Goal: Communication & Community: Answer question/provide support

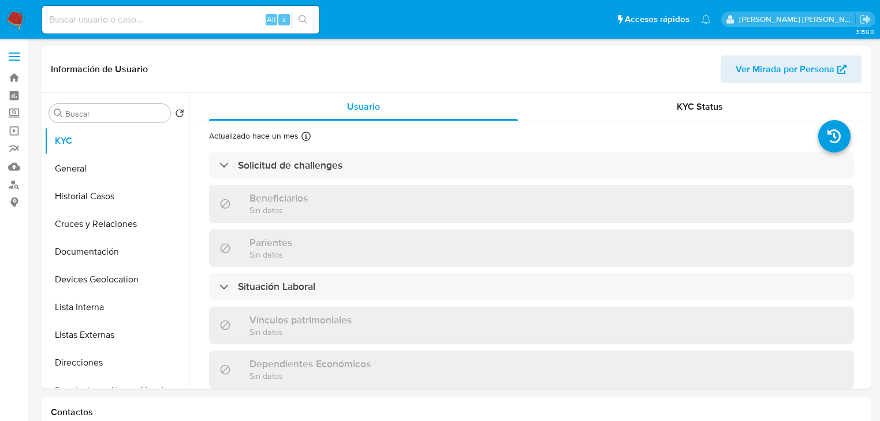
select select "10"
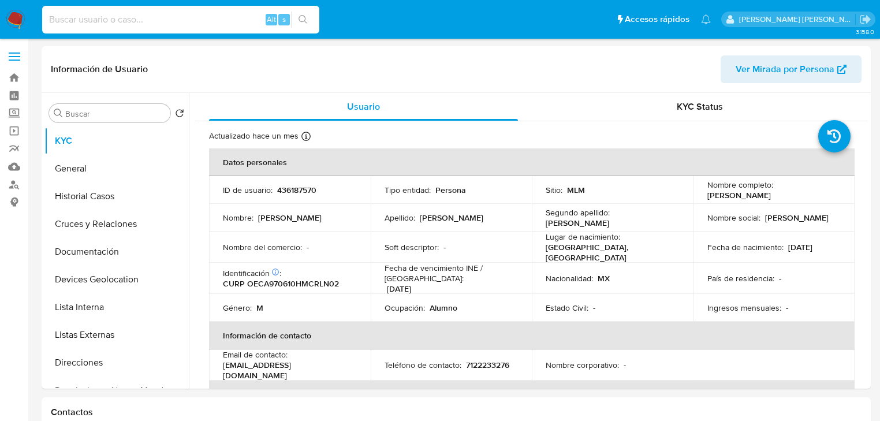
click at [97, 13] on input at bounding box center [180, 19] width 277 height 15
paste input "yaX61s19Z1JXbmXnVhPApedG"
type input "yaX61s19Z1JXbmXnVhPApedG"
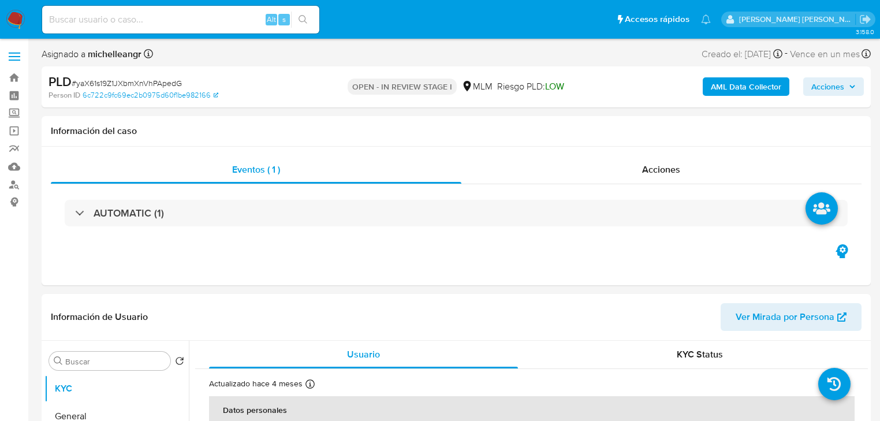
select select "10"
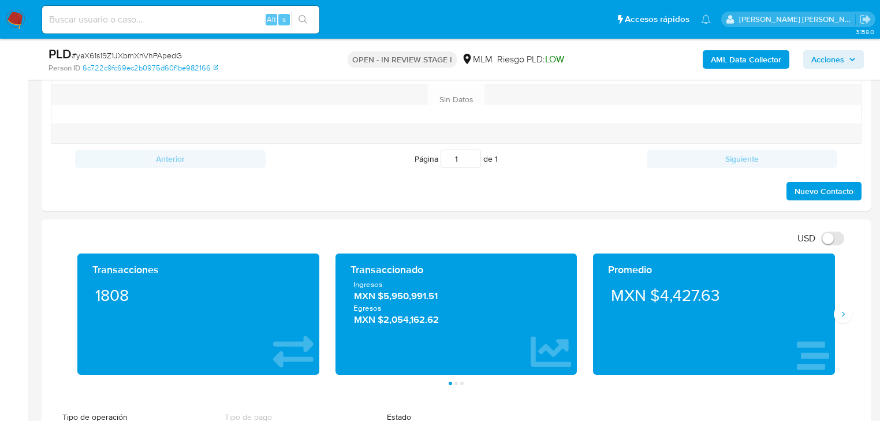
scroll to position [739, 0]
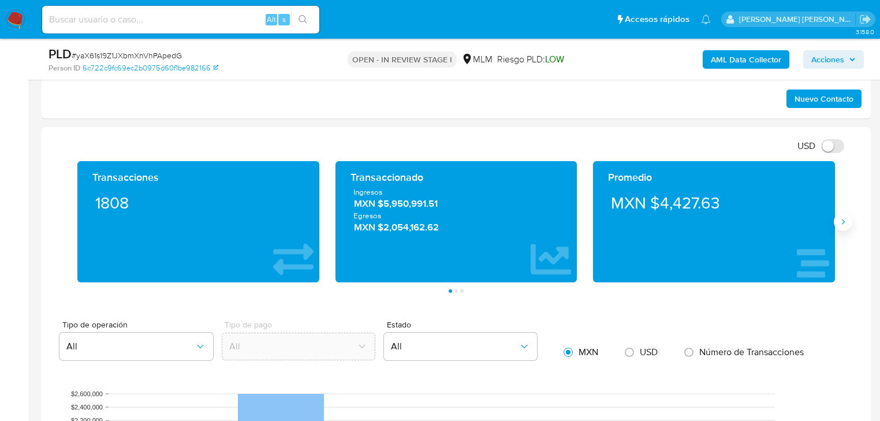
click at [842, 217] on icon "Siguiente" at bounding box center [842, 221] width 9 height 9
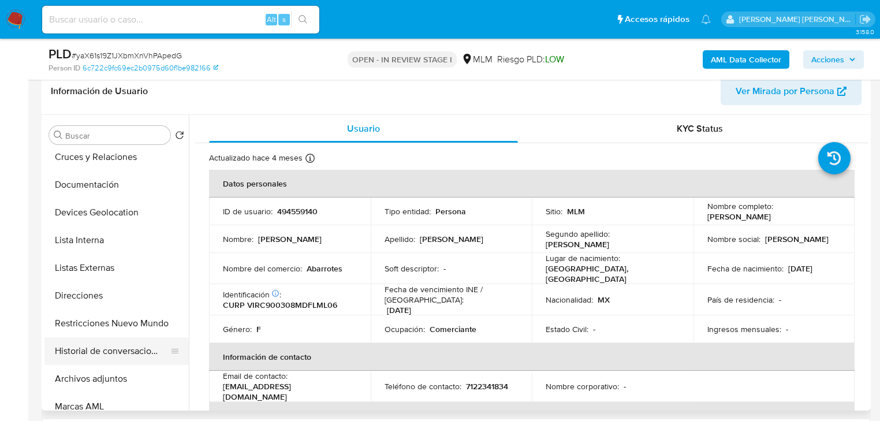
scroll to position [139, 0]
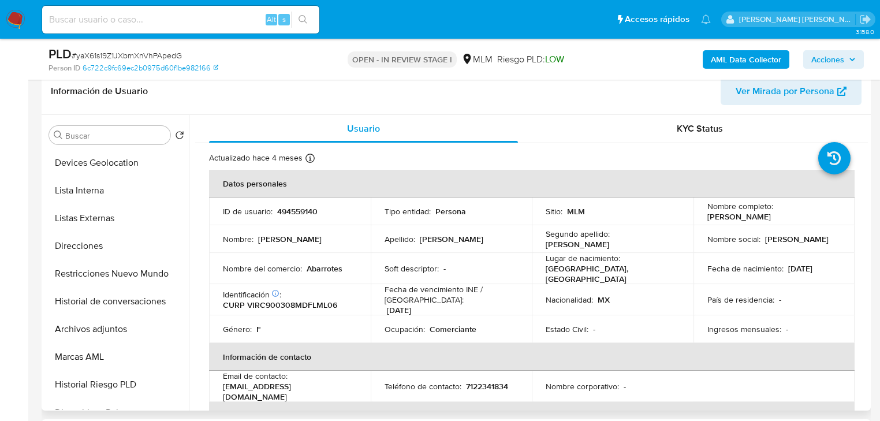
drag, startPoint x: 124, startPoint y: 332, endPoint x: 382, endPoint y: 344, distance: 258.4
click at [125, 330] on button "Archivos adjuntos" at bounding box center [116, 329] width 144 height 28
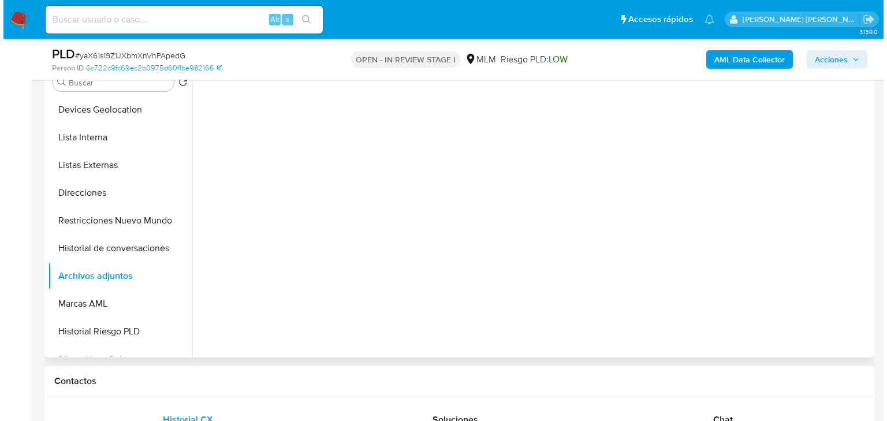
scroll to position [185, 0]
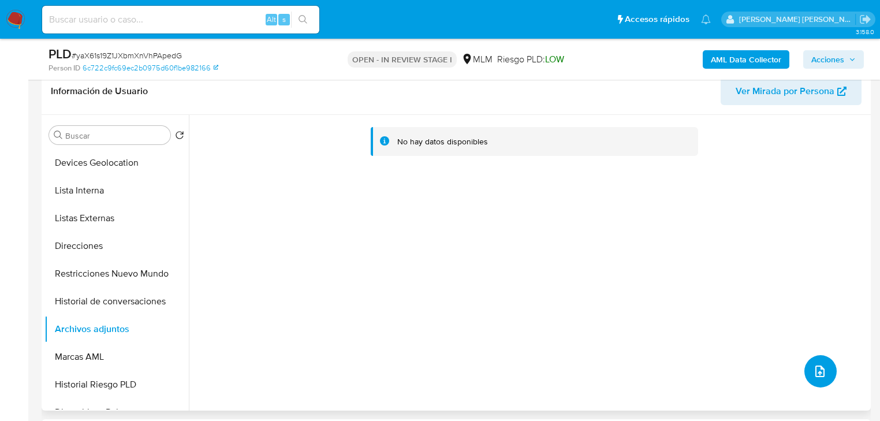
click at [824, 376] on button "upload-file" at bounding box center [820, 371] width 32 height 32
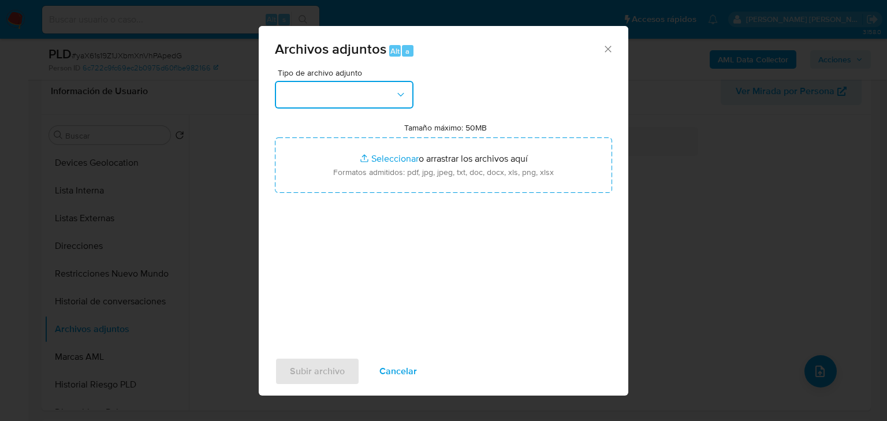
click at [349, 87] on button "button" at bounding box center [344, 95] width 139 height 28
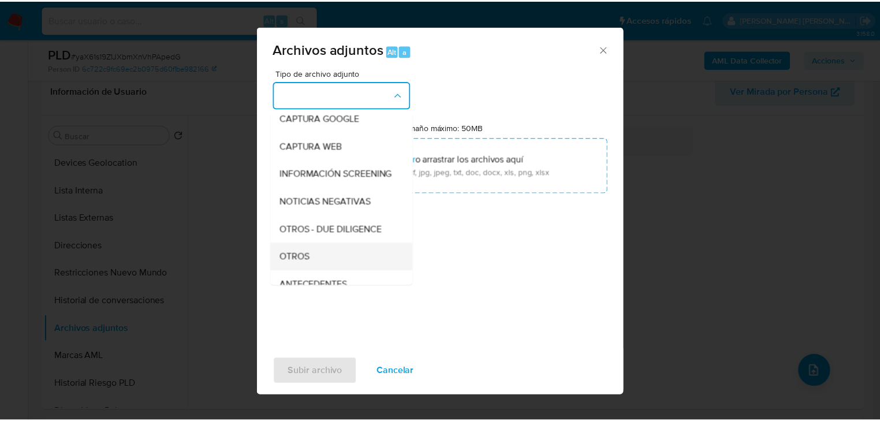
scroll to position [79, 0]
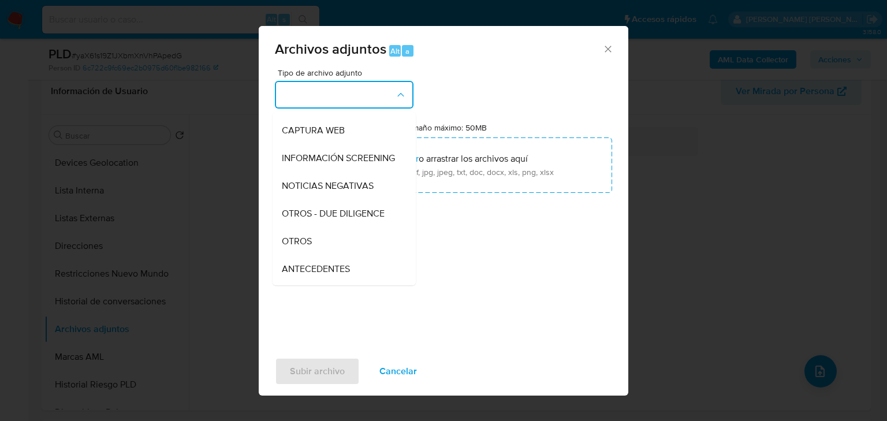
drag, startPoint x: 318, startPoint y: 246, endPoint x: 471, endPoint y: 339, distance: 179.5
click at [318, 245] on div "OTROS" at bounding box center [341, 242] width 118 height 28
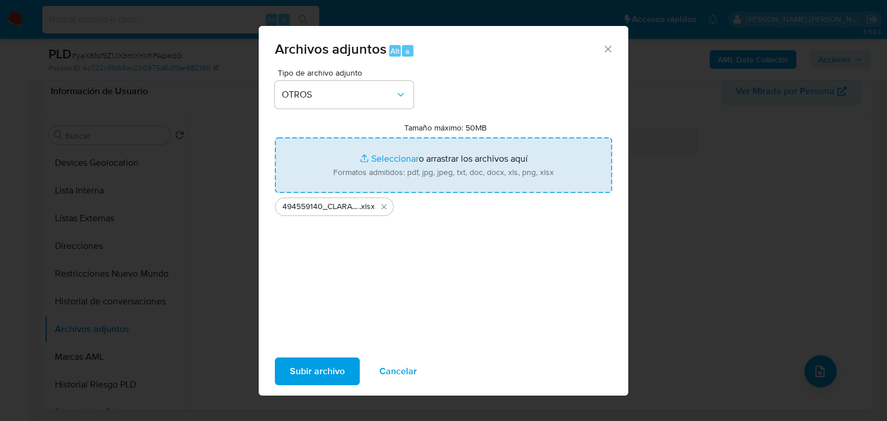
type input "C:\fakepath\494559140_CLARA VILLAR ROMERO_AGO25.pdf"
click at [323, 374] on span "Subir archivo" at bounding box center [317, 371] width 55 height 25
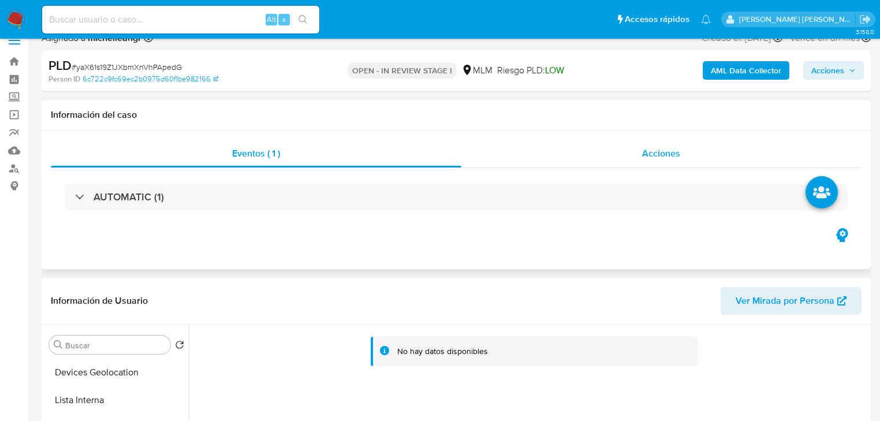
scroll to position [0, 0]
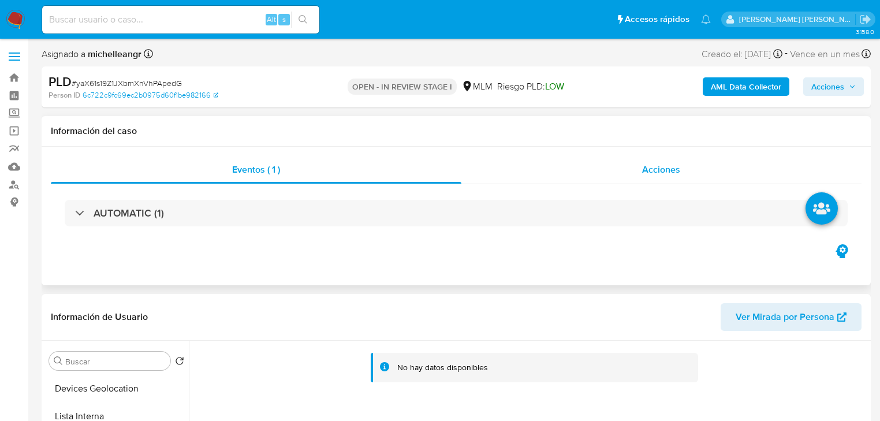
click at [660, 182] on div "Acciones" at bounding box center [661, 170] width 401 height 28
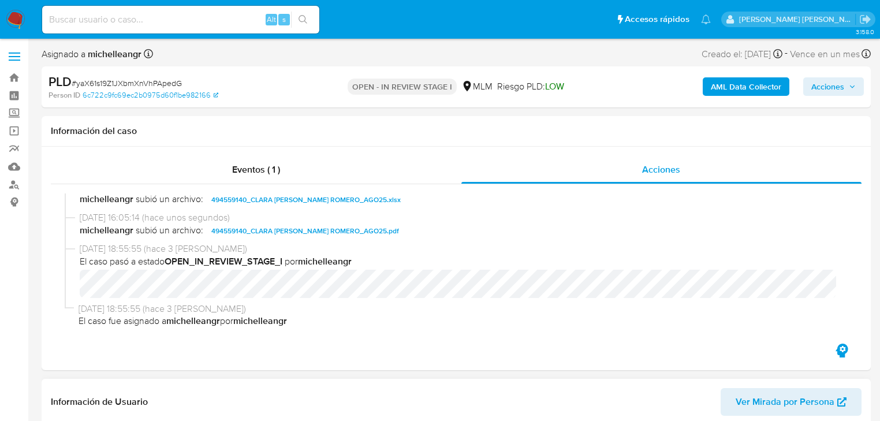
scroll to position [185, 0]
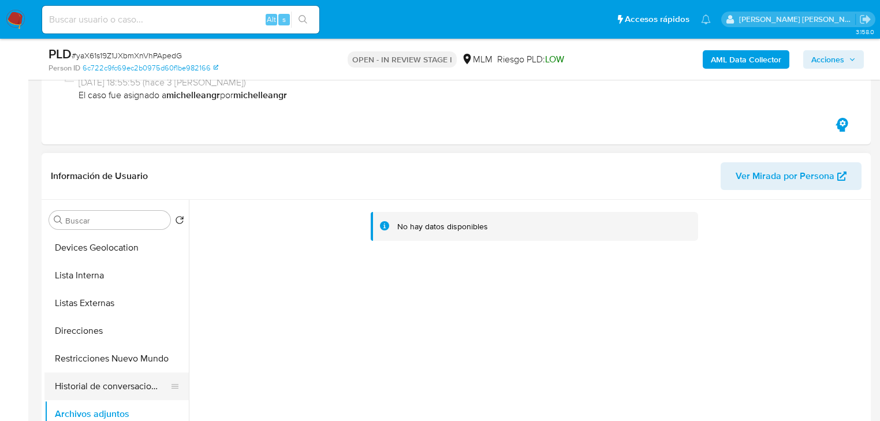
click at [144, 397] on button "Historial de conversaciones" at bounding box center [111, 386] width 135 height 28
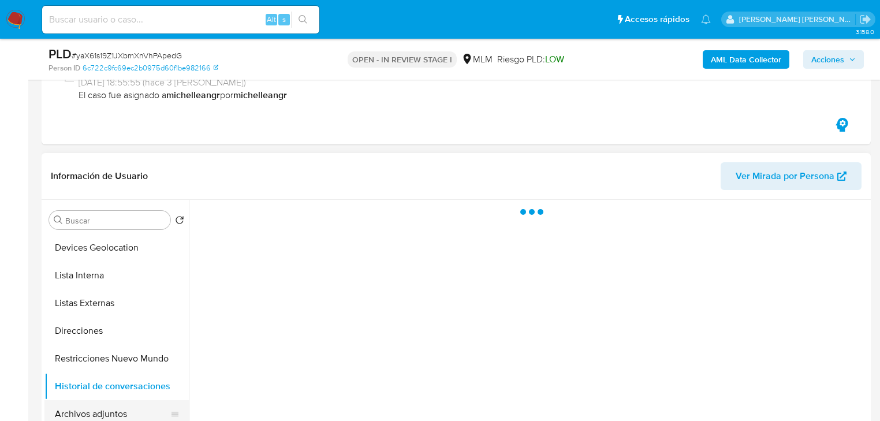
click at [129, 412] on button "Archivos adjuntos" at bounding box center [111, 414] width 135 height 28
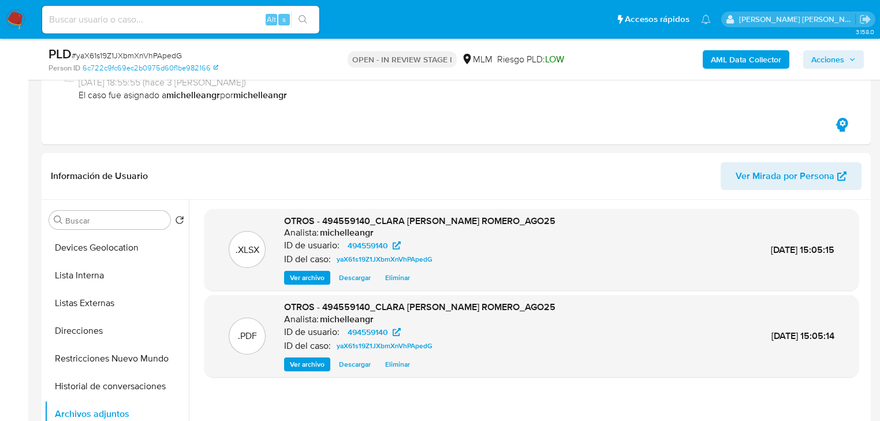
click at [844, 55] on span "Acciones" at bounding box center [833, 59] width 44 height 16
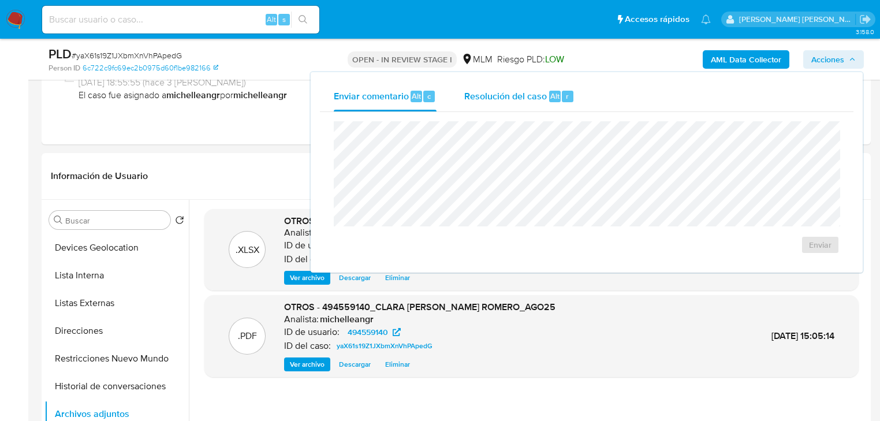
click at [532, 87] on div "Resolución del caso Alt r" at bounding box center [519, 96] width 110 height 30
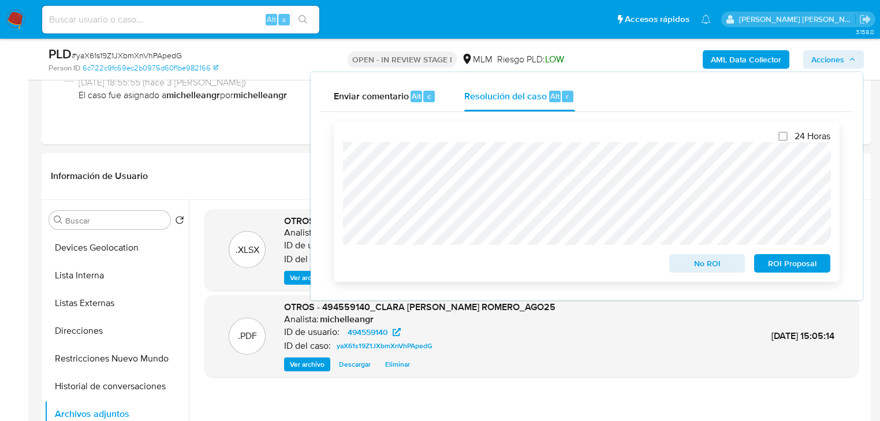
click at [788, 266] on span "ROI Proposal" at bounding box center [792, 263] width 60 height 16
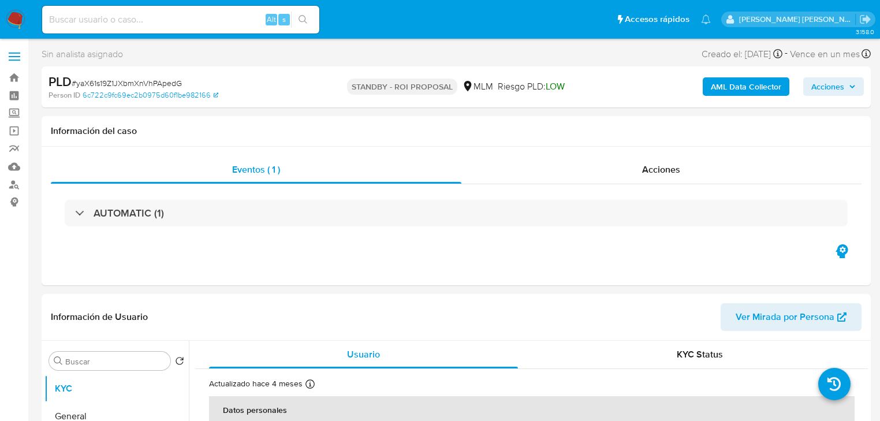
select select "10"
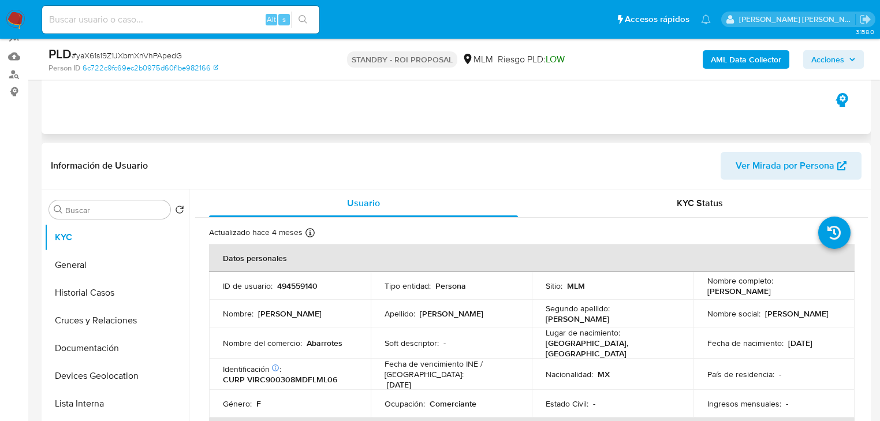
scroll to position [46, 0]
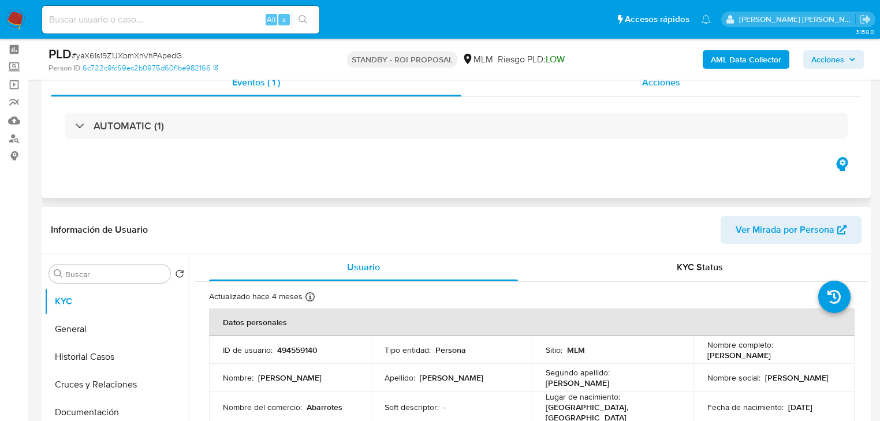
click at [668, 91] on div "Acciones" at bounding box center [661, 83] width 401 height 28
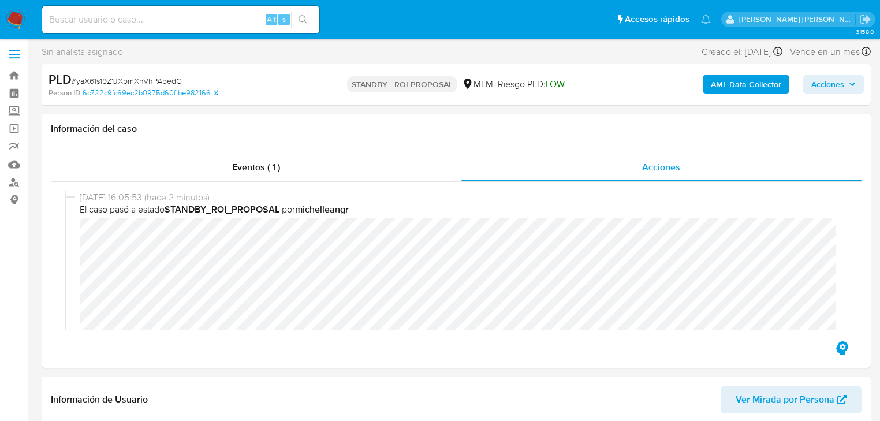
scroll to position [0, 0]
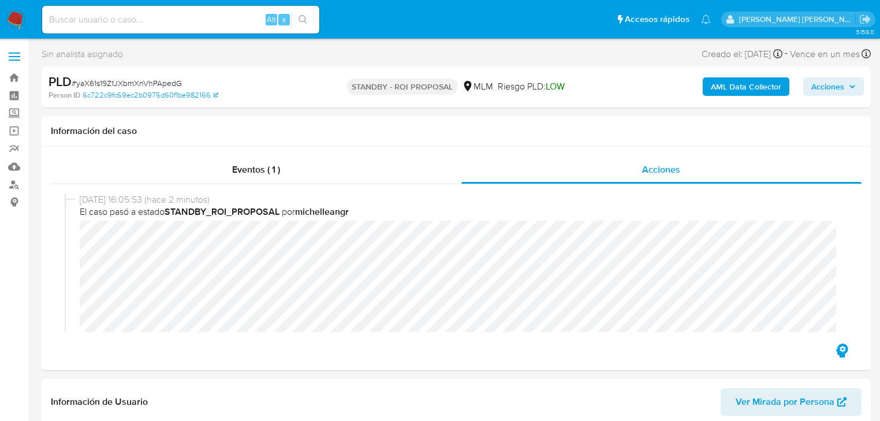
click at [19, 19] on img at bounding box center [16, 20] width 20 height 20
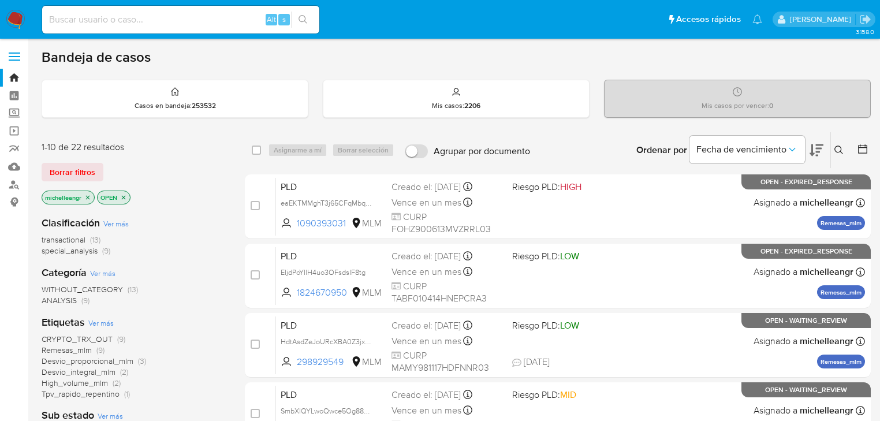
click at [86, 199] on icon "close-filter" at bounding box center [87, 197] width 7 height 7
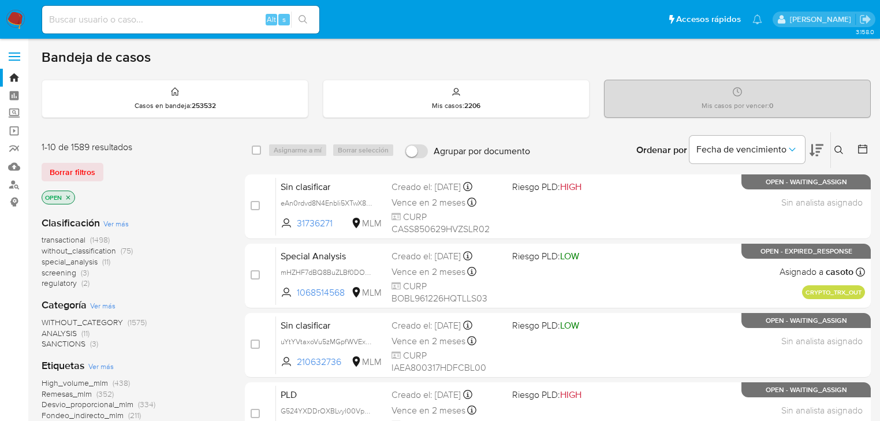
click at [838, 155] on button at bounding box center [840, 150] width 19 height 14
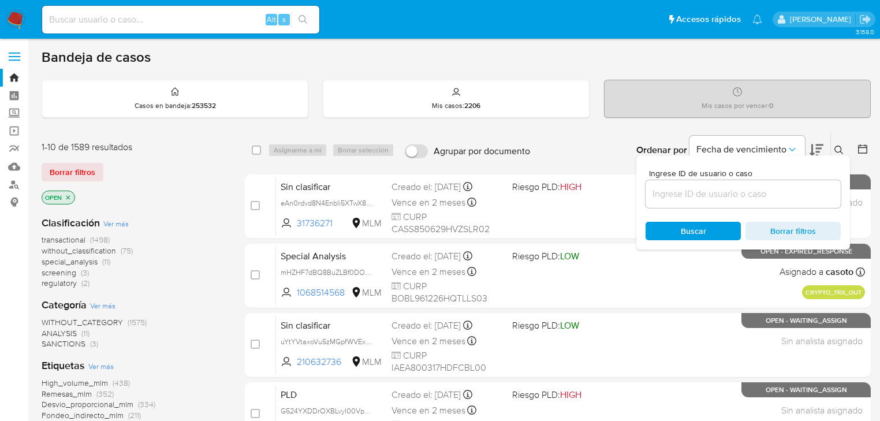
click at [730, 191] on input at bounding box center [743, 194] width 195 height 15
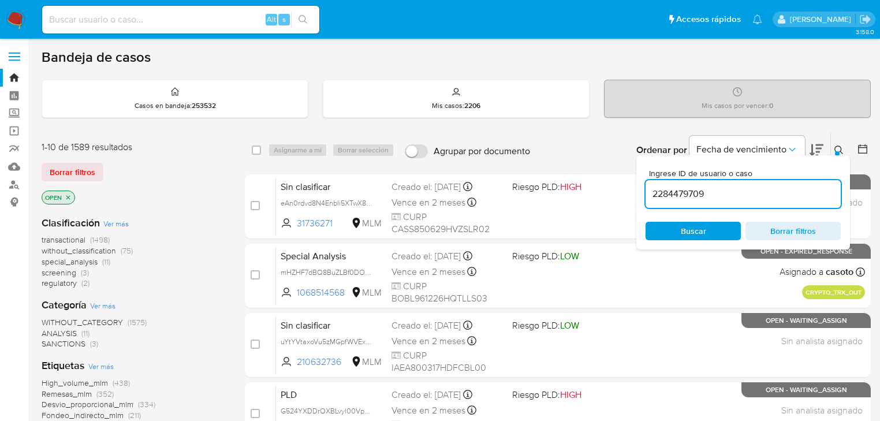
type input "2284479709"
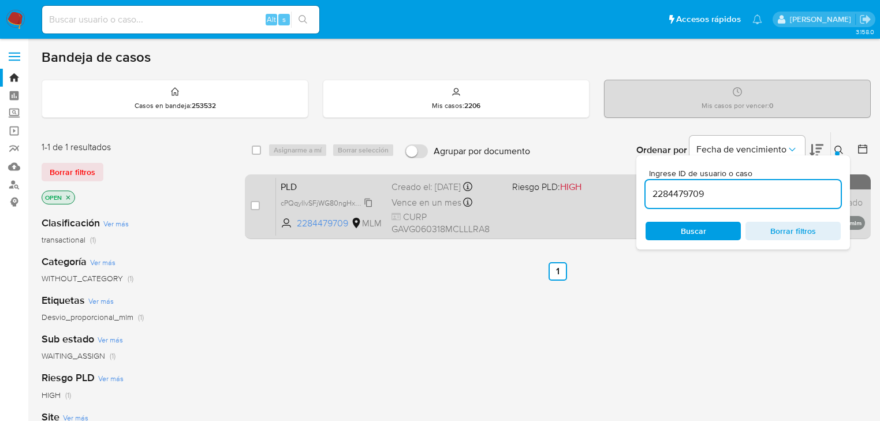
click at [368, 202] on span "cPQqyllvSFjWG80ngHxPl04u" at bounding box center [327, 202] width 93 height 13
click at [258, 209] on input "checkbox" at bounding box center [255, 205] width 9 height 9
checkbox input "true"
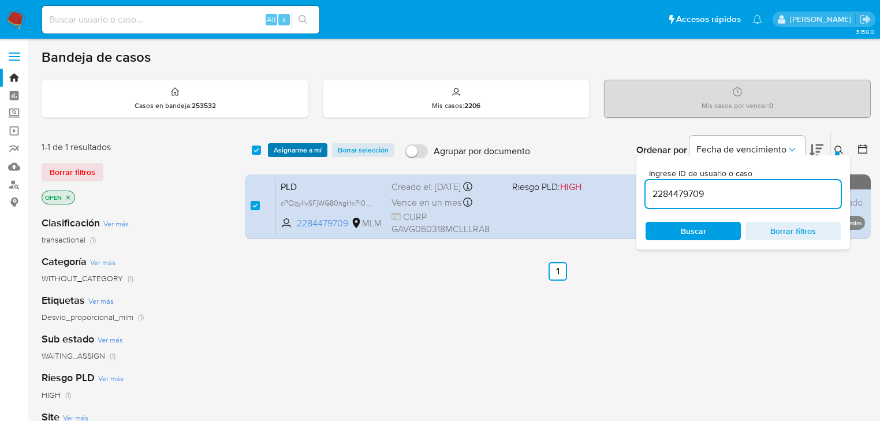
click at [318, 147] on span "Asignarme a mí" at bounding box center [298, 150] width 48 height 12
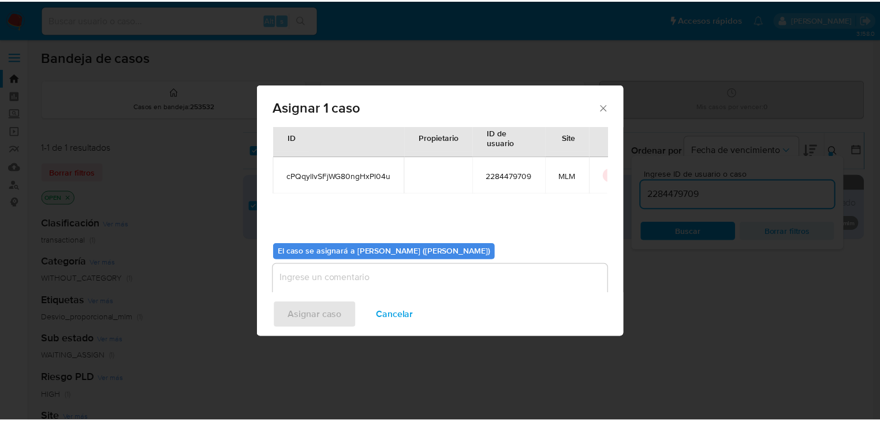
scroll to position [46, 0]
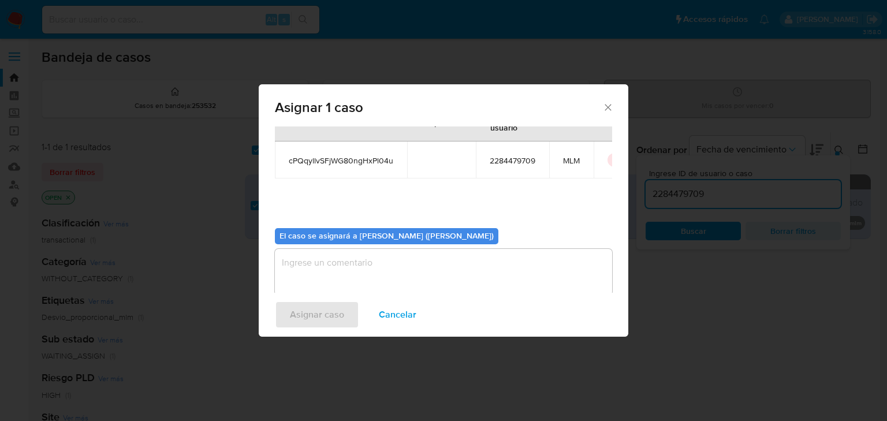
click at [376, 263] on textarea "assign-modal" at bounding box center [443, 272] width 337 height 46
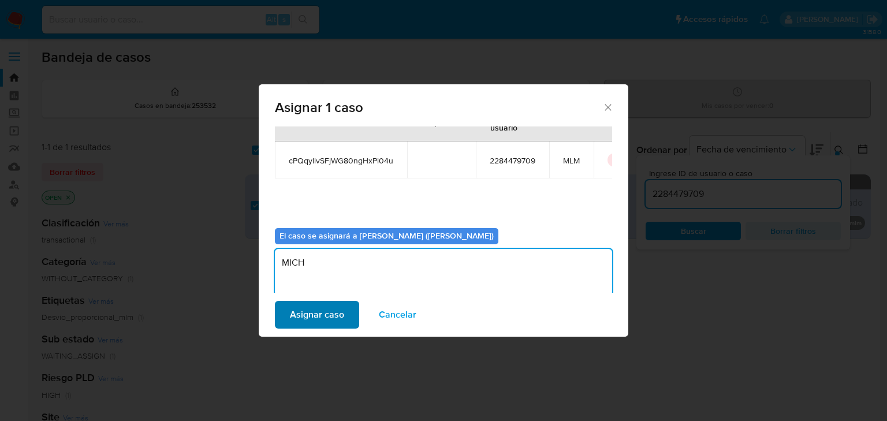
type textarea "MICH"
click at [333, 312] on span "Asignar caso" at bounding box center [317, 314] width 54 height 25
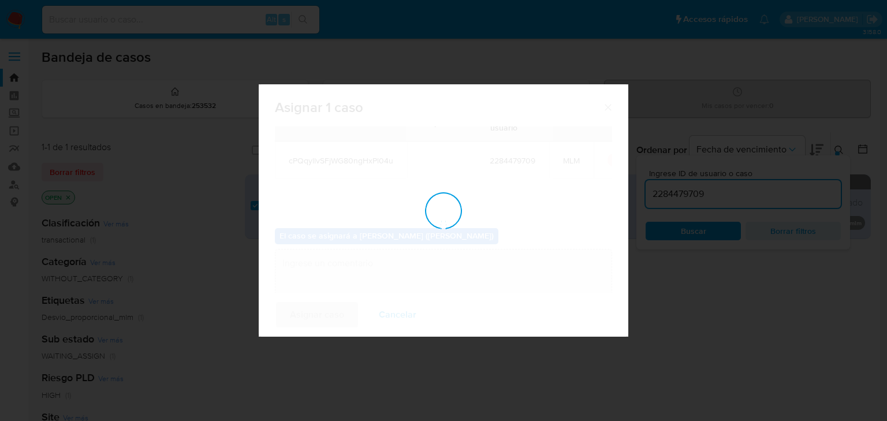
checkbox input "false"
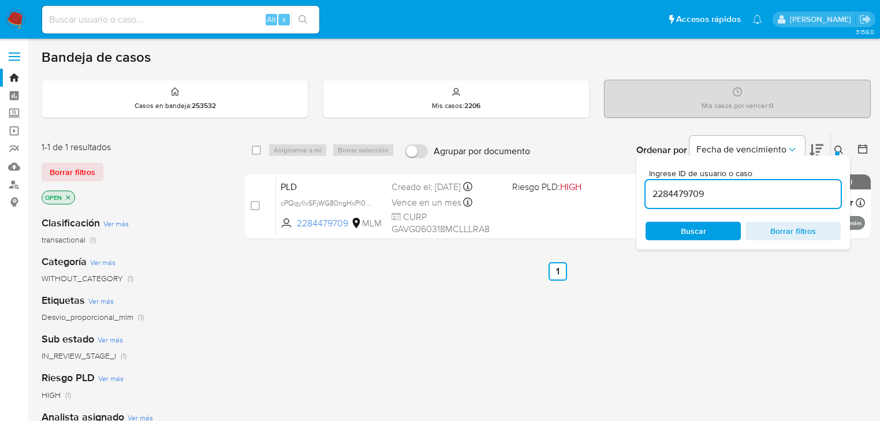
click at [126, 28] on div "Alt s" at bounding box center [180, 20] width 277 height 28
click at [129, 23] on input at bounding box center [180, 19] width 277 height 15
paste input "cPQqyllvSFjWG80ngHxPl04u"
type input "cPQqyllvSFjWG80ngHxPl04u"
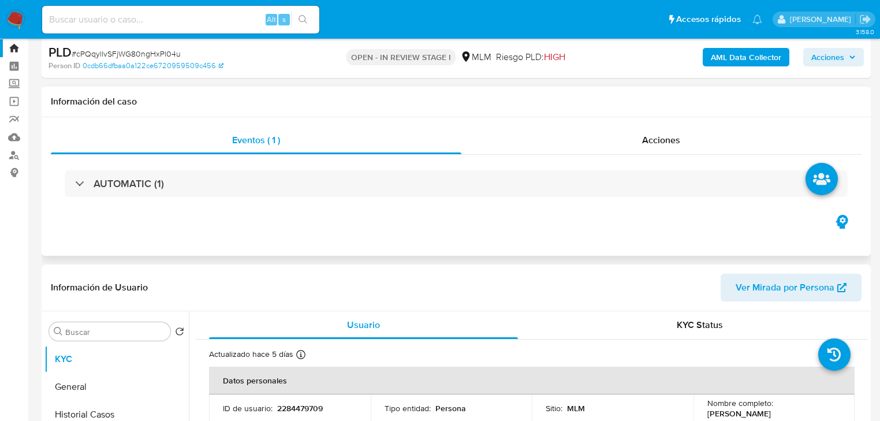
scroll to position [46, 0]
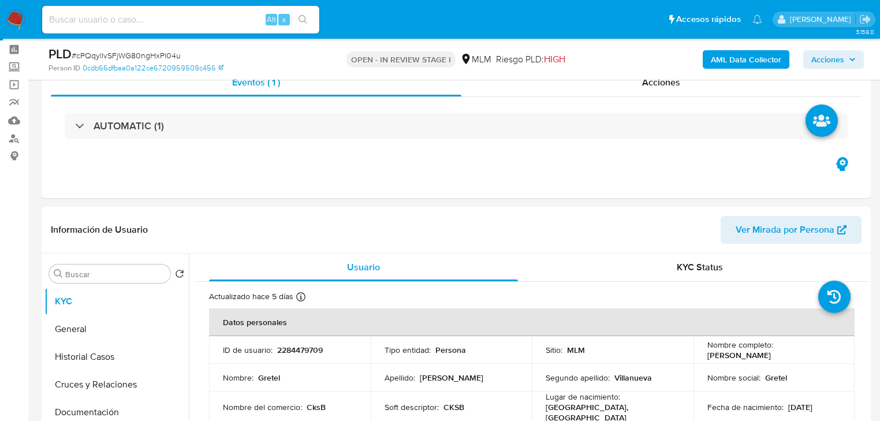
select select "10"
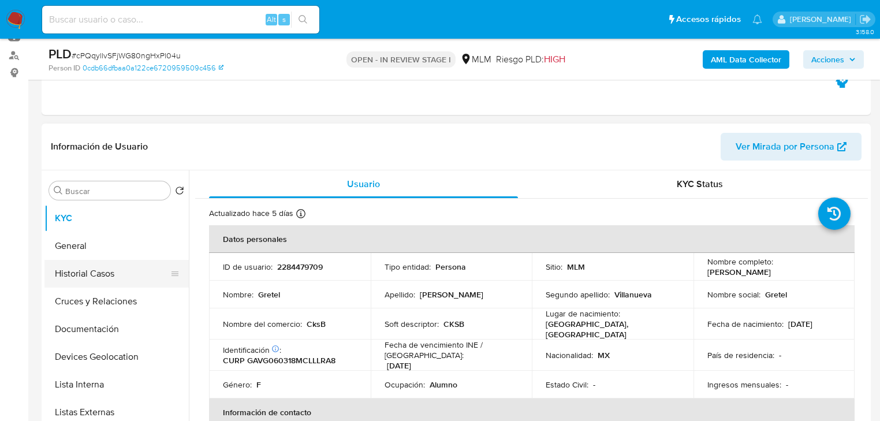
scroll to position [139, 0]
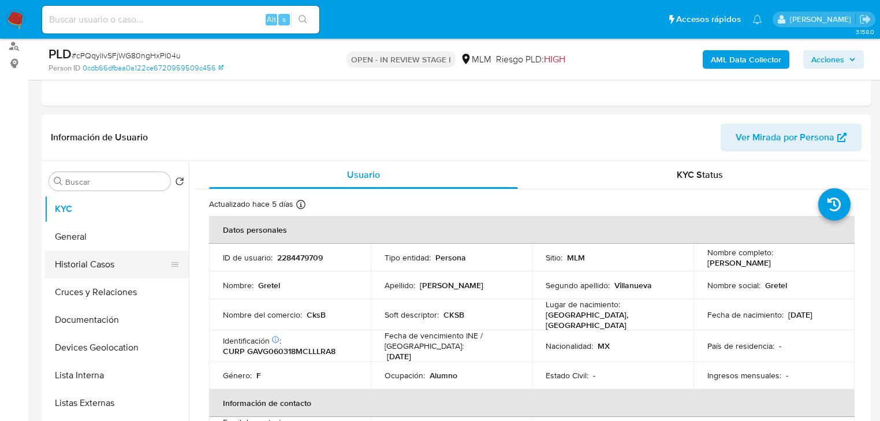
click at [127, 263] on button "Historial Casos" at bounding box center [111, 265] width 135 height 28
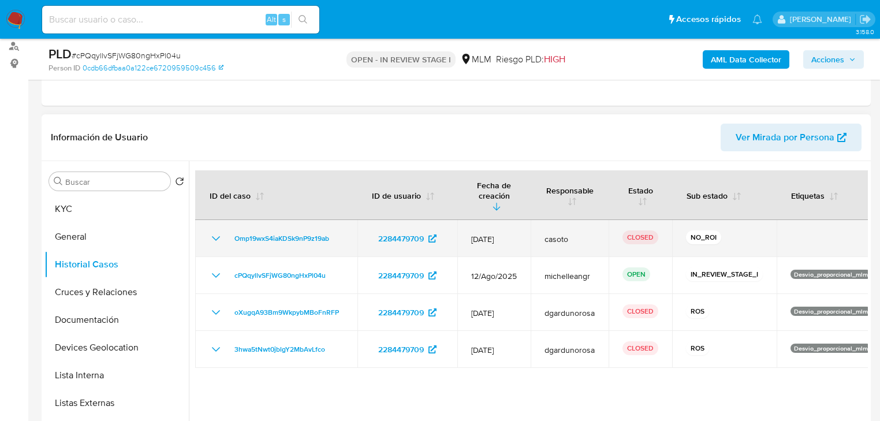
click at [217, 232] on icon "Mostrar/Ocultar" at bounding box center [216, 239] width 14 height 14
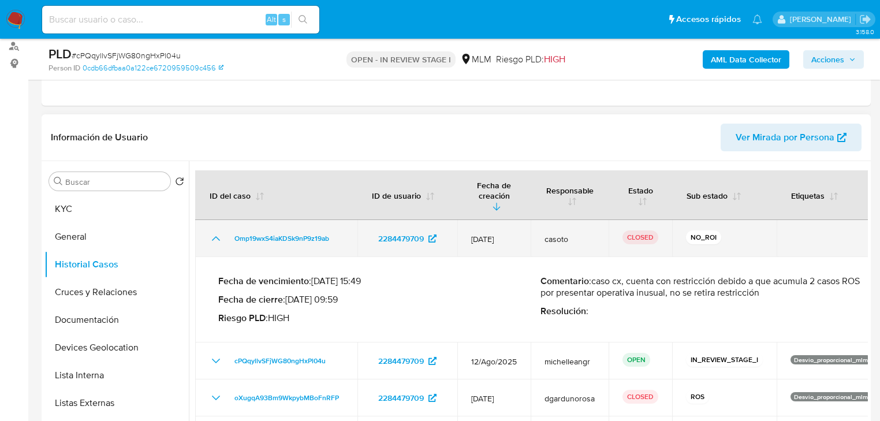
click at [217, 236] on icon "Mostrar/Ocultar" at bounding box center [216, 238] width 8 height 5
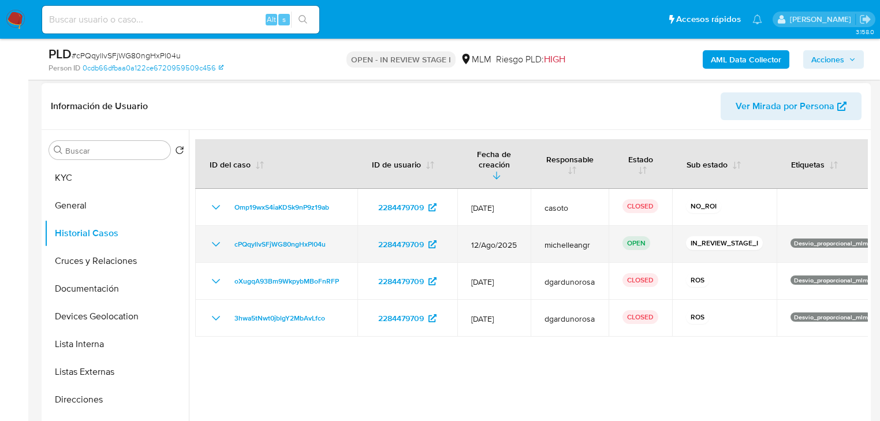
scroll to position [185, 0]
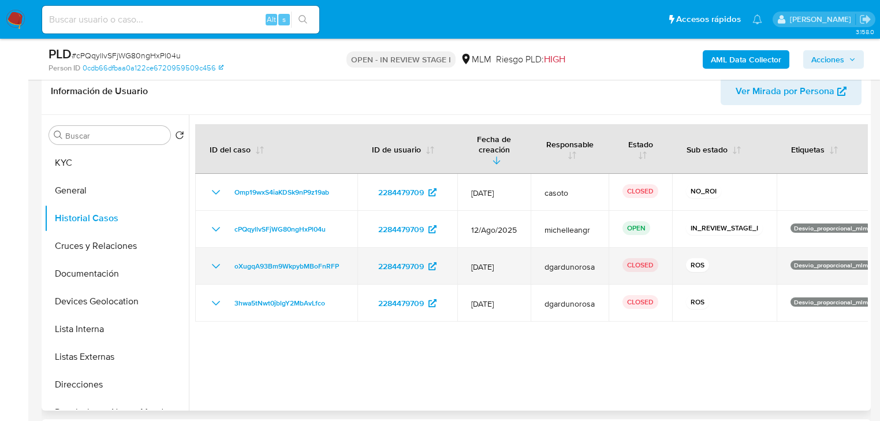
click at [213, 259] on icon "Mostrar/Ocultar" at bounding box center [216, 266] width 14 height 14
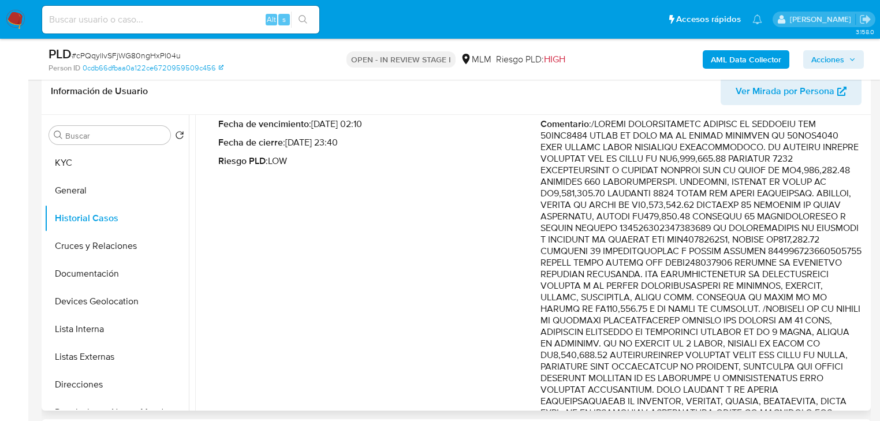
drag, startPoint x: 702, startPoint y: 161, endPoint x: 762, endPoint y: 221, distance: 84.9
click at [762, 222] on p "Comentario :" at bounding box center [701, 308] width 322 height 381
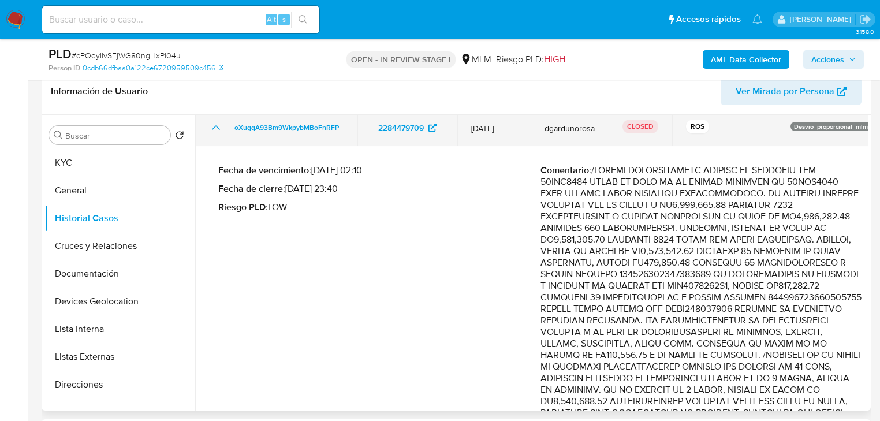
click at [218, 121] on icon "Mostrar/Ocultar" at bounding box center [216, 128] width 14 height 14
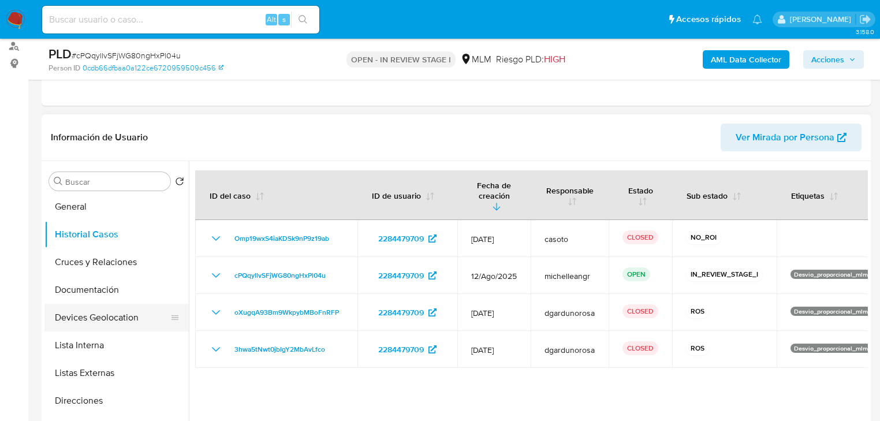
scroll to position [46, 0]
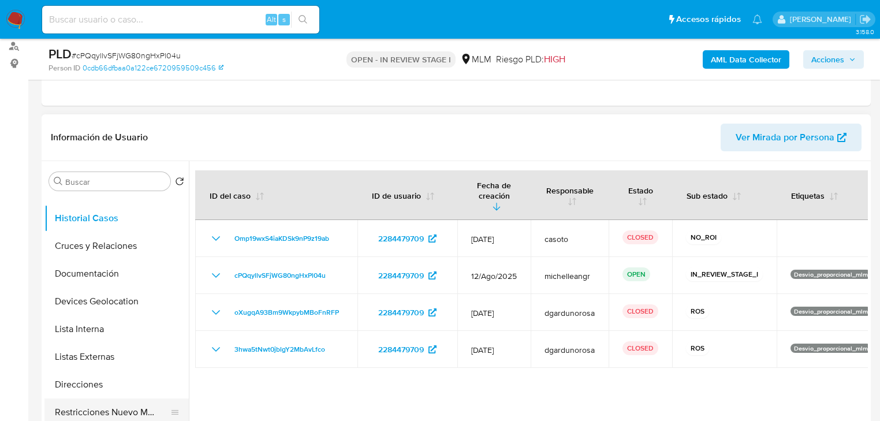
click at [125, 407] on button "Restricciones Nuevo Mundo" at bounding box center [111, 412] width 135 height 28
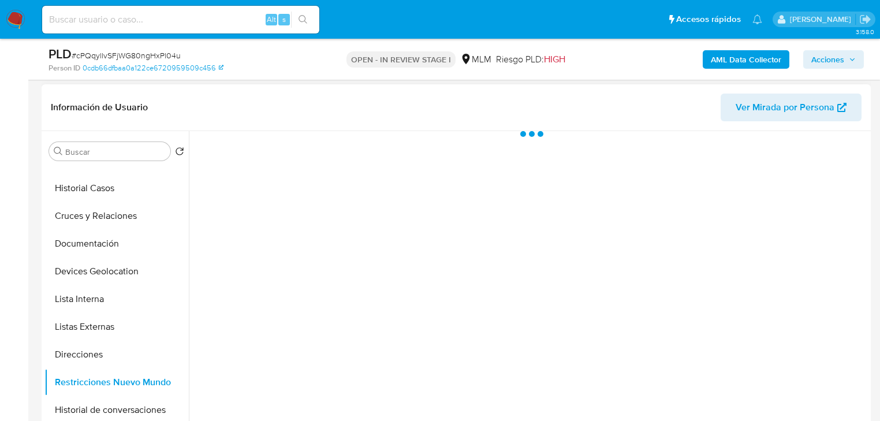
scroll to position [185, 0]
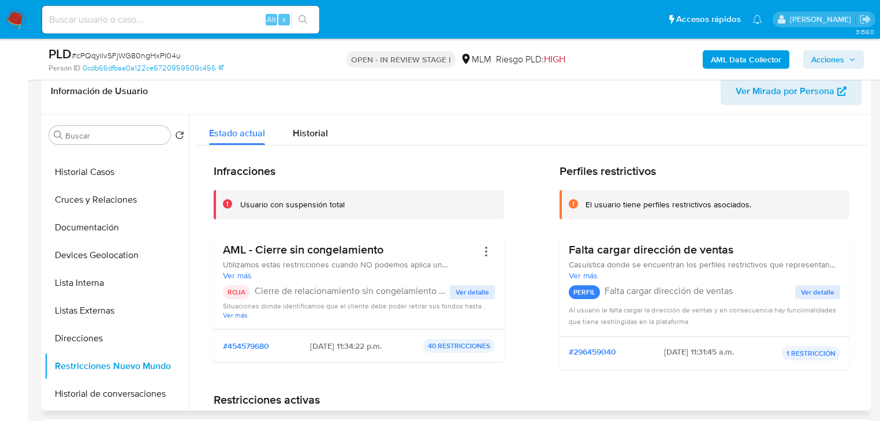
drag, startPoint x: 349, startPoint y: 351, endPoint x: 327, endPoint y: 339, distance: 25.6
click at [376, 355] on div "#454579680 2025-09-07 - 11:34:22 p.m. 40 RESTRICCIONES" at bounding box center [359, 345] width 290 height 33
click at [124, 180] on button "Historial Casos" at bounding box center [111, 172] width 135 height 28
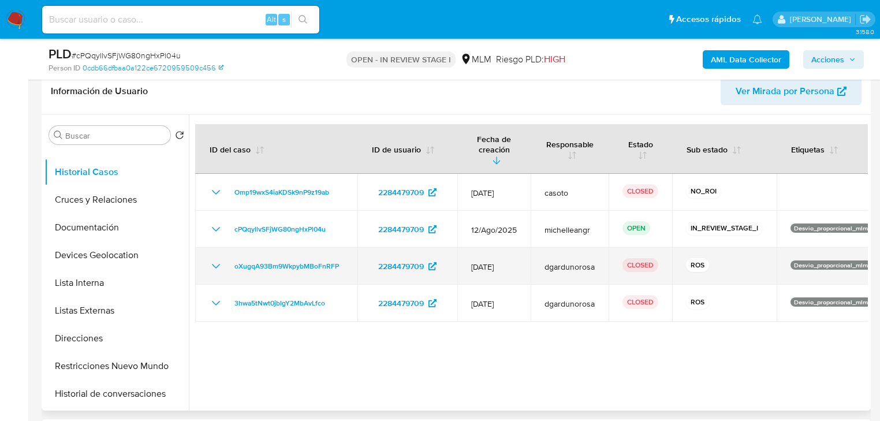
click at [218, 259] on icon "Mostrar/Ocultar" at bounding box center [216, 266] width 14 height 14
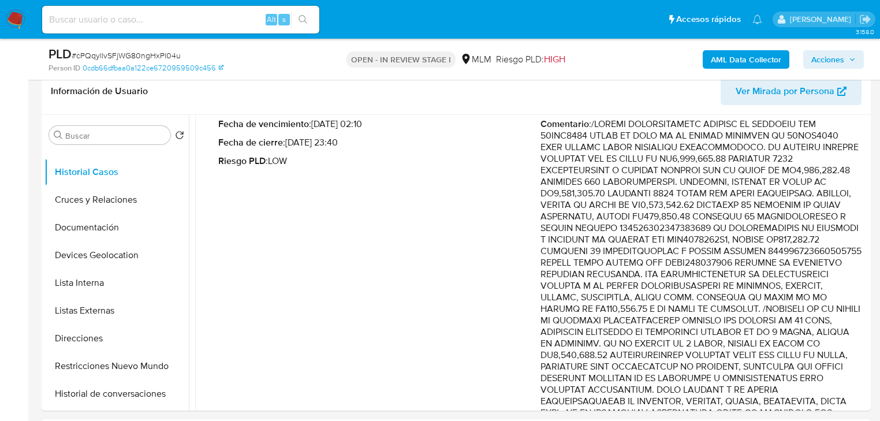
drag, startPoint x: 783, startPoint y: 138, endPoint x: 879, endPoint y: 218, distance: 125.0
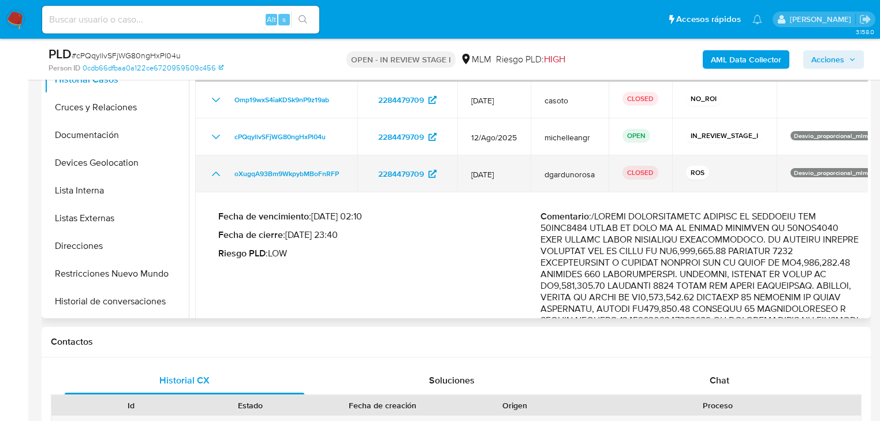
scroll to position [0, 0]
click at [208, 164] on td "oXugqA93Bm9WkpybMBoFnRFP" at bounding box center [276, 173] width 162 height 37
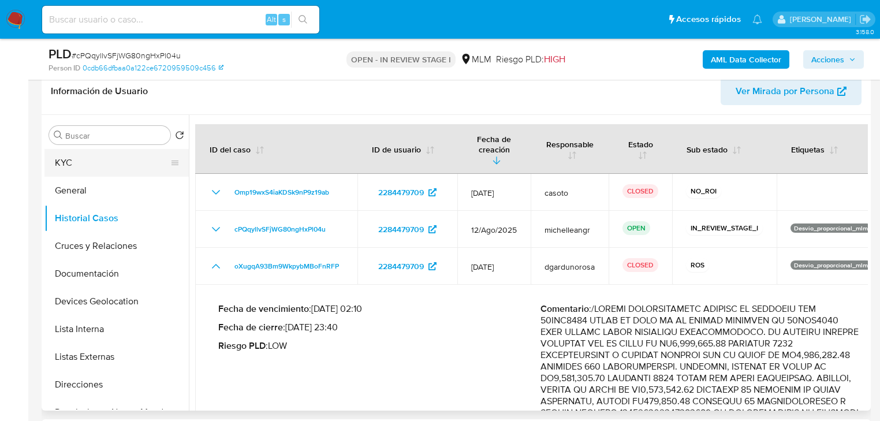
scroll to position [185, 0]
click at [92, 162] on button "KYC" at bounding box center [111, 163] width 135 height 28
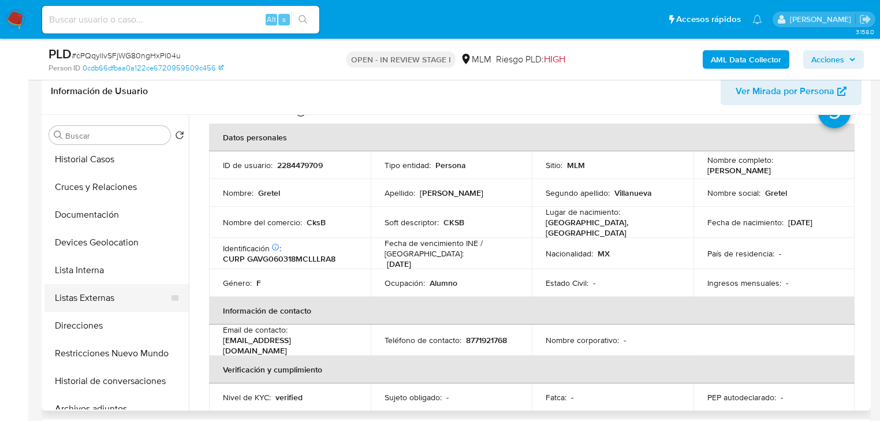
scroll to position [92, 0]
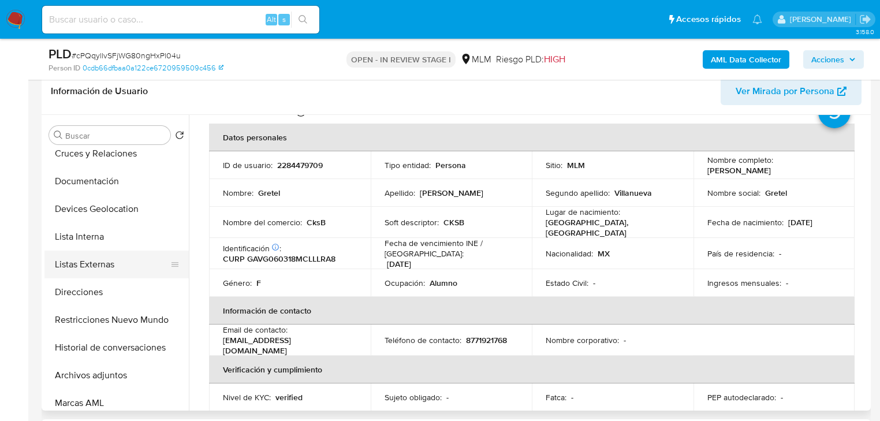
click at [124, 273] on button "Listas Externas" at bounding box center [111, 265] width 135 height 28
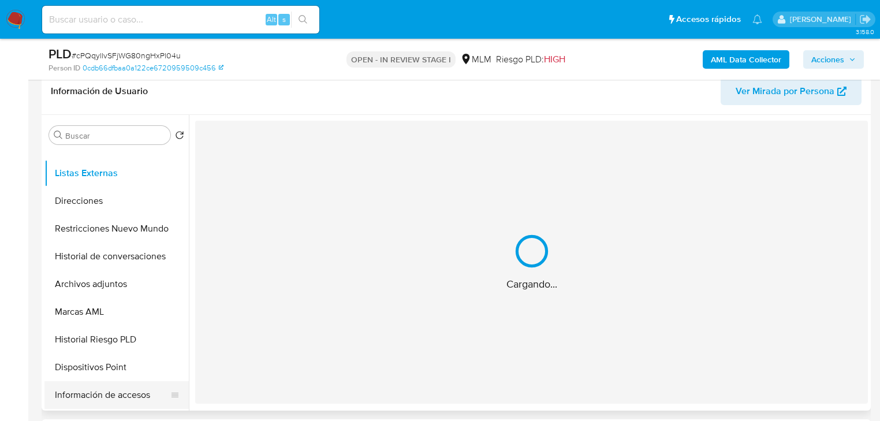
scroll to position [231, 0]
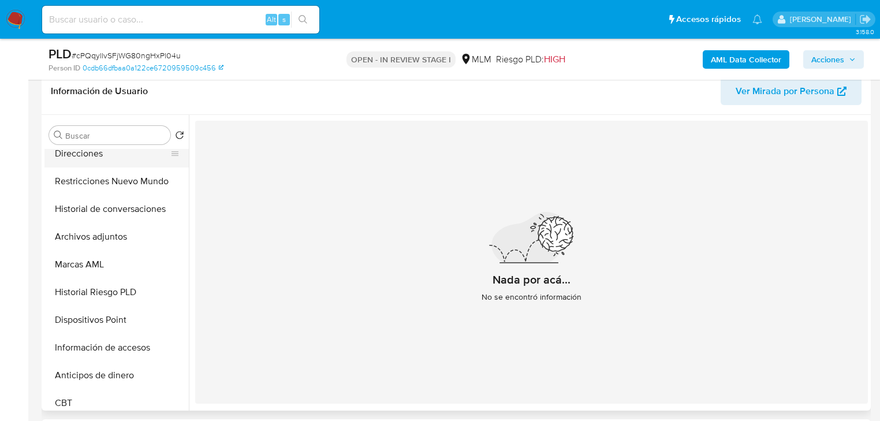
click at [81, 155] on button "Direcciones" at bounding box center [111, 154] width 135 height 28
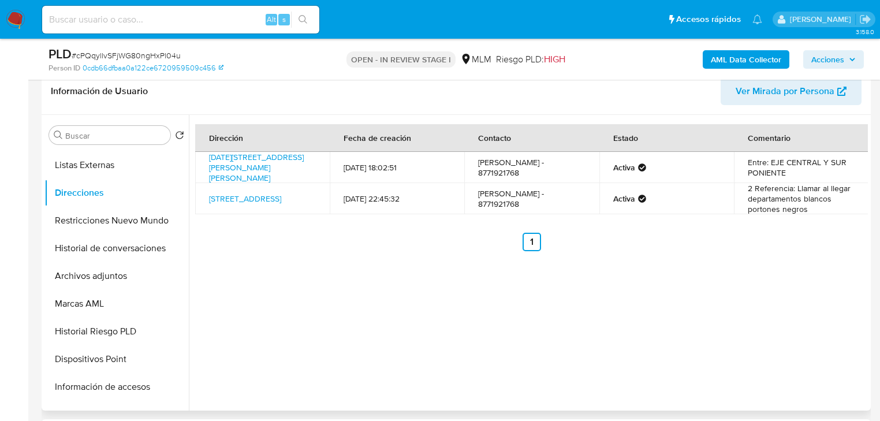
scroll to position [139, 0]
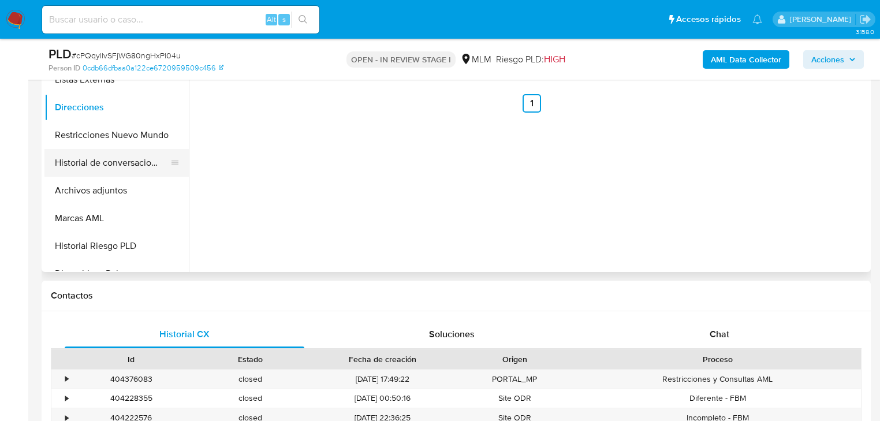
click at [127, 167] on button "Historial de conversaciones" at bounding box center [111, 163] width 135 height 28
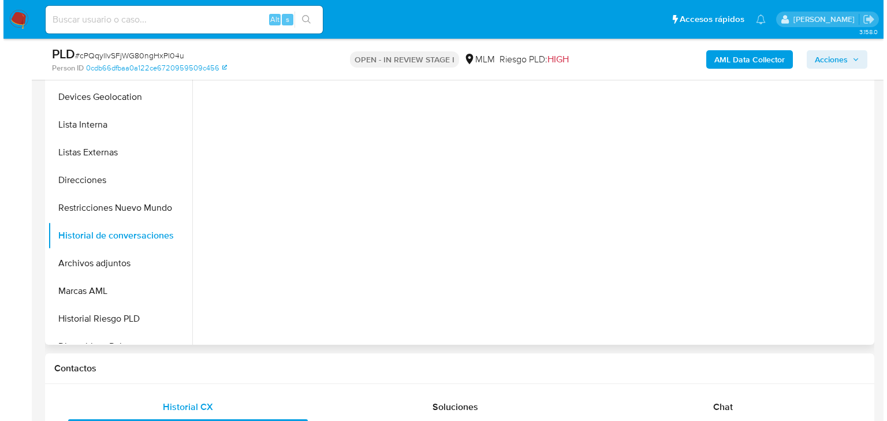
scroll to position [185, 0]
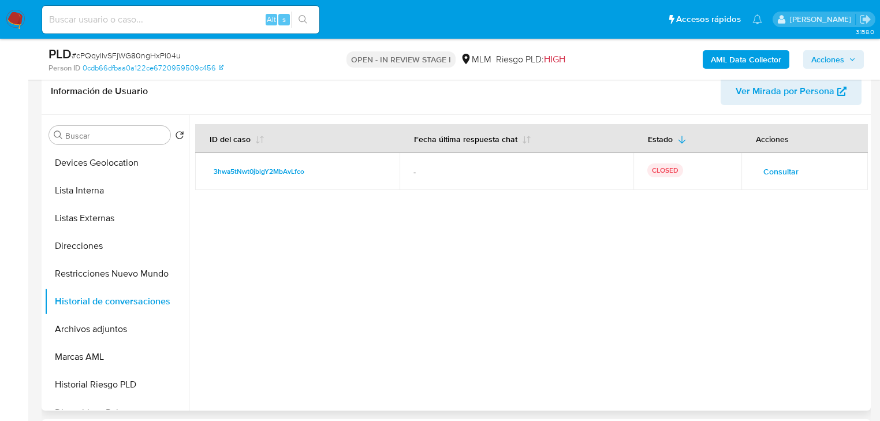
click at [775, 169] on span "Consultar" at bounding box center [780, 171] width 35 height 16
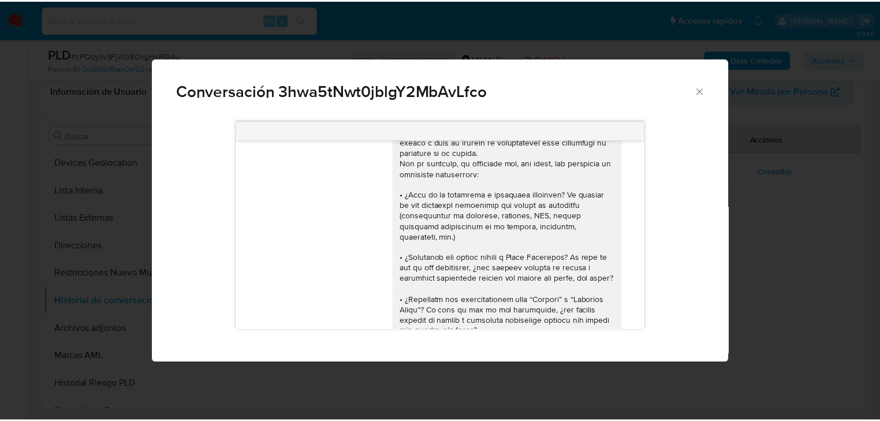
scroll to position [0, 0]
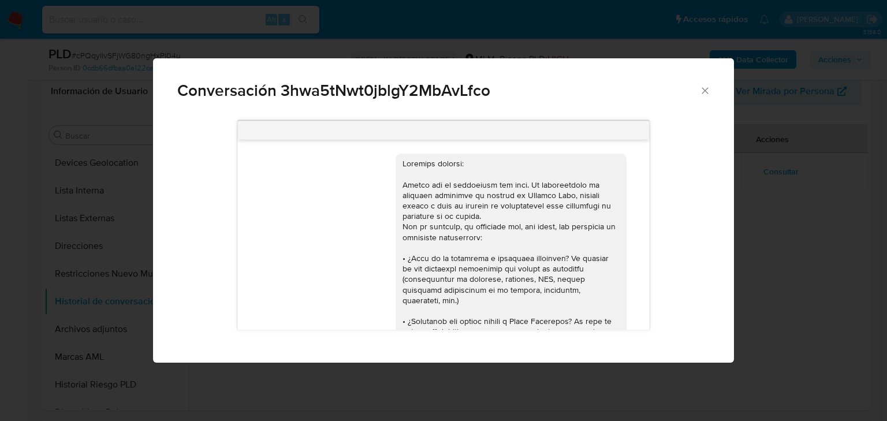
click at [711, 85] on icon "Cerrar" at bounding box center [705, 91] width 12 height 12
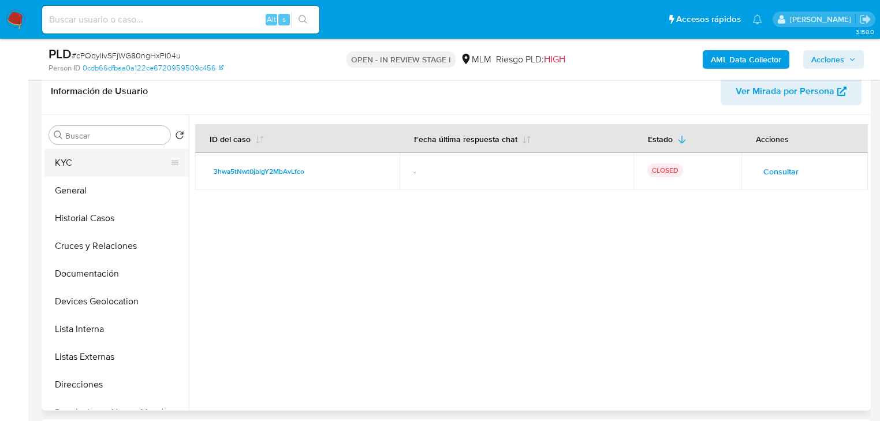
click at [94, 158] on button "KYC" at bounding box center [111, 163] width 135 height 28
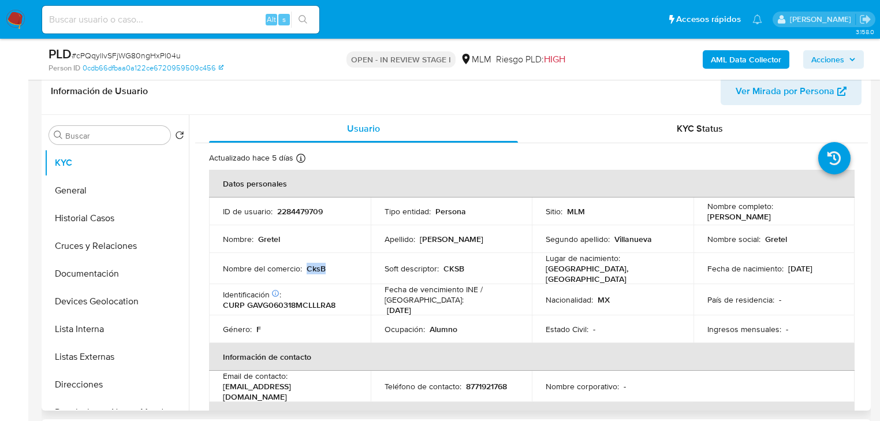
drag, startPoint x: 329, startPoint y: 269, endPoint x: 307, endPoint y: 268, distance: 22.0
click at [307, 268] on div "Nombre del comercio : CksB" at bounding box center [290, 268] width 134 height 10
drag, startPoint x: 463, startPoint y: 263, endPoint x: 442, endPoint y: 265, distance: 20.9
click at [443, 265] on div "Soft descriptor : CKSB" at bounding box center [452, 268] width 134 height 10
copy p "CKSB"
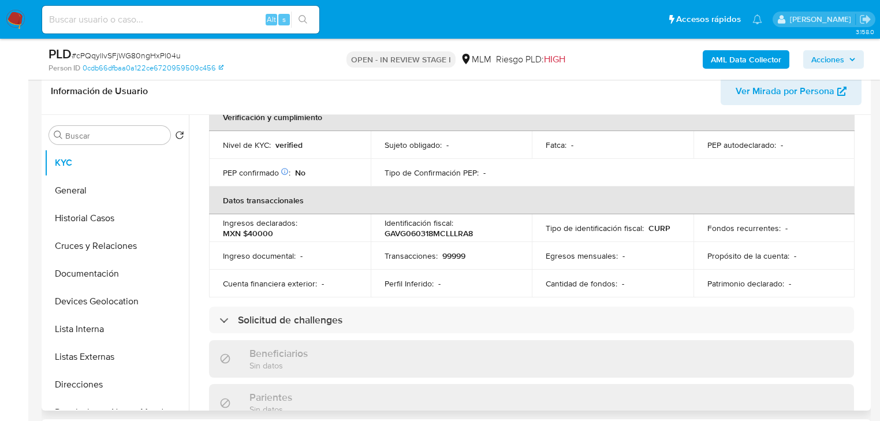
scroll to position [210, 0]
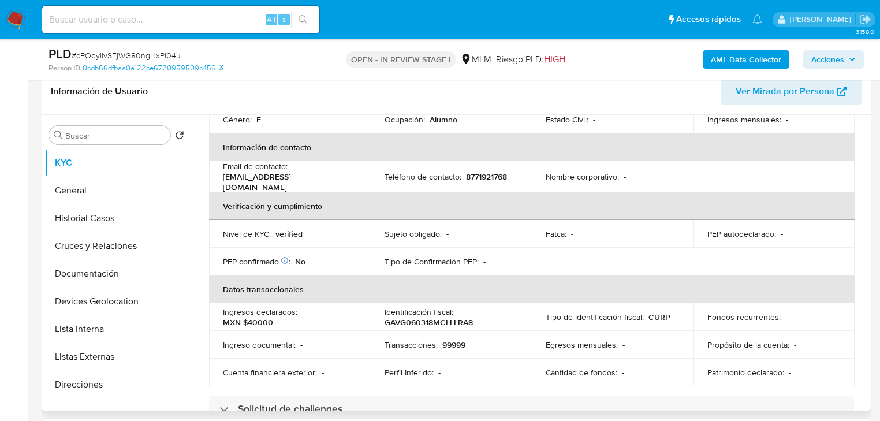
click at [484, 171] on p "8771921768" at bounding box center [486, 176] width 41 height 10
copy p "8771921768"
click at [492, 275] on th "Datos transaccionales" at bounding box center [532, 289] width 646 height 28
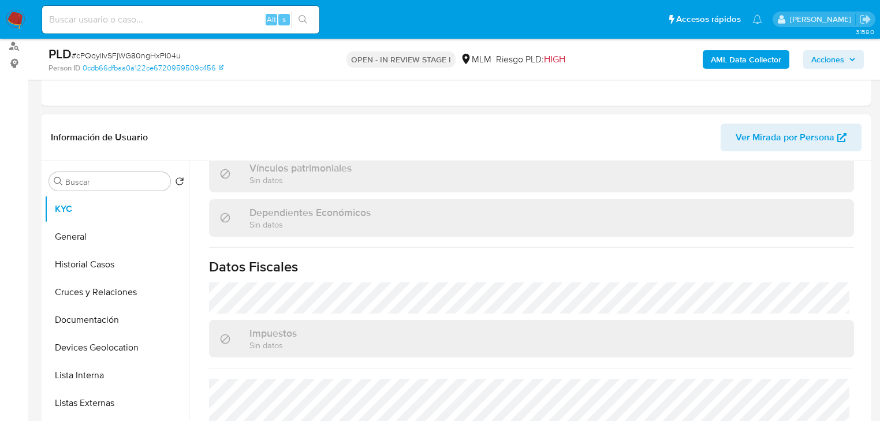
scroll to position [718, 0]
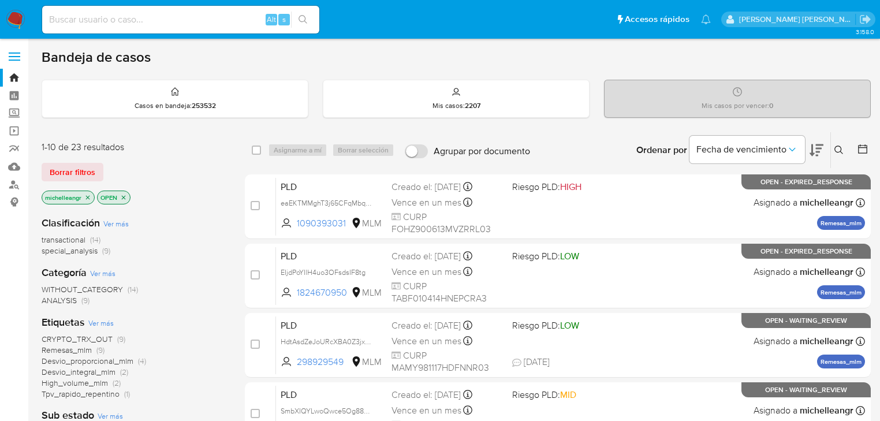
click at [136, 16] on input at bounding box center [180, 19] width 277 height 15
paste input "cPQqyllvSFjWG80ngHxPl04u"
type input "cPQqyllvSFjWG80ngHxPl04u"
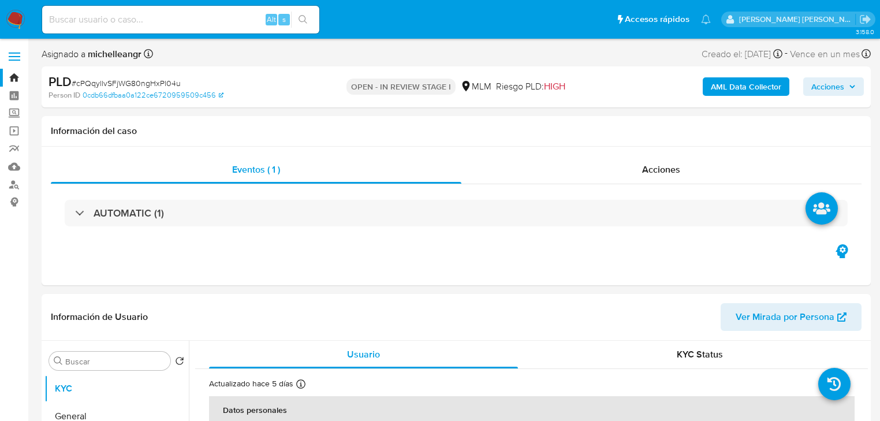
select select "10"
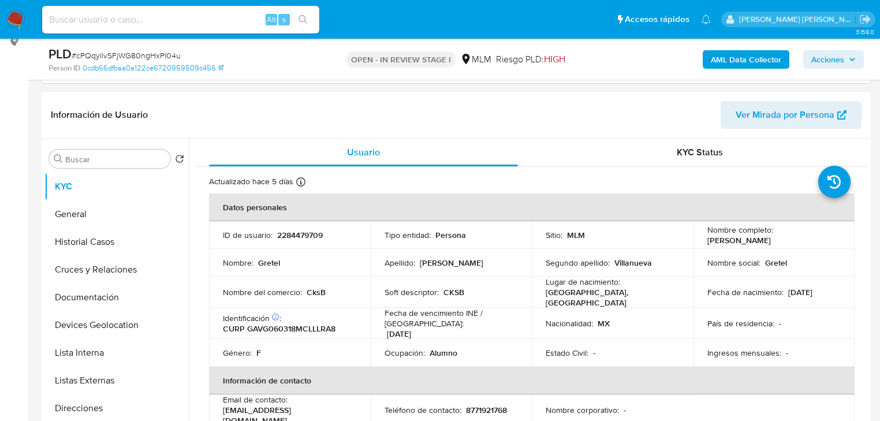
scroll to position [185, 0]
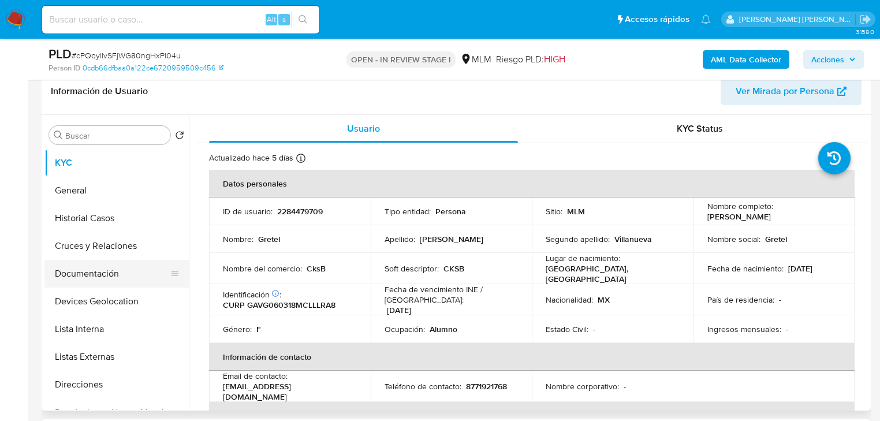
click at [109, 282] on button "Documentación" at bounding box center [111, 274] width 135 height 28
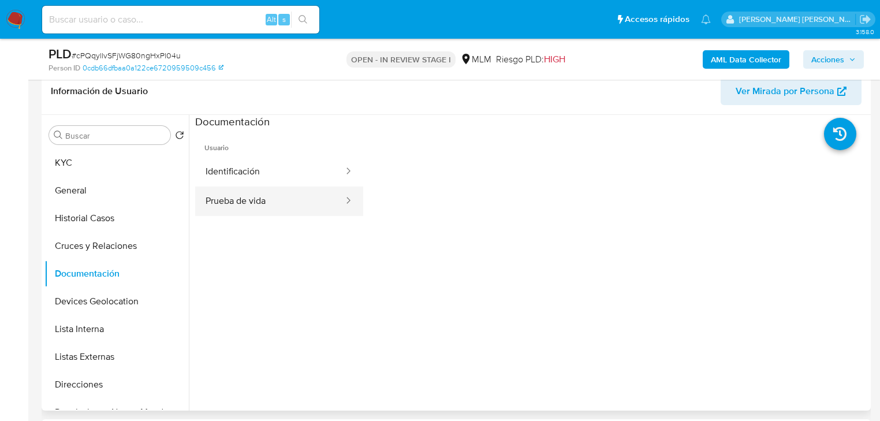
click at [256, 196] on button "Prueba de vida" at bounding box center [270, 201] width 150 height 29
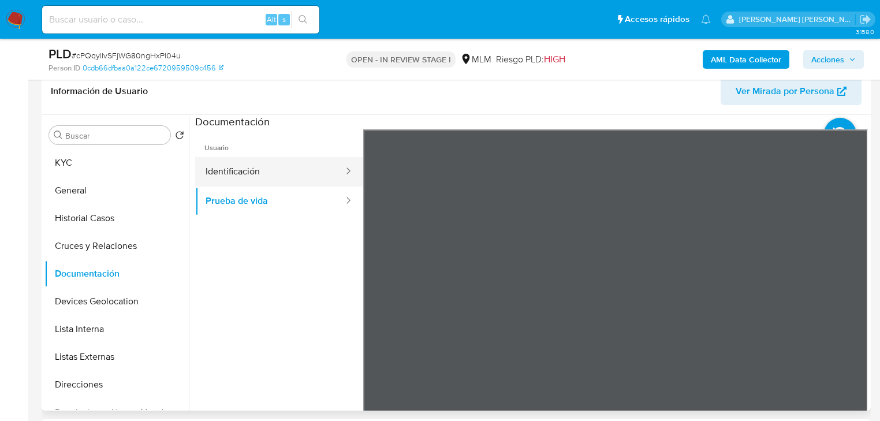
click at [328, 180] on li "Identificación" at bounding box center [279, 171] width 168 height 29
click at [77, 374] on button "Direcciones" at bounding box center [111, 385] width 135 height 28
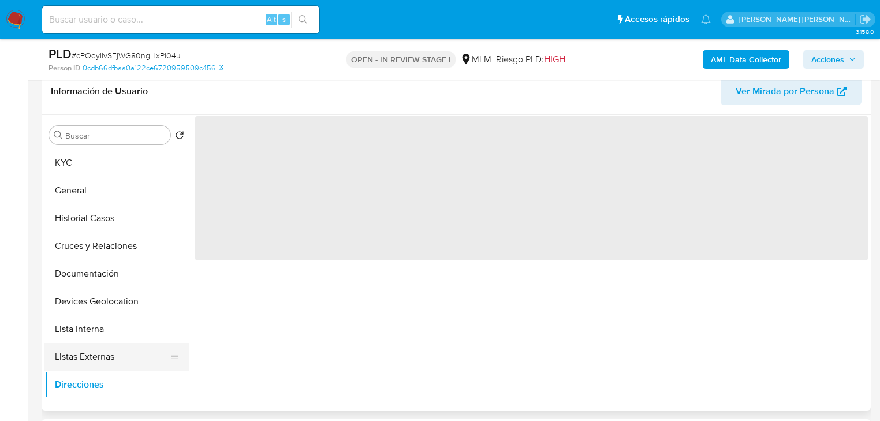
drag, startPoint x: 85, startPoint y: 361, endPoint x: 114, endPoint y: 361, distance: 28.9
click at [85, 361] on button "Listas Externas" at bounding box center [111, 357] width 135 height 28
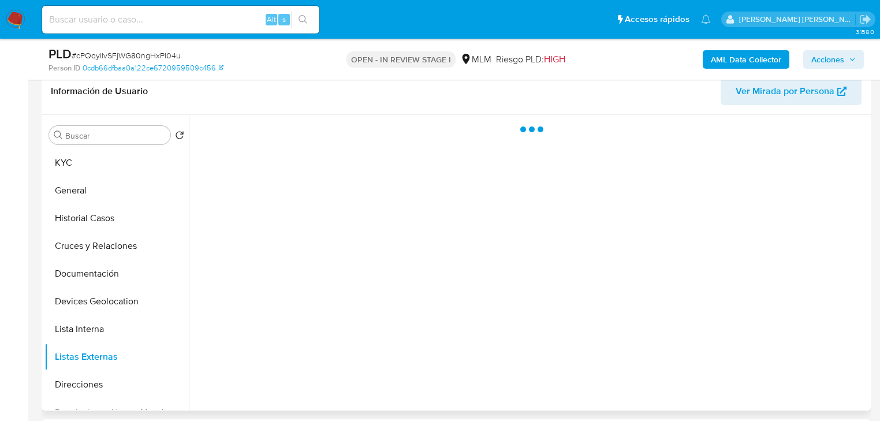
drag, startPoint x: 427, startPoint y: 315, endPoint x: 430, endPoint y: 309, distance: 6.5
click at [430, 309] on div at bounding box center [528, 263] width 679 height 296
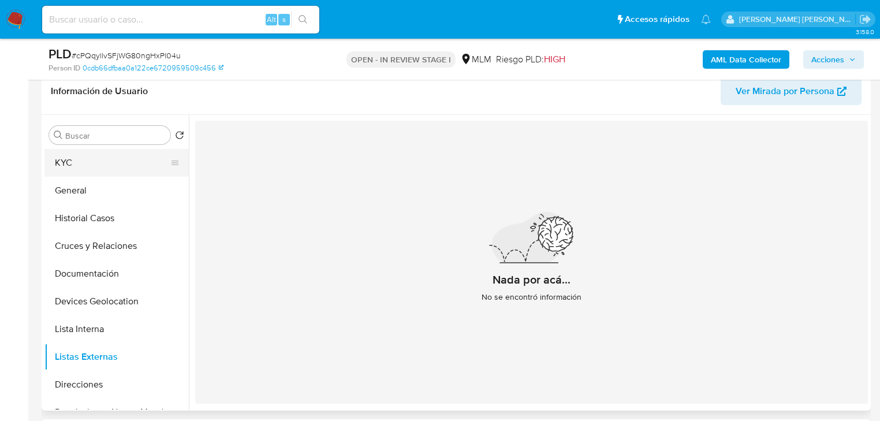
click at [86, 171] on button "KYC" at bounding box center [111, 163] width 135 height 28
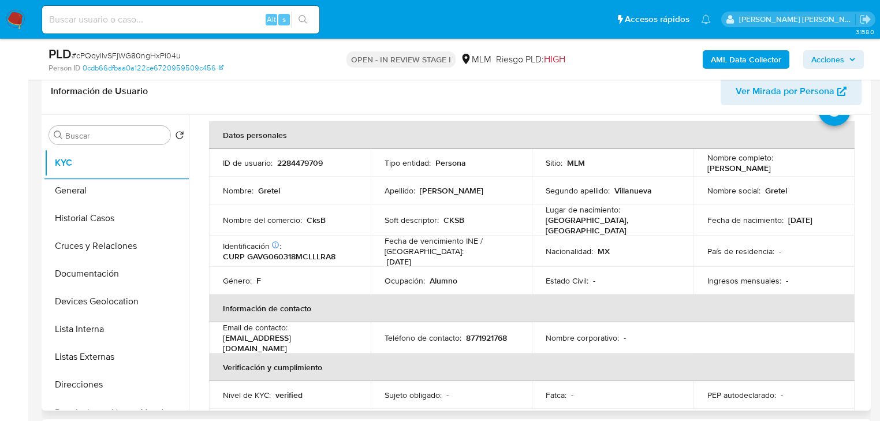
scroll to position [92, 0]
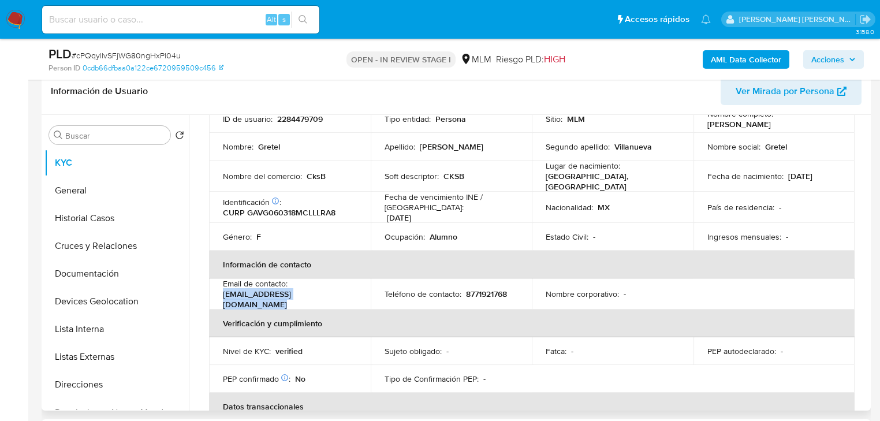
drag, startPoint x: 310, startPoint y: 293, endPoint x: 216, endPoint y: 299, distance: 94.3
click at [216, 299] on td "Email de contacto : gretelgvilla1806@hotmail.com" at bounding box center [290, 293] width 162 height 31
copy p "gretelgvilla1806@hotmail.com"
click at [364, 256] on th "Información de contacto" at bounding box center [532, 265] width 646 height 28
click at [484, 289] on p "8771921768" at bounding box center [486, 294] width 41 height 10
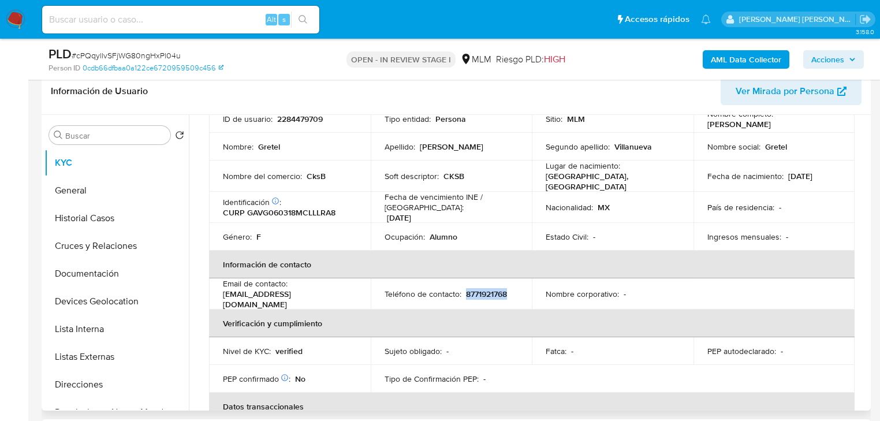
click at [484, 289] on p "8771921768" at bounding box center [486, 294] width 41 height 10
copy p "8771921768"
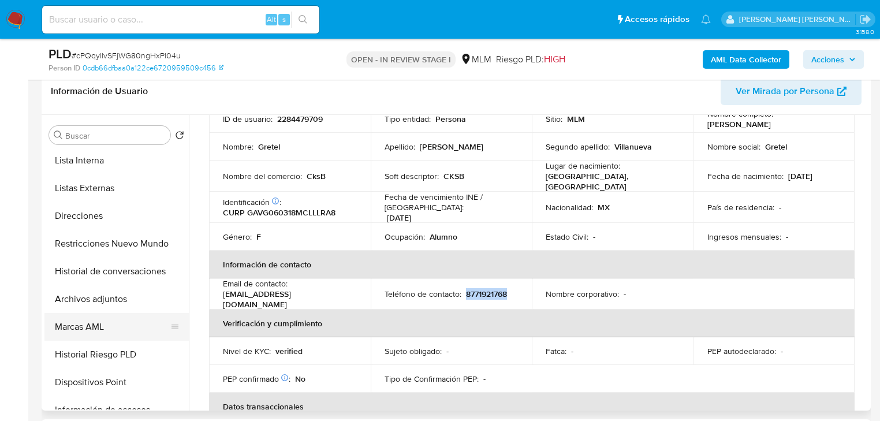
scroll to position [185, 0]
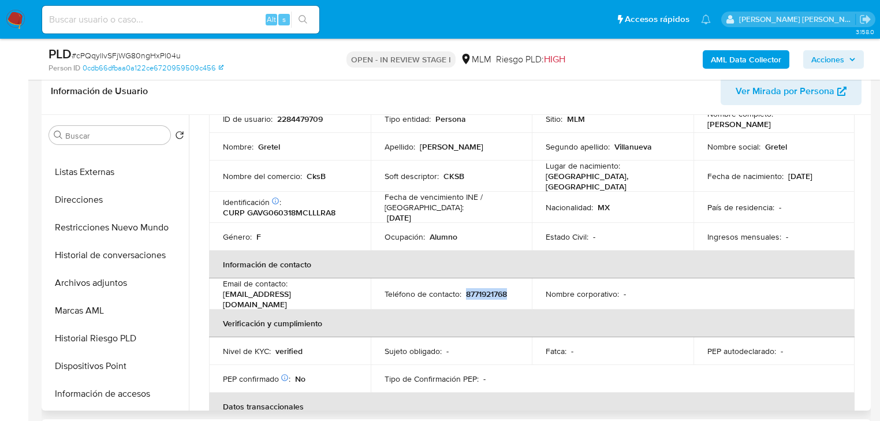
click at [115, 284] on button "Archivos adjuntos" at bounding box center [116, 283] width 144 height 28
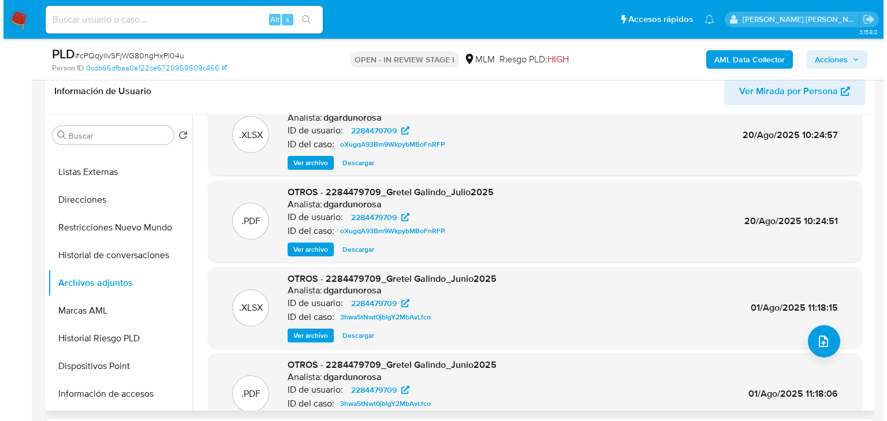
scroll to position [46, 0]
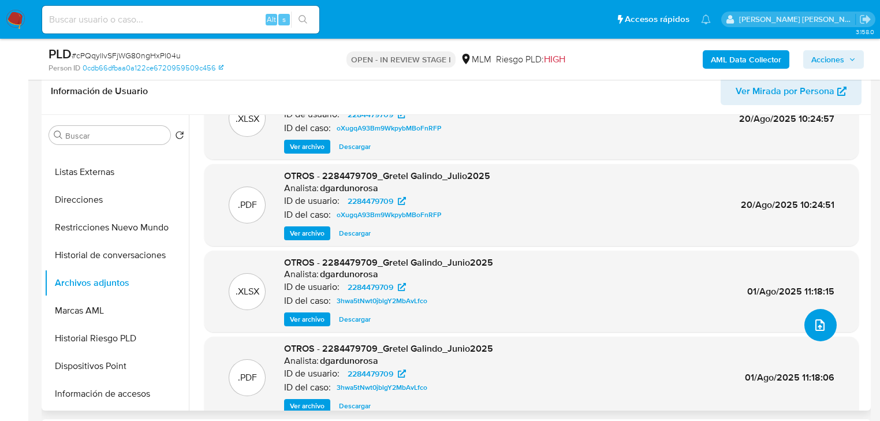
click at [813, 327] on icon "upload-file" at bounding box center [820, 325] width 14 height 14
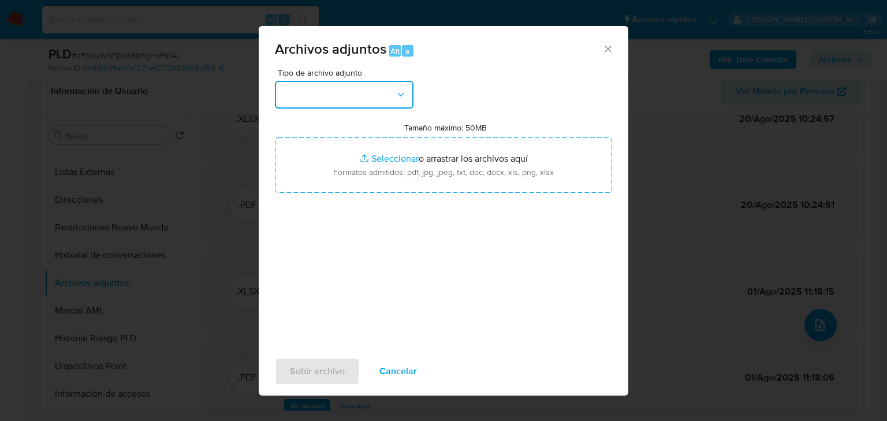
click at [346, 100] on button "button" at bounding box center [344, 95] width 139 height 28
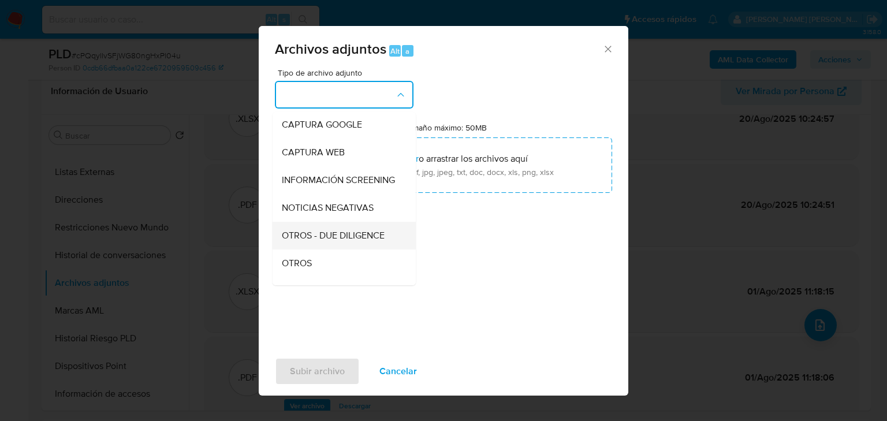
scroll to position [79, 0]
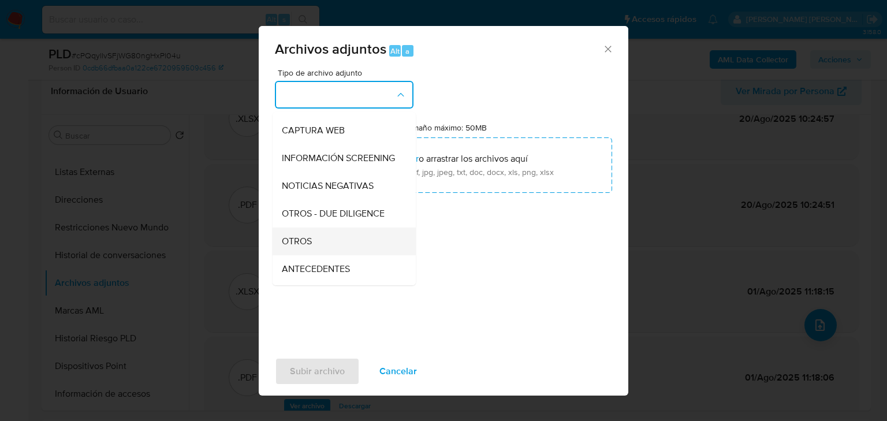
click at [314, 255] on div "OTROS" at bounding box center [341, 242] width 118 height 28
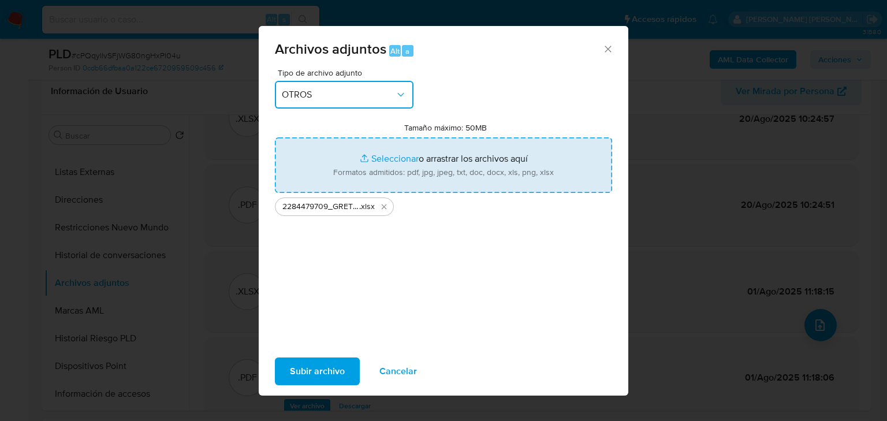
type input "C:\fakepath\2284479709_GRETEL GALINDO VILLANUEVA_AGO25.pdf"
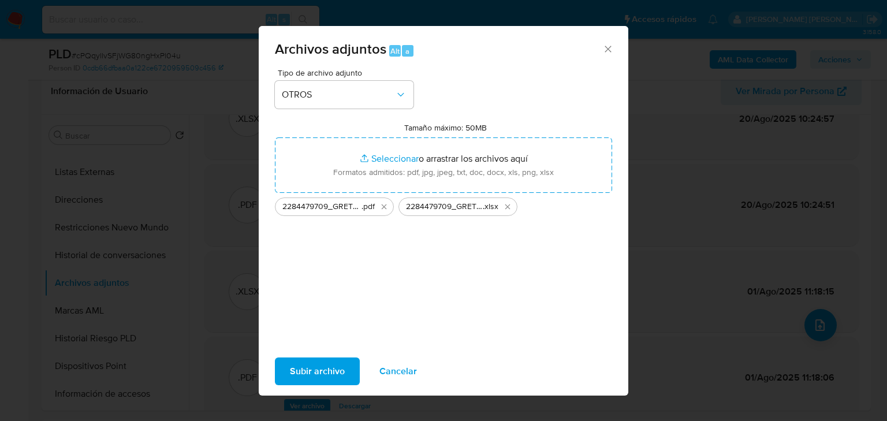
drag, startPoint x: 313, startPoint y: 377, endPoint x: 503, endPoint y: 408, distance: 192.5
click at [313, 374] on span "Subir archivo" at bounding box center [317, 371] width 55 height 25
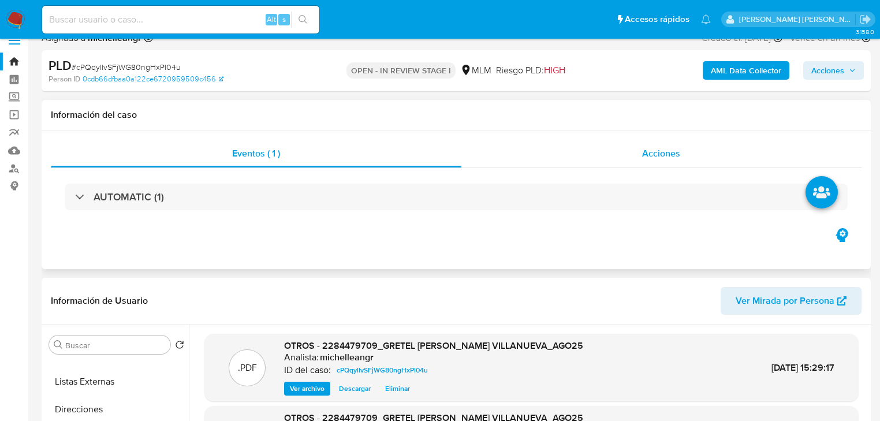
scroll to position [0, 0]
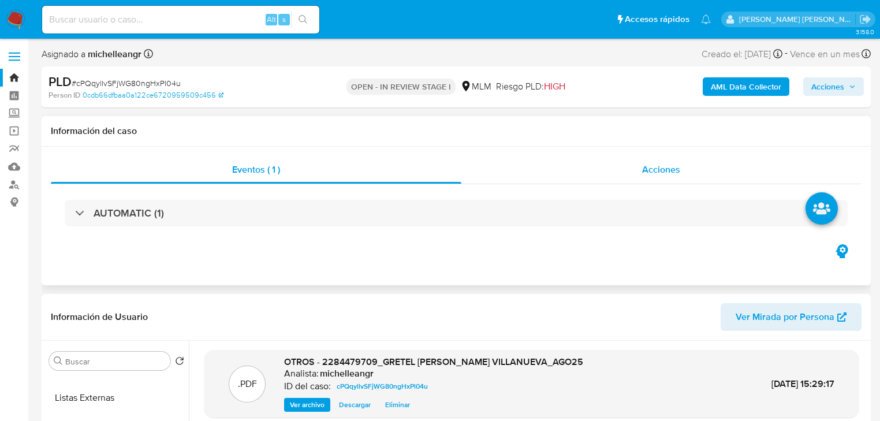
click at [672, 157] on div "Acciones" at bounding box center [661, 170] width 401 height 28
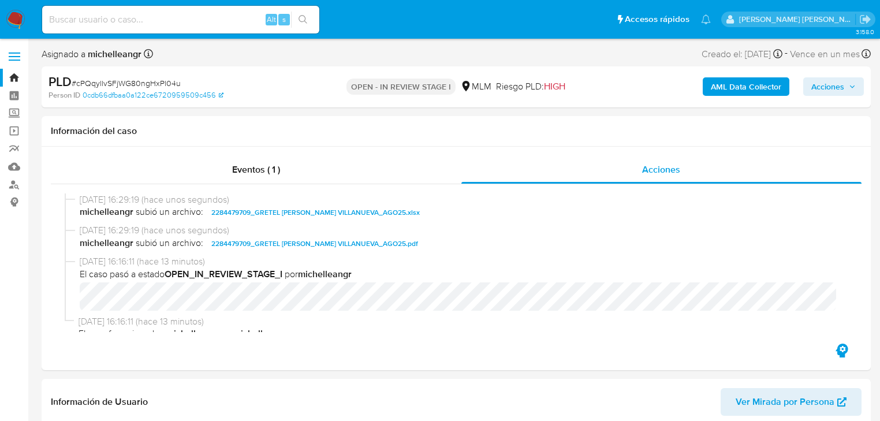
click at [818, 92] on span "Acciones" at bounding box center [827, 86] width 33 height 18
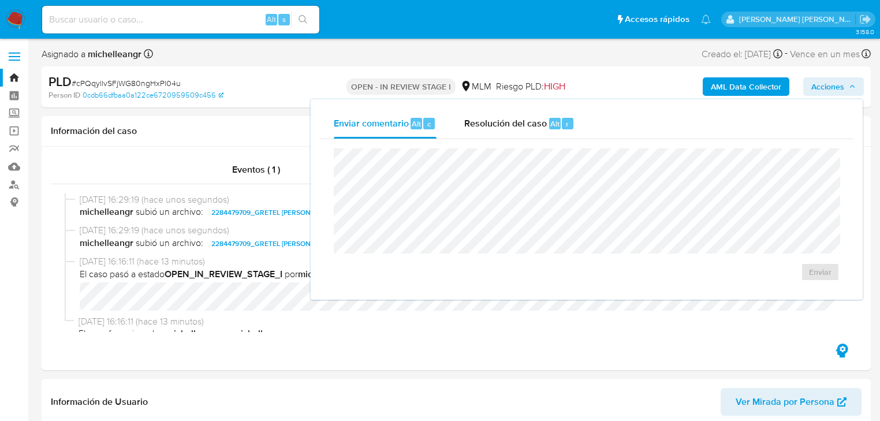
drag, startPoint x: 501, startPoint y: 118, endPoint x: 493, endPoint y: 147, distance: 30.0
click at [501, 120] on span "Resolución del caso" at bounding box center [505, 123] width 83 height 13
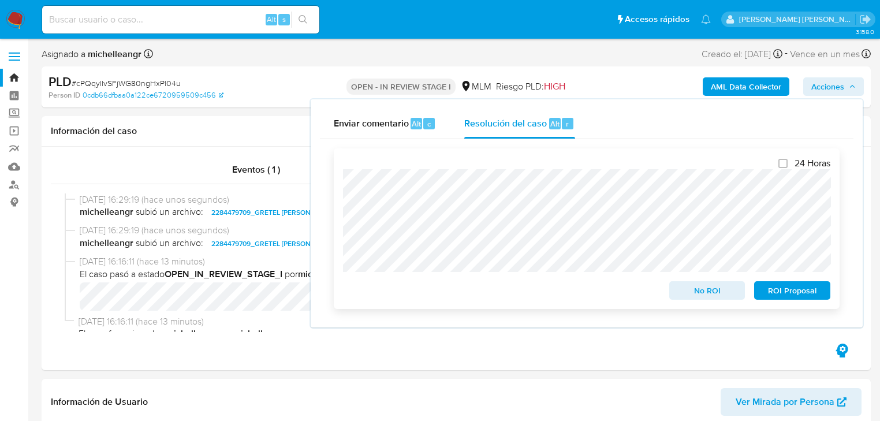
click at [704, 297] on span "No ROI" at bounding box center [707, 290] width 60 height 16
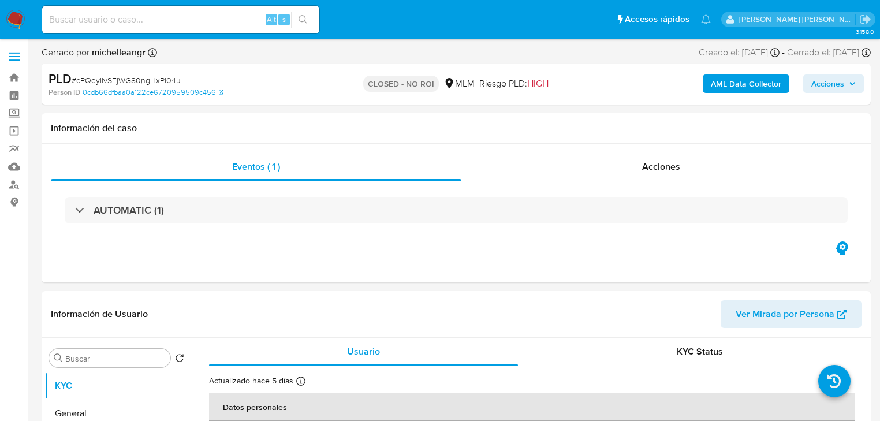
select select "10"
click at [18, 18] on img at bounding box center [16, 20] width 20 height 20
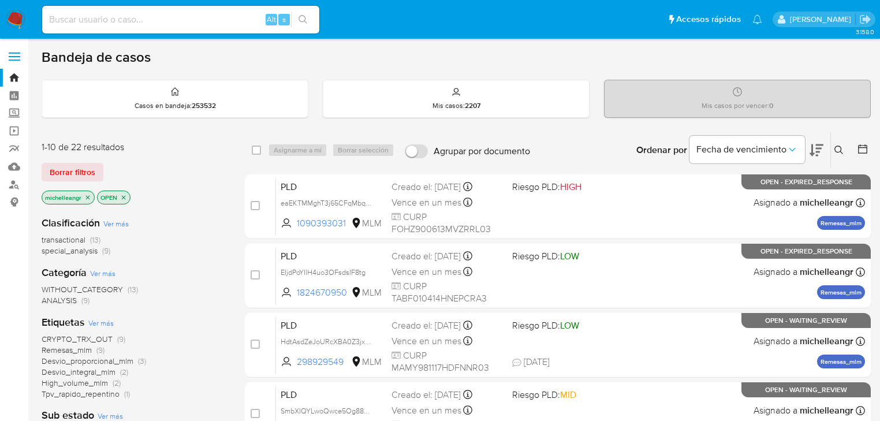
click at [90, 199] on icon "close-filter" at bounding box center [87, 197] width 7 height 7
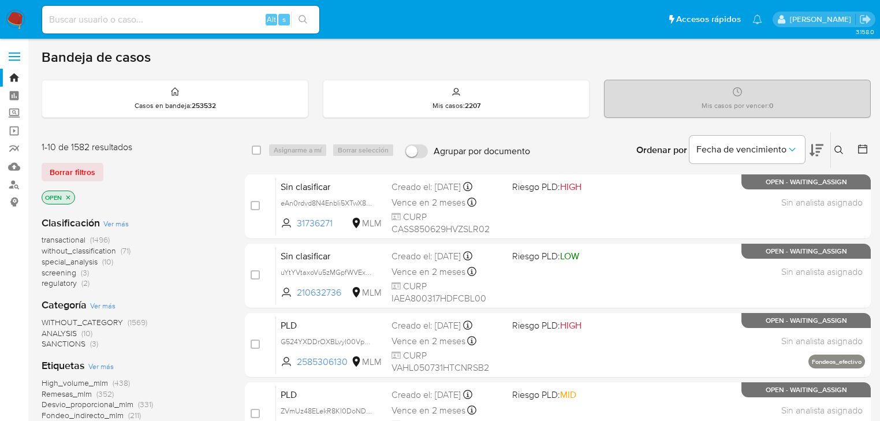
click at [840, 146] on icon at bounding box center [838, 150] width 9 height 9
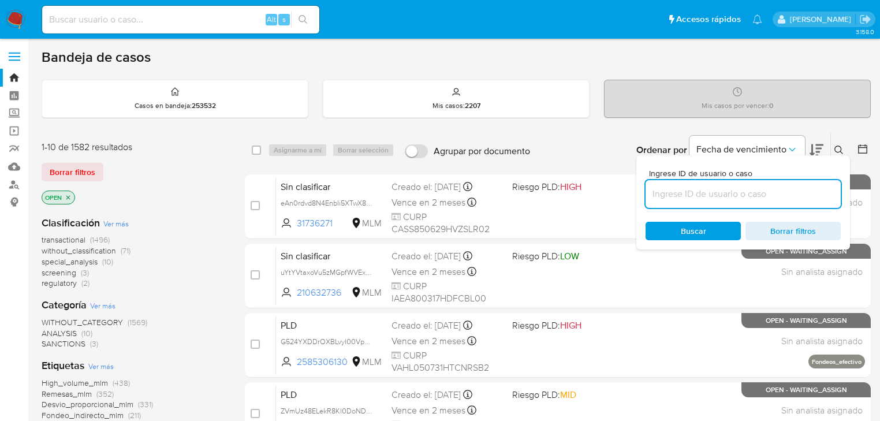
drag, startPoint x: 695, startPoint y: 193, endPoint x: 686, endPoint y: 194, distance: 9.3
click at [695, 193] on input at bounding box center [743, 194] width 195 height 15
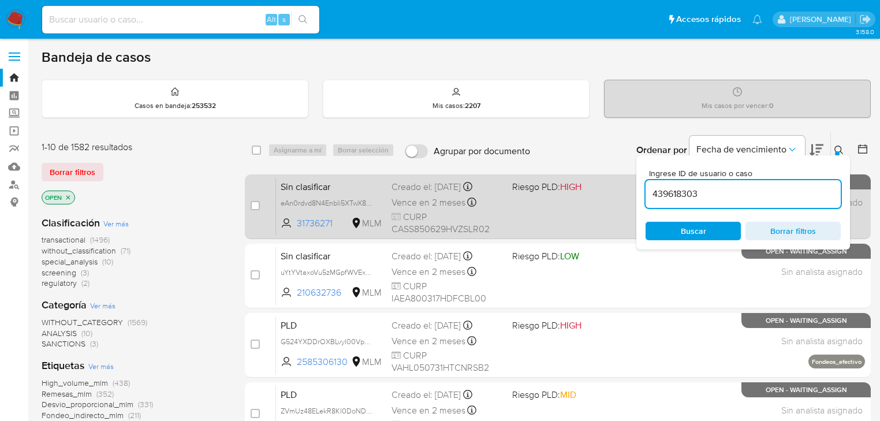
type input "439618303"
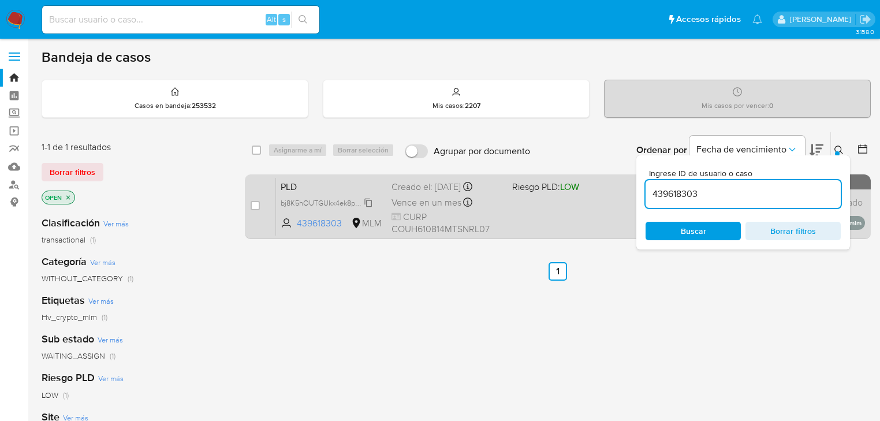
click at [367, 201] on span "bj8K5hOUTGUkx4ek8poDFS35" at bounding box center [331, 202] width 100 height 13
click at [254, 206] on input "checkbox" at bounding box center [255, 205] width 9 height 9
checkbox input "true"
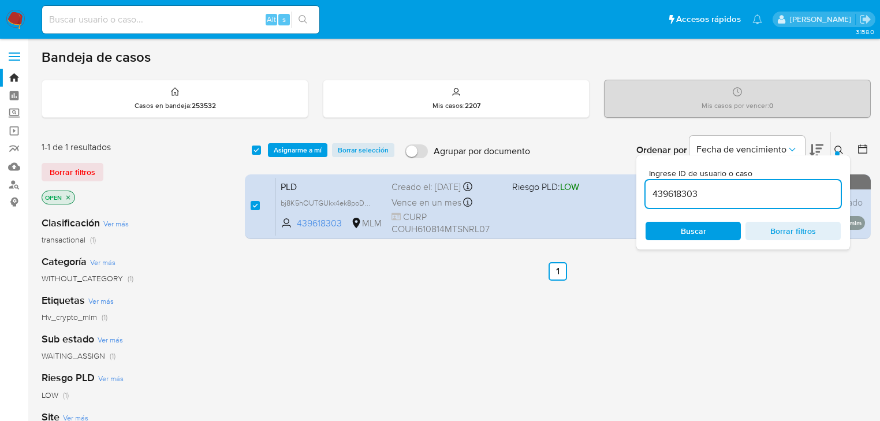
drag, startPoint x: 709, startPoint y: 189, endPoint x: 428, endPoint y: 155, distance: 282.8
click at [453, 163] on div "select-all-cases-checkbox Asignarme a mí Borrar selección Agrupar por documento…" at bounding box center [558, 150] width 626 height 36
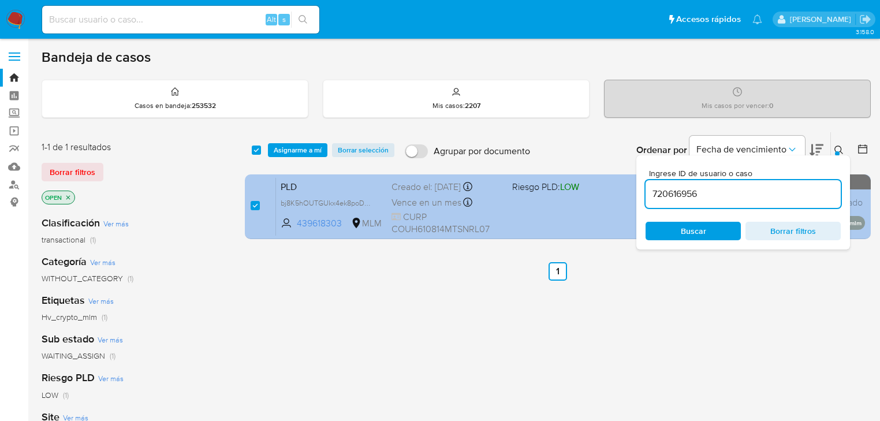
type input "720616956"
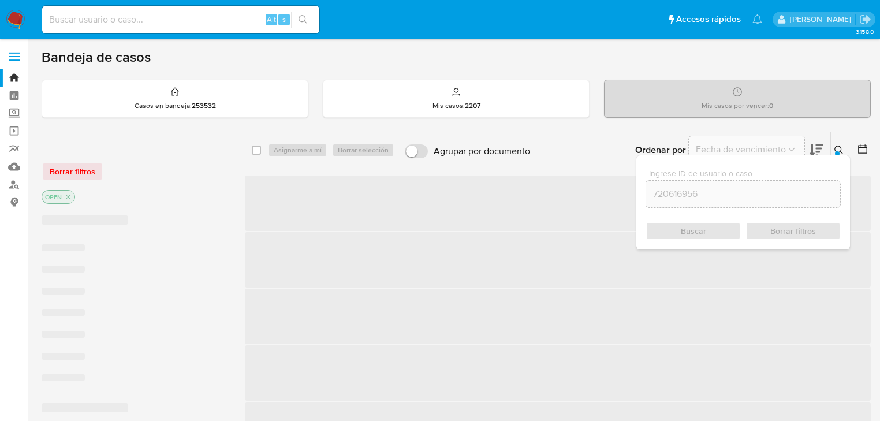
checkbox input "false"
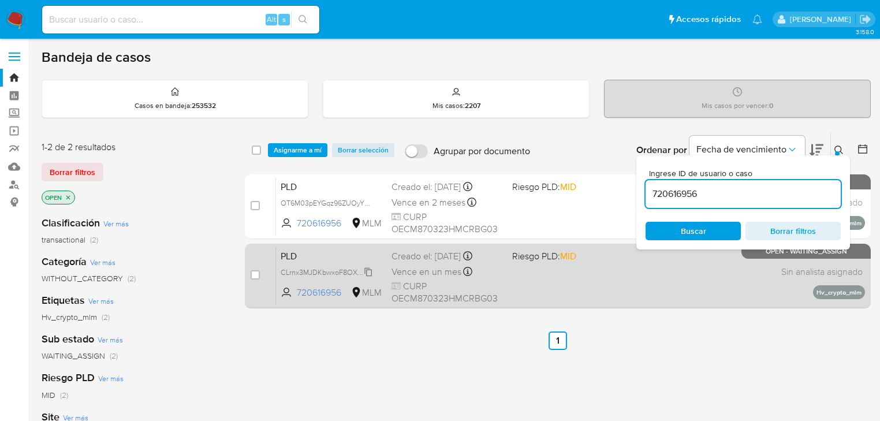
drag, startPoint x: 371, startPoint y: 269, endPoint x: 364, endPoint y: 270, distance: 7.0
click at [370, 268] on span "CLrnx3MJDKbwxoF8OXFc0sNf" at bounding box center [330, 271] width 99 height 13
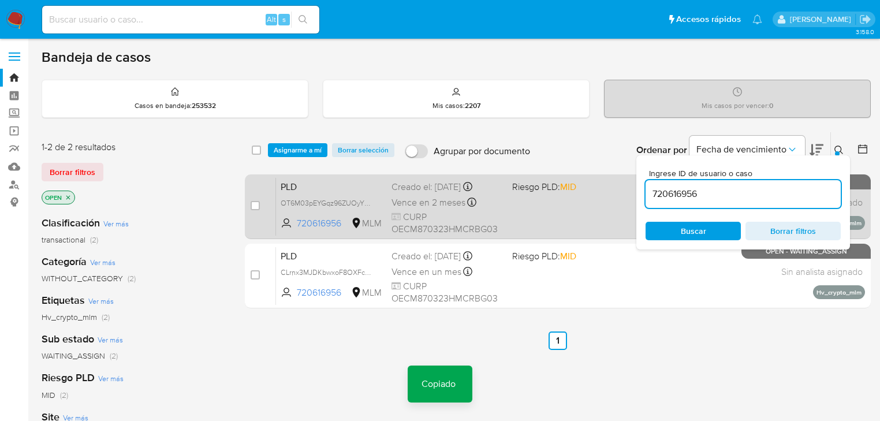
drag, startPoint x: 256, startPoint y: 274, endPoint x: 273, endPoint y: 219, distance: 57.4
click at [256, 273] on input "checkbox" at bounding box center [255, 274] width 9 height 9
checkbox input "true"
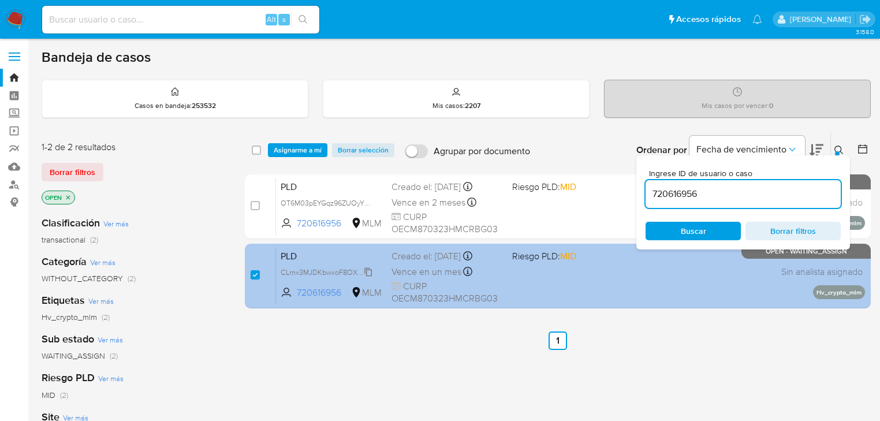
click at [370, 271] on span "CLrnx3MJDKbwxoF8OXFc0sNf" at bounding box center [330, 271] width 99 height 13
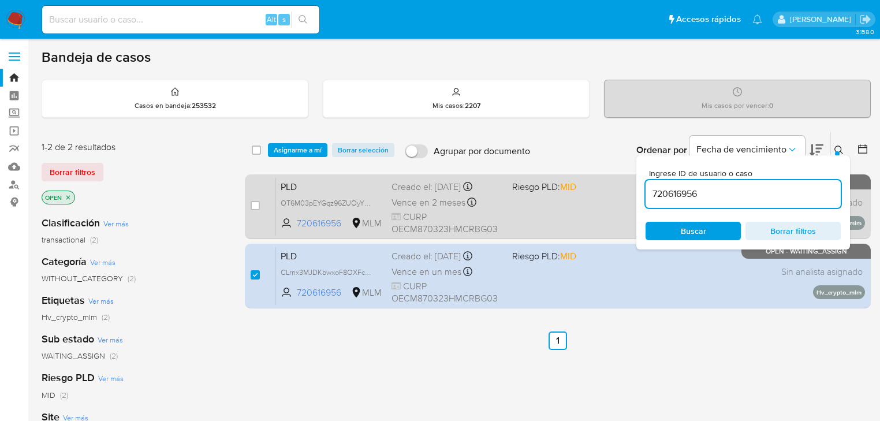
drag, startPoint x: 471, startPoint y: 181, endPoint x: 407, endPoint y: 177, distance: 64.3
click at [414, 176] on div "select-all-cases-checkbox Asignarme a mí Borrar selección Agrupar por documento…" at bounding box center [558, 222] width 626 height 181
paste input "380047334"
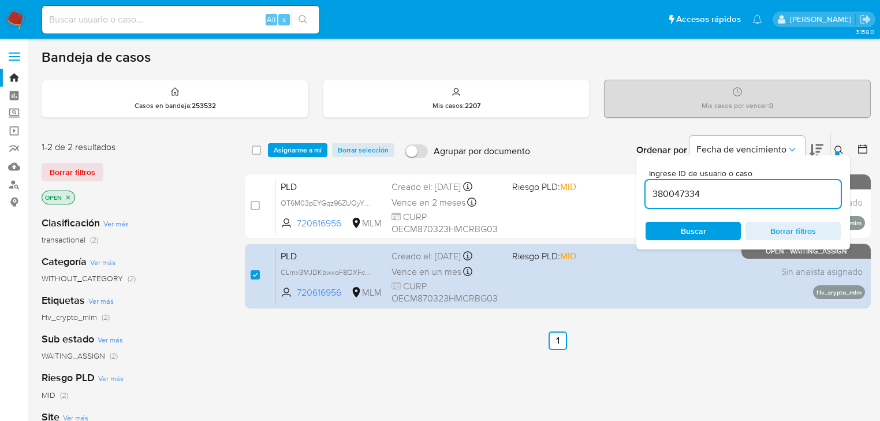
type input "380047334"
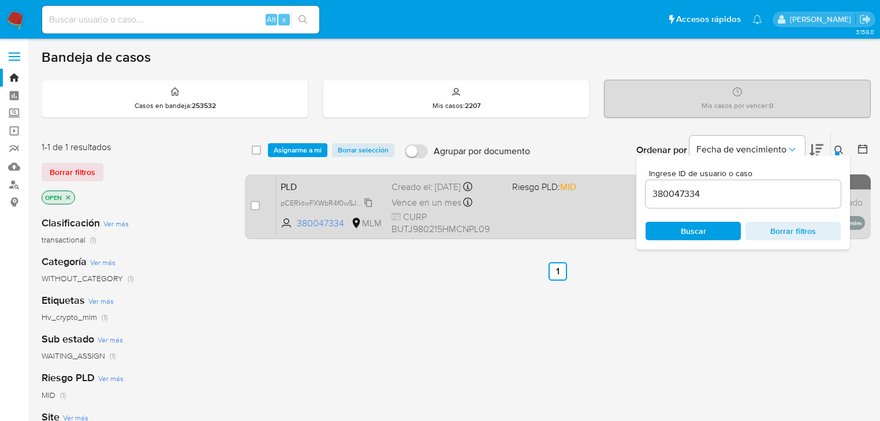
drag, startPoint x: 367, startPoint y: 205, endPoint x: 278, endPoint y: 204, distance: 88.3
click at [366, 205] on span "pCERktwFXWbR4f0wSJiytk1O" at bounding box center [328, 202] width 95 height 13
click at [251, 204] on input "checkbox" at bounding box center [255, 205] width 9 height 9
checkbox input "true"
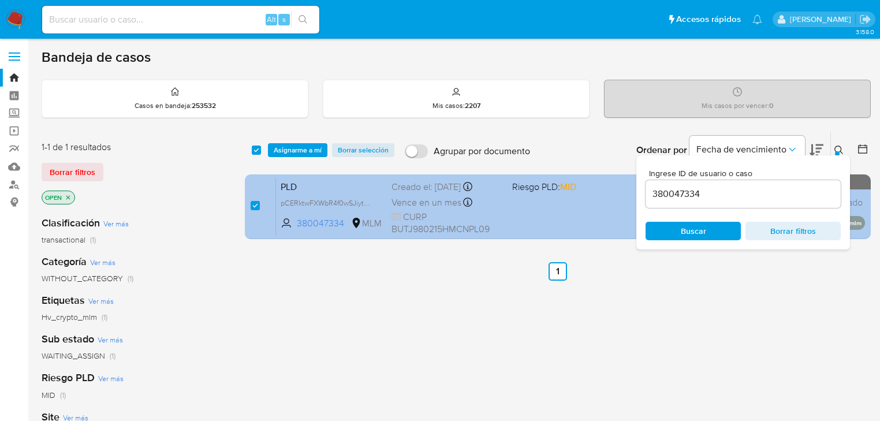
drag, startPoint x: 709, startPoint y: 201, endPoint x: 540, endPoint y: 184, distance: 170.1
click at [540, 184] on div "select-all-cases-checkbox Asignarme a mí Borrar selección Agrupar por documento…" at bounding box center [558, 188] width 626 height 112
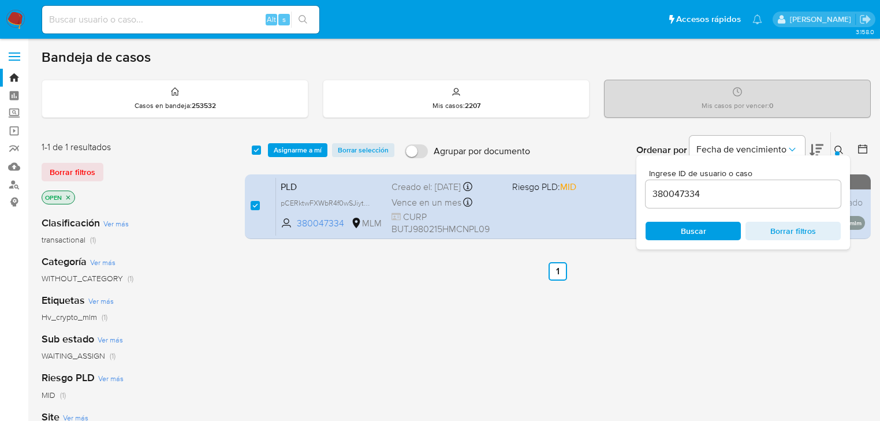
click at [740, 192] on input "380047334" at bounding box center [743, 194] width 195 height 15
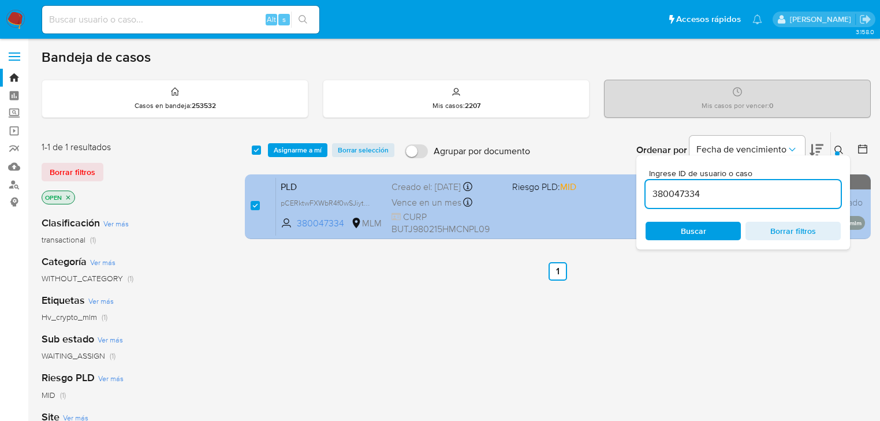
drag, startPoint x: 715, startPoint y: 192, endPoint x: 555, endPoint y: 182, distance: 160.8
click at [555, 182] on div "select-all-cases-checkbox Asignarme a mí Borrar selección Agrupar por documento…" at bounding box center [558, 188] width 626 height 112
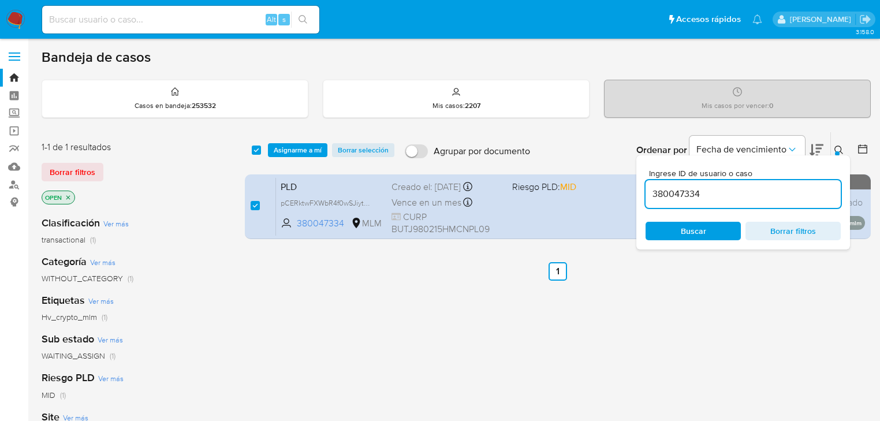
paste input "1209713139"
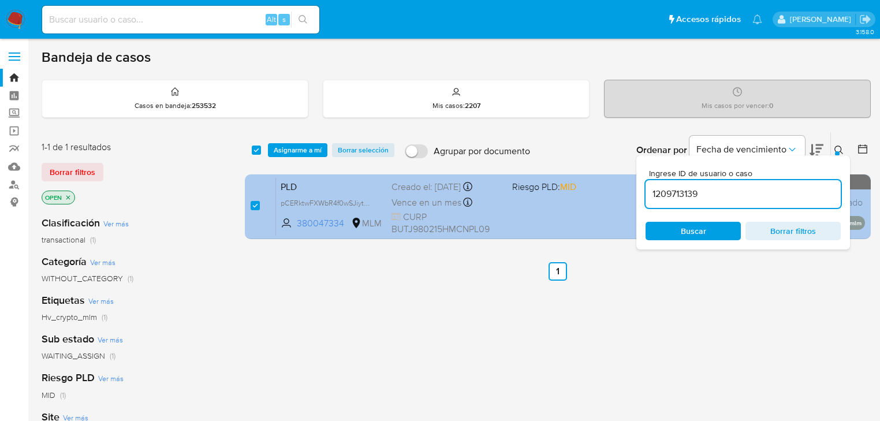
type input "1209713139"
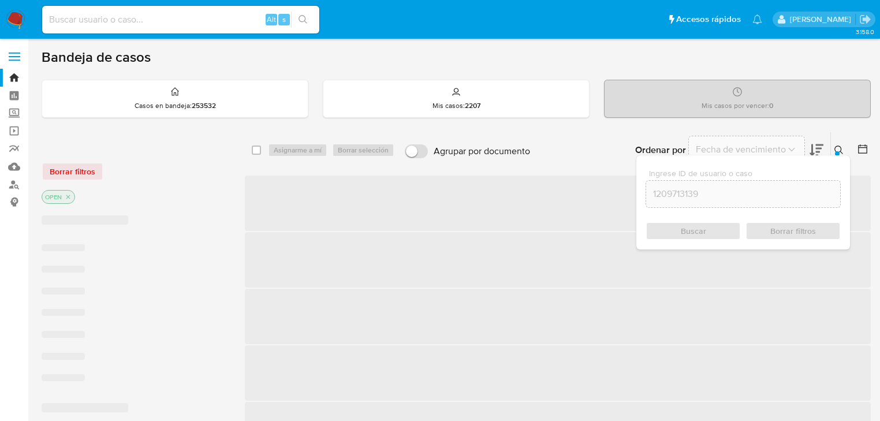
checkbox input "false"
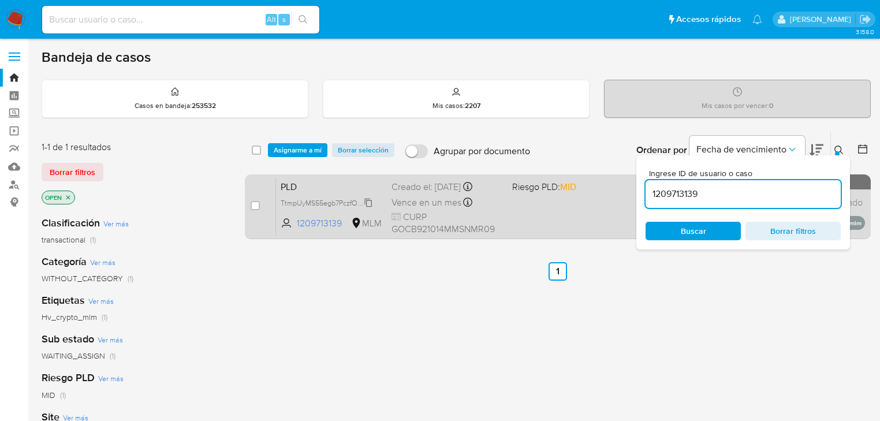
click at [371, 202] on span "TtmpUyMS55egb7PczfOmMvhN" at bounding box center [331, 202] width 101 height 13
click at [263, 203] on div "case-item-checkbox No es posible asignar el caso" at bounding box center [263, 206] width 25 height 58
click at [252, 206] on input "checkbox" at bounding box center [255, 205] width 9 height 9
checkbox input "true"
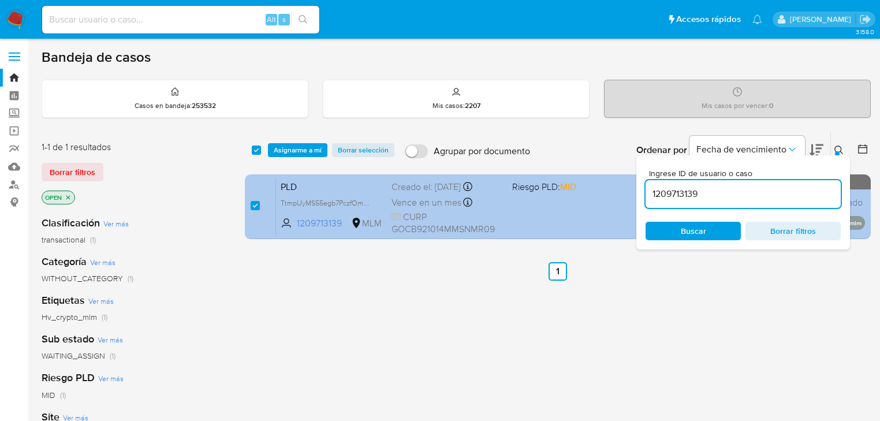
drag, startPoint x: 725, startPoint y: 197, endPoint x: 610, endPoint y: 189, distance: 115.8
click at [610, 189] on div "select-all-cases-checkbox Asignarme a mí Borrar selección Agrupar por documento…" at bounding box center [558, 188] width 626 height 112
type input "189979345"
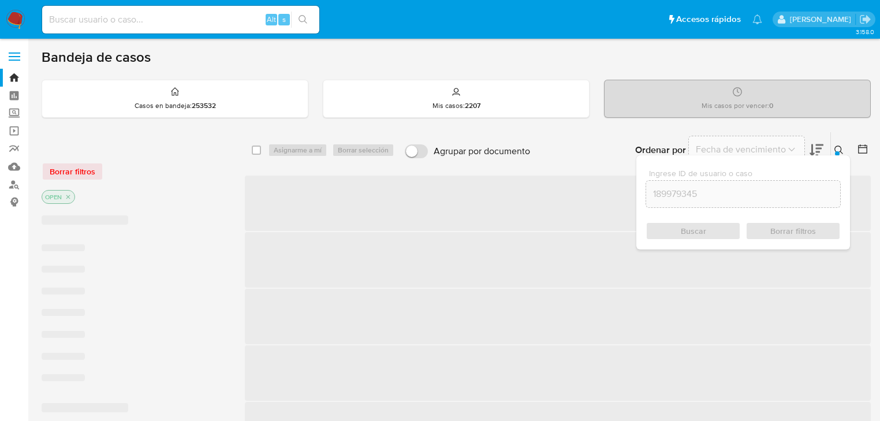
checkbox input "false"
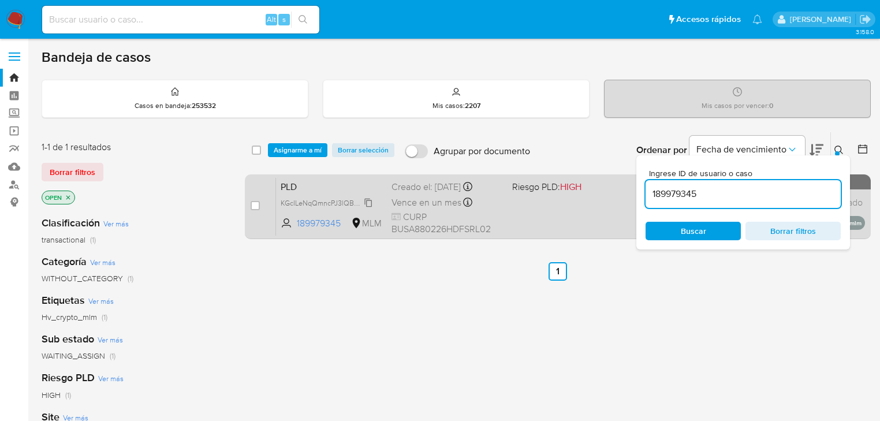
click at [360, 205] on span "KGcILeNqQmncPJ3lQBmV8ztd" at bounding box center [329, 202] width 97 height 13
click at [254, 204] on input "checkbox" at bounding box center [255, 205] width 9 height 9
checkbox input "true"
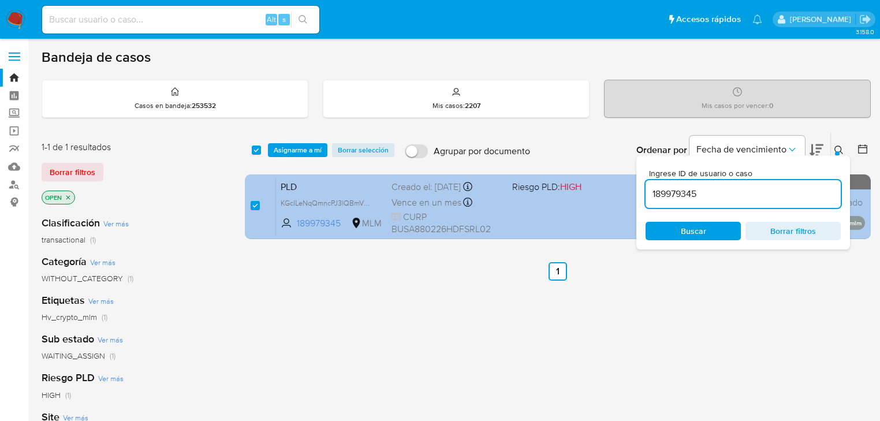
drag, startPoint x: 654, startPoint y: 194, endPoint x: 588, endPoint y: 192, distance: 65.3
click at [599, 192] on div "select-all-cases-checkbox Asignarme a mí Borrar selección Agrupar por documento…" at bounding box center [558, 188] width 626 height 112
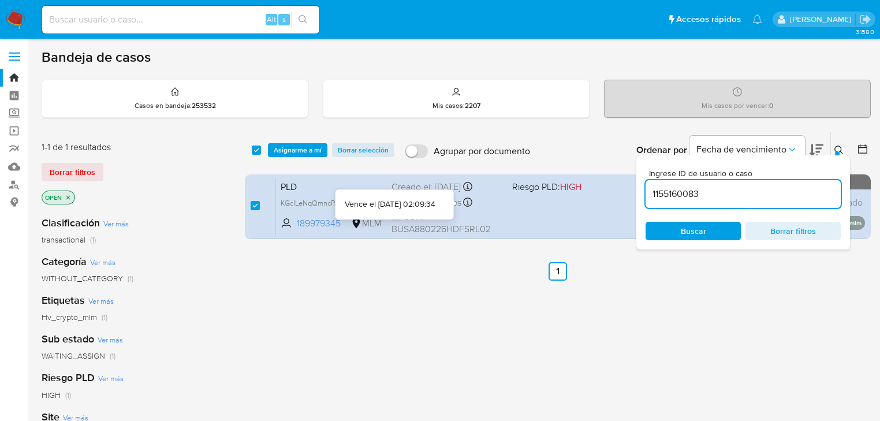
type input "1155160083"
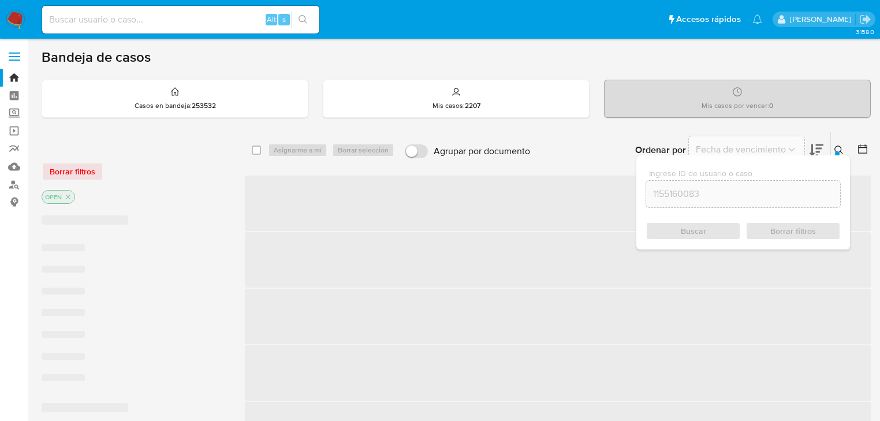
checkbox input "false"
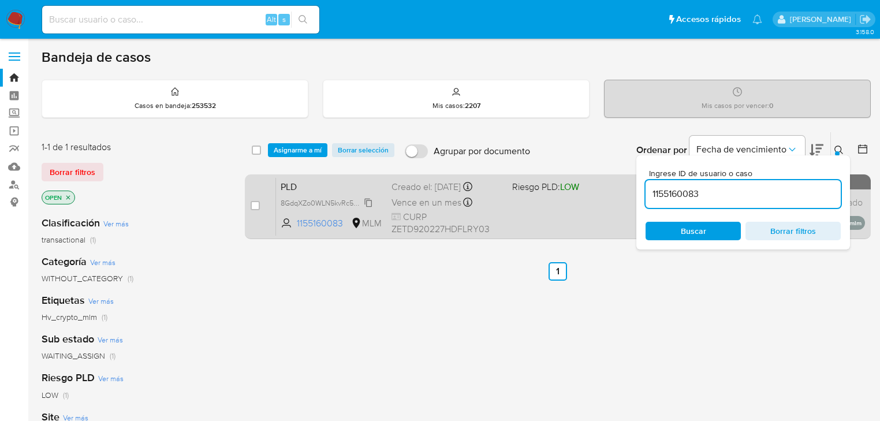
click at [352, 203] on span "8GdqXZo0WLN5kvRc5MeCxZkN" at bounding box center [333, 202] width 104 height 13
click at [249, 203] on div "case-item-checkbox No es posible asignar el caso PLD 8GdqXZo0WLN5kvRc5MeCxZkN C…" at bounding box center [558, 206] width 626 height 65
click at [253, 204] on input "checkbox" at bounding box center [255, 205] width 9 height 9
checkbox input "true"
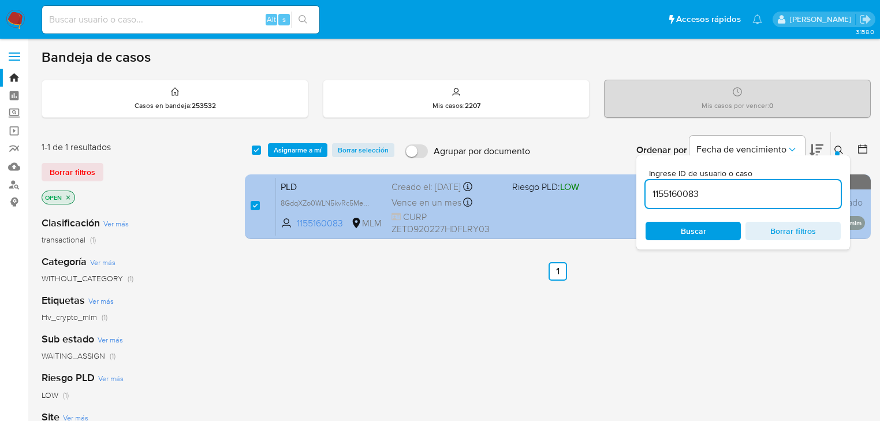
drag, startPoint x: 707, startPoint y: 194, endPoint x: 562, endPoint y: 192, distance: 144.4
click at [580, 191] on div "select-all-cases-checkbox Asignarme a mí Borrar selección Agrupar por documento…" at bounding box center [558, 188] width 626 height 112
type input "163405740"
checkbox input "false"
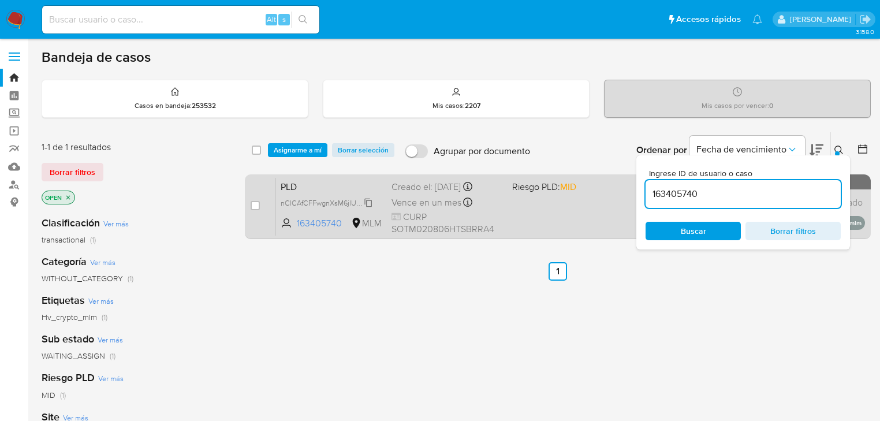
click at [338, 200] on span "nClCAfCFFwgnXsM6jlU1cLVL" at bounding box center [327, 202] width 92 height 13
click at [260, 203] on div "case-item-checkbox No es posible asignar el caso" at bounding box center [263, 206] width 25 height 58
click at [256, 208] on input "checkbox" at bounding box center [255, 205] width 9 height 9
checkbox input "true"
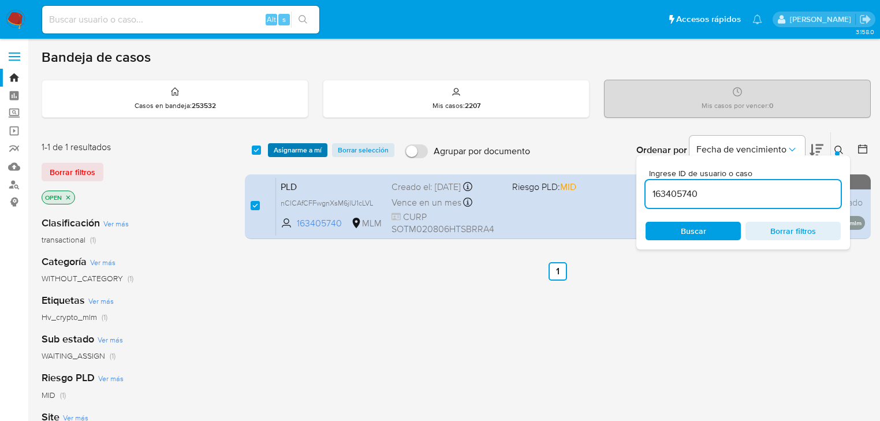
click at [282, 146] on span "Asignarme a mí" at bounding box center [298, 150] width 48 height 12
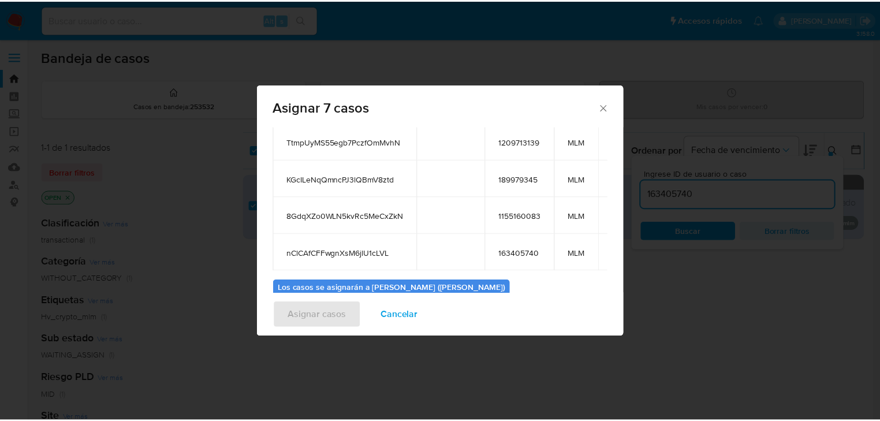
scroll to position [204, 0]
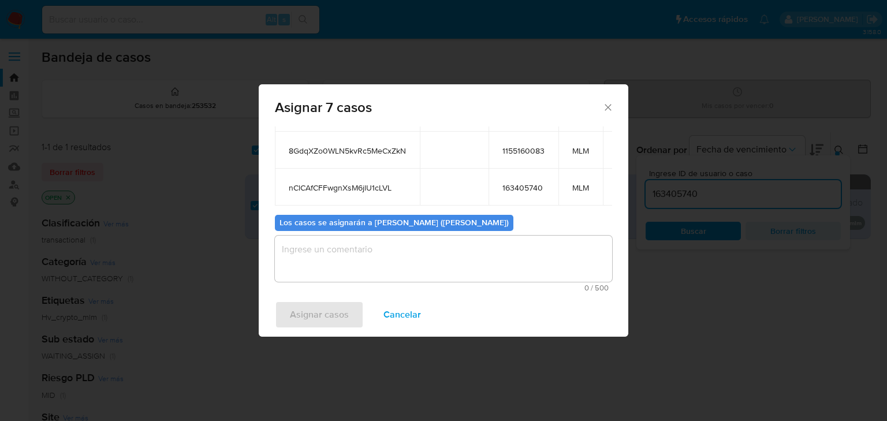
click at [335, 264] on textarea "assign-modal" at bounding box center [443, 259] width 337 height 46
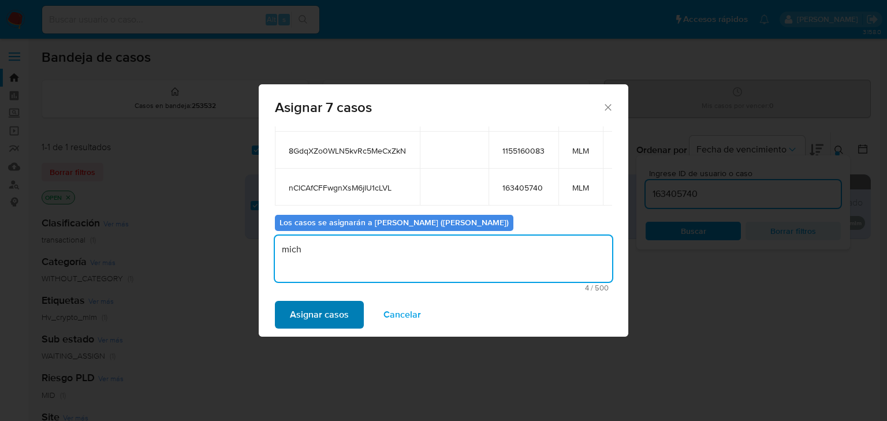
type textarea "mich"
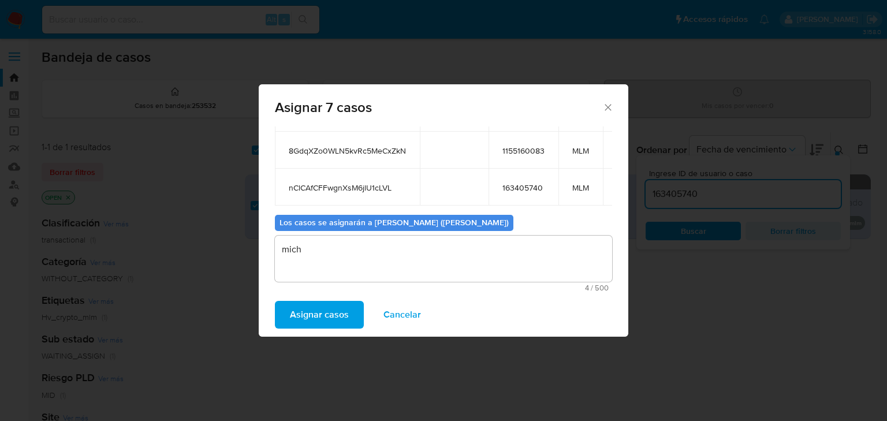
click at [317, 313] on span "Asignar casos" at bounding box center [319, 314] width 59 height 25
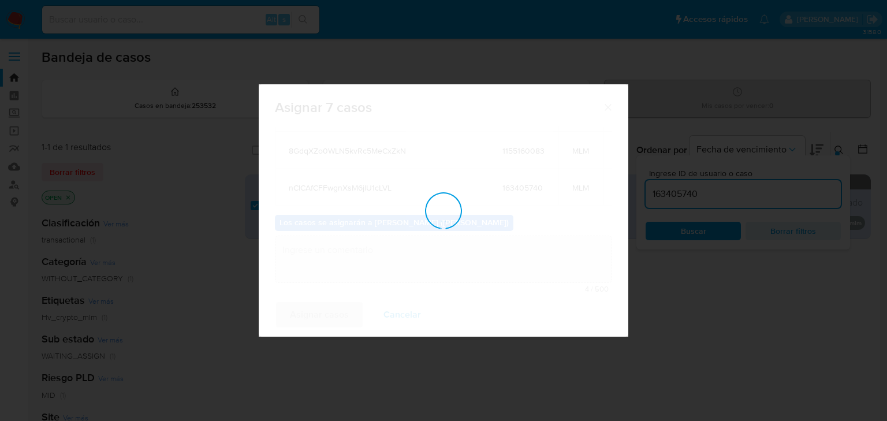
checkbox input "false"
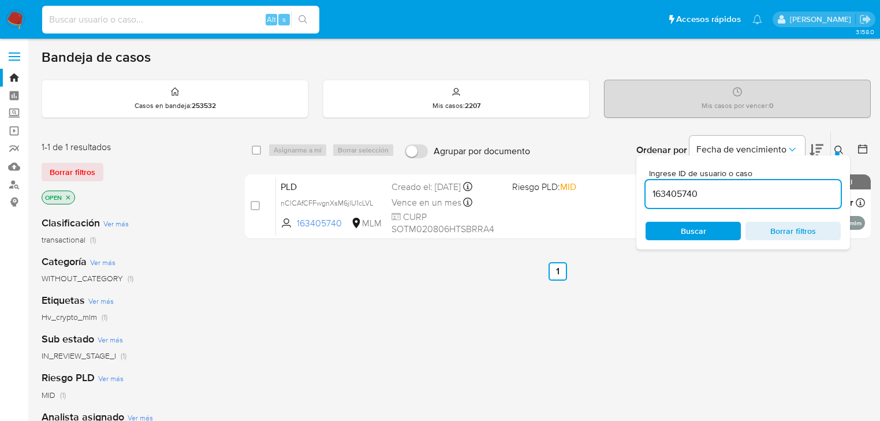
click at [120, 22] on input at bounding box center [180, 19] width 277 height 15
paste input "bj8K5hOUTGUkx4ek8poDFS35"
type input "bj8K5hOUTGUkx4ek8poDFS35"
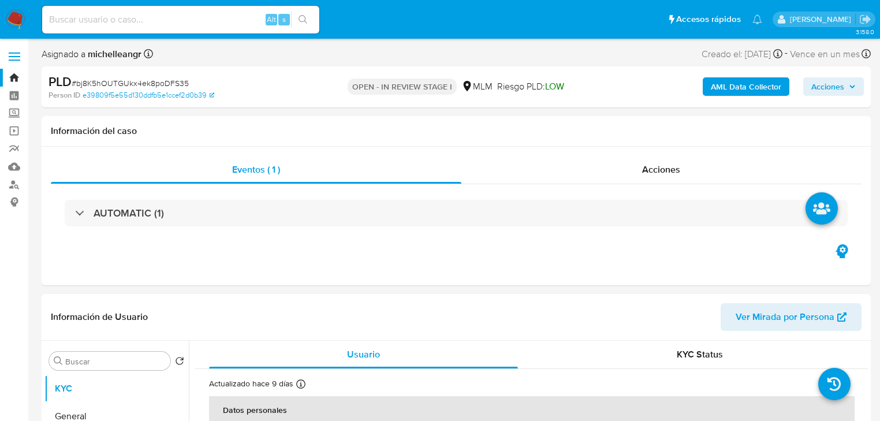
select select "10"
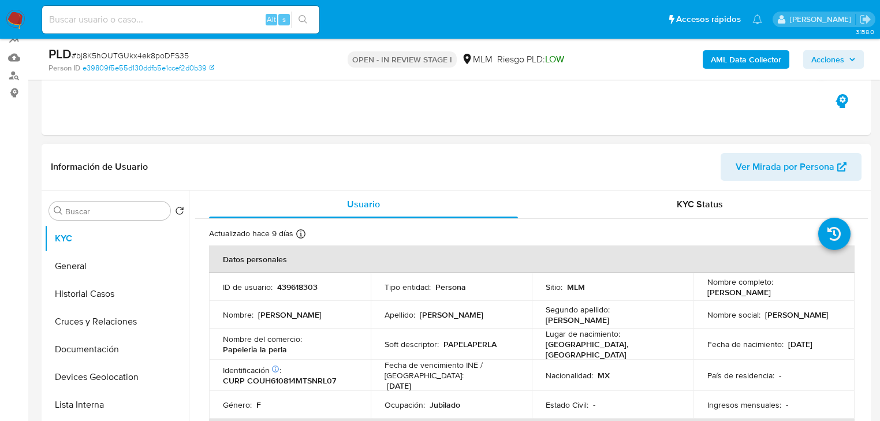
scroll to position [139, 0]
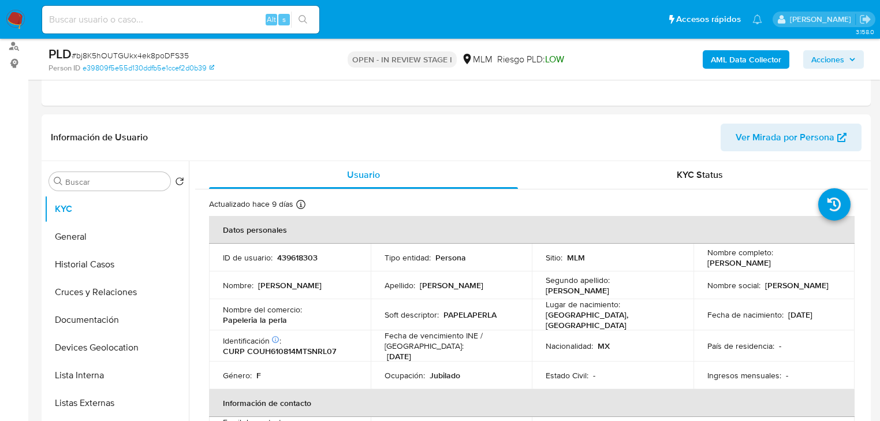
click at [13, 16] on img at bounding box center [16, 20] width 20 height 20
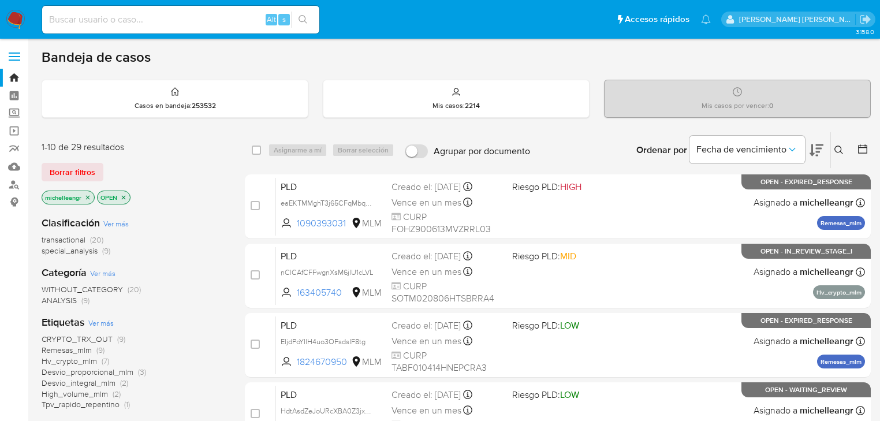
click at [88, 199] on icon "close-filter" at bounding box center [87, 197] width 7 height 7
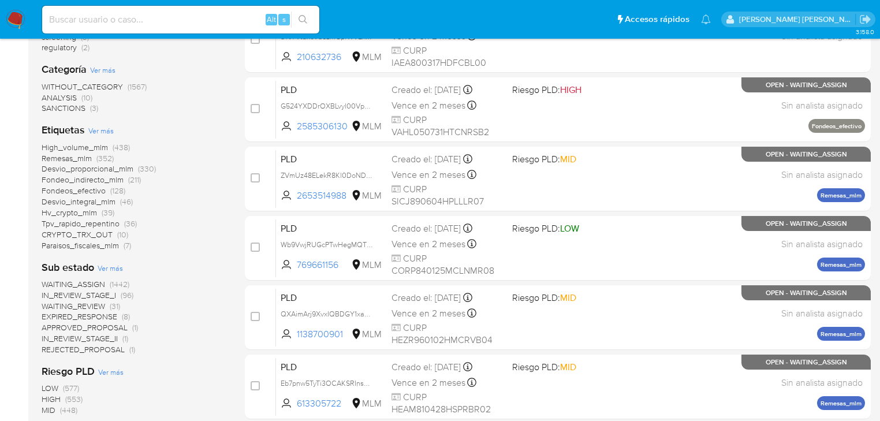
scroll to position [277, 0]
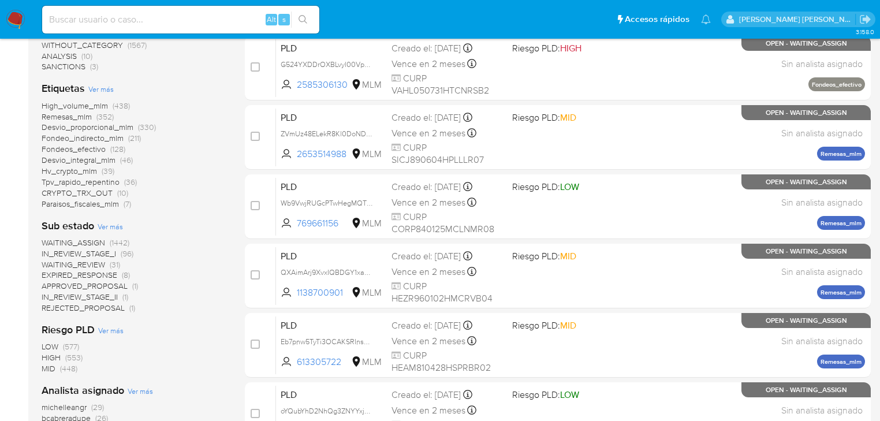
click at [60, 193] on span "CRYPTO_TRX_OUT" at bounding box center [77, 193] width 71 height 12
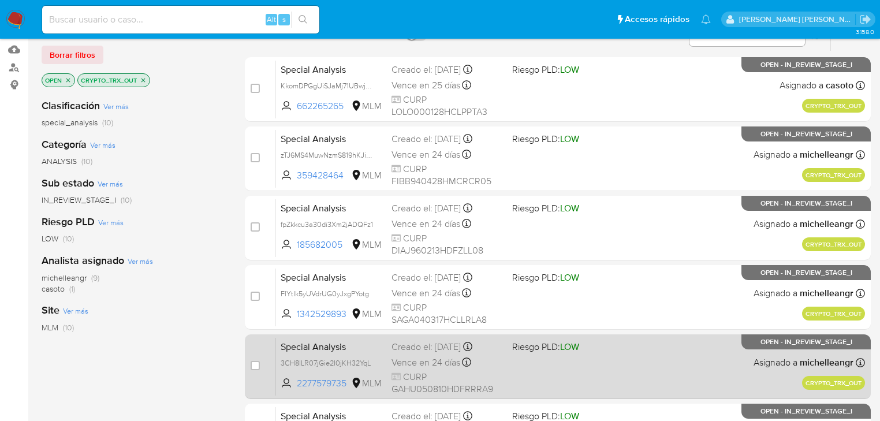
scroll to position [115, 0]
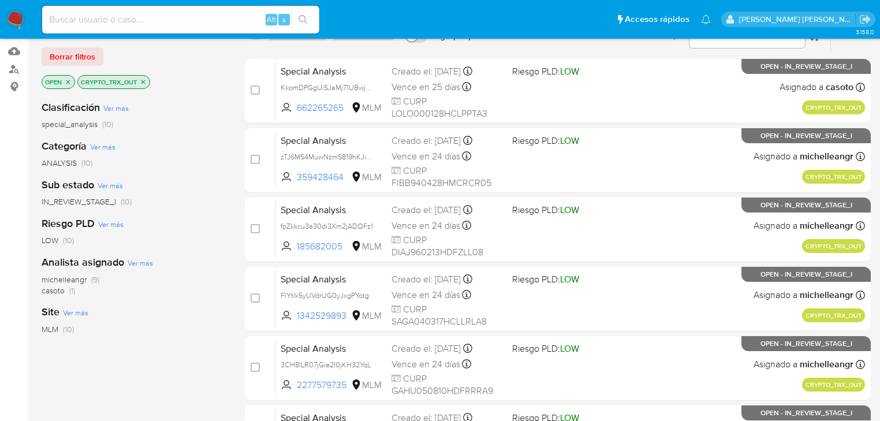
click at [65, 82] on icon "close-filter" at bounding box center [68, 82] width 7 height 7
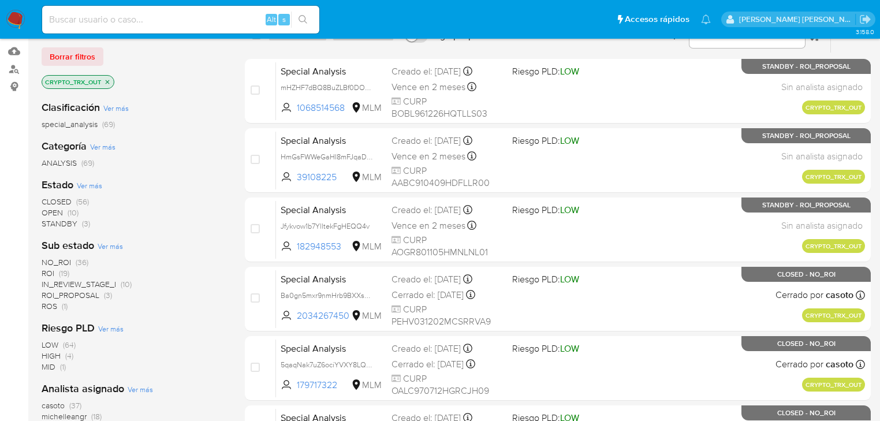
click at [46, 274] on span "ROI" at bounding box center [48, 273] width 13 height 12
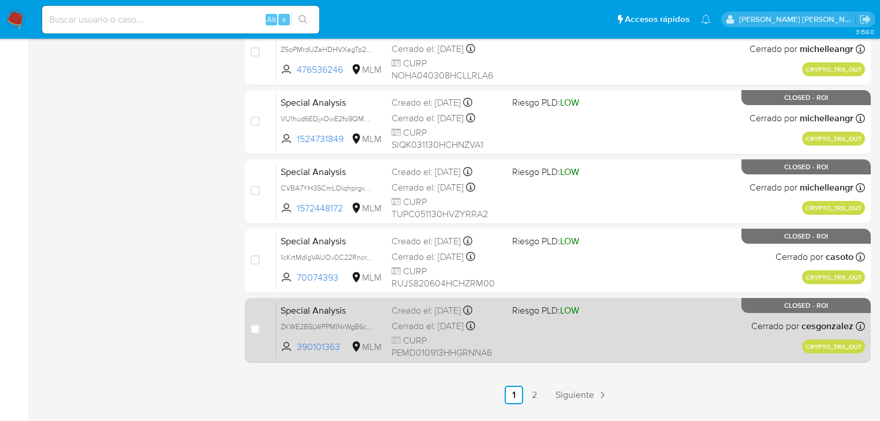
scroll to position [508, 0]
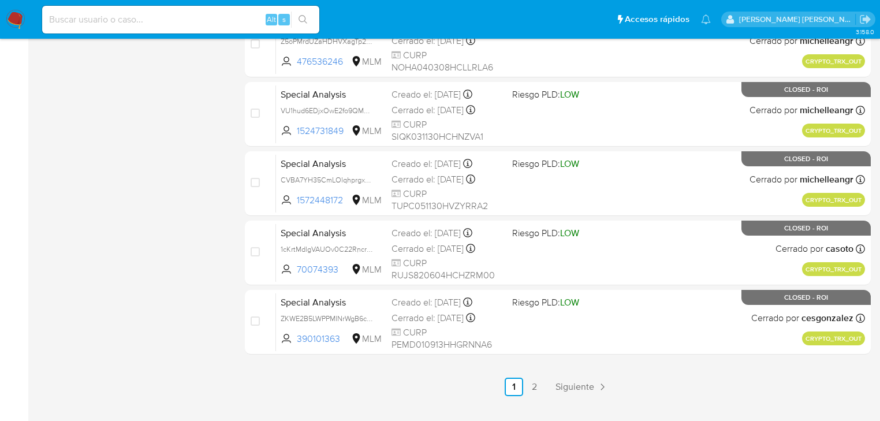
click at [571, 382] on span "Siguiente" at bounding box center [574, 386] width 39 height 9
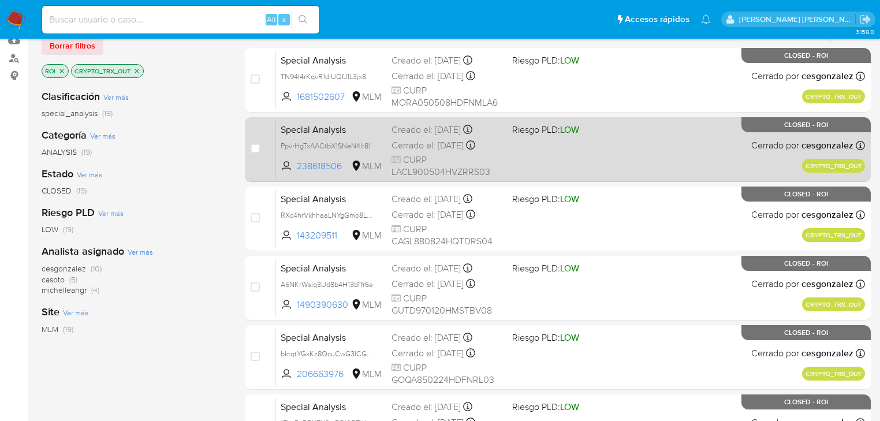
scroll to position [46, 0]
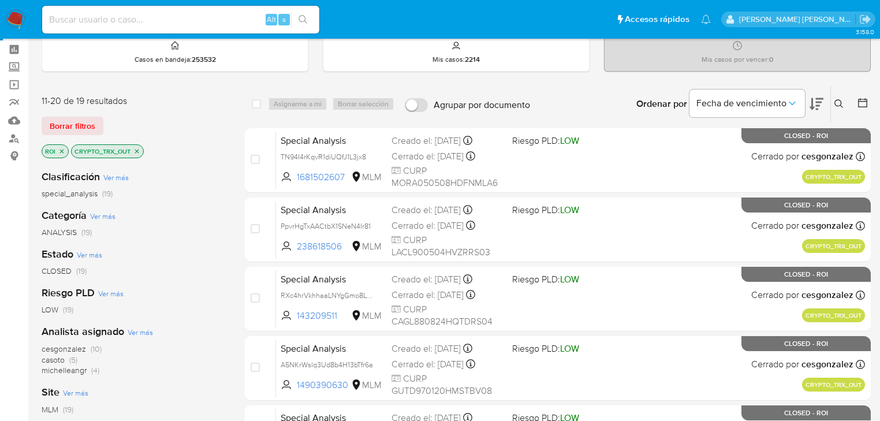
drag, startPoint x: 137, startPoint y: 152, endPoint x: 65, endPoint y: 159, distance: 73.1
click at [62, 162] on div "11-20 de 19 resultados Borrar filtros ROI CRYPTO_TRX_OUT Clasificación Ver más …" at bounding box center [134, 324] width 185 height 458
click at [60, 153] on icon "close-filter" at bounding box center [61, 151] width 7 height 7
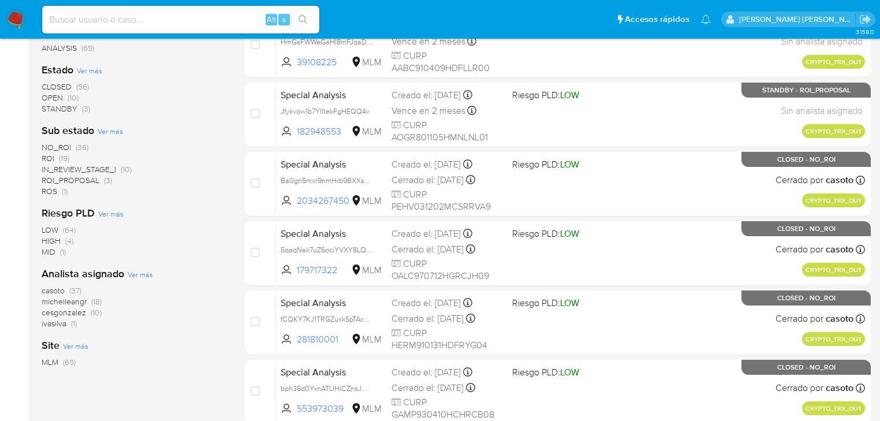
scroll to position [231, 0]
click at [83, 179] on span "ROI_PROPOSAL" at bounding box center [71, 180] width 58 height 12
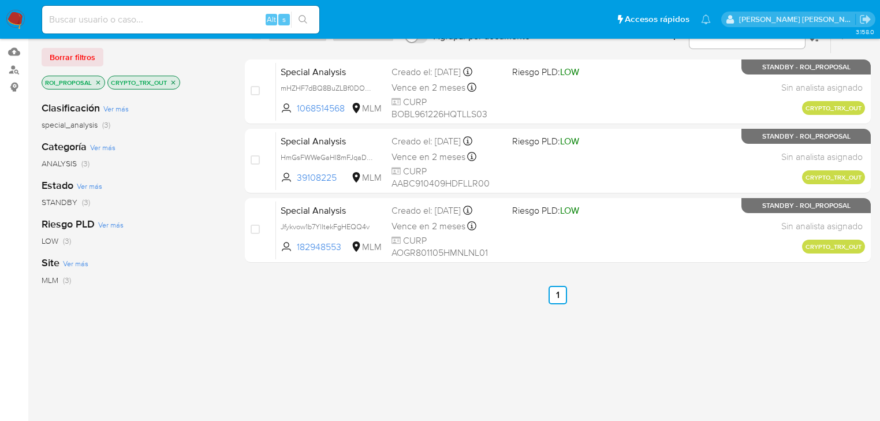
scroll to position [92, 0]
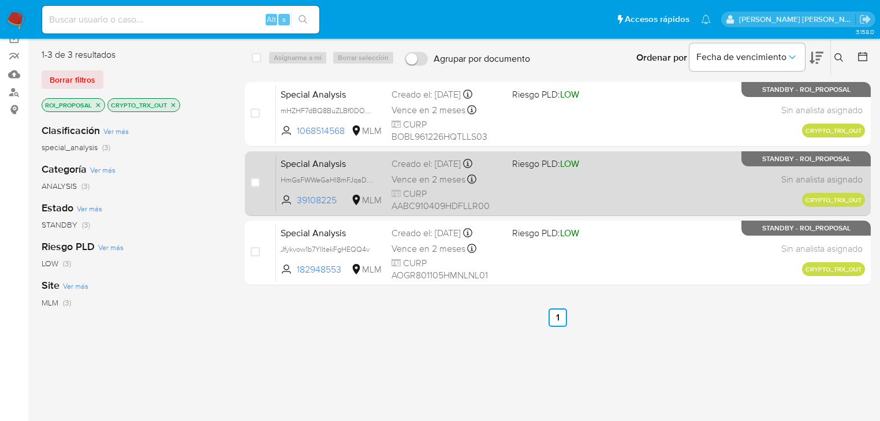
click at [423, 166] on div "Creado el: 11/09/2025 Creado el: 11/09/2025 13:31:59" at bounding box center [447, 164] width 111 height 13
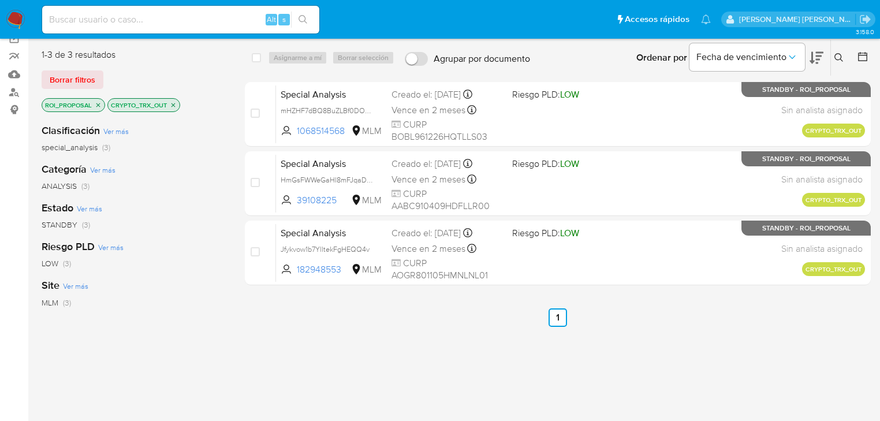
click at [98, 102] on icon "close-filter" at bounding box center [98, 105] width 7 height 7
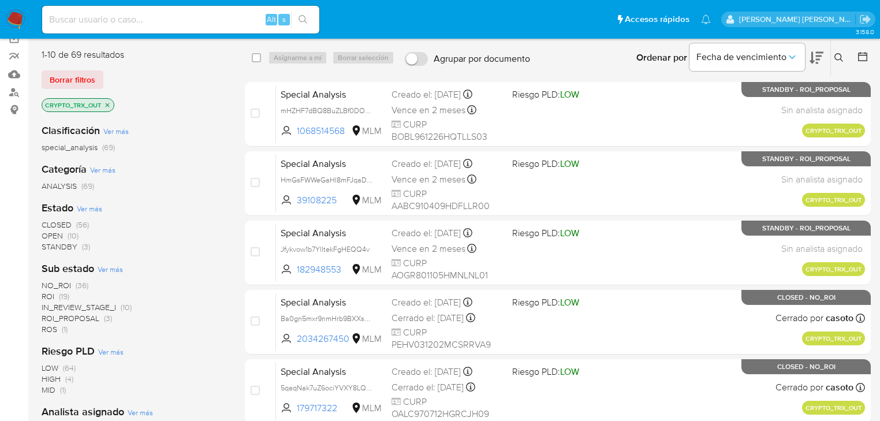
click at [109, 105] on icon "close-filter" at bounding box center [107, 105] width 7 height 7
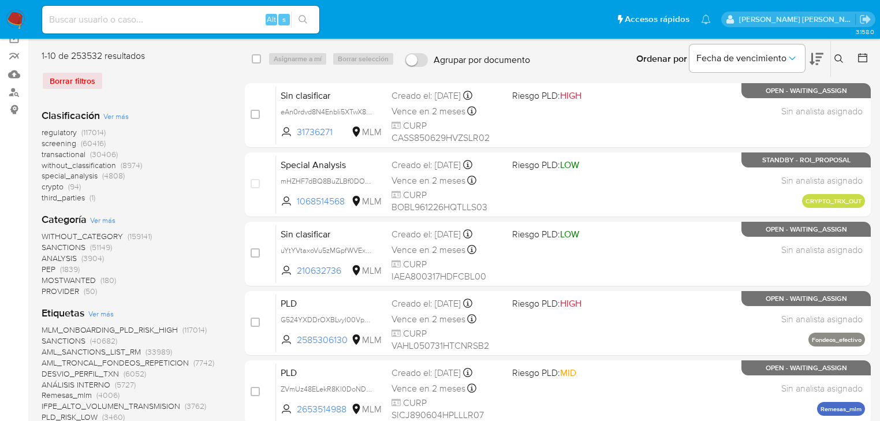
click at [78, 77] on div "Borrar filtros" at bounding box center [134, 81] width 185 height 18
click at [11, 17] on img at bounding box center [16, 20] width 20 height 20
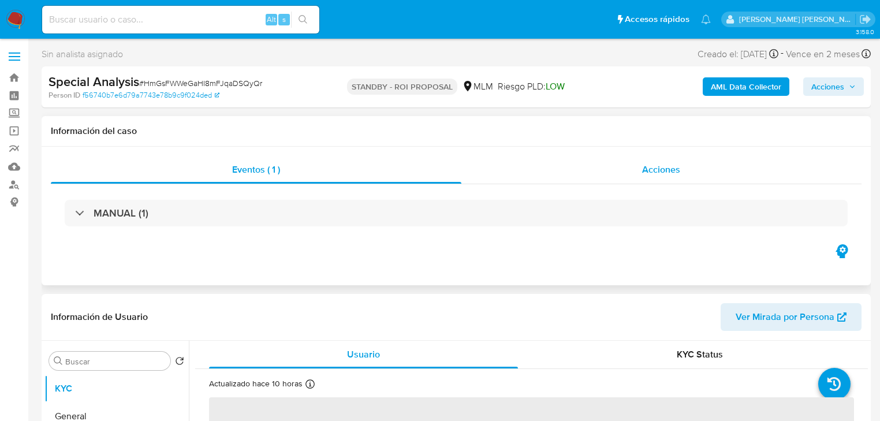
click at [674, 183] on div "Eventos ( 1 ) Acciones MANUAL (1)" at bounding box center [456, 199] width 811 height 86
click at [661, 169] on span "Acciones" at bounding box center [661, 169] width 38 height 13
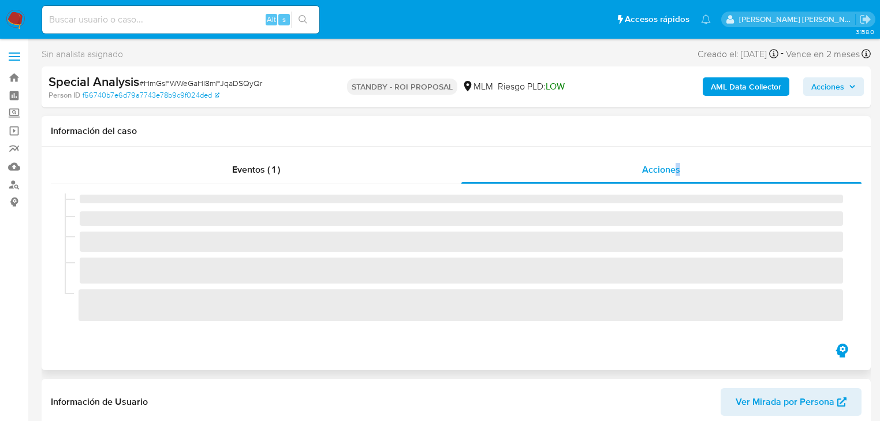
select select "10"
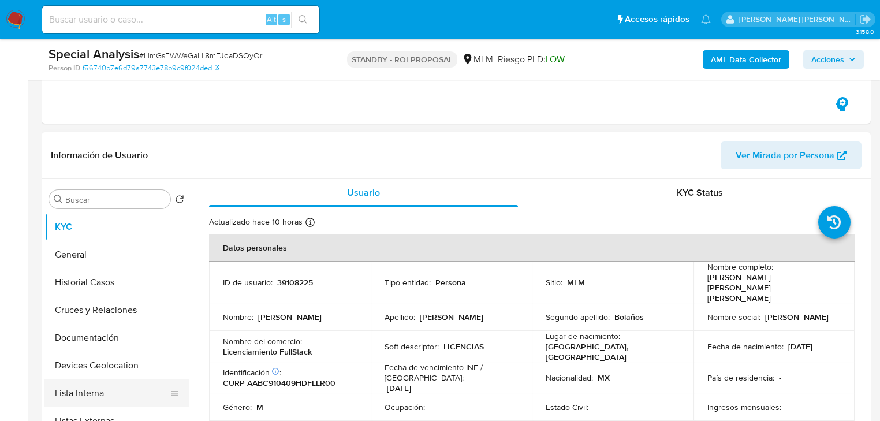
scroll to position [277, 0]
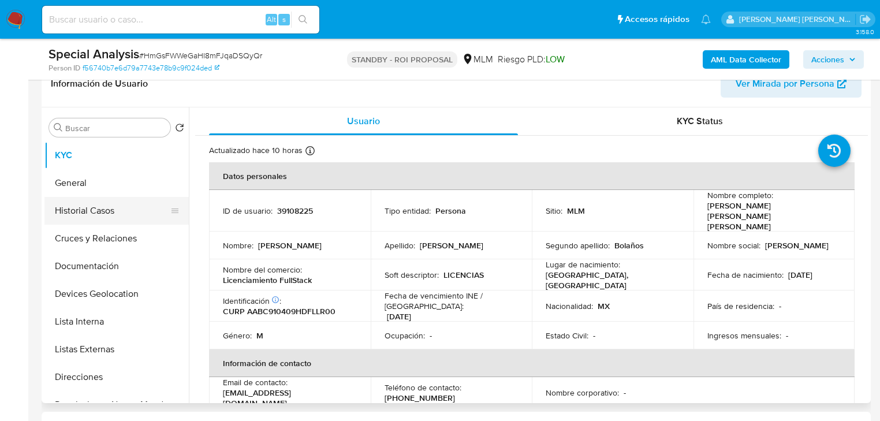
click at [115, 213] on button "Historial Casos" at bounding box center [111, 211] width 135 height 28
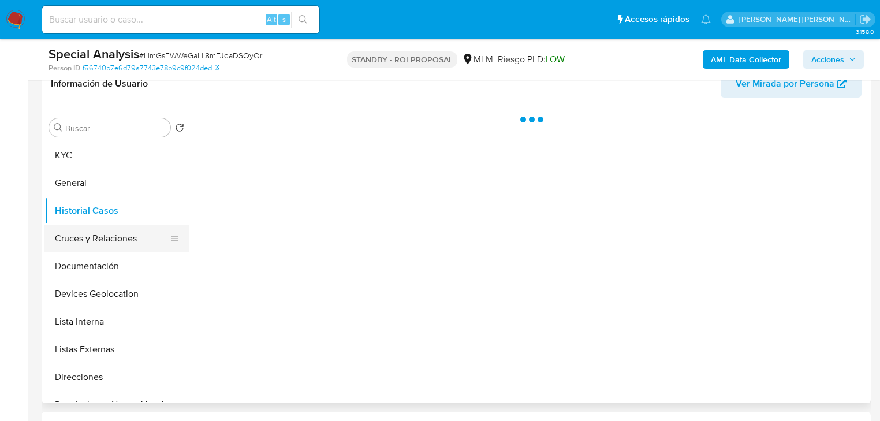
click at [113, 240] on button "Cruces y Relaciones" at bounding box center [111, 239] width 135 height 28
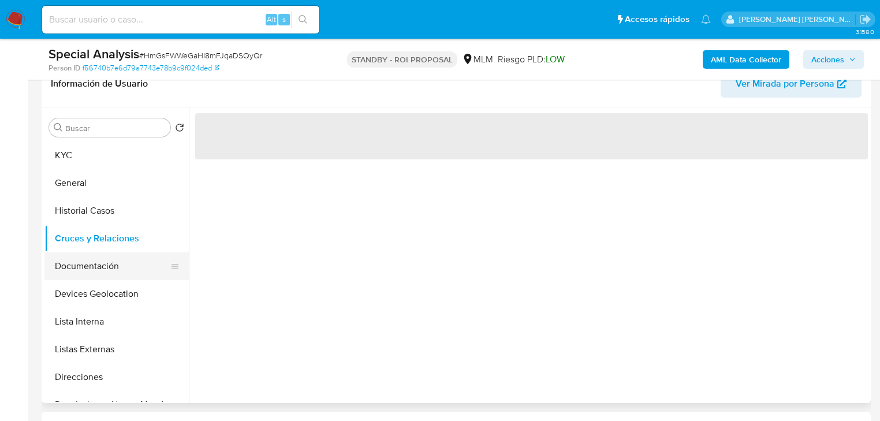
click at [112, 260] on button "Documentación" at bounding box center [111, 266] width 135 height 28
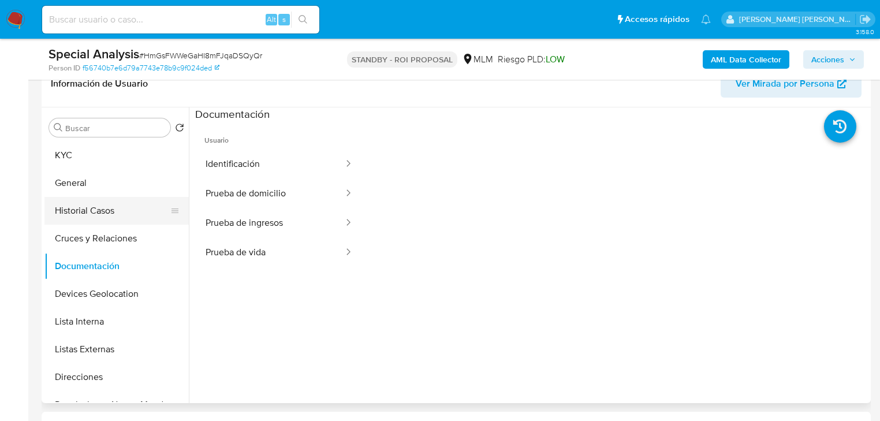
drag, startPoint x: 107, startPoint y: 215, endPoint x: 117, endPoint y: 212, distance: 10.2
click at [109, 215] on button "Historial Casos" at bounding box center [111, 211] width 135 height 28
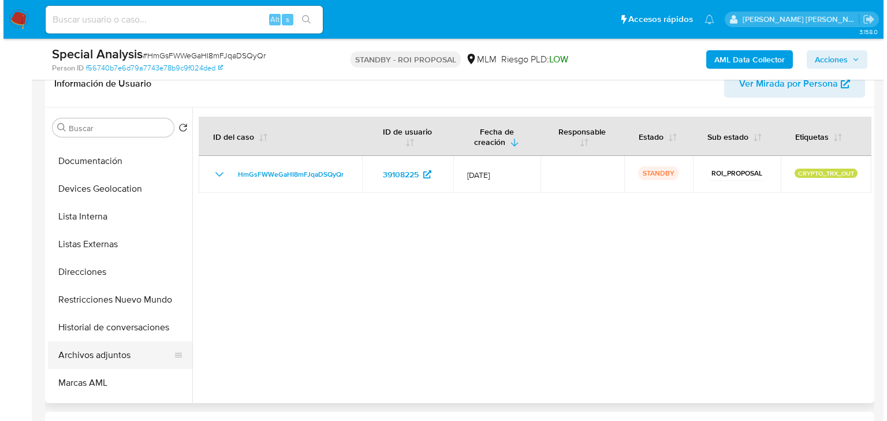
scroll to position [139, 0]
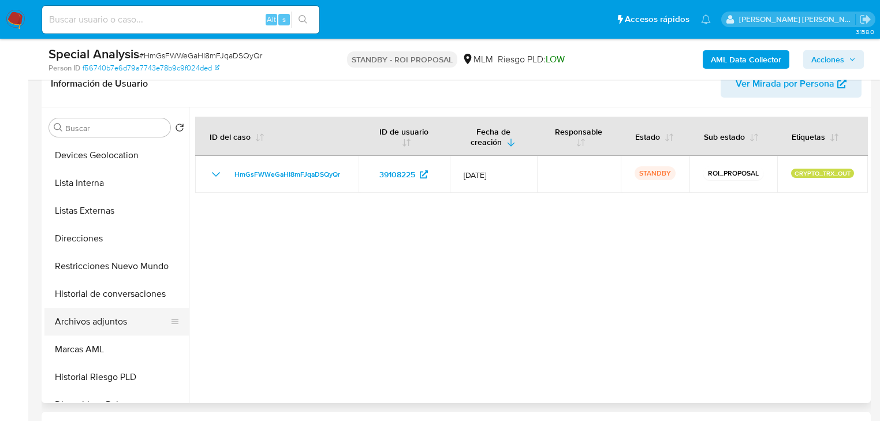
click at [124, 331] on button "Archivos adjuntos" at bounding box center [111, 322] width 135 height 28
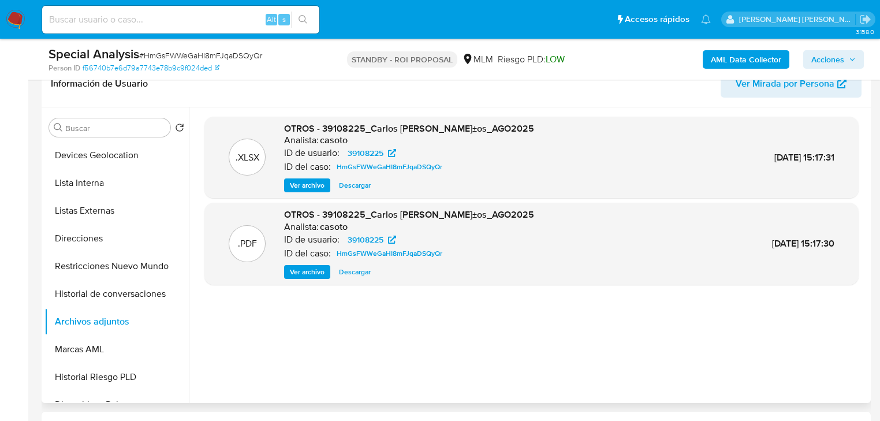
click at [300, 268] on span "Ver archivo" at bounding box center [307, 272] width 35 height 12
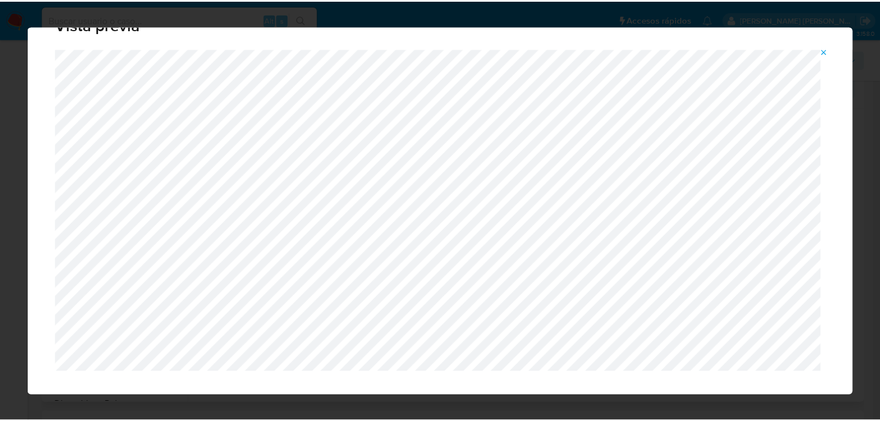
scroll to position [37, 0]
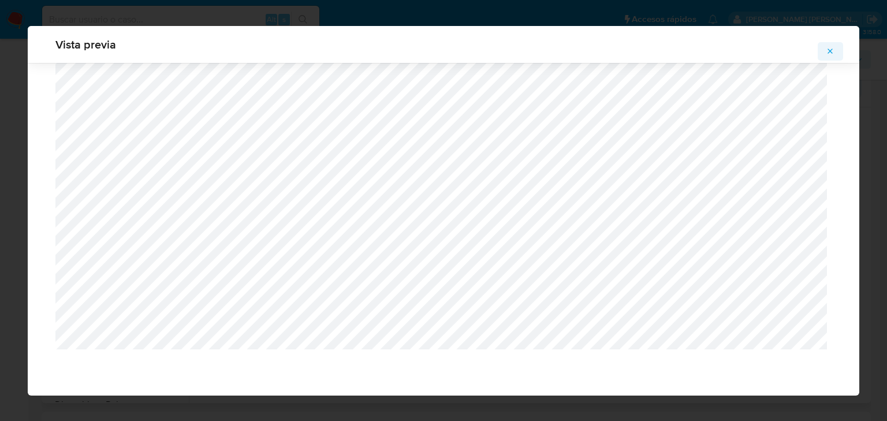
click at [832, 52] on icon "Attachment preview" at bounding box center [830, 51] width 9 height 9
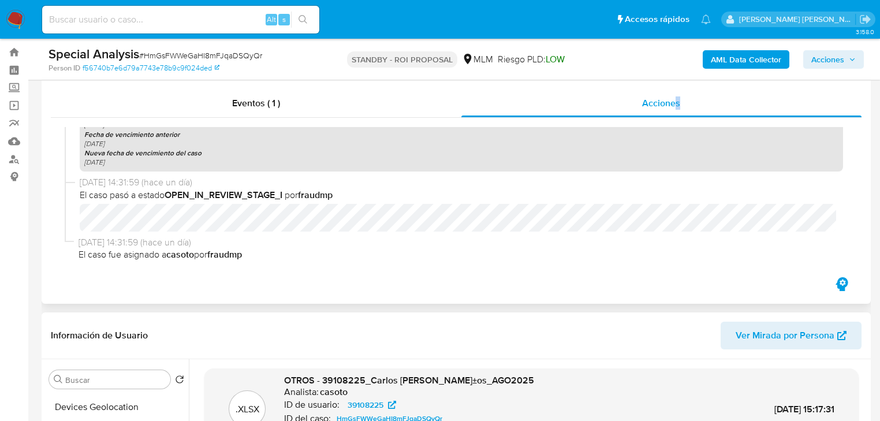
scroll to position [0, 0]
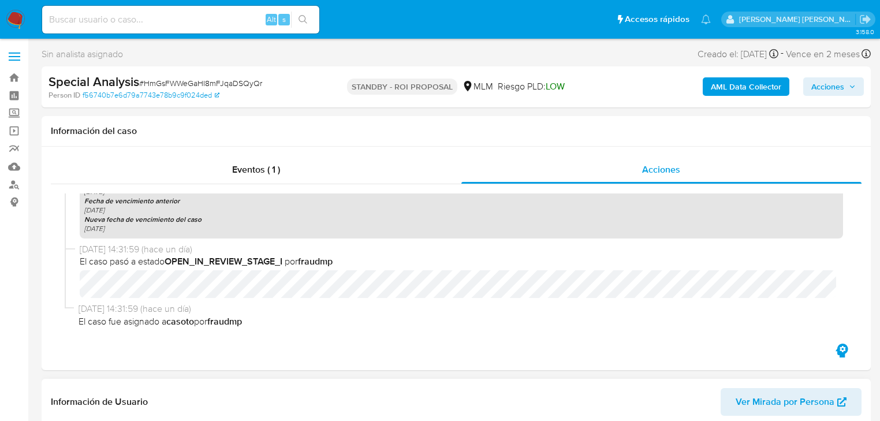
click at [134, 18] on input at bounding box center [180, 19] width 277 height 15
paste input "bj8K5hOUTGUkx4ek8poDFS35"
type input "bj8K5hOUTGUkx4ek8poDFS35"
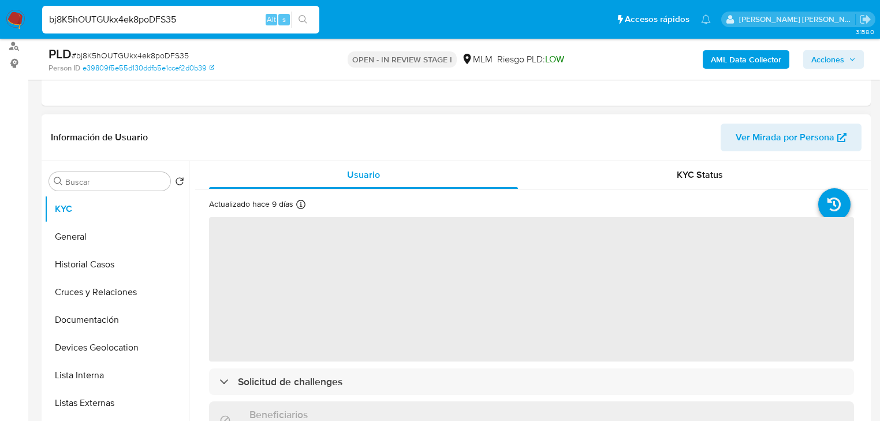
scroll to position [46, 0]
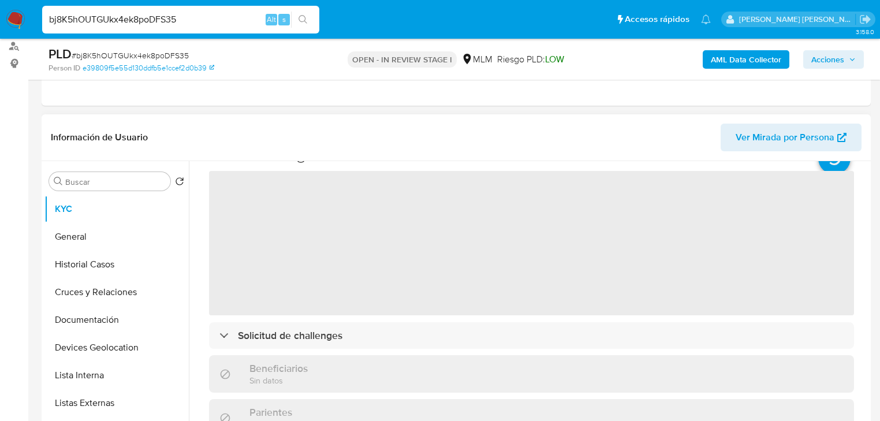
select select "10"
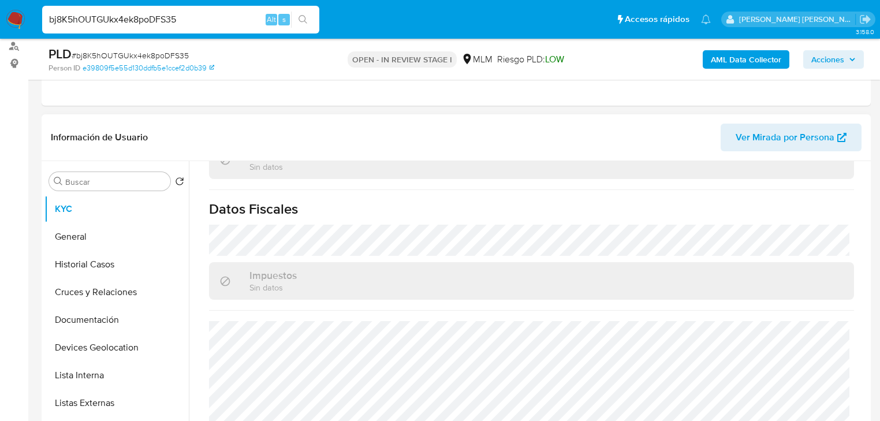
scroll to position [718, 0]
click at [95, 231] on button "General" at bounding box center [111, 237] width 135 height 28
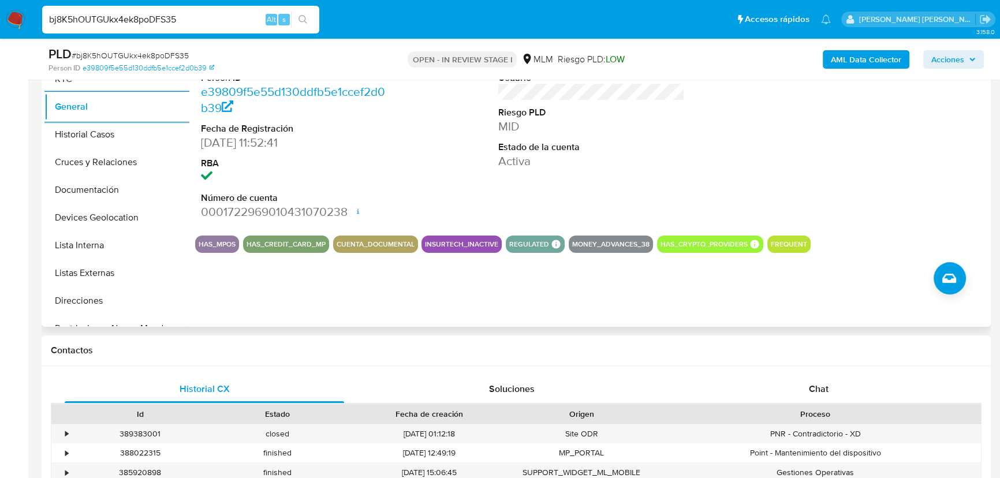
scroll to position [139, 0]
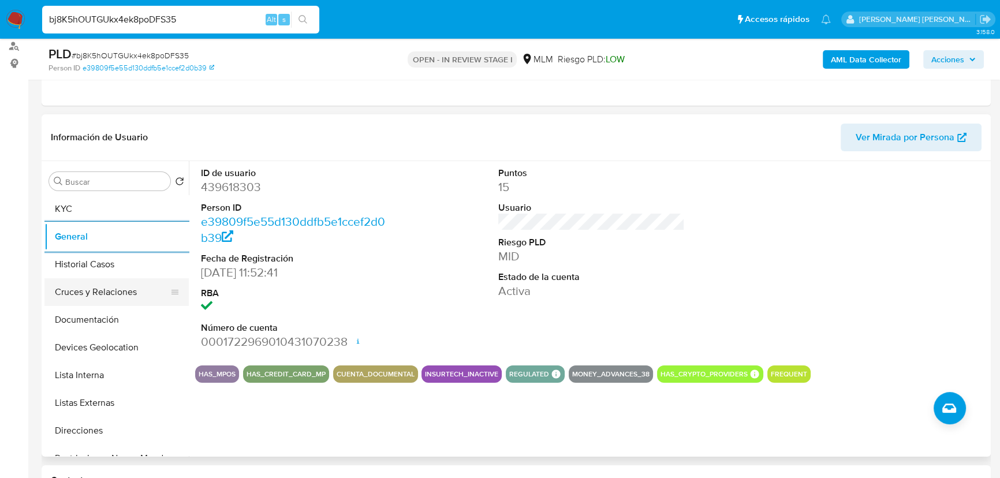
click at [120, 282] on button "Cruces y Relaciones" at bounding box center [111, 292] width 135 height 28
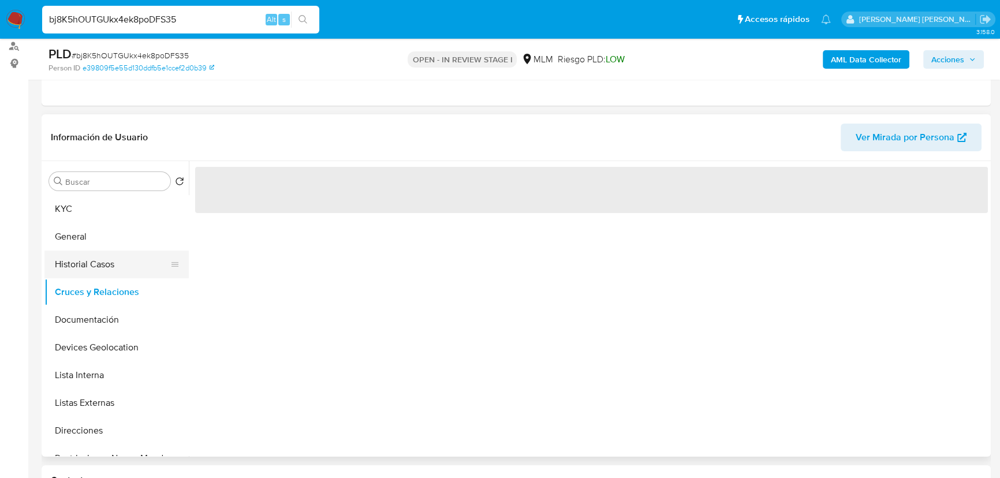
click at [121, 266] on button "Historial Casos" at bounding box center [111, 265] width 135 height 28
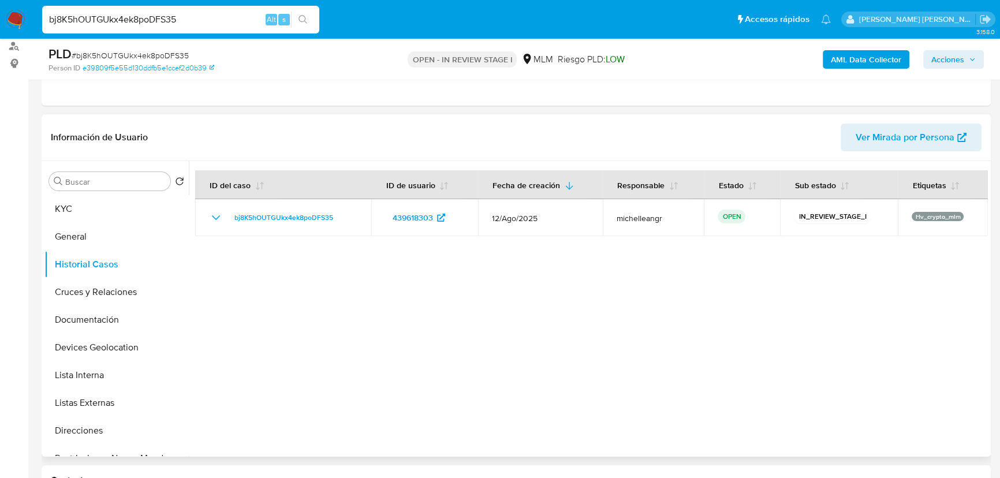
click at [886, 283] on div at bounding box center [588, 309] width 799 height 296
drag, startPoint x: 81, startPoint y: 205, endPoint x: 88, endPoint y: 205, distance: 6.9
click at [88, 205] on button "KYC" at bounding box center [111, 209] width 135 height 28
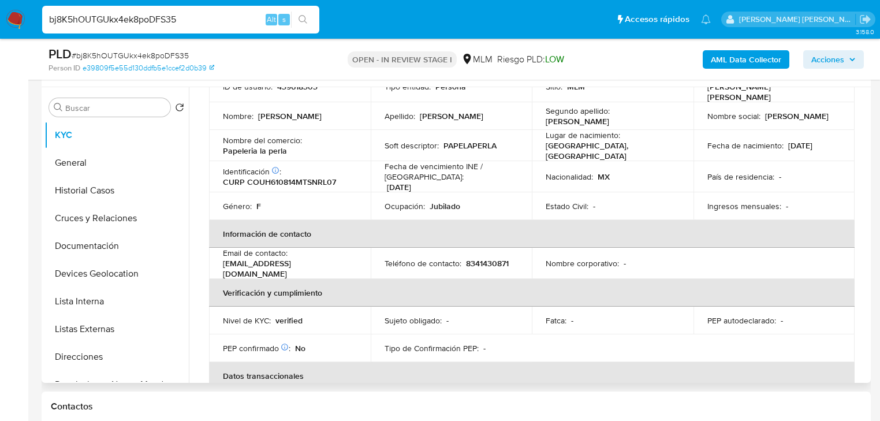
scroll to position [6, 0]
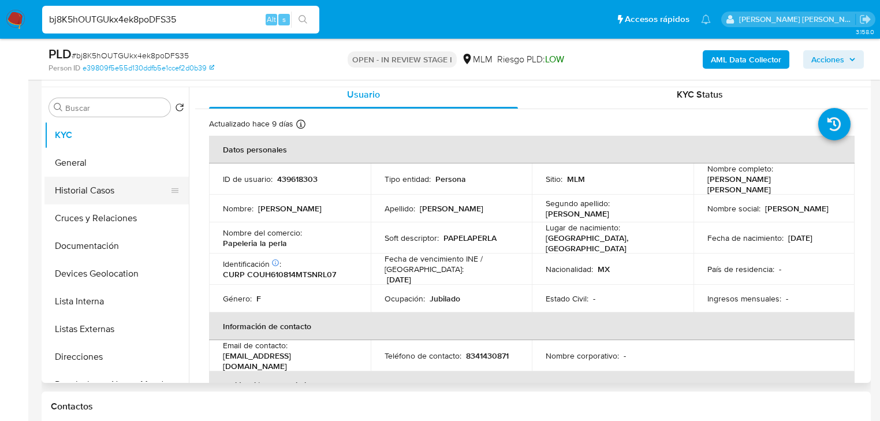
click at [108, 192] on button "Historial Casos" at bounding box center [111, 191] width 135 height 28
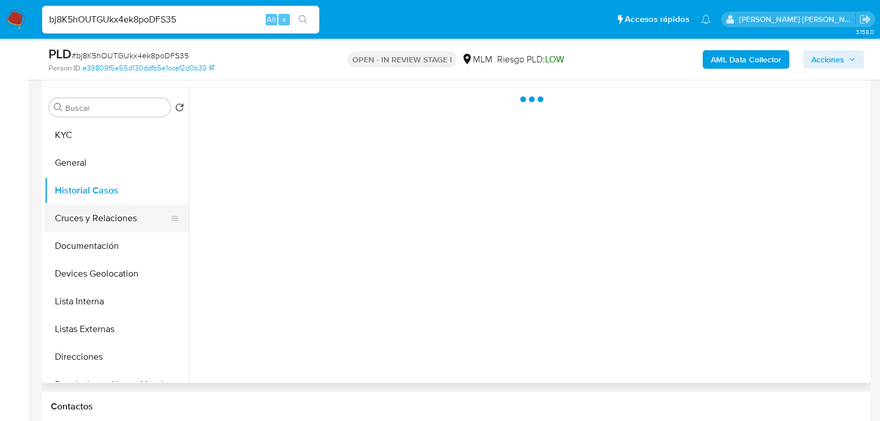
drag, startPoint x: 120, startPoint y: 215, endPoint x: 241, endPoint y: 206, distance: 121.6
click at [121, 215] on button "Cruces y Relaciones" at bounding box center [116, 218] width 144 height 28
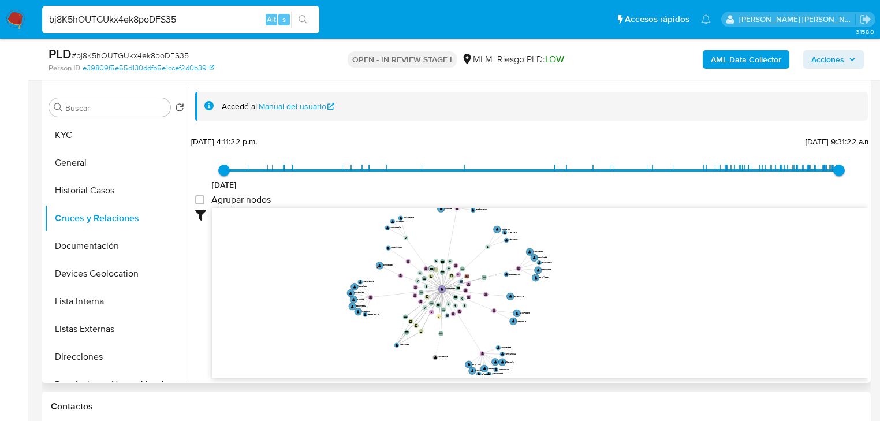
drag, startPoint x: 433, startPoint y: 267, endPoint x: 441, endPoint y: 296, distance: 29.4
click at [435, 271] on circle at bounding box center [431, 268] width 6 height 6
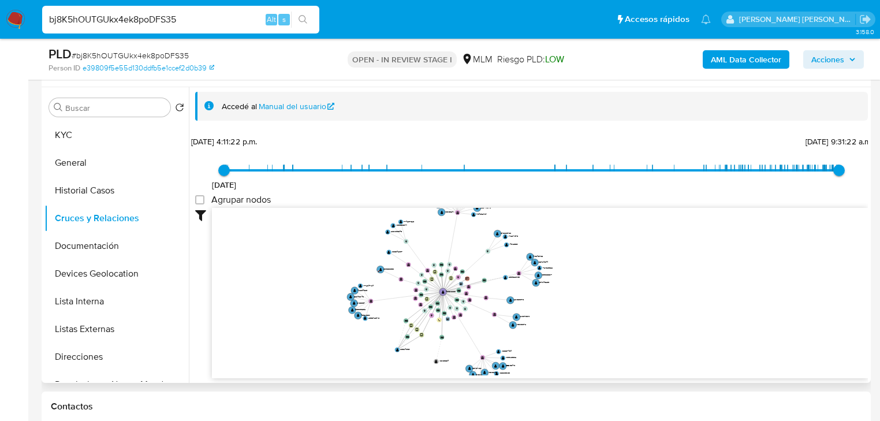
drag, startPoint x: 430, startPoint y: 228, endPoint x: 401, endPoint y: 275, distance: 55.8
click at [450, 303] on icon "user-439618303  439618303 device-68162ead165755946d9344fd  device-675d72a027e…" at bounding box center [540, 291] width 656 height 167
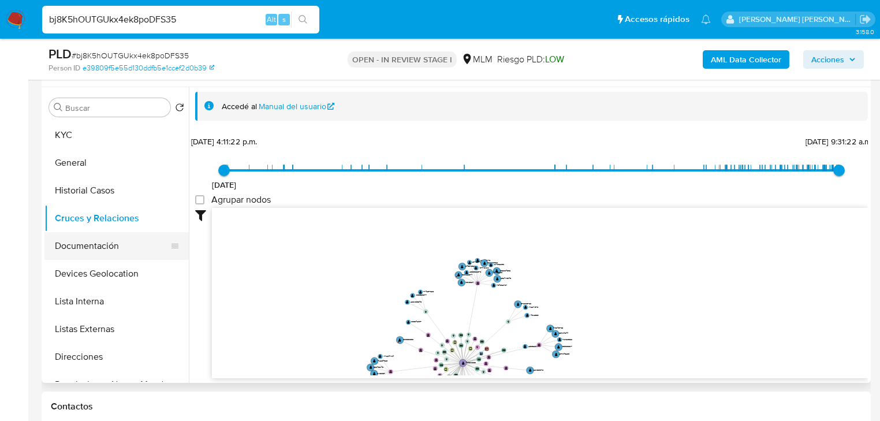
drag, startPoint x: 125, startPoint y: 241, endPoint x: 168, endPoint y: 245, distance: 43.5
click at [126, 241] on button "Documentación" at bounding box center [111, 246] width 135 height 28
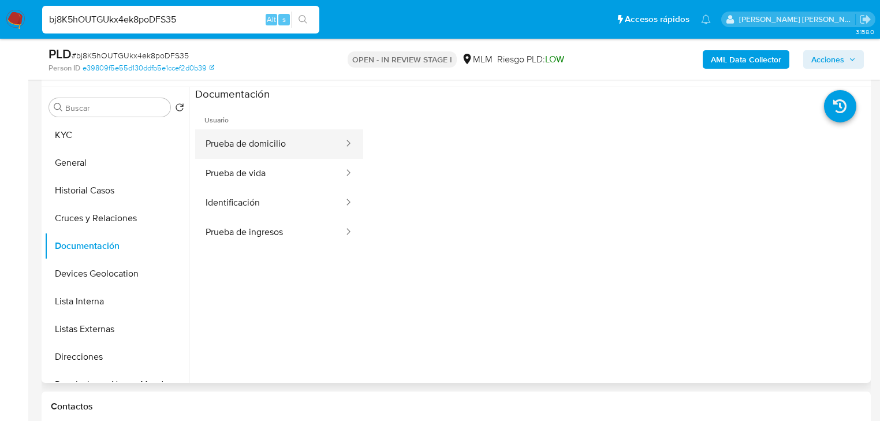
drag, startPoint x: 281, startPoint y: 148, endPoint x: 301, endPoint y: 150, distance: 19.7
click at [283, 150] on button "Prueba de domicilio" at bounding box center [270, 143] width 150 height 29
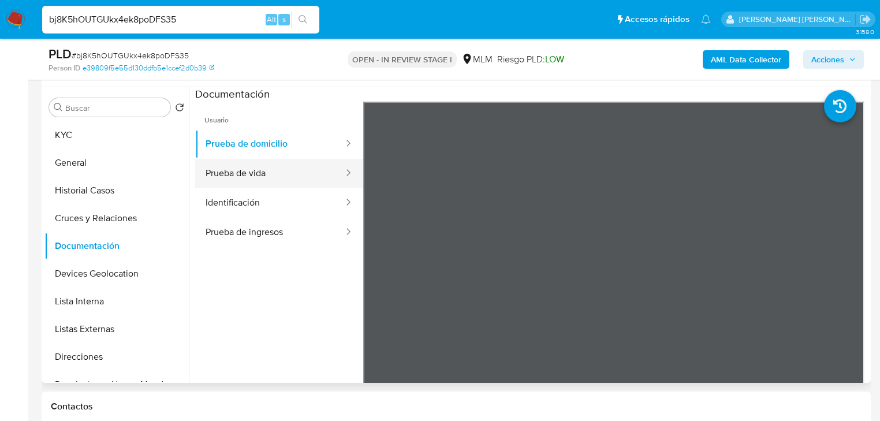
click at [290, 171] on button "Prueba de vida" at bounding box center [270, 173] width 150 height 29
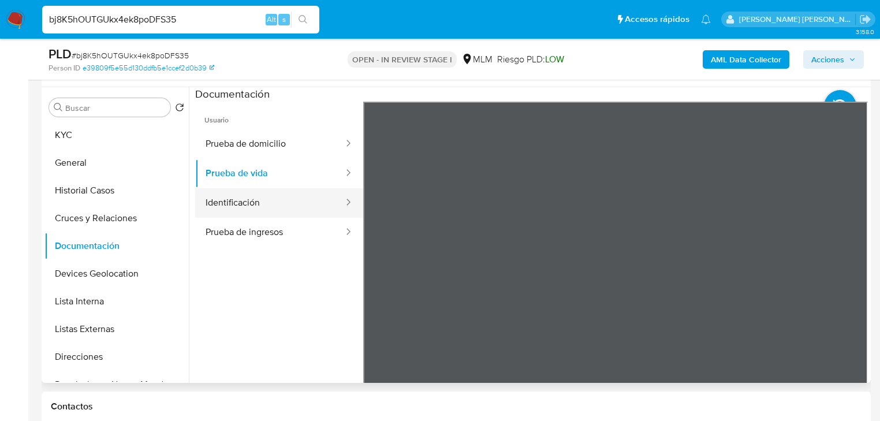
click at [263, 209] on button "Identificación" at bounding box center [270, 202] width 150 height 29
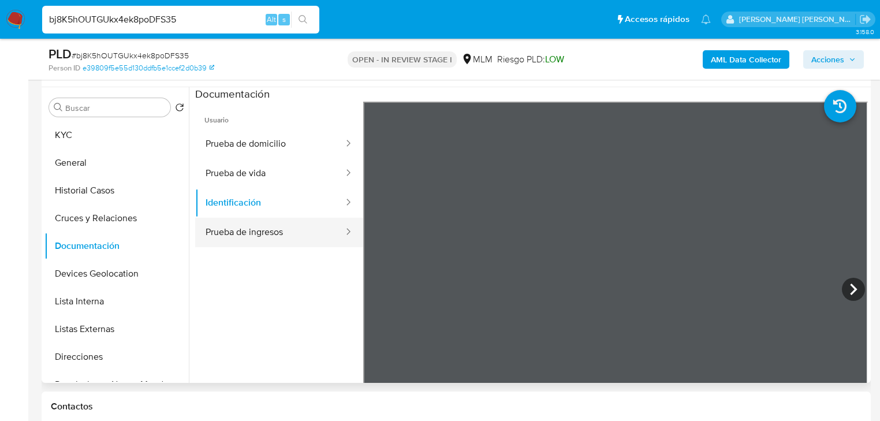
click at [284, 230] on button "Prueba de ingresos" at bounding box center [270, 232] width 150 height 29
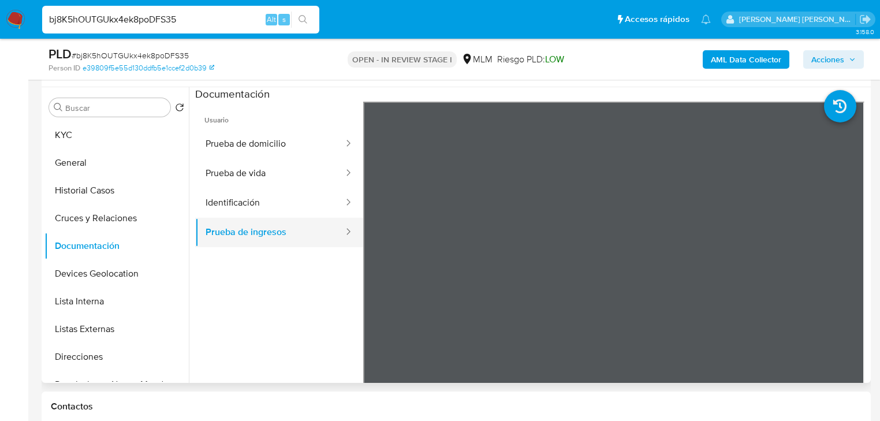
scroll to position [46, 0]
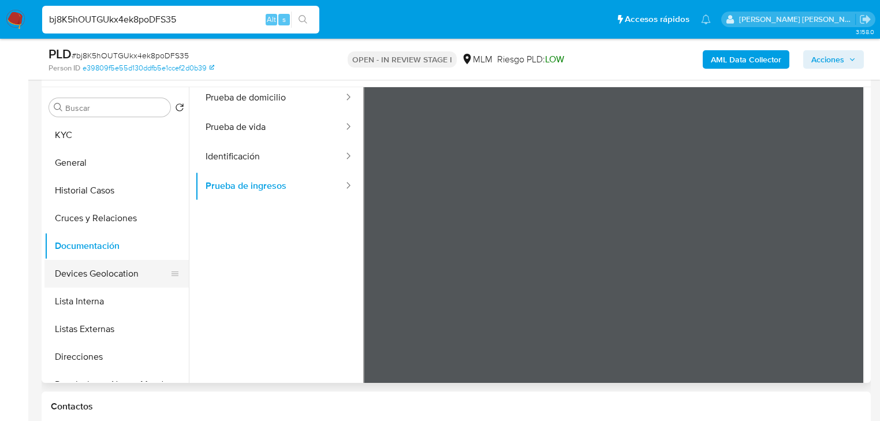
drag, startPoint x: 106, startPoint y: 273, endPoint x: 136, endPoint y: 264, distance: 31.1
click at [106, 271] on button "Devices Geolocation" at bounding box center [111, 274] width 135 height 28
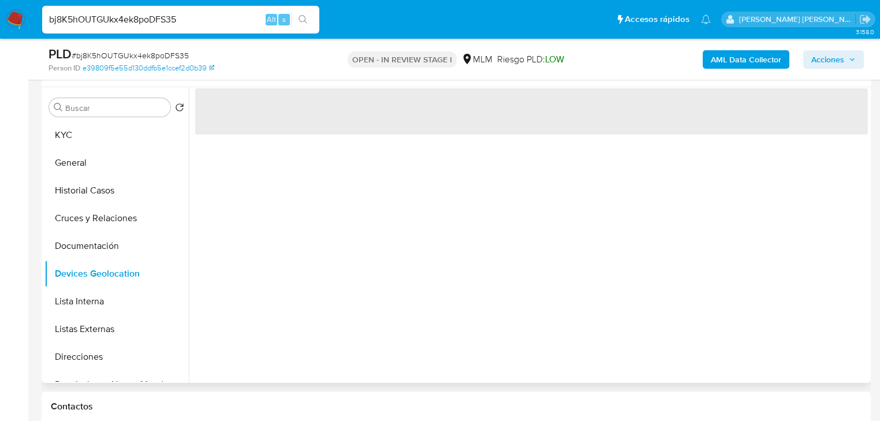
scroll to position [166, 0]
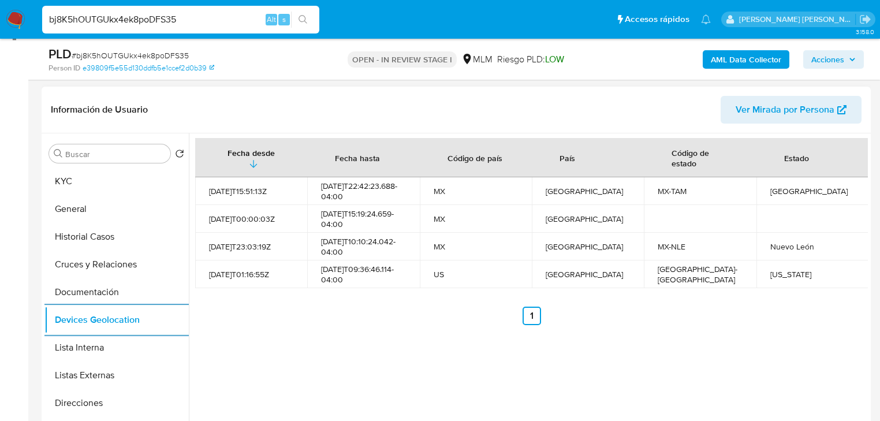
click at [103, 370] on button "Listas Externas" at bounding box center [116, 375] width 144 height 28
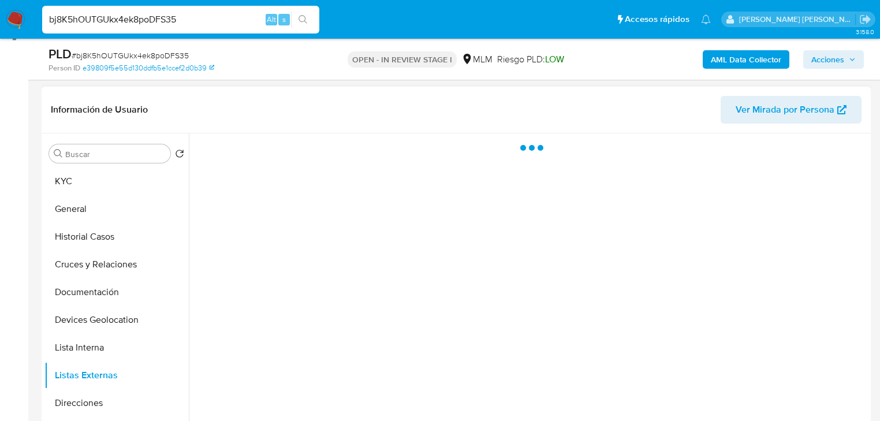
click at [376, 337] on div at bounding box center [528, 281] width 679 height 296
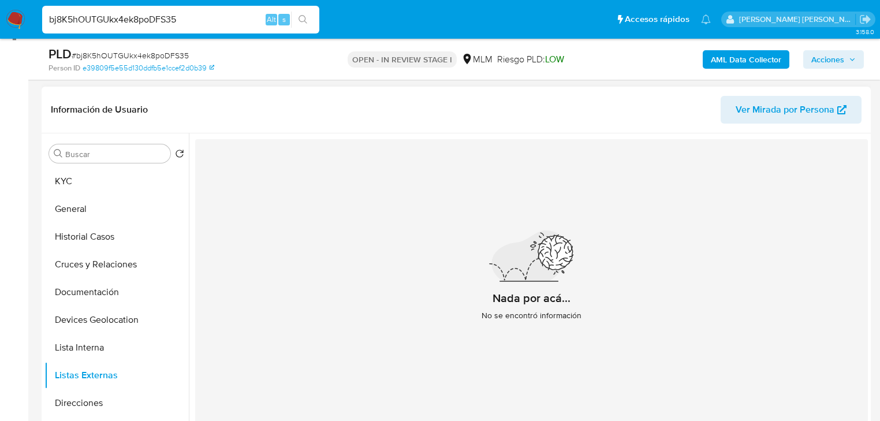
click at [744, 316] on div "Nada por acá... No se encontró información" at bounding box center [531, 280] width 673 height 283
click at [100, 177] on button "KYC" at bounding box center [111, 181] width 135 height 28
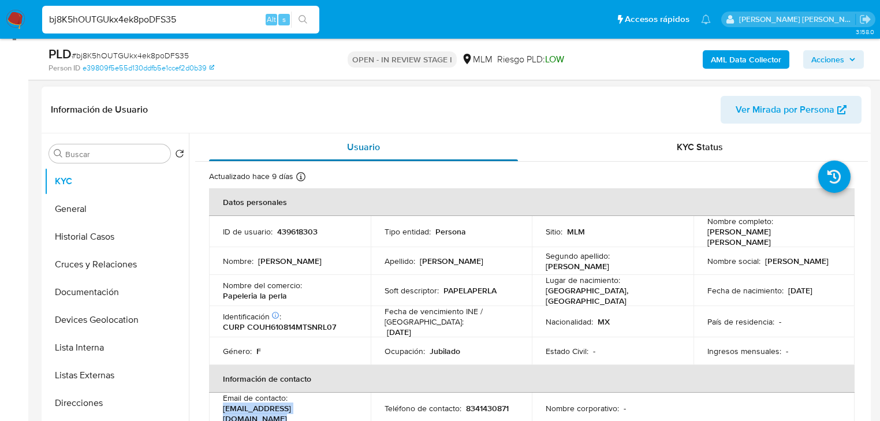
drag, startPoint x: 337, startPoint y: 407, endPoint x: 393, endPoint y: 132, distance: 281.1
click at [223, 404] on div "Email de contacto : hildacontreras61@hotmail.com" at bounding box center [290, 408] width 134 height 31
copy p "hildacontreras61@hotmail.com"
click at [473, 346] on div "Ocupación : Jubilado" at bounding box center [452, 351] width 134 height 10
click at [483, 403] on p "8341430871" at bounding box center [487, 408] width 43 height 10
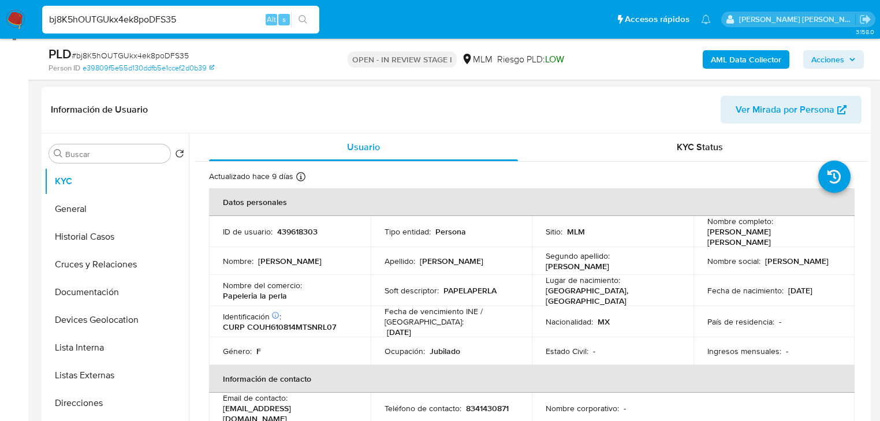
click at [483, 403] on p "8341430871" at bounding box center [487, 408] width 43 height 10
click at [491, 403] on p "8341430871" at bounding box center [487, 408] width 43 height 10
click at [492, 403] on p "8341430871" at bounding box center [487, 408] width 43 height 10
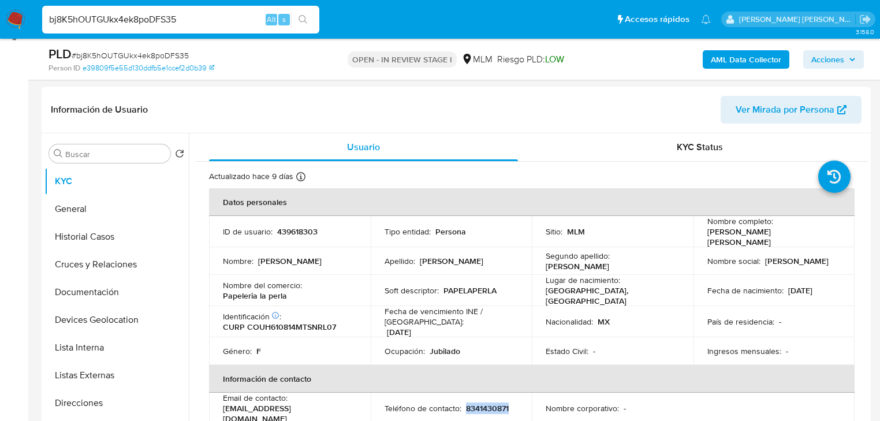
copy p "8341430871"
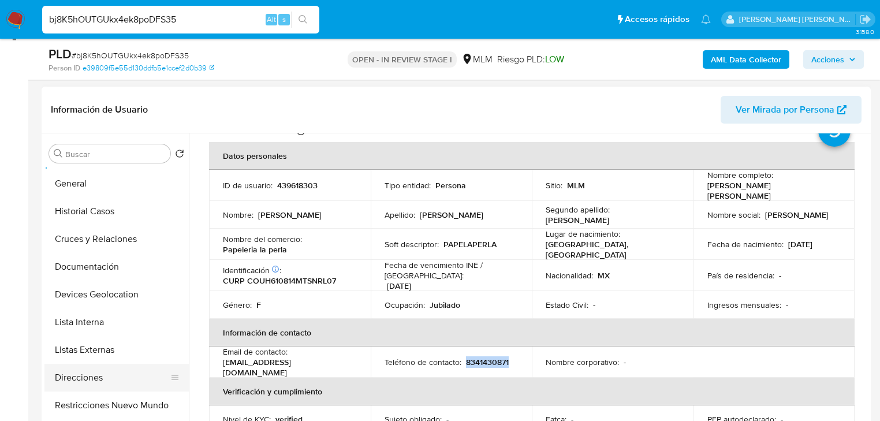
scroll to position [46, 0]
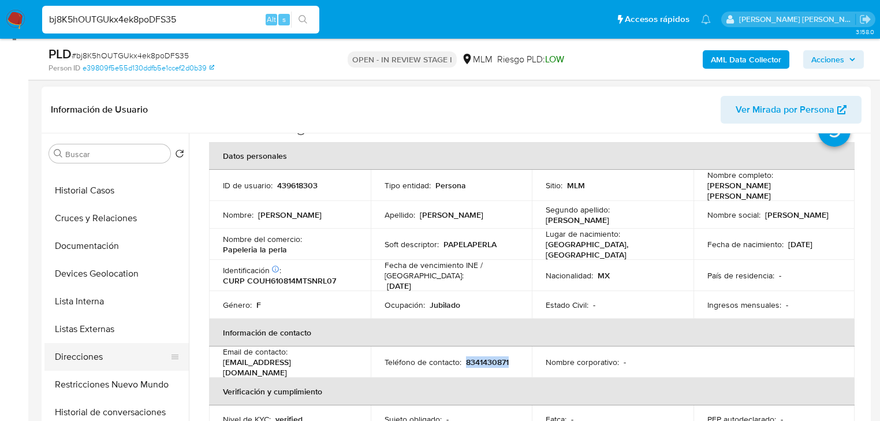
click at [109, 349] on button "Direcciones" at bounding box center [111, 357] width 135 height 28
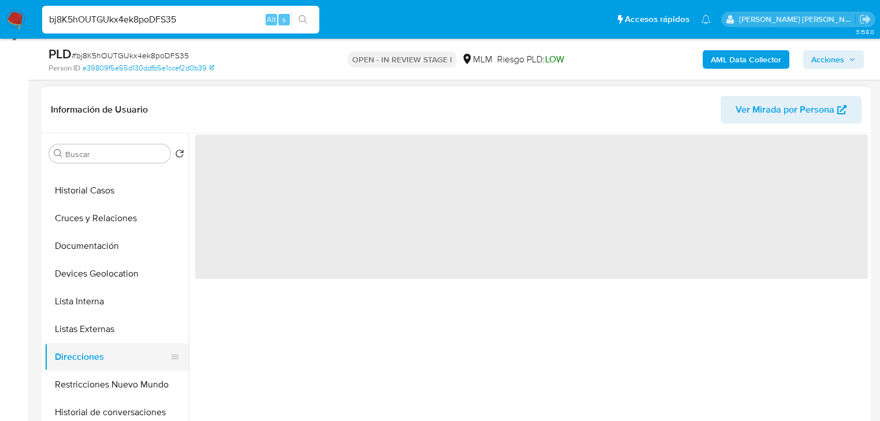
scroll to position [0, 0]
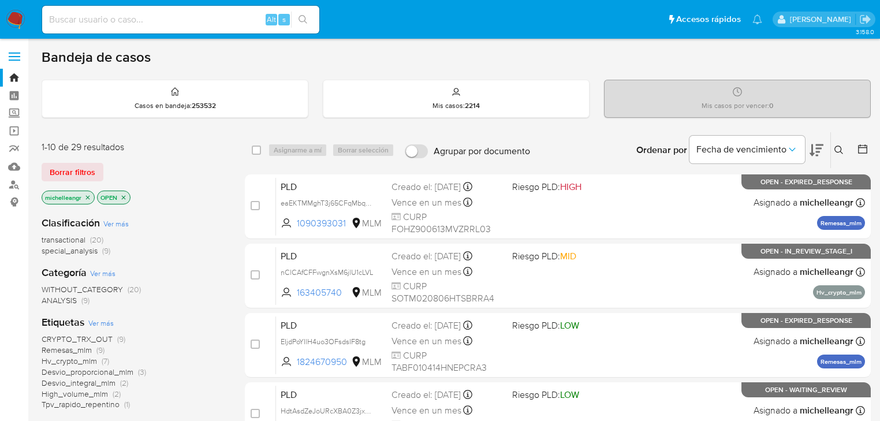
click at [87, 198] on icon "close-filter" at bounding box center [87, 197] width 7 height 7
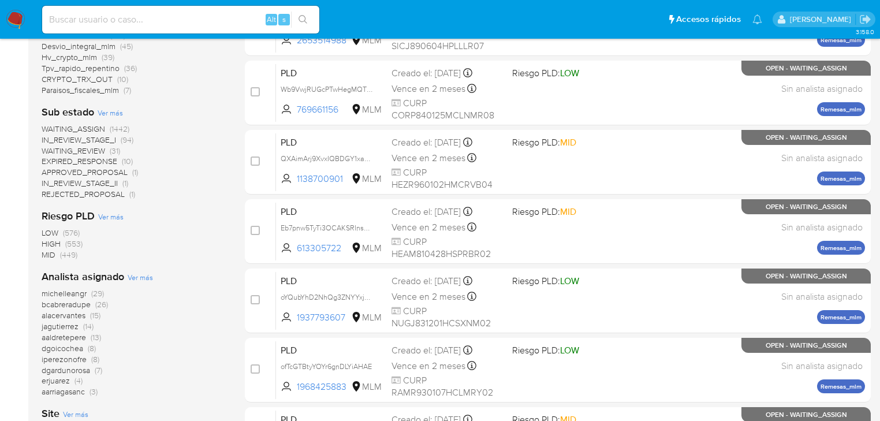
scroll to position [416, 0]
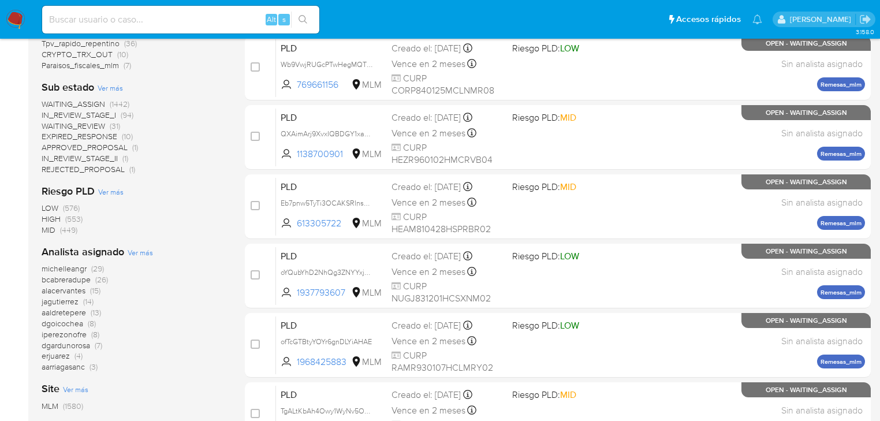
click at [68, 355] on span "erjuarez" at bounding box center [56, 356] width 28 height 12
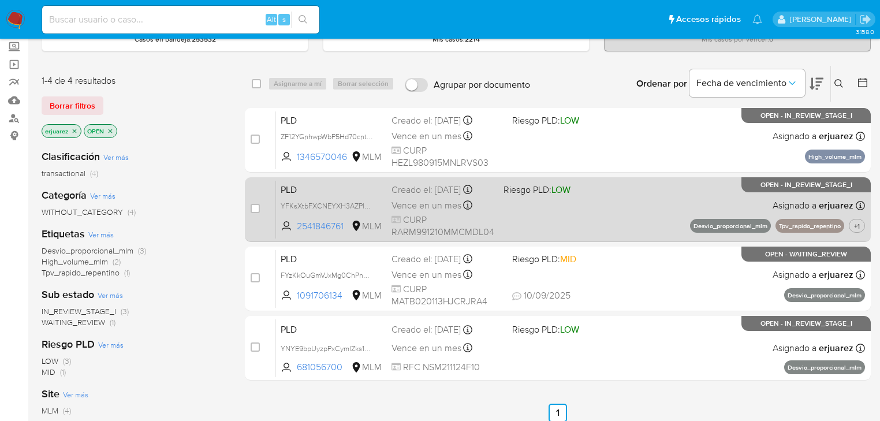
scroll to position [51, 0]
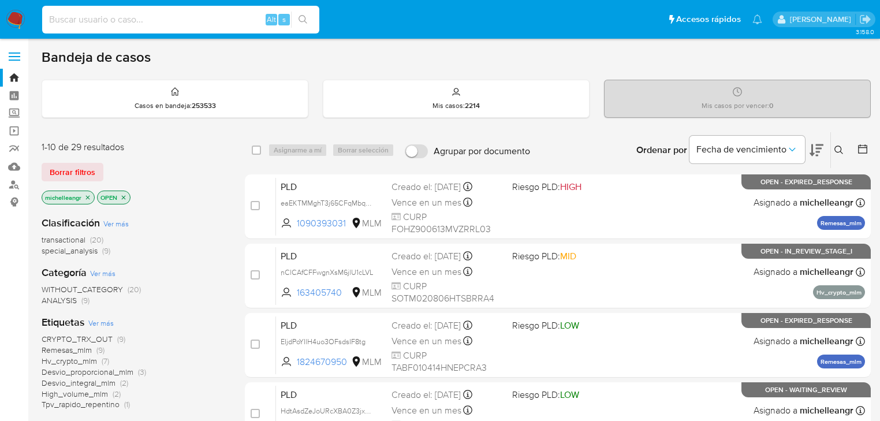
click at [125, 21] on input at bounding box center [180, 19] width 277 height 15
paste input "bj8K5hOUTGUkx4ek8poDFS35"
type input "bj8K5hOUTGUkx4ek8poDFS35"
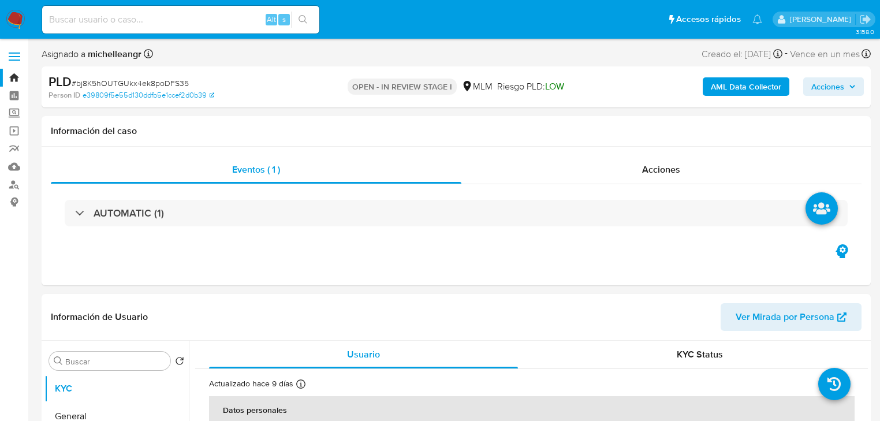
select select "10"
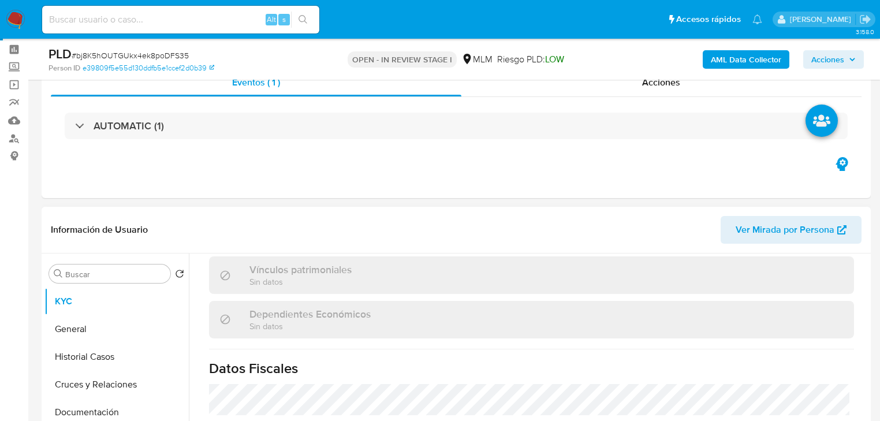
scroll to position [718, 0]
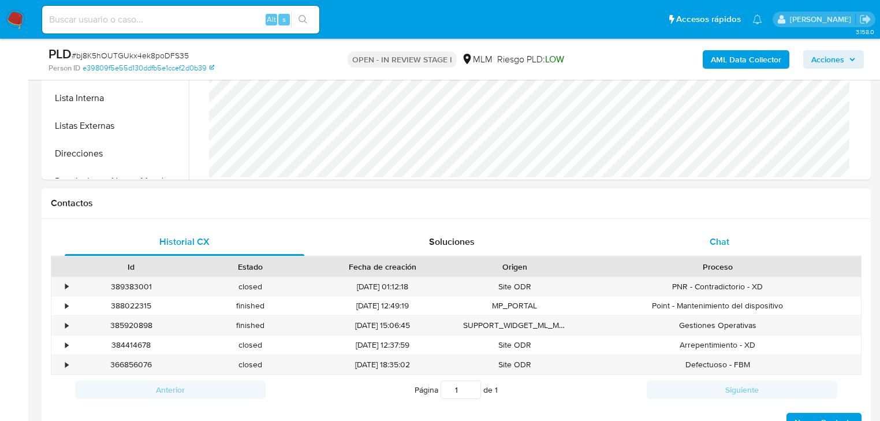
click at [715, 237] on span "Chat" at bounding box center [720, 241] width 20 height 13
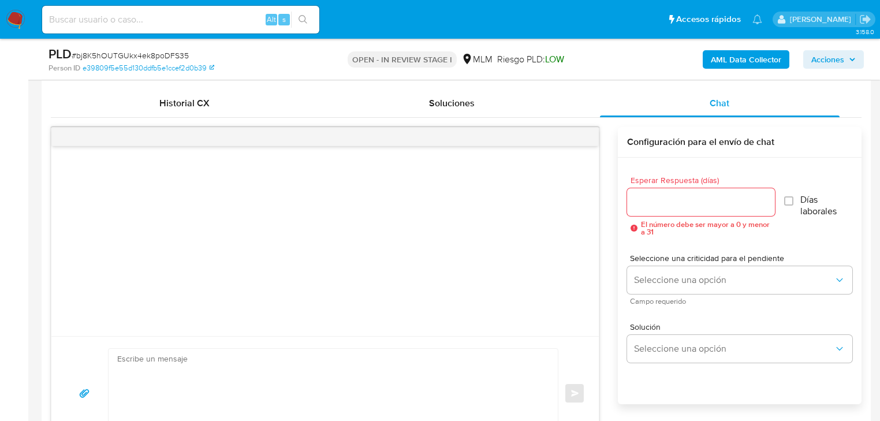
scroll to position [601, 0]
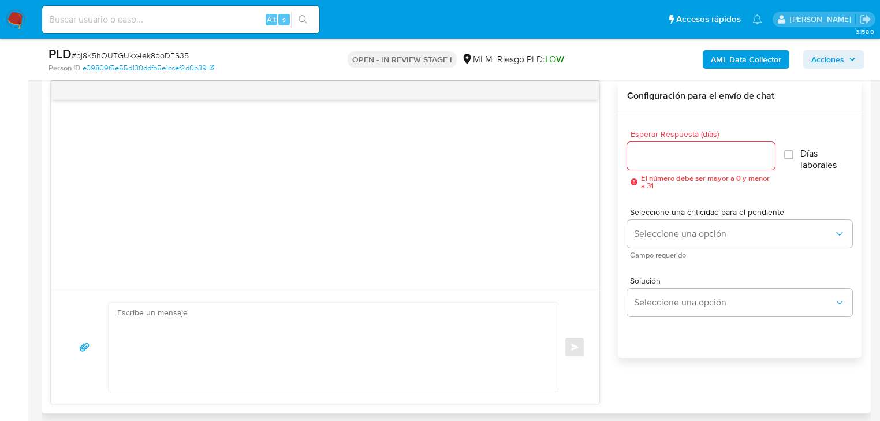
click at [208, 331] on textarea at bounding box center [330, 347] width 426 height 89
paste textarea "Loremips dolorsit Am consectetur adi el se doeiusmodtem in utlabo et do mag ali…"
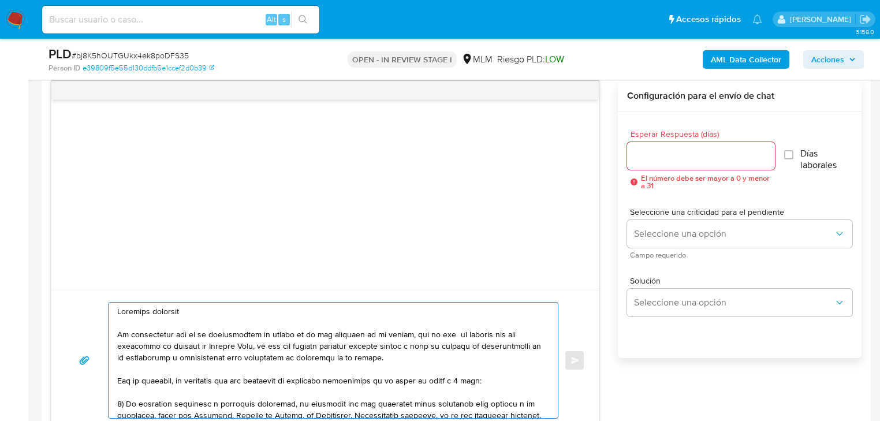
scroll to position [0, 0]
click at [114, 310] on div at bounding box center [330, 360] width 443 height 115
click at [118, 310] on textarea at bounding box center [330, 360] width 426 height 115
drag, startPoint x: 175, startPoint y: 311, endPoint x: 146, endPoint y: 310, distance: 28.9
click at [146, 310] on textarea at bounding box center [330, 360] width 426 height 115
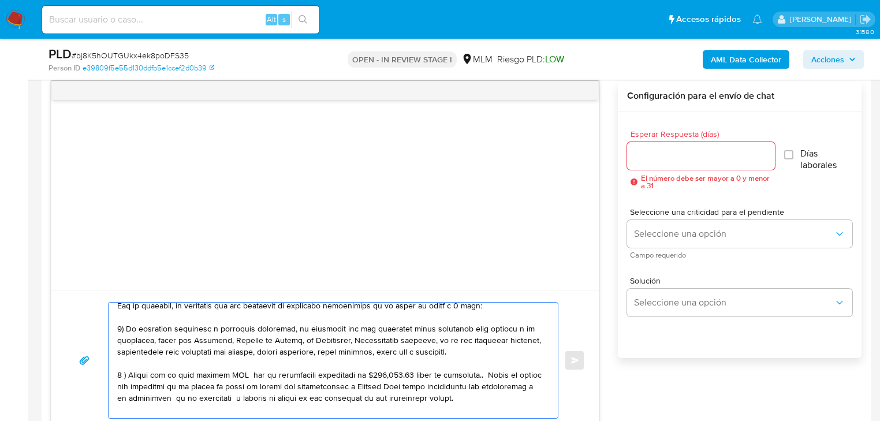
scroll to position [92, 0]
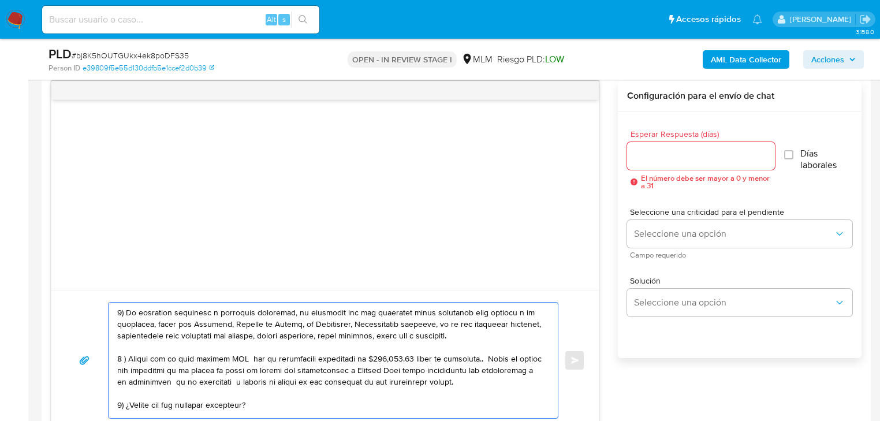
drag, startPoint x: 498, startPoint y: 337, endPoint x: 441, endPoint y: 325, distance: 58.4
click at [441, 325] on textarea at bounding box center [330, 360] width 426 height 115
drag, startPoint x: 321, startPoint y: 337, endPoint x: 314, endPoint y: 337, distance: 6.9
click at [320, 337] on textarea at bounding box center [330, 360] width 426 height 115
click at [307, 340] on textarea at bounding box center [330, 360] width 426 height 115
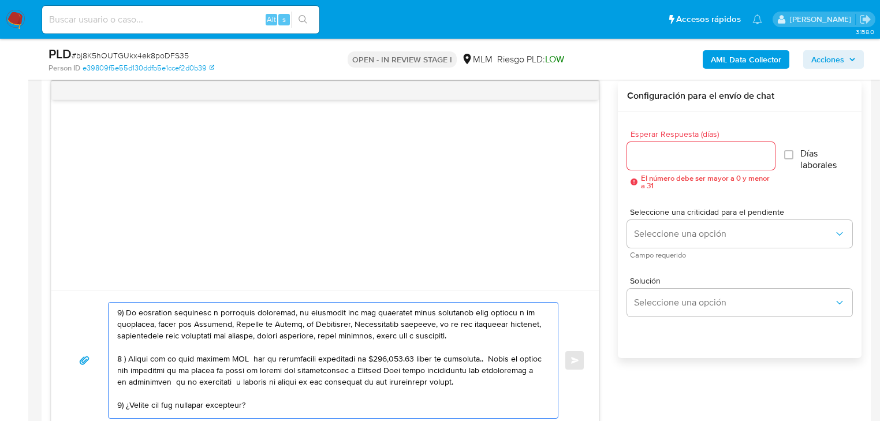
click at [231, 364] on textarea at bounding box center [330, 360] width 426 height 115
drag, startPoint x: 225, startPoint y: 357, endPoint x: 234, endPoint y: 355, distance: 10.1
click at [234, 355] on textarea at bounding box center [330, 360] width 426 height 115
drag, startPoint x: 229, startPoint y: 357, endPoint x: 219, endPoint y: 357, distance: 9.2
click at [228, 357] on textarea at bounding box center [330, 360] width 426 height 115
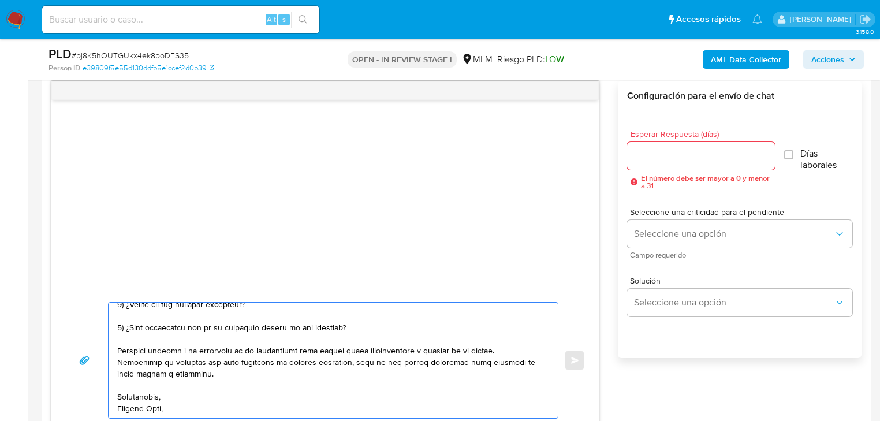
drag, startPoint x: 221, startPoint y: 357, endPoint x: 234, endPoint y: 358, distance: 13.3
click at [234, 358] on textarea at bounding box center [330, 360] width 426 height 115
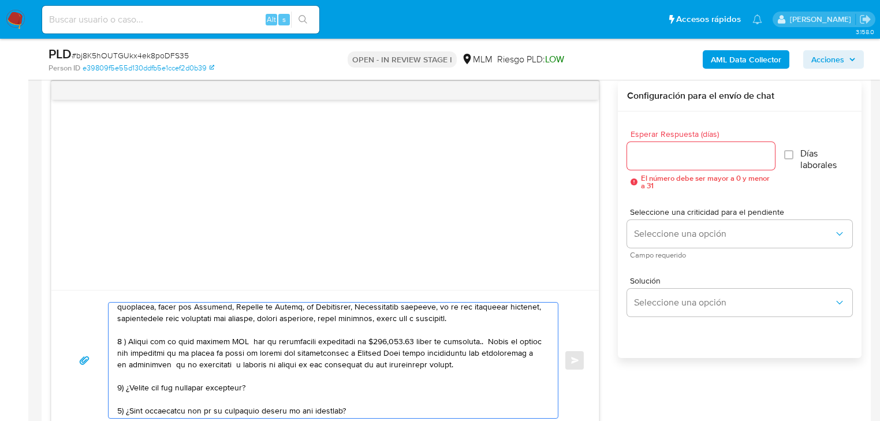
scroll to position [20, 0]
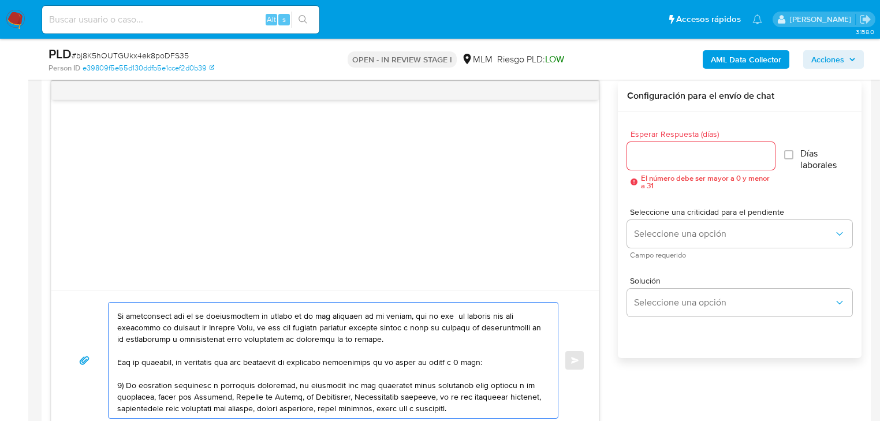
click at [235, 365] on textarea at bounding box center [330, 360] width 426 height 115
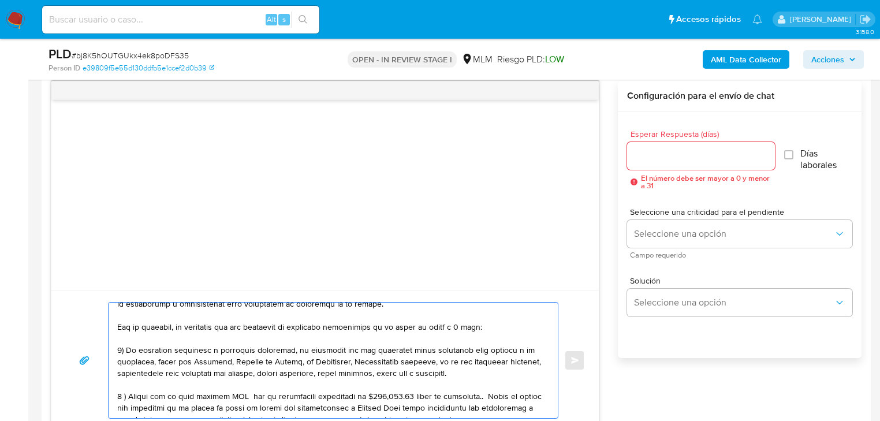
scroll to position [112, 0]
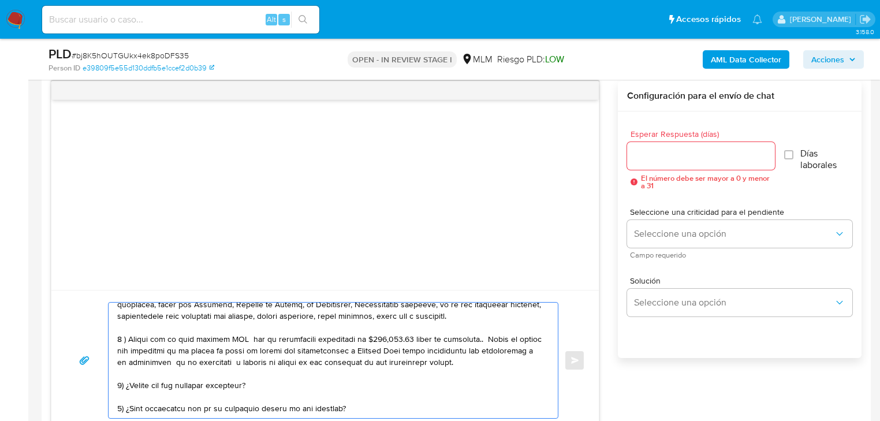
drag, startPoint x: 219, startPoint y: 337, endPoint x: 265, endPoint y: 337, distance: 46.2
click at [265, 337] on textarea at bounding box center [330, 360] width 426 height 115
drag, startPoint x: 278, startPoint y: 337, endPoint x: 495, endPoint y: 335, distance: 216.6
click at [495, 335] on textarea at bounding box center [330, 360] width 426 height 115
drag, startPoint x: 363, startPoint y: 349, endPoint x: 459, endPoint y: 349, distance: 96.4
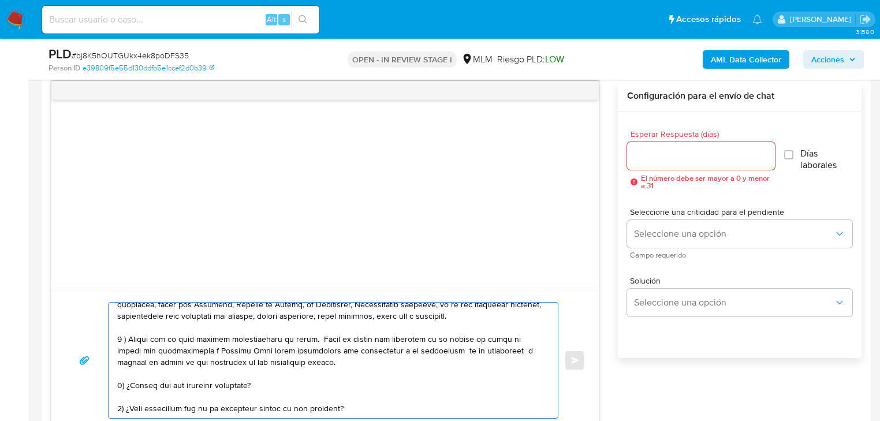
click at [459, 349] on textarea at bounding box center [330, 360] width 426 height 115
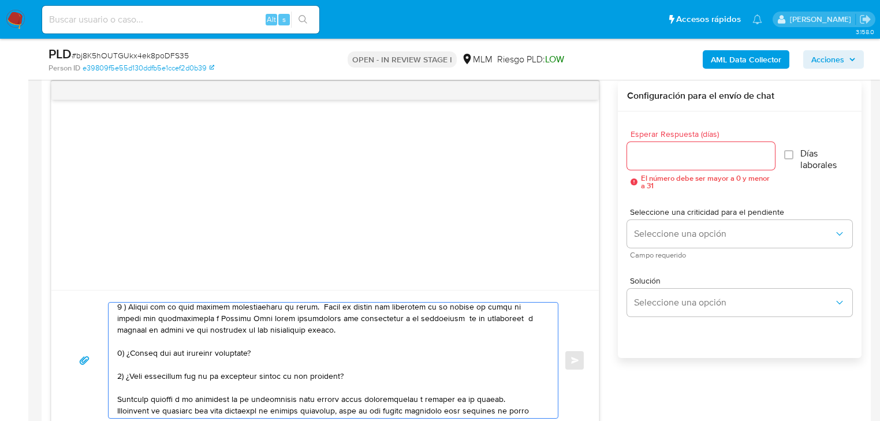
scroll to position [158, 0]
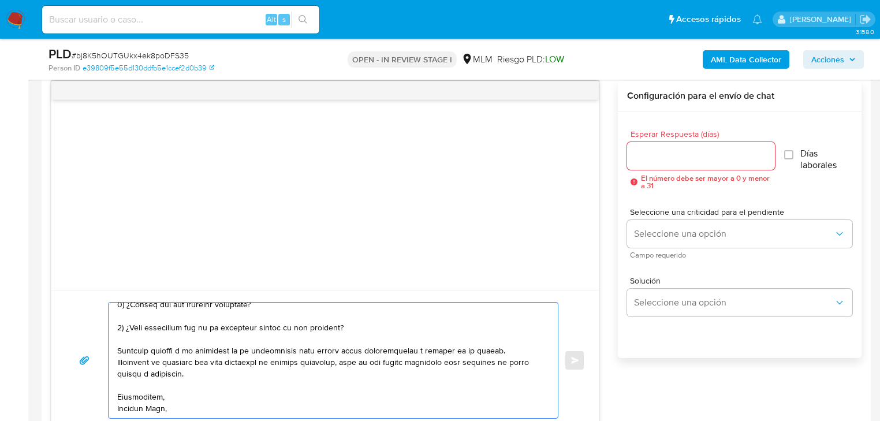
click at [160, 401] on textarea at bounding box center [330, 360] width 426 height 115
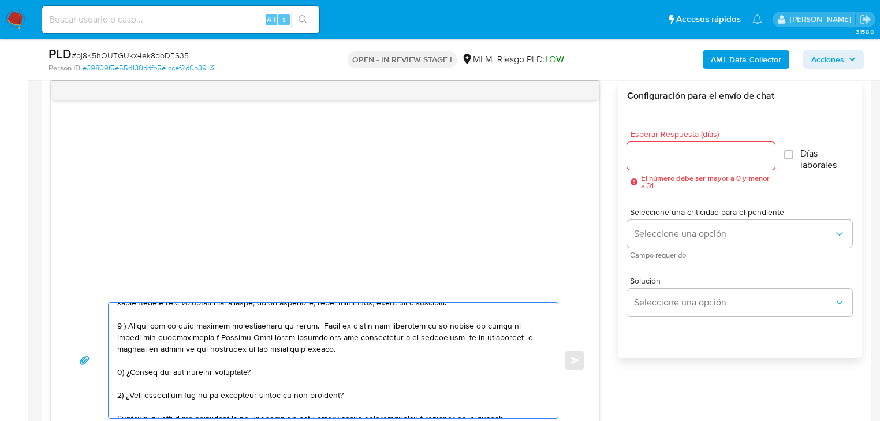
scroll to position [147, 0]
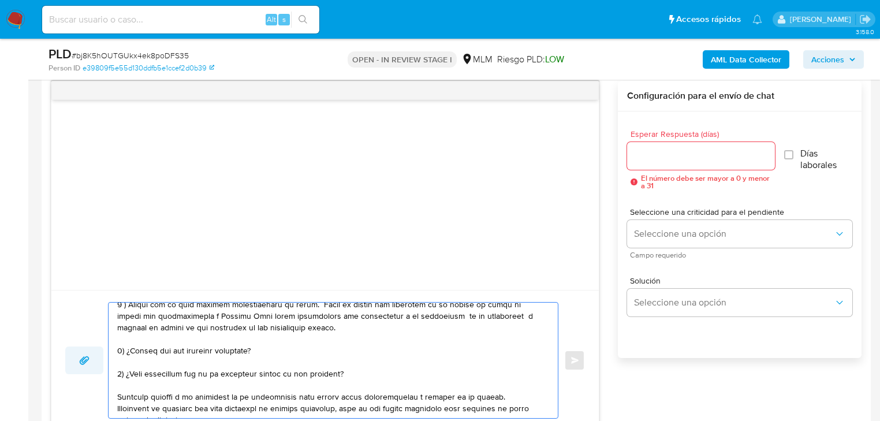
drag, startPoint x: 338, startPoint y: 366, endPoint x: 97, endPoint y: 370, distance: 240.8
click at [97, 370] on div "Enviar" at bounding box center [325, 360] width 520 height 117
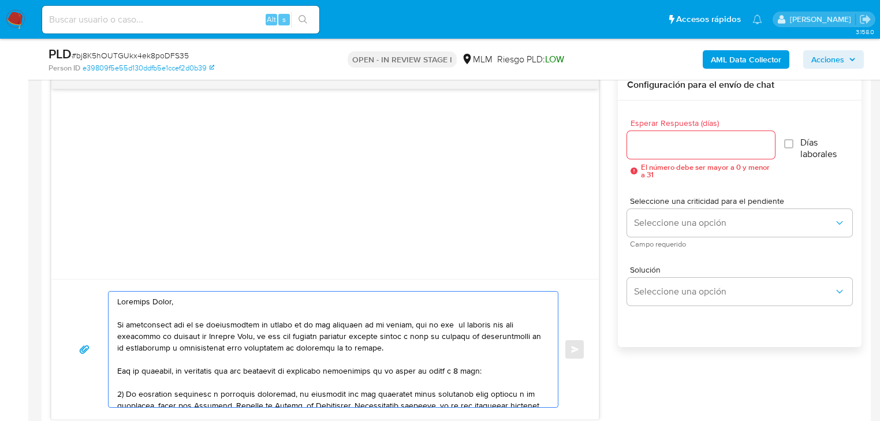
scroll to position [554, 0]
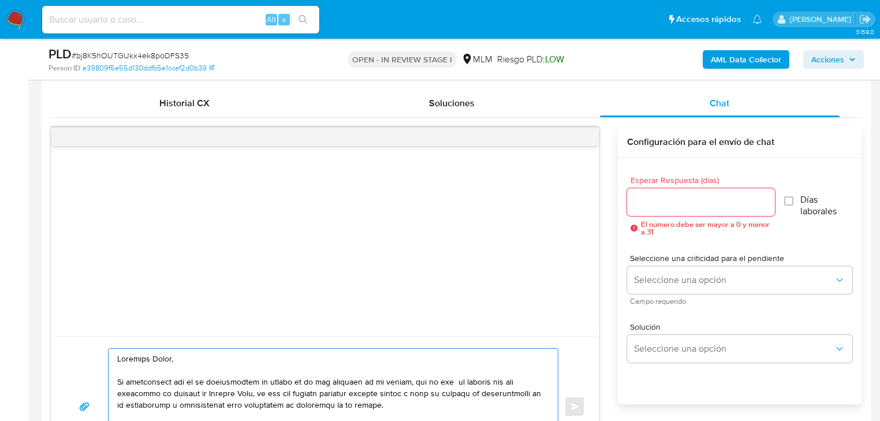
type textarea "Estimada Hilda, Te comunicamos que se ha identificado un cambio en el uso habit…"
click at [642, 209] on div at bounding box center [701, 202] width 148 height 28
click at [658, 196] on input "Esperar Respuesta (días)" at bounding box center [701, 202] width 148 height 15
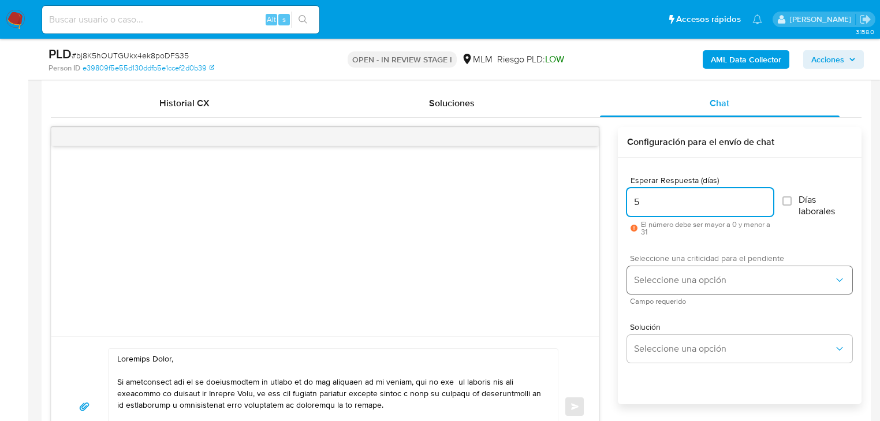
type input "5"
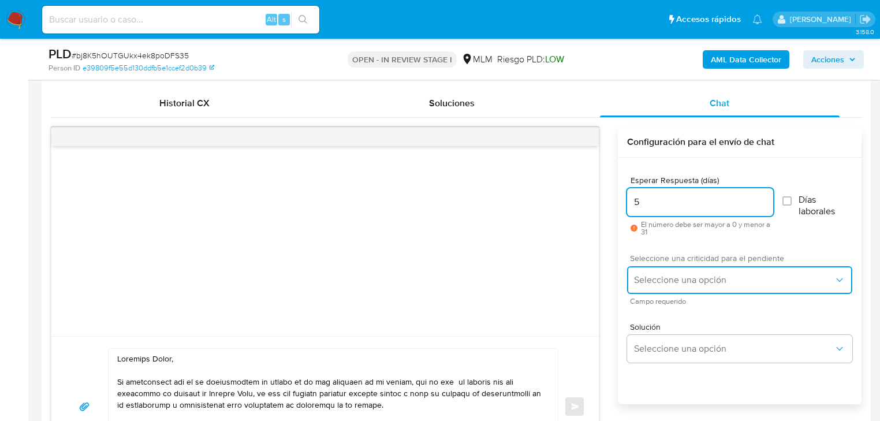
click at [692, 278] on span "Seleccione una opción" at bounding box center [734, 280] width 200 height 12
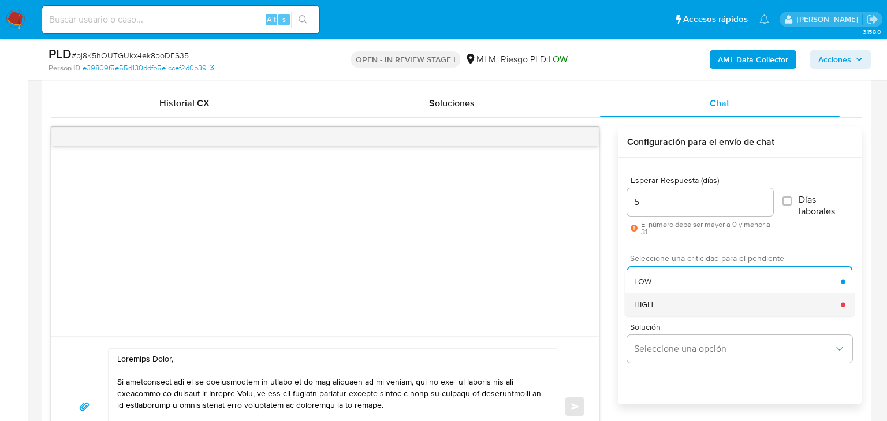
click at [689, 305] on div "HIGH" at bounding box center [737, 304] width 207 height 23
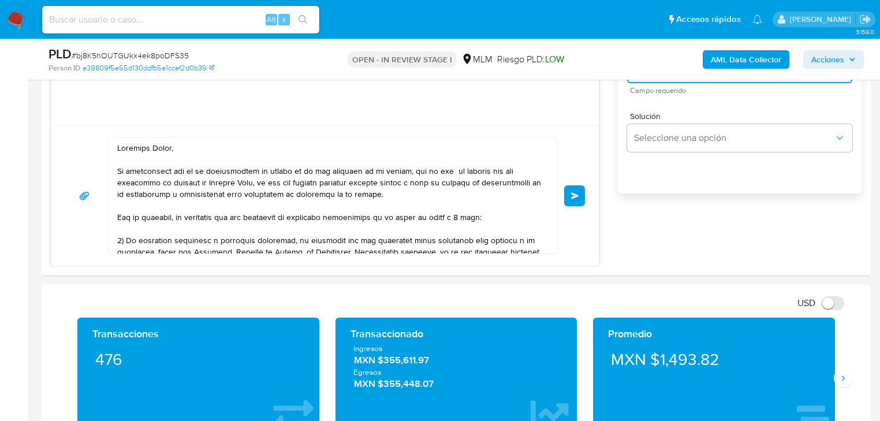
scroll to position [832, 0]
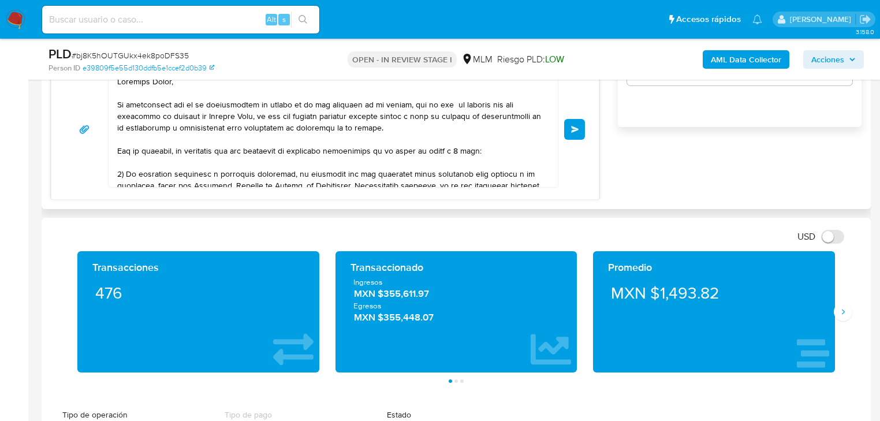
click at [575, 131] on span "Enviar" at bounding box center [575, 129] width 8 height 7
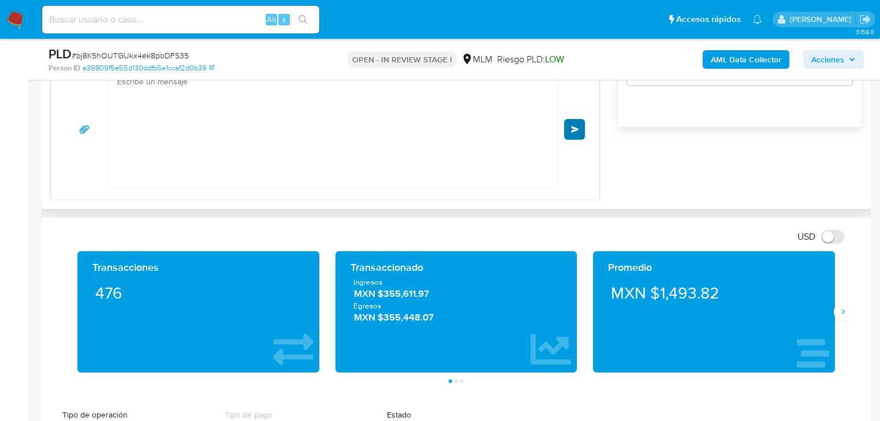
scroll to position [223, 0]
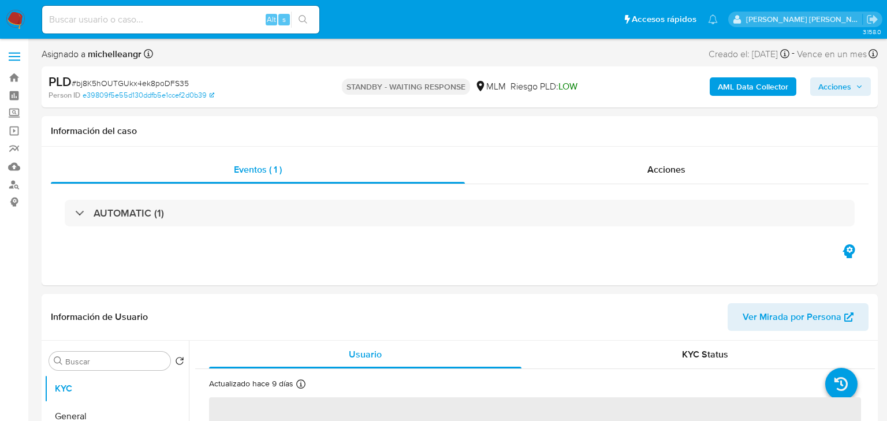
select select "10"
click at [114, 16] on input at bounding box center [180, 19] width 277 height 15
paste input "CLrnx3MJDKbwxoF8OXFc0sNf"
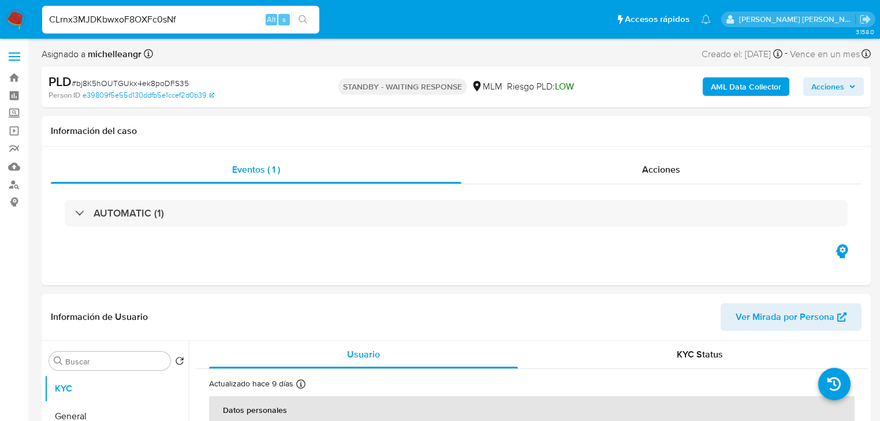
type input "CLrnx3MJDKbwxoF8OXFc0sNf"
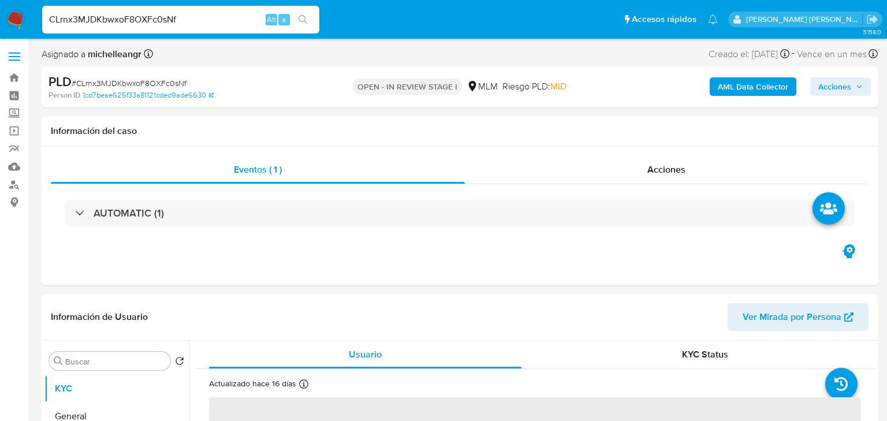
select select "10"
click at [206, 17] on input "CLrnx3MJDKbwxoF8OXFc0sNf" at bounding box center [180, 19] width 277 height 15
drag, startPoint x: 206, startPoint y: 17, endPoint x: 0, endPoint y: -20, distance: 208.9
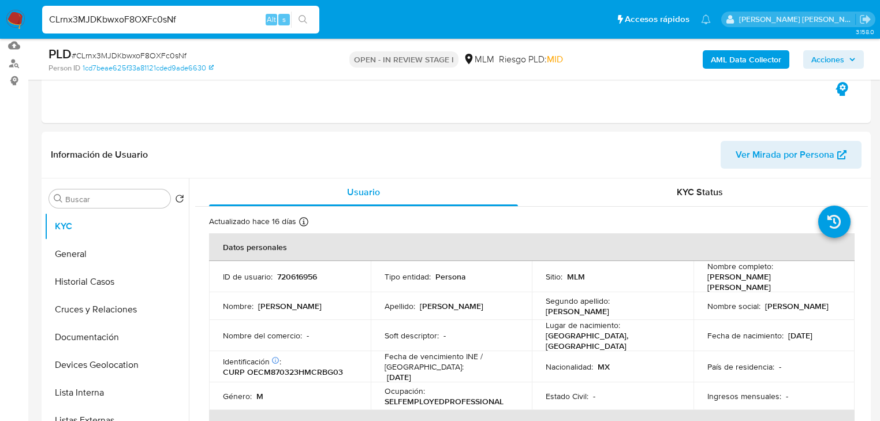
scroll to position [139, 0]
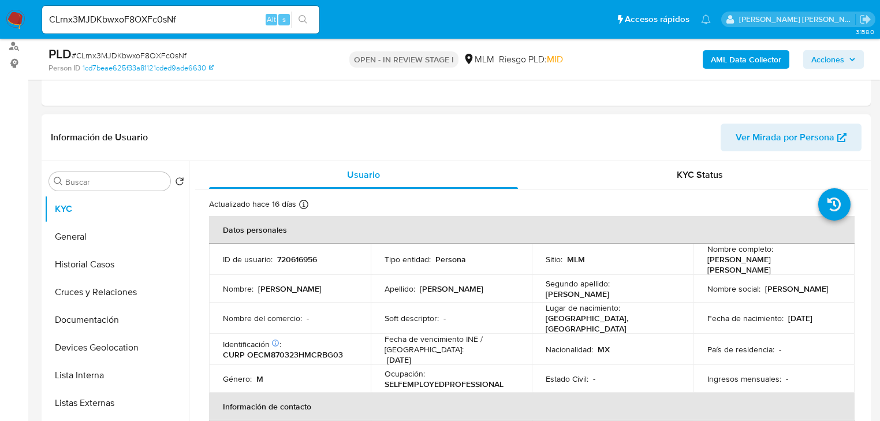
click at [296, 254] on p "720616956" at bounding box center [297, 259] width 40 height 10
click at [303, 257] on p "720616956" at bounding box center [297, 259] width 40 height 10
copy p "720616956"
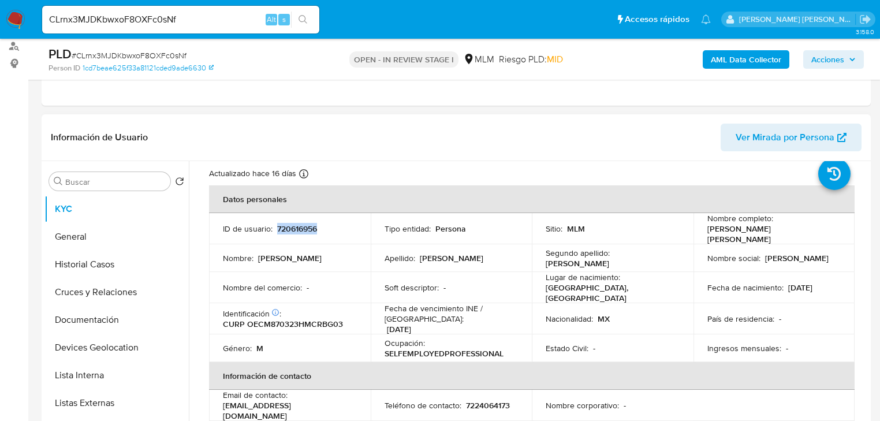
scroll to position [46, 0]
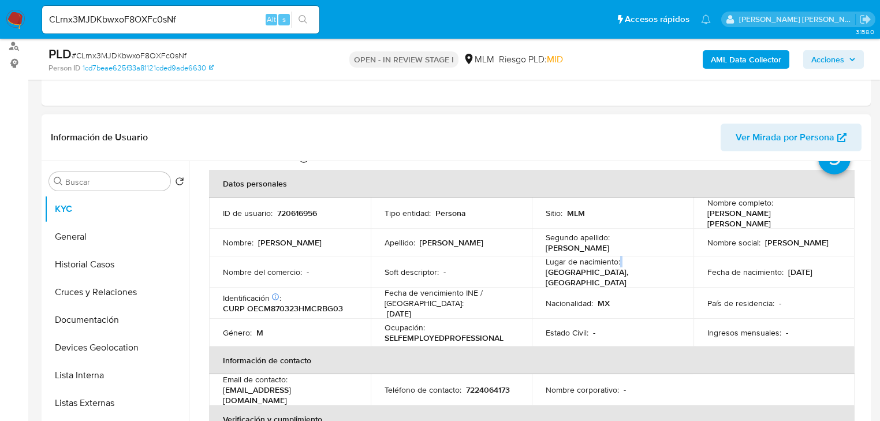
click at [619, 256] on div "Lugar de nacimiento : [GEOGRAPHIC_DATA], [GEOGRAPHIC_DATA]" at bounding box center [613, 271] width 134 height 31
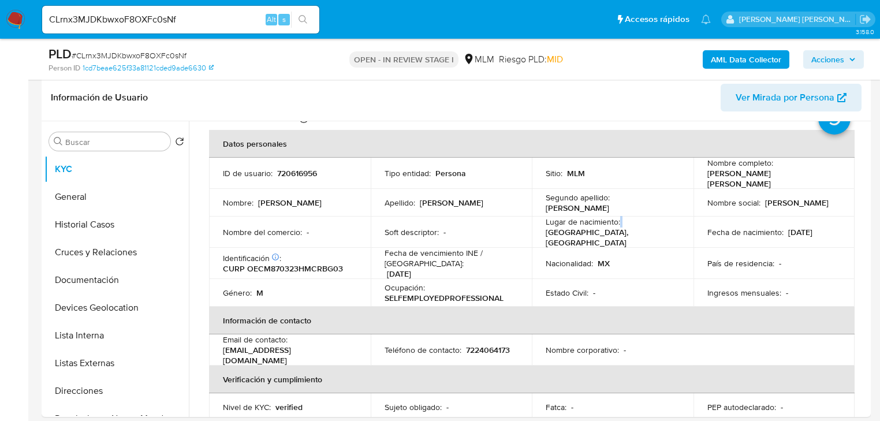
scroll to position [248, 0]
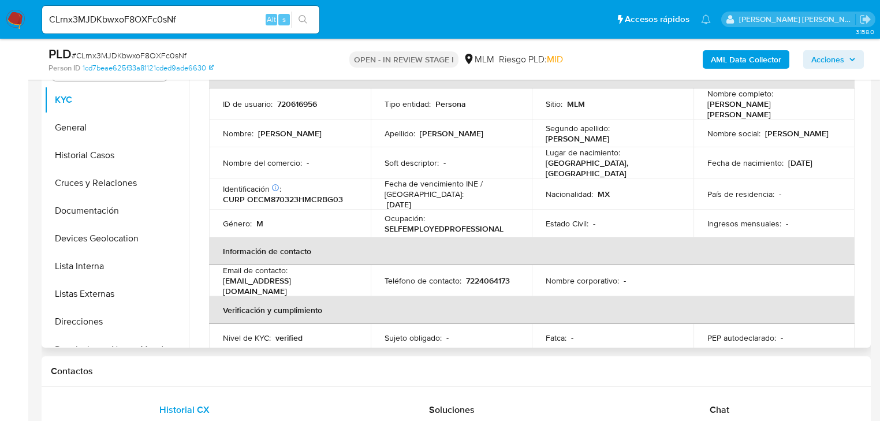
drag, startPoint x: 788, startPoint y: 185, endPoint x: 787, endPoint y: 178, distance: 7.0
click at [788, 189] on div "País de residencia : -" at bounding box center [774, 194] width 134 height 10
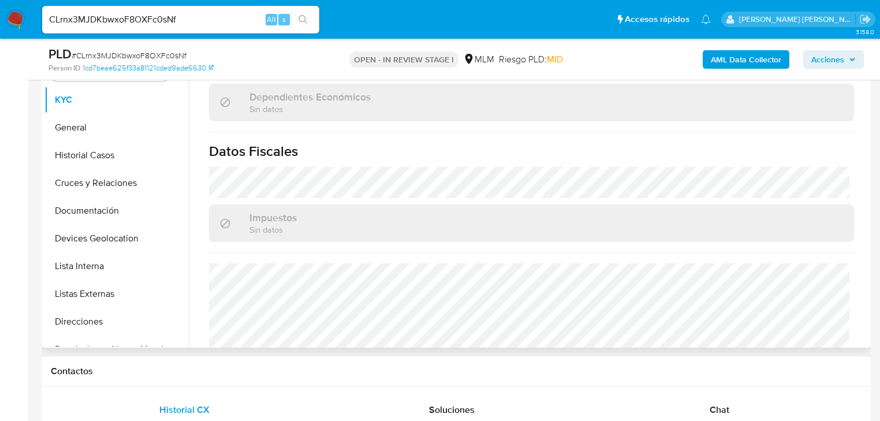
scroll to position [718, 0]
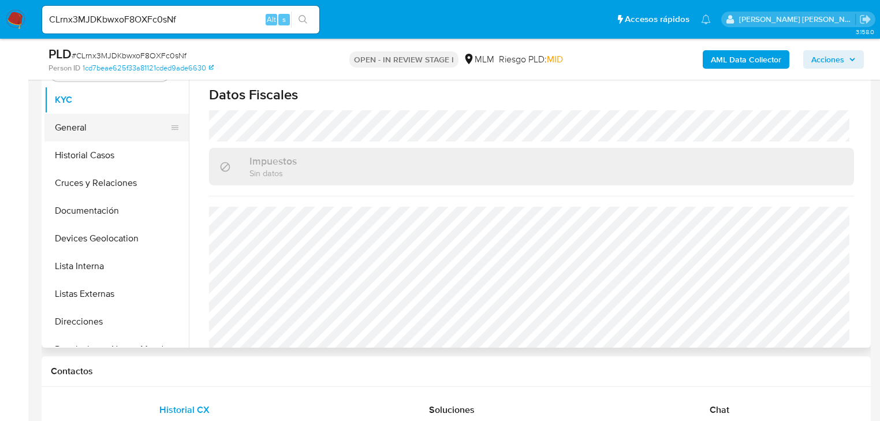
click at [125, 122] on button "General" at bounding box center [111, 128] width 135 height 28
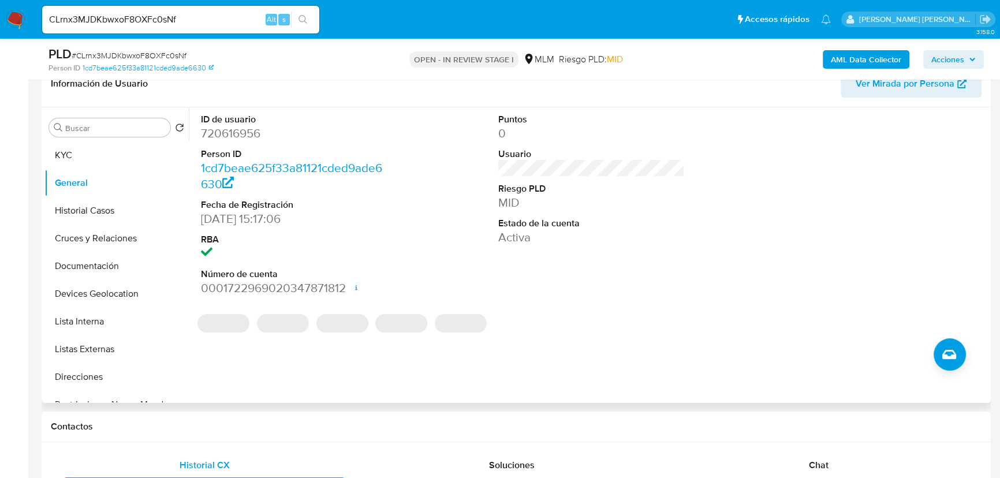
scroll to position [196, 0]
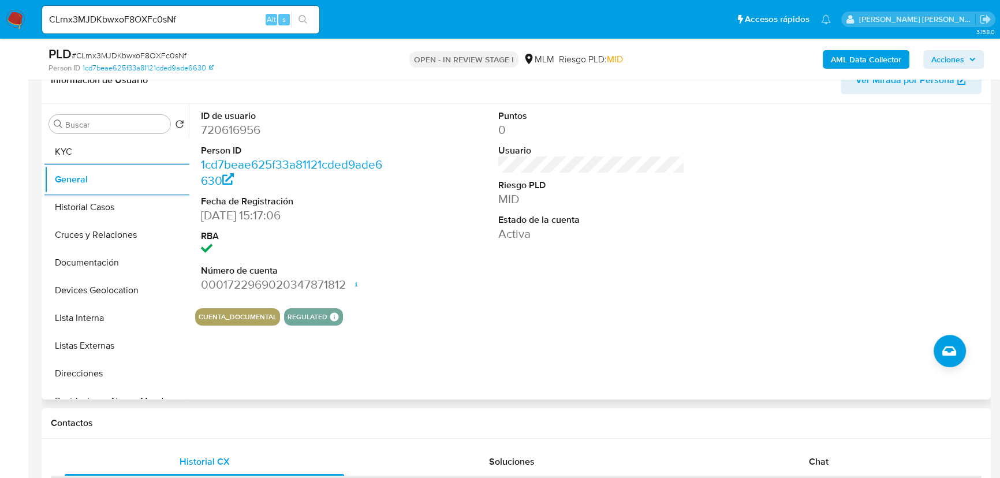
click at [110, 210] on button "Historial Casos" at bounding box center [116, 207] width 144 height 28
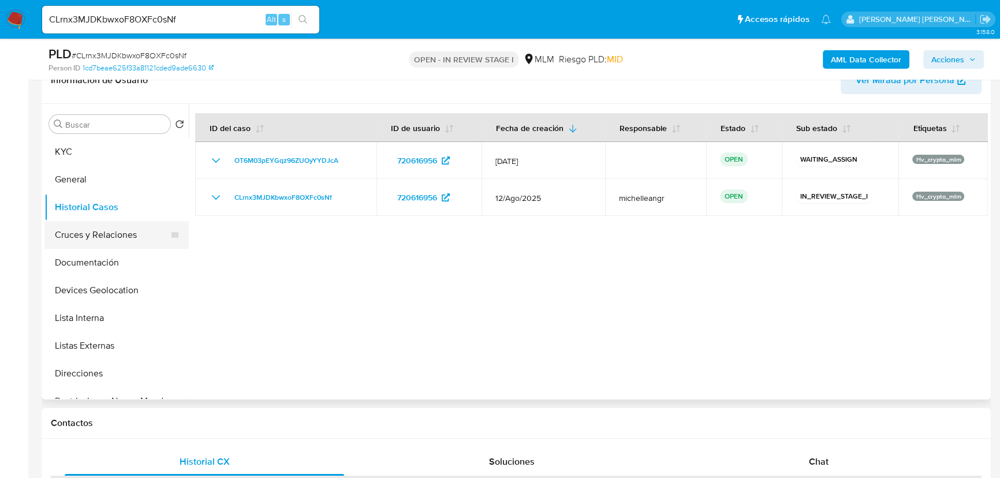
click at [140, 241] on button "Cruces y Relaciones" at bounding box center [111, 235] width 135 height 28
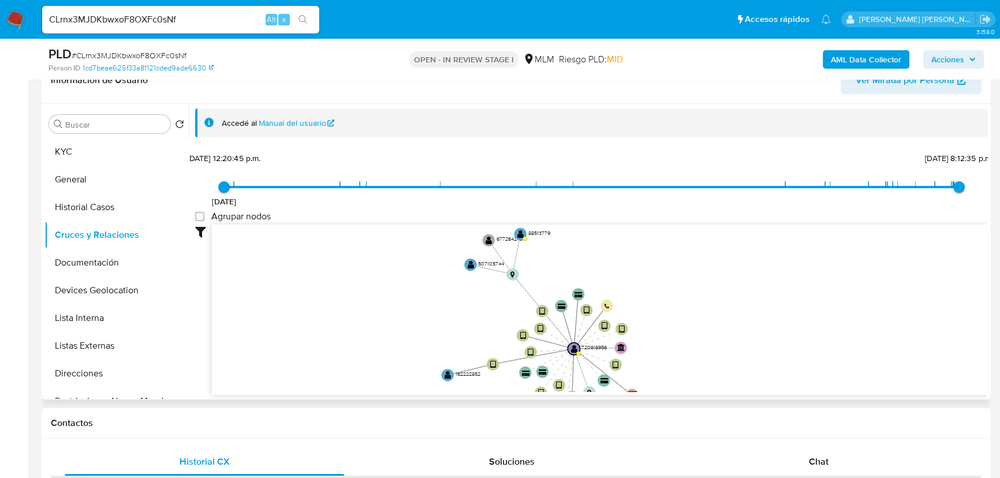
drag, startPoint x: 562, startPoint y: 307, endPoint x: 547, endPoint y: 344, distance: 40.2
click at [536, 360] on icon "device-616f174808813b0018317f08  user-720616956  720616956 device-68658048d67…" at bounding box center [600, 308] width 776 height 167
click at [581, 346] on icon "device-616f174808813b0018317f08  user-720616956  720616956 device-68658048d67…" at bounding box center [600, 308] width 776 height 167
click at [577, 346] on text "" at bounding box center [574, 346] width 6 height 9
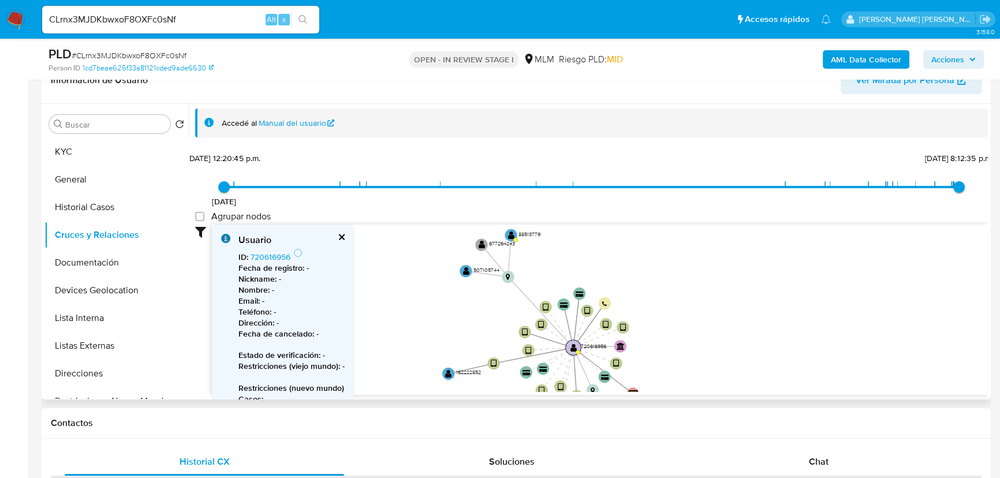
click at [577, 346] on circle at bounding box center [574, 348] width 16 height 16
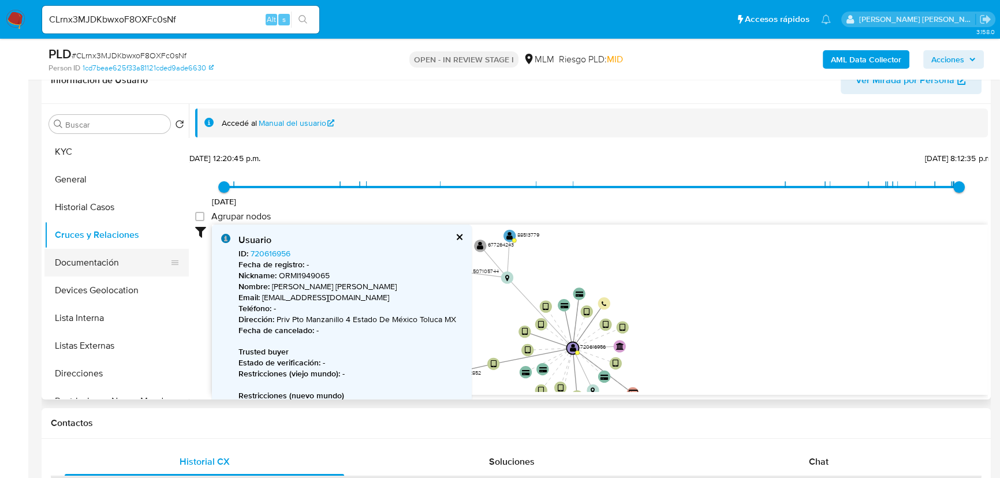
click at [123, 262] on button "Documentación" at bounding box center [111, 263] width 135 height 28
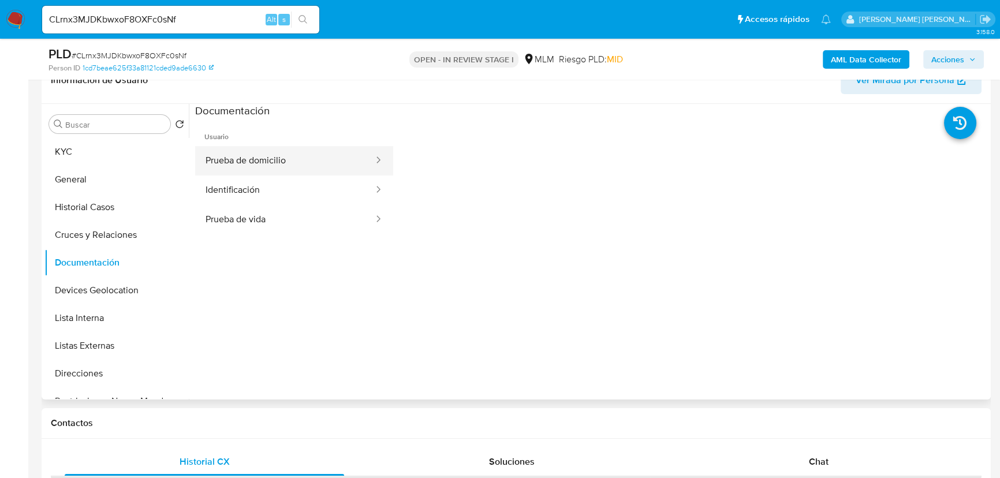
click at [269, 171] on button "Prueba de domicilio" at bounding box center [285, 160] width 180 height 29
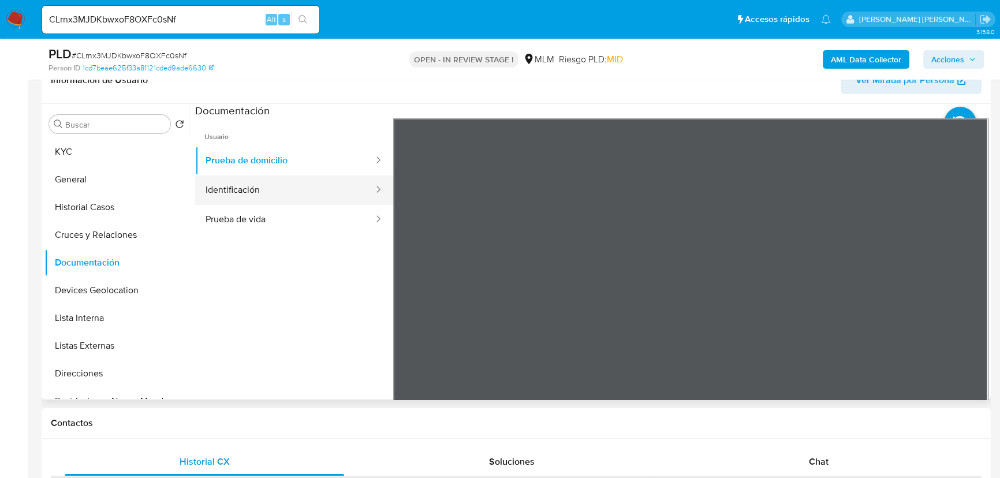
click at [258, 187] on button "Identificación" at bounding box center [285, 190] width 180 height 29
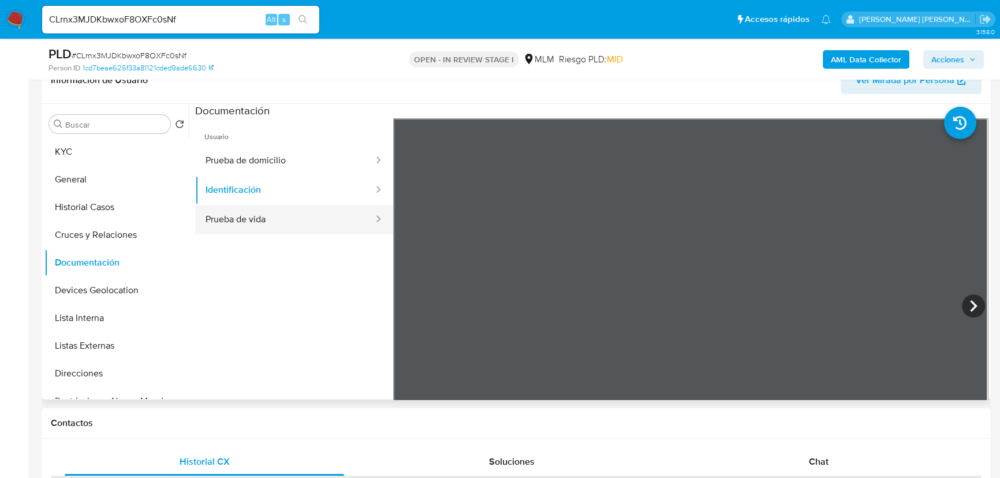
click at [341, 230] on button "Prueba de vida" at bounding box center [285, 219] width 180 height 29
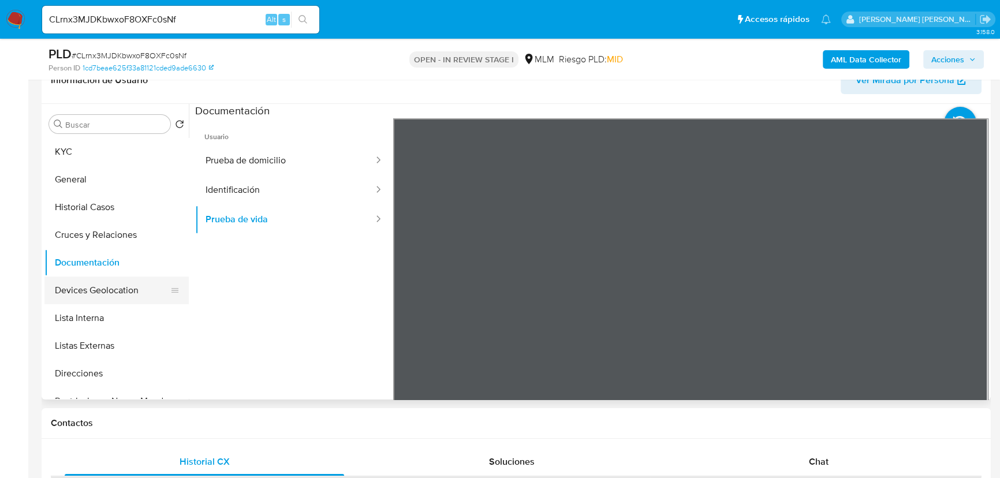
click at [141, 300] on button "Devices Geolocation" at bounding box center [111, 291] width 135 height 28
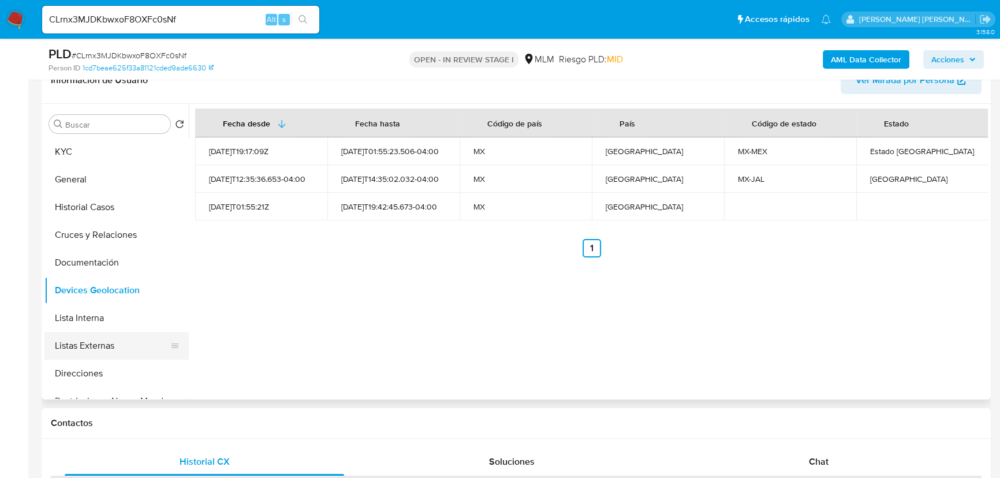
click at [136, 338] on button "Listas Externas" at bounding box center [111, 346] width 135 height 28
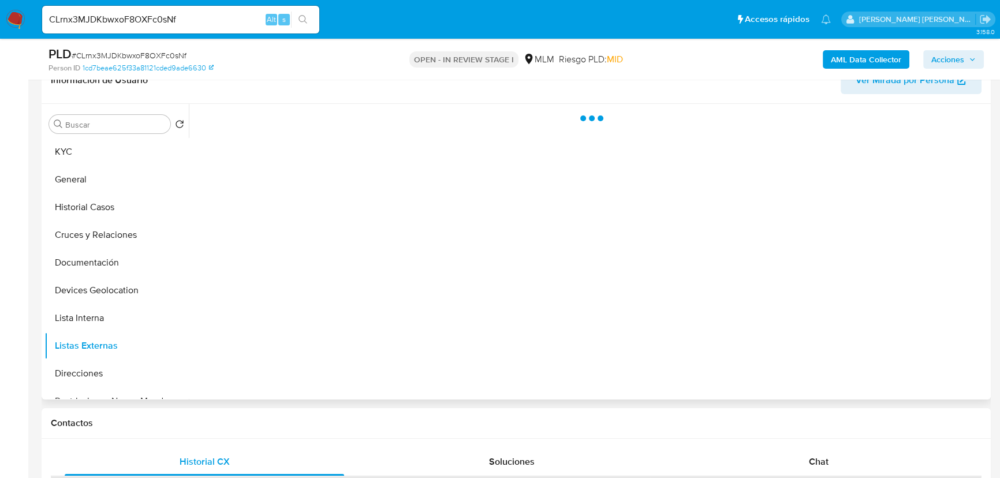
click at [443, 335] on div at bounding box center [588, 252] width 799 height 296
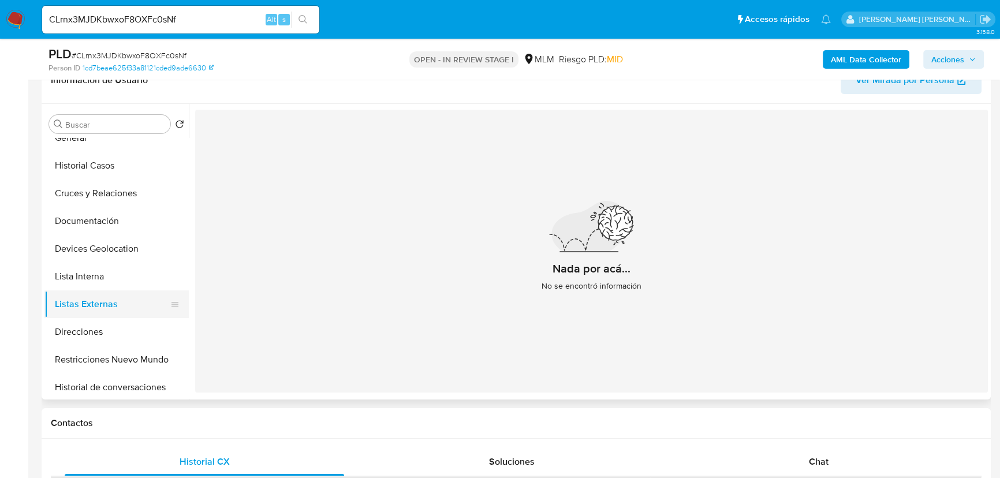
scroll to position [105, 0]
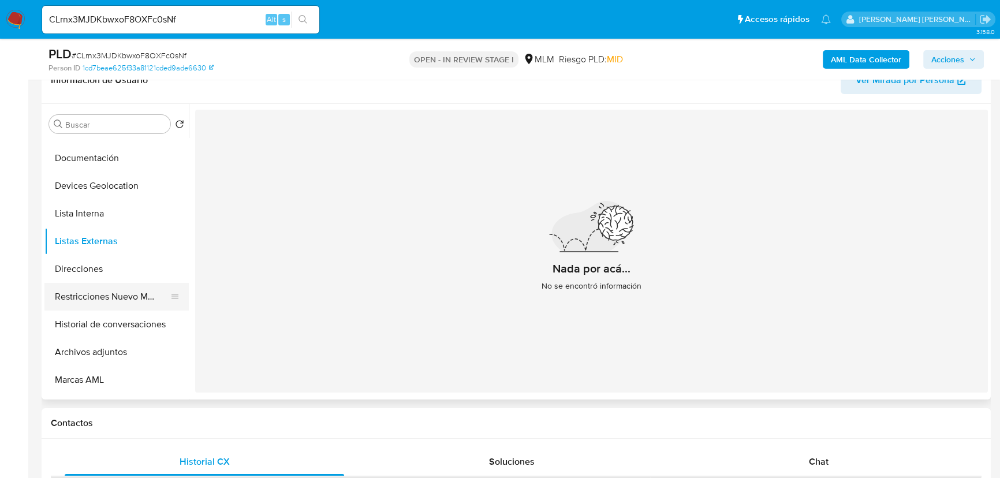
click at [121, 303] on button "Restricciones Nuevo Mundo" at bounding box center [111, 297] width 135 height 28
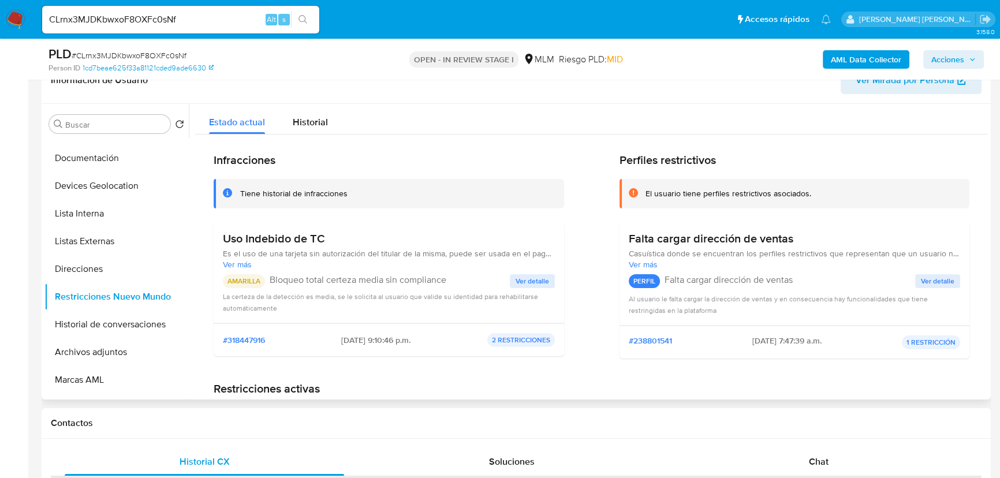
click at [512, 277] on button "Ver detalle" at bounding box center [532, 281] width 45 height 14
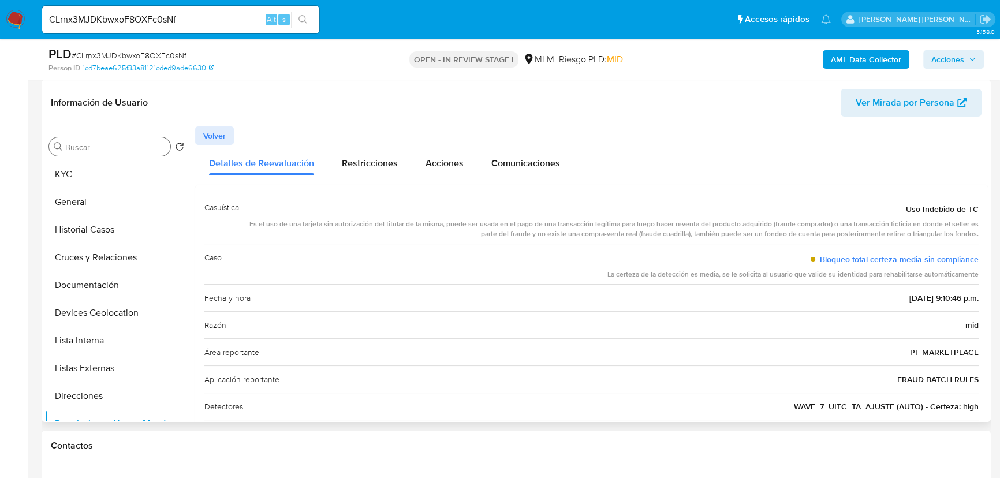
scroll to position [32, 0]
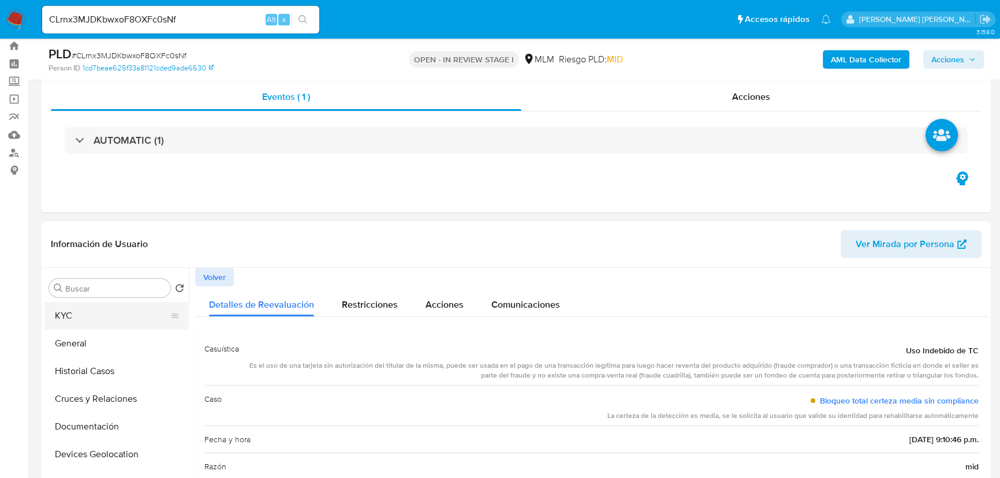
click at [81, 314] on button "KYC" at bounding box center [111, 316] width 135 height 28
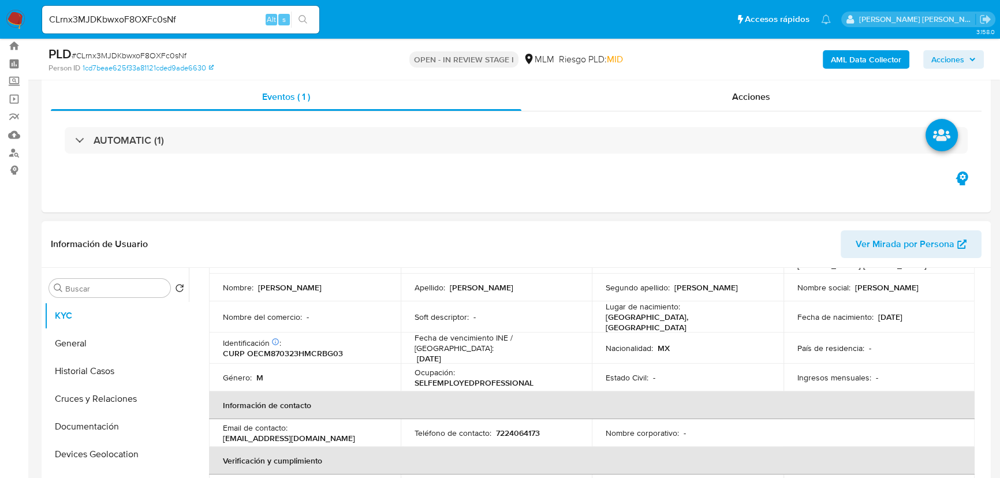
scroll to position [84, 0]
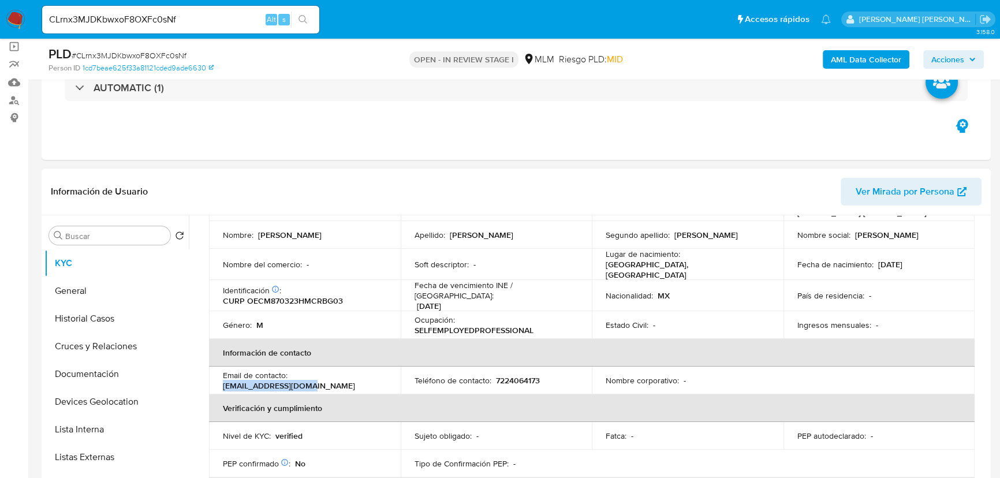
drag, startPoint x: 322, startPoint y: 384, endPoint x: 343, endPoint y: 256, distance: 129.3
click at [217, 376] on td "Email de contacto : mcmoney137@gmail.com" at bounding box center [305, 381] width 192 height 28
copy p "[EMAIL_ADDRESS][DOMAIN_NAME]"
click at [512, 375] on p "7224064173" at bounding box center [518, 380] width 44 height 10
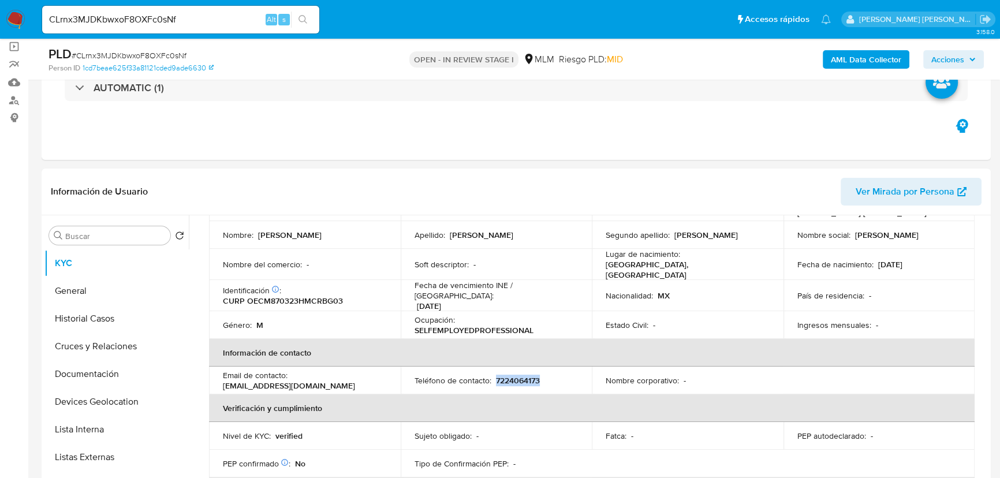
copy p "7224064173"
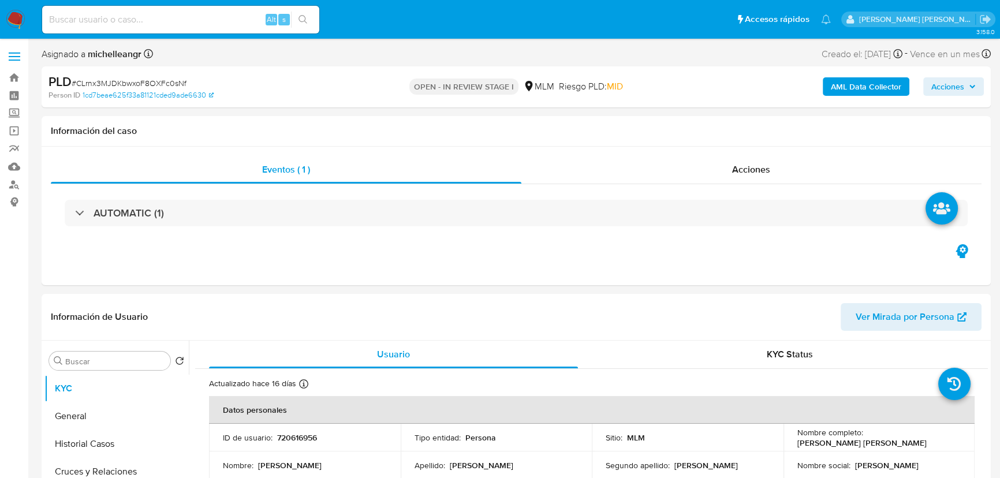
select select "10"
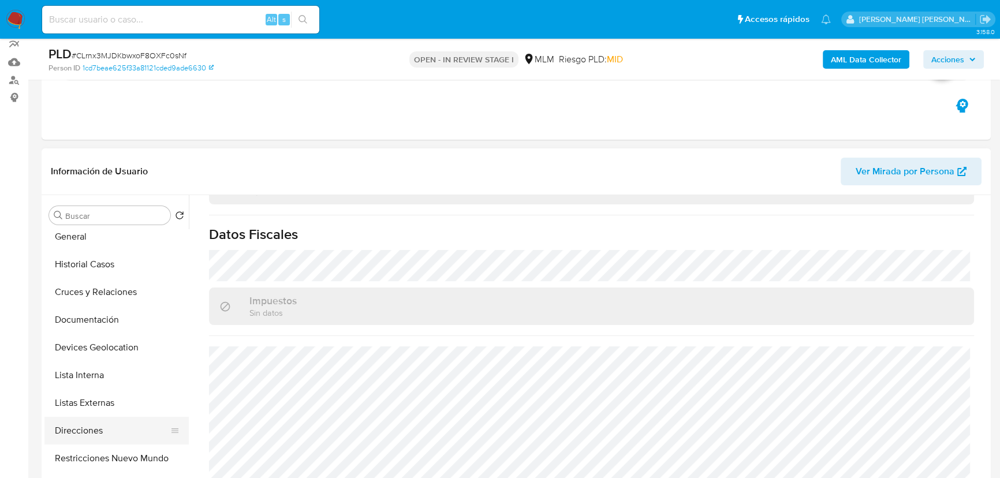
scroll to position [52, 0]
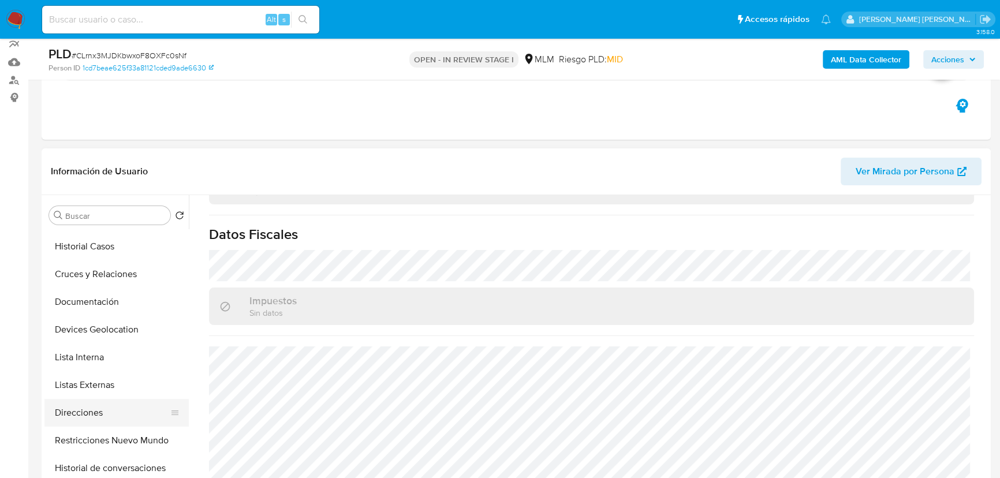
click at [127, 415] on button "Direcciones" at bounding box center [111, 413] width 135 height 28
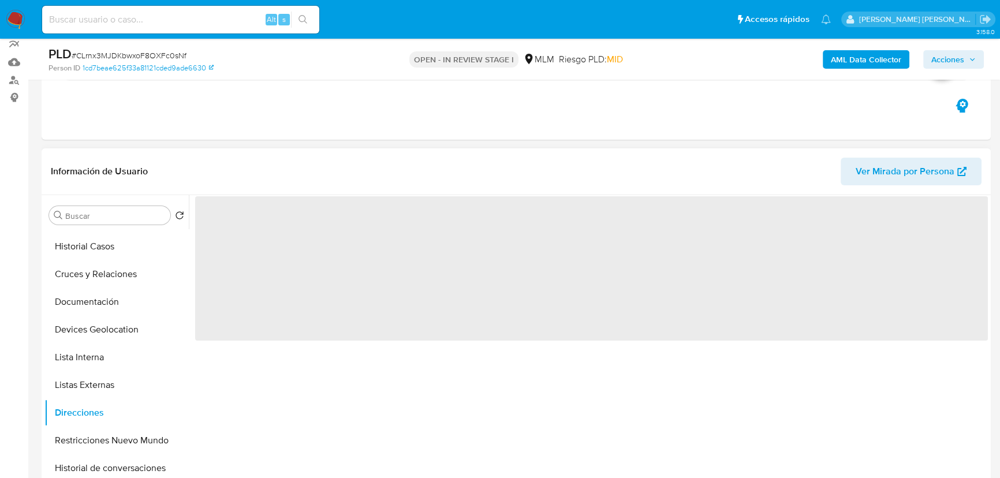
scroll to position [0, 0]
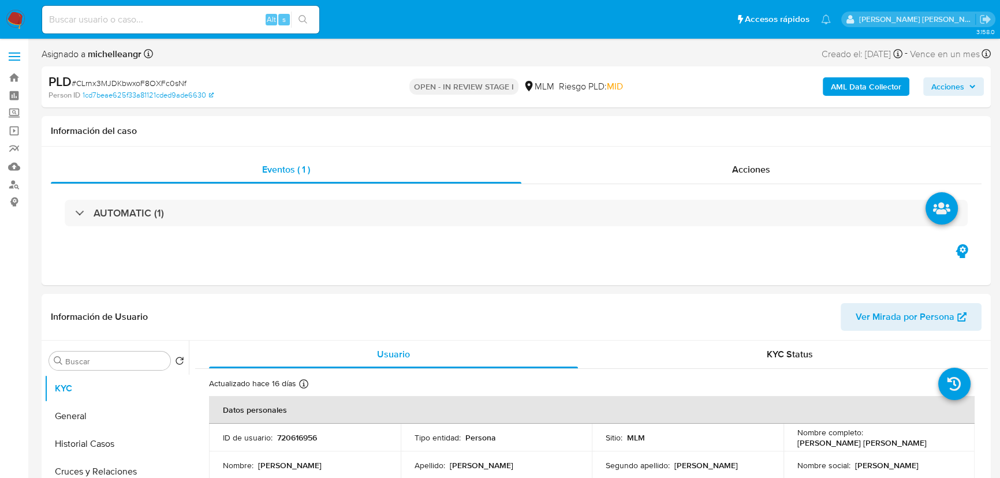
select select "10"
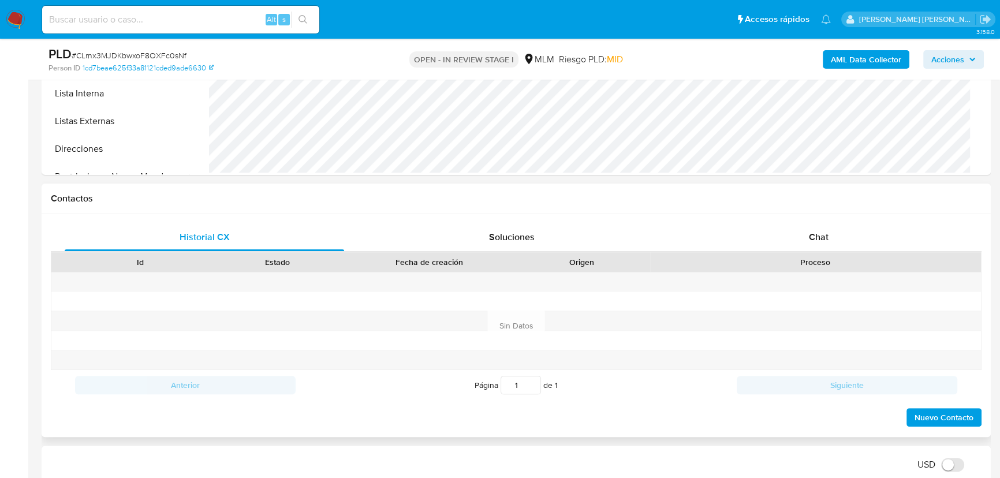
scroll to position [472, 0]
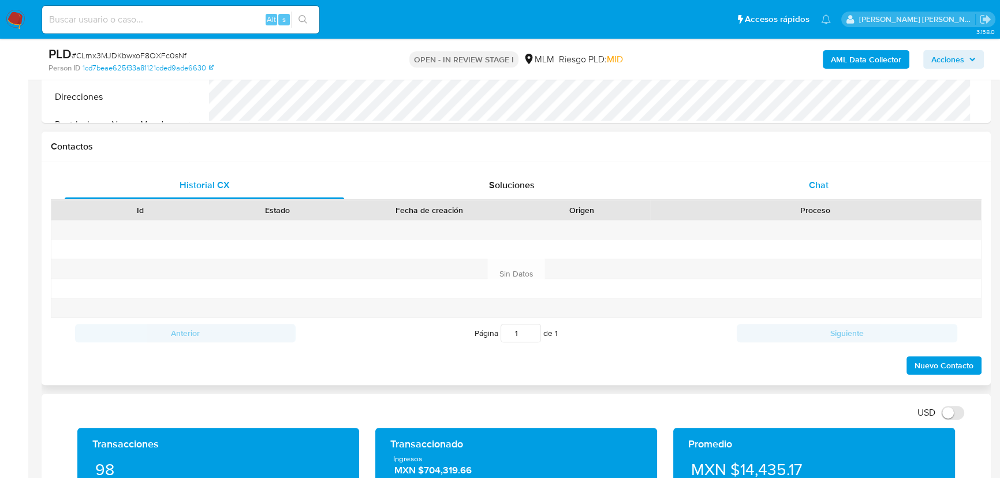
click at [812, 187] on span "Chat" at bounding box center [819, 184] width 20 height 13
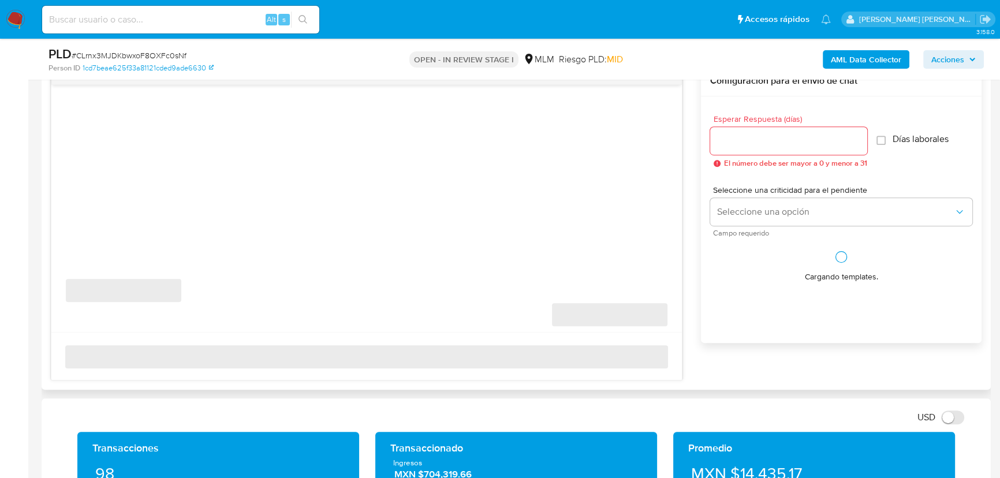
scroll to position [629, 0]
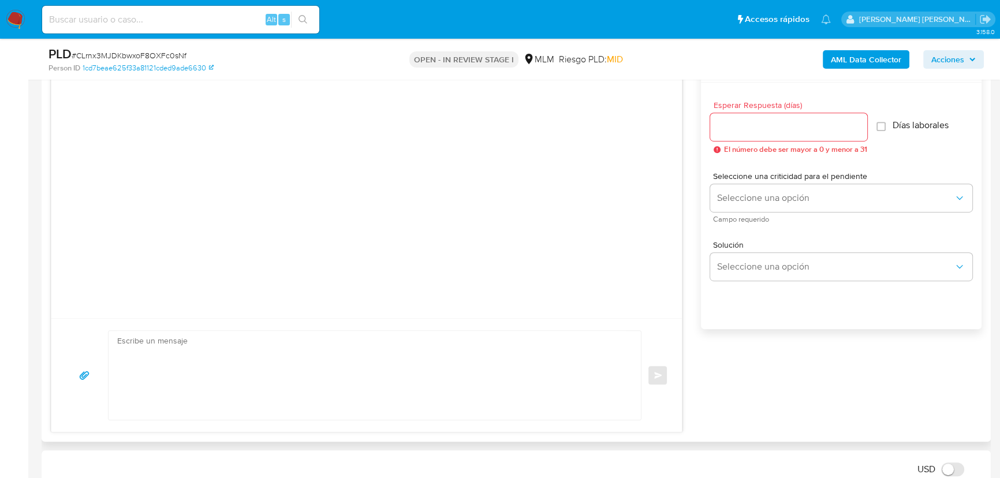
click at [229, 346] on textarea at bounding box center [371, 375] width 509 height 89
paste textarea "Estimado xxxxxxxx Te comunicamos que se ha identificado un cambio en el uso hab…"
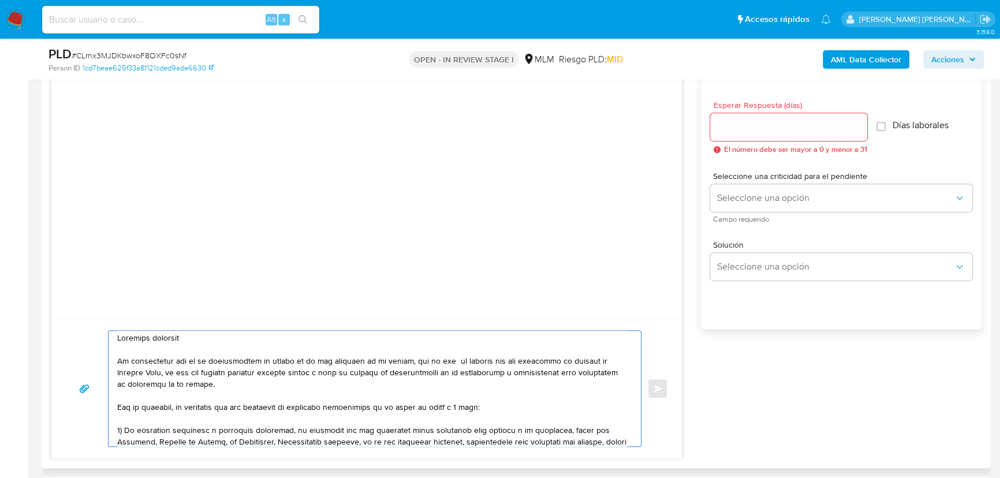
scroll to position [0, 0]
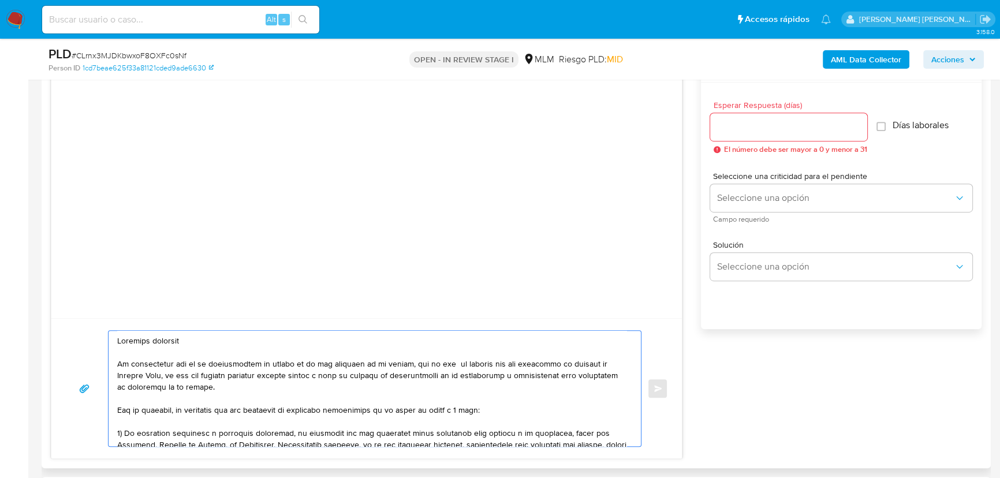
drag, startPoint x: 202, startPoint y: 341, endPoint x: 152, endPoint y: 339, distance: 49.1
click at [152, 339] on textarea at bounding box center [371, 388] width 509 height 115
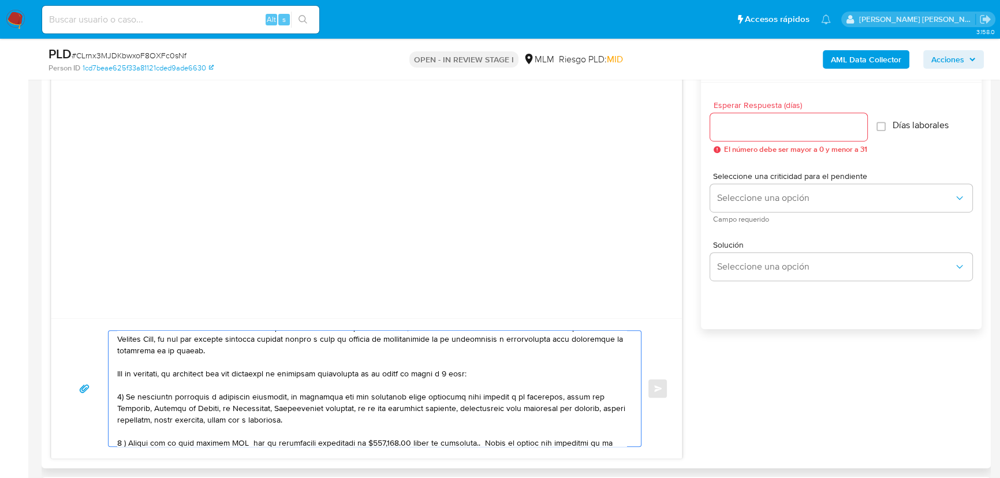
scroll to position [52, 0]
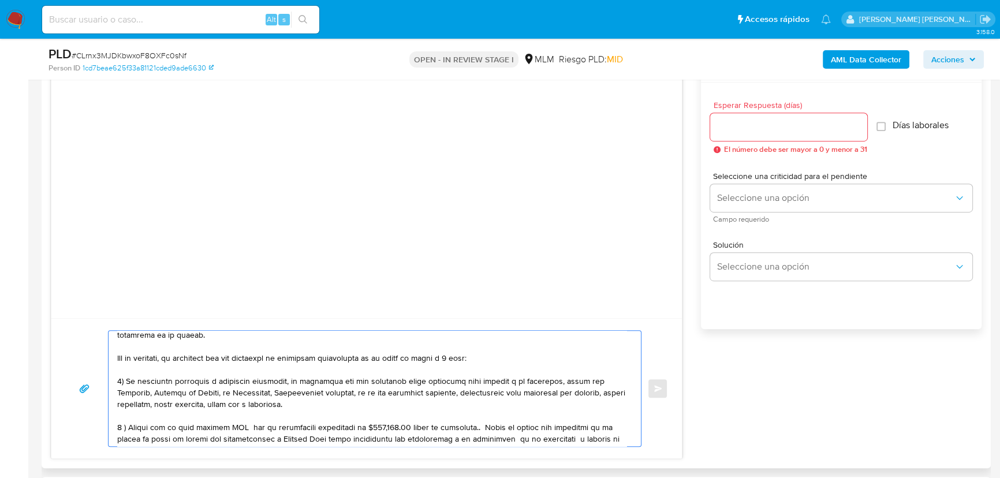
drag, startPoint x: 368, startPoint y: 400, endPoint x: 365, endPoint y: 392, distance: 8.8
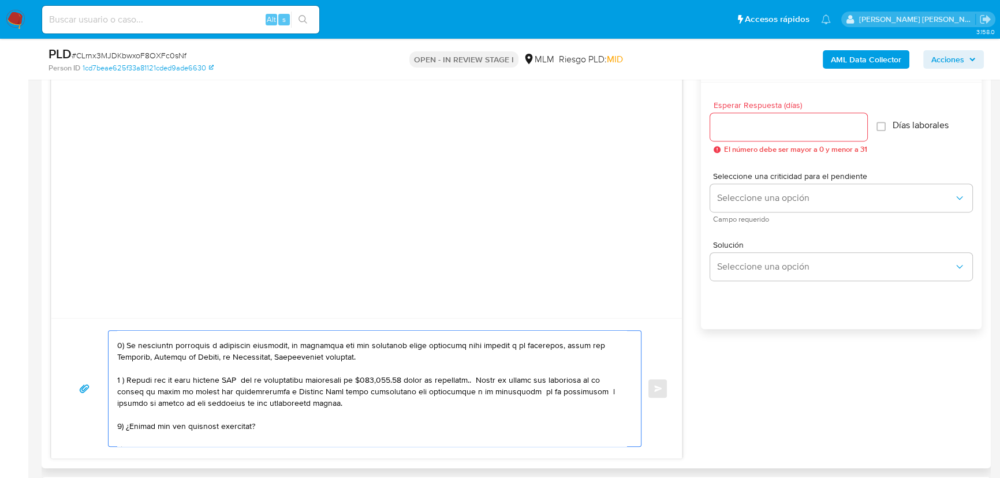
scroll to position [105, 0]
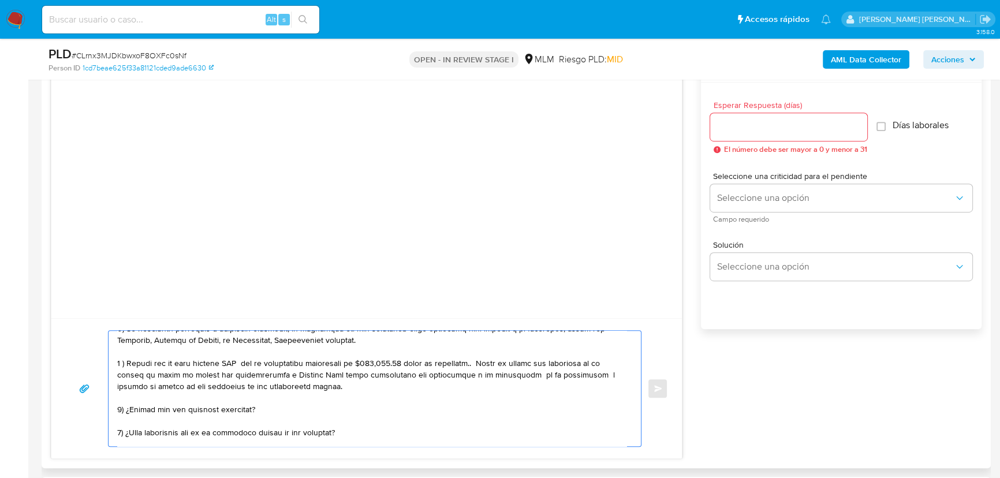
drag, startPoint x: 372, startPoint y: 365, endPoint x: 406, endPoint y: 364, distance: 34.1
click at [406, 364] on textarea at bounding box center [371, 388] width 509 height 115
drag, startPoint x: 468, startPoint y: 364, endPoint x: 431, endPoint y: 364, distance: 36.4
click at [429, 364] on textarea at bounding box center [371, 388] width 509 height 115
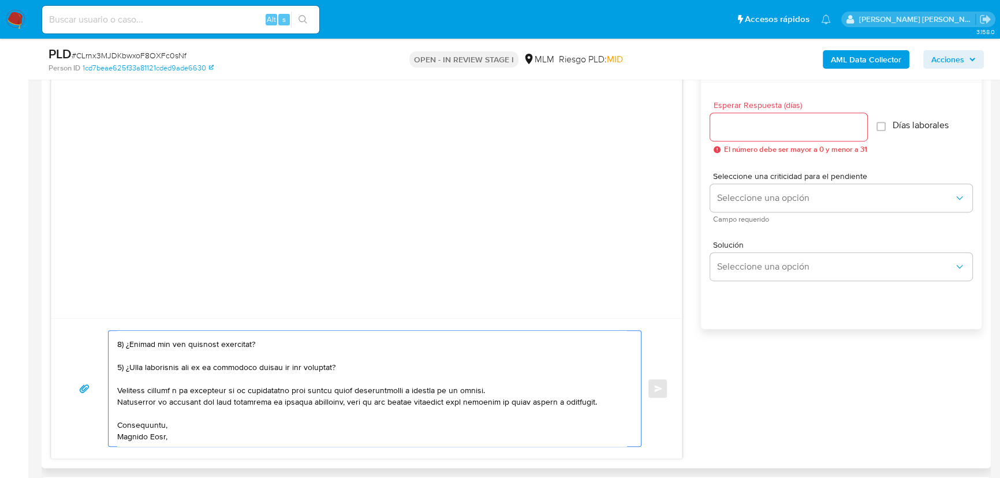
scroll to position [181, 0]
click at [190, 434] on textarea at bounding box center [371, 388] width 509 height 115
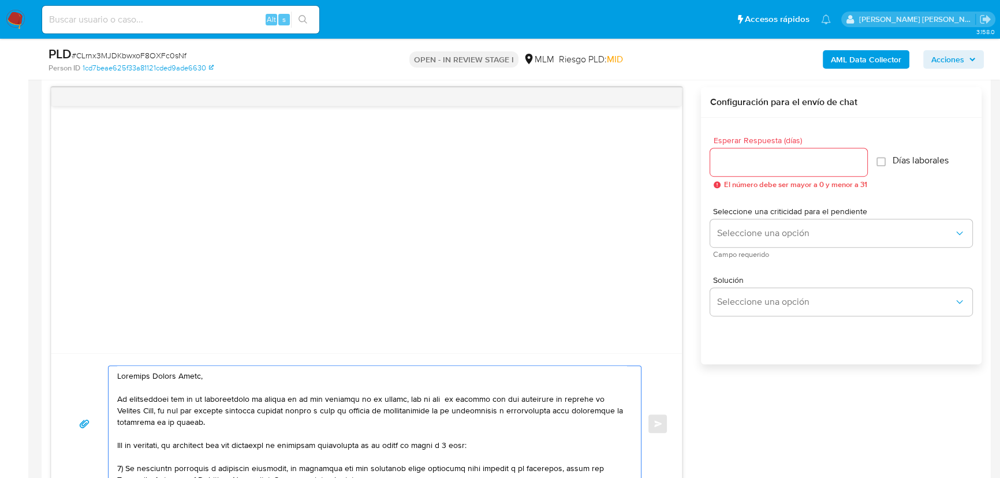
scroll to position [577, 0]
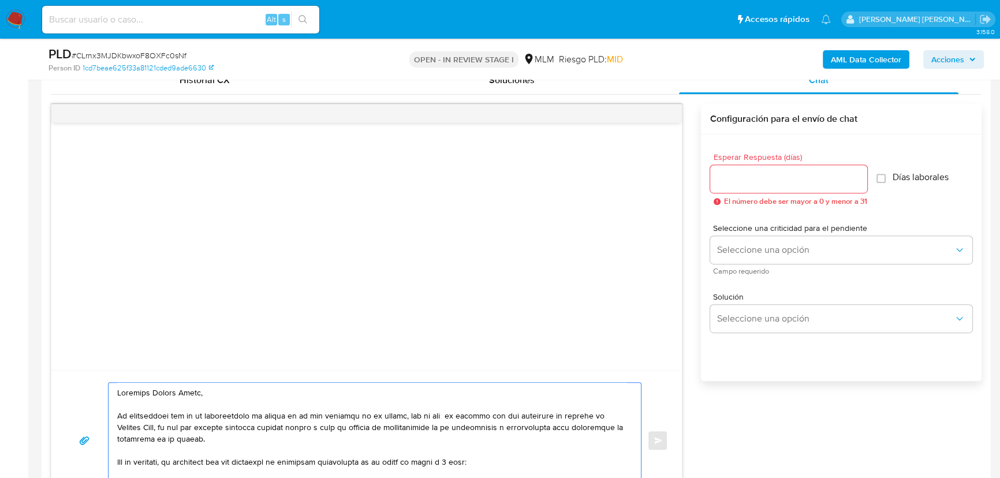
type textarea "Estimado Miguel Ángel, Te comunicamos que se ha identificado un cambio en el us…"
click at [759, 171] on input "Esperar Respuesta (días)" at bounding box center [788, 178] width 157 height 15
type input "5"
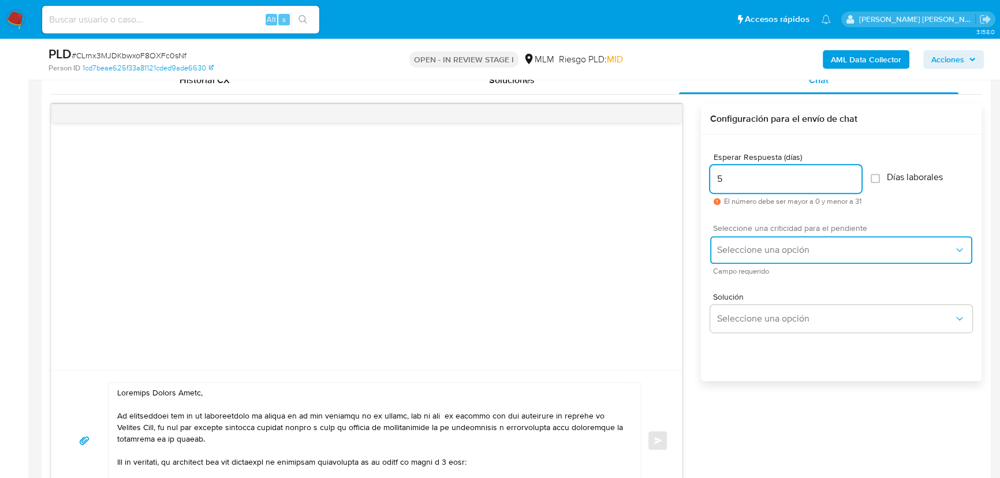
click at [742, 256] on button "Seleccione una opción" at bounding box center [841, 250] width 262 height 28
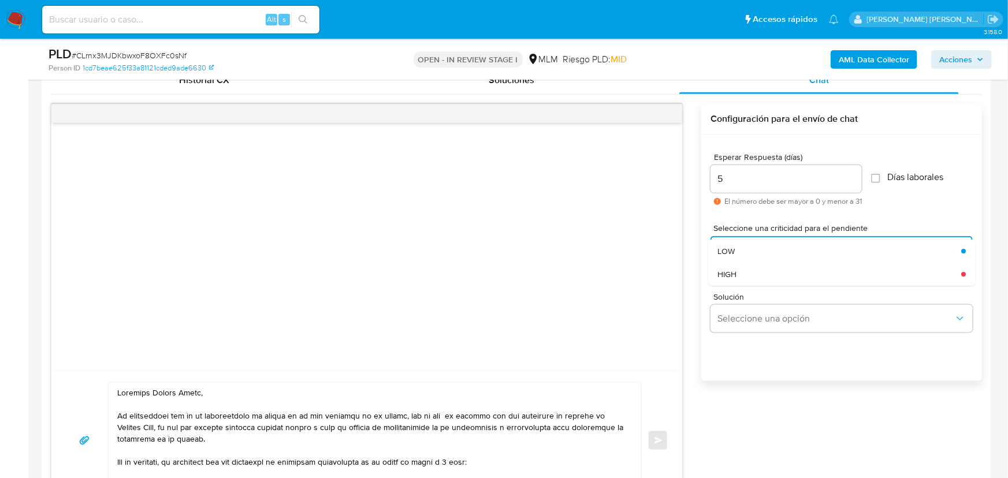
drag, startPoint x: 745, startPoint y: 282, endPoint x: 681, endPoint y: 302, distance: 67.0
click at [745, 282] on div "HIGH" at bounding box center [839, 274] width 244 height 23
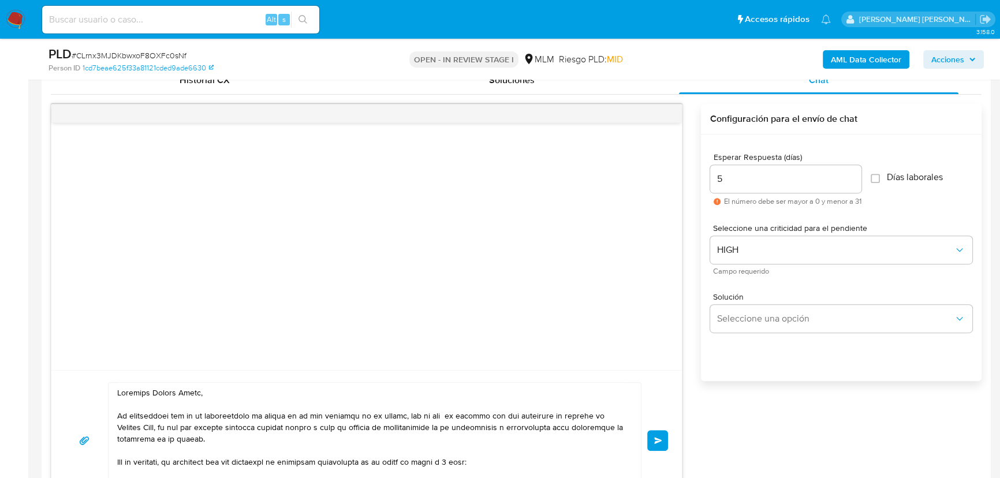
drag, startPoint x: 662, startPoint y: 439, endPoint x: 636, endPoint y: 417, distance: 33.2
click at [661, 439] on span "Enviar" at bounding box center [658, 440] width 8 height 7
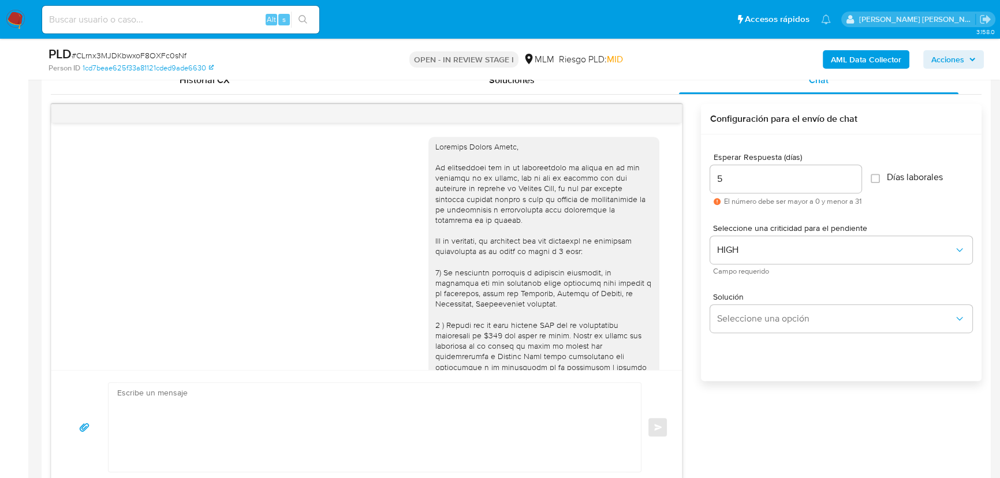
scroll to position [176, 0]
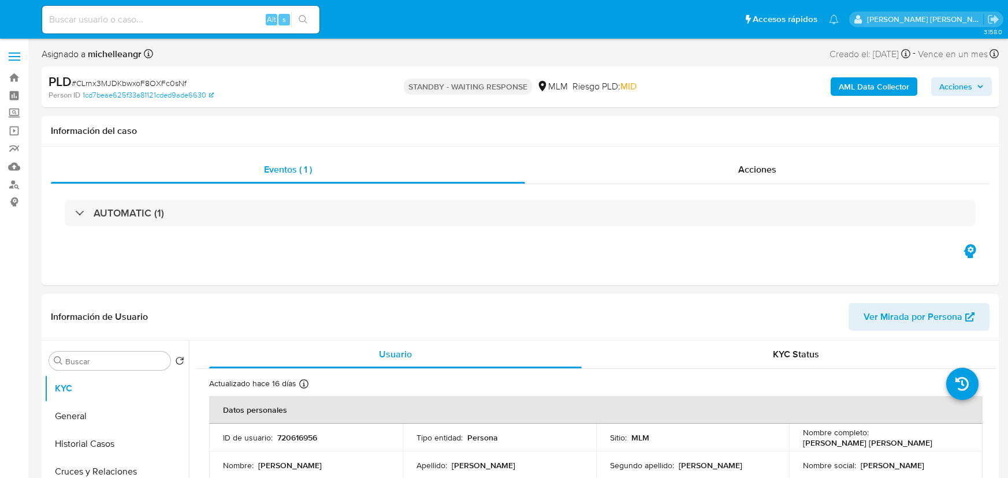
select select "10"
click at [106, 16] on input at bounding box center [180, 19] width 277 height 15
paste input "pCERktwFXWbR4f0wSJiytk1O"
type input "pCERktwFXWbR4f0wSJiytk1O"
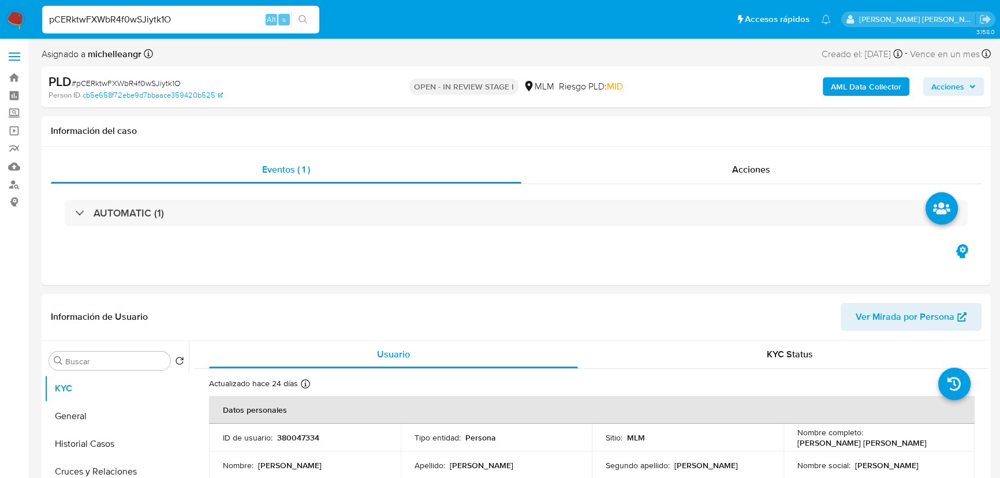
select select "10"
drag, startPoint x: 180, startPoint y: 23, endPoint x: 0, endPoint y: 0, distance: 181.6
click at [0, 0] on nav "Pausado Ver notificaciones pCERktwFXWbR4f0wSJiytk1O Alt s Accesos rápidos Presi…" at bounding box center [500, 19] width 1000 height 39
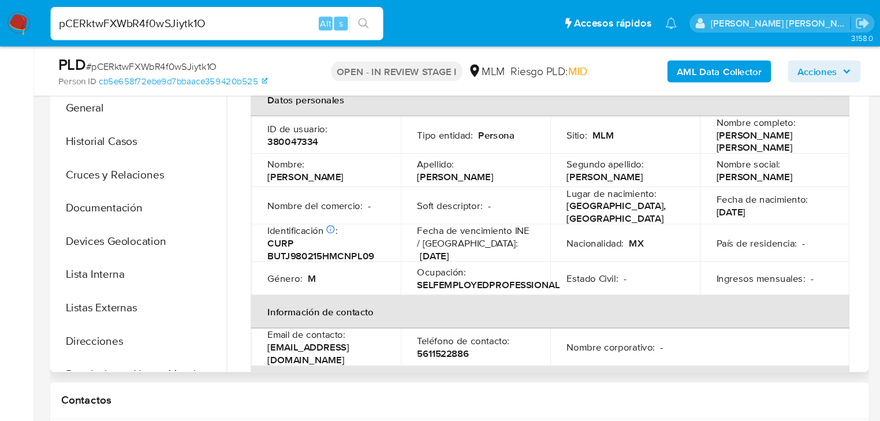
scroll to position [285, 0]
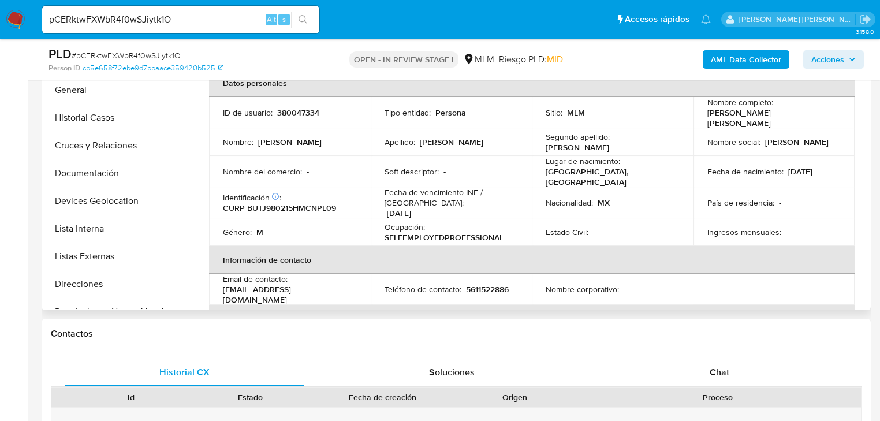
drag, startPoint x: 120, startPoint y: 170, endPoint x: 187, endPoint y: 165, distance: 67.2
click at [120, 170] on button "Documentación" at bounding box center [116, 173] width 144 height 28
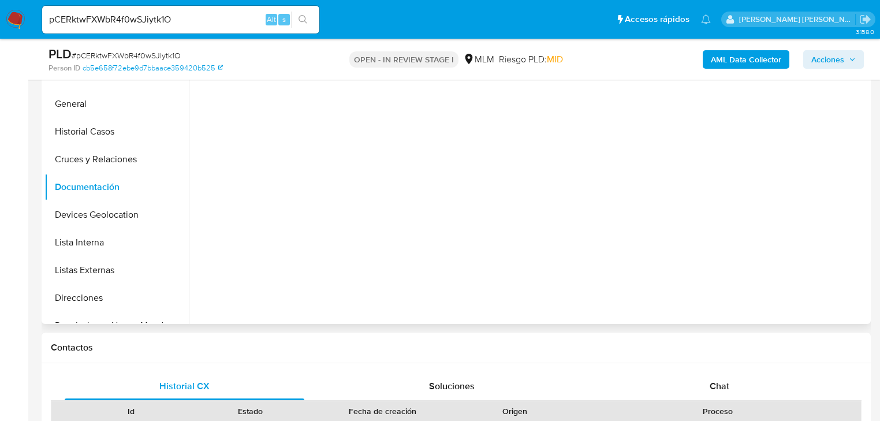
scroll to position [100, 0]
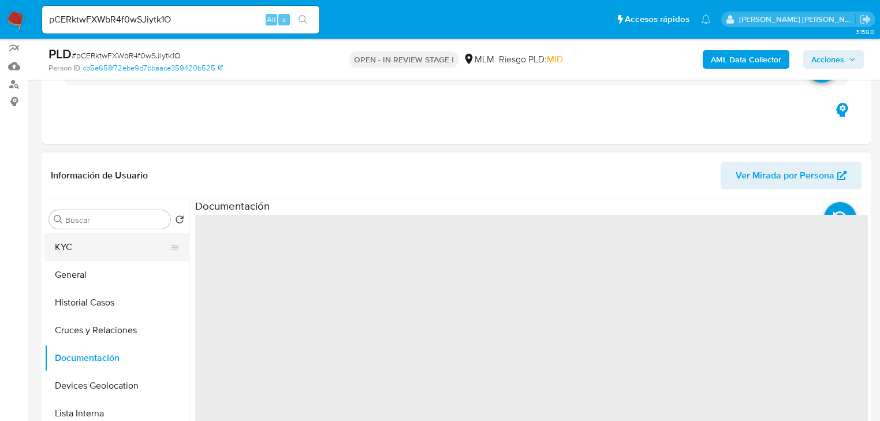
click at [153, 247] on button "KYC" at bounding box center [111, 247] width 135 height 28
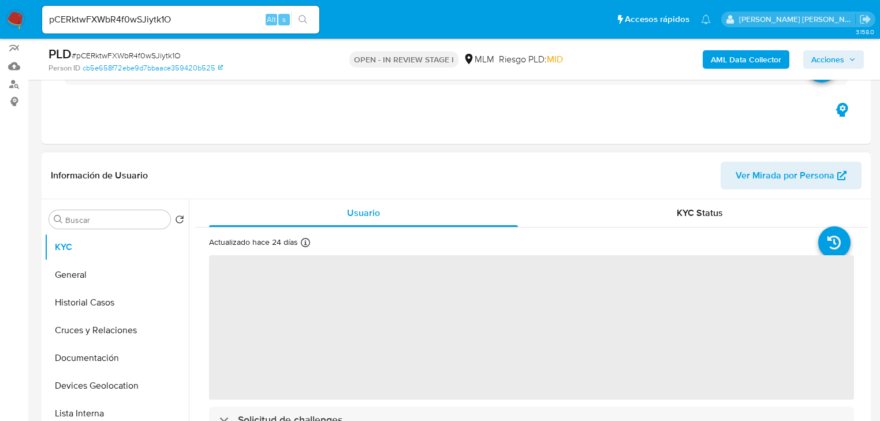
click at [253, 278] on span "‌" at bounding box center [531, 327] width 645 height 144
click at [269, 277] on span "‌" at bounding box center [531, 327] width 645 height 144
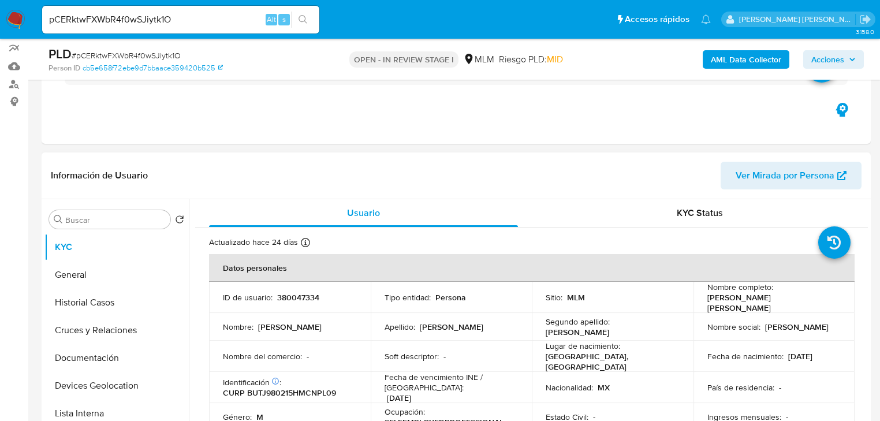
click at [266, 282] on td "ID de usuario : 380047334" at bounding box center [290, 297] width 162 height 31
click at [292, 292] on p "380047334" at bounding box center [298, 297] width 42 height 10
copy p "380047334"
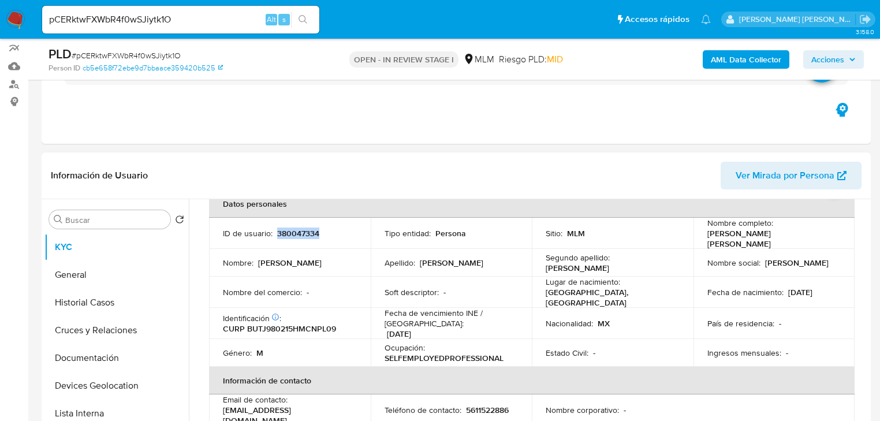
scroll to position [92, 0]
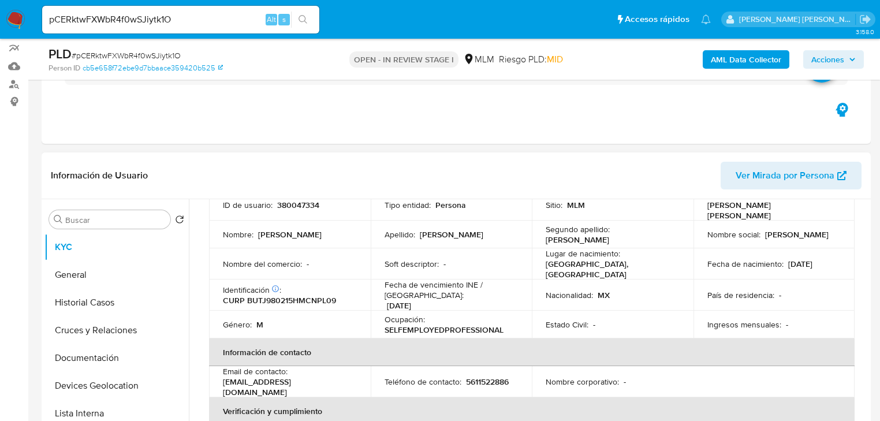
click at [485, 311] on td "Ocupación : SELFEMPLOYEDPROFESSIONAL" at bounding box center [452, 325] width 162 height 28
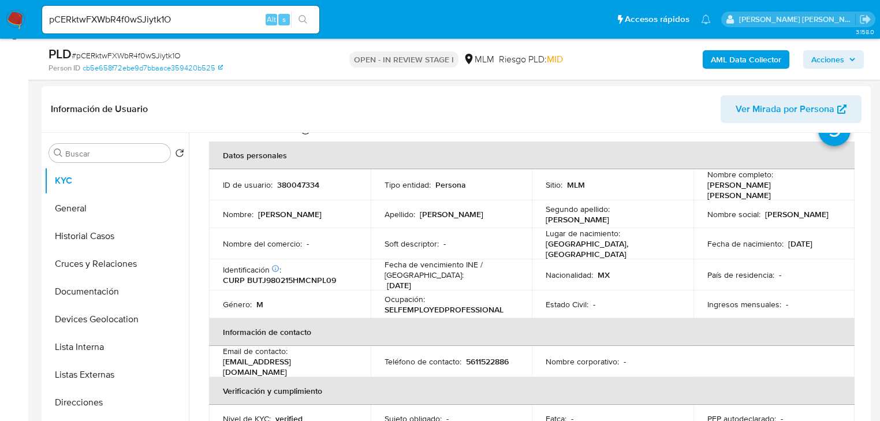
scroll to position [46, 0]
click at [828, 222] on td "Nombre social : [PERSON_NAME]" at bounding box center [775, 214] width 162 height 28
click at [705, 222] on td "Nombre social : [PERSON_NAME]" at bounding box center [775, 214] width 162 height 28
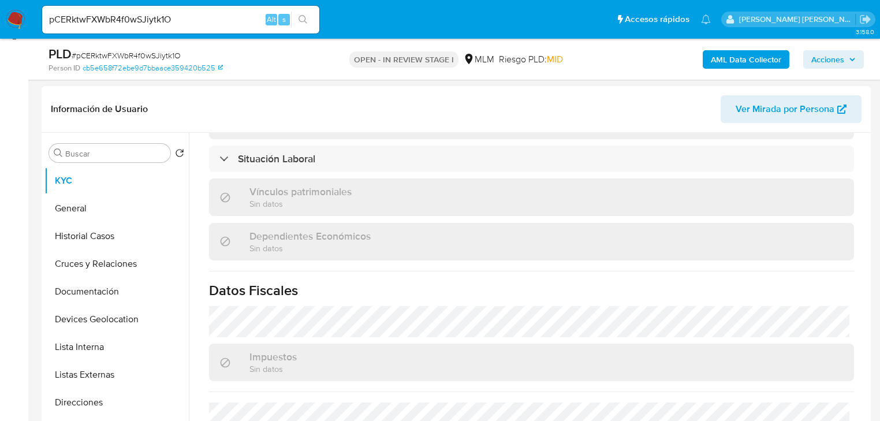
scroll to position [647, 0]
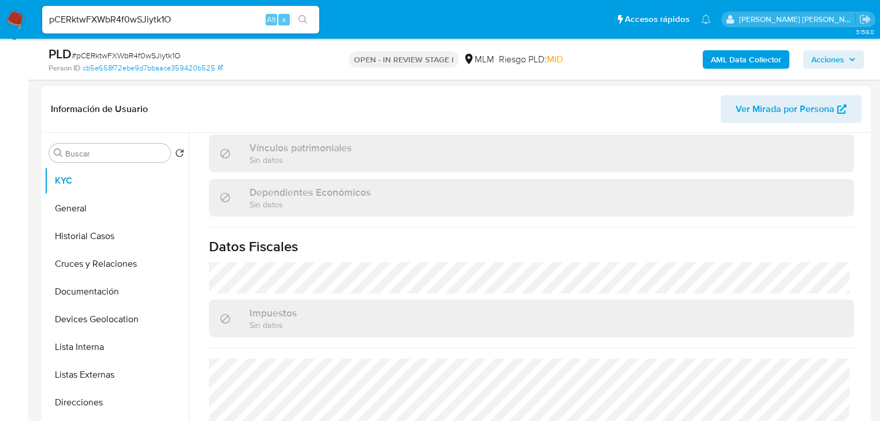
click at [431, 202] on div "Dependientes Económicos Sin datos" at bounding box center [531, 198] width 645 height 38
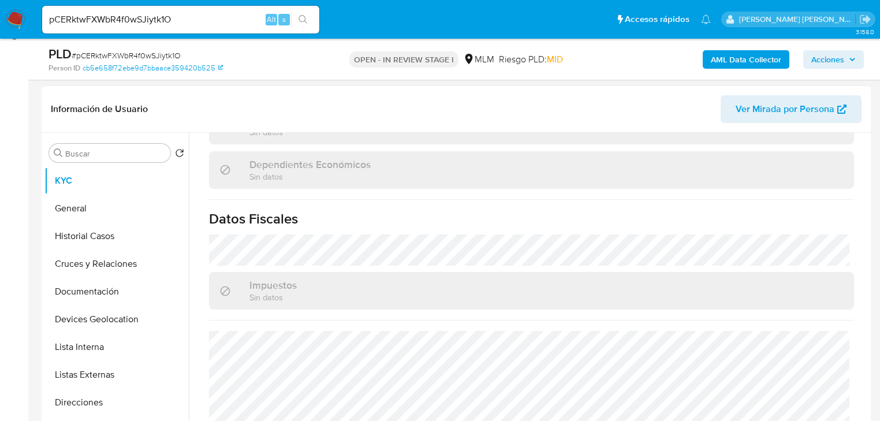
scroll to position [718, 0]
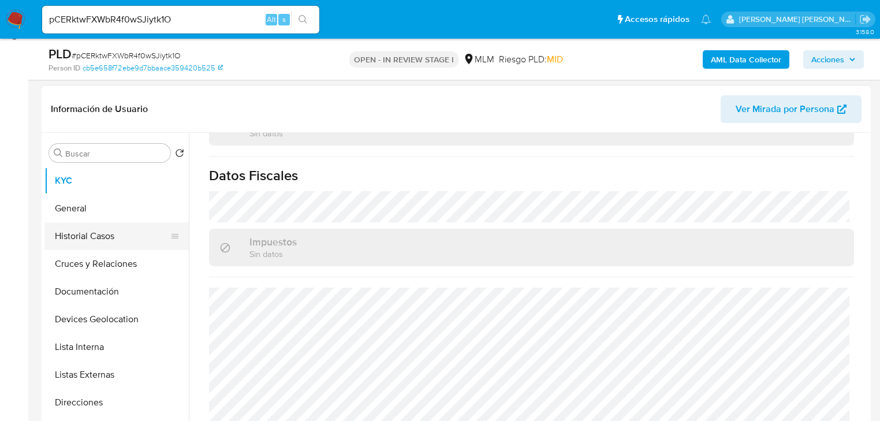
click at [102, 224] on button "Historial Casos" at bounding box center [111, 236] width 135 height 28
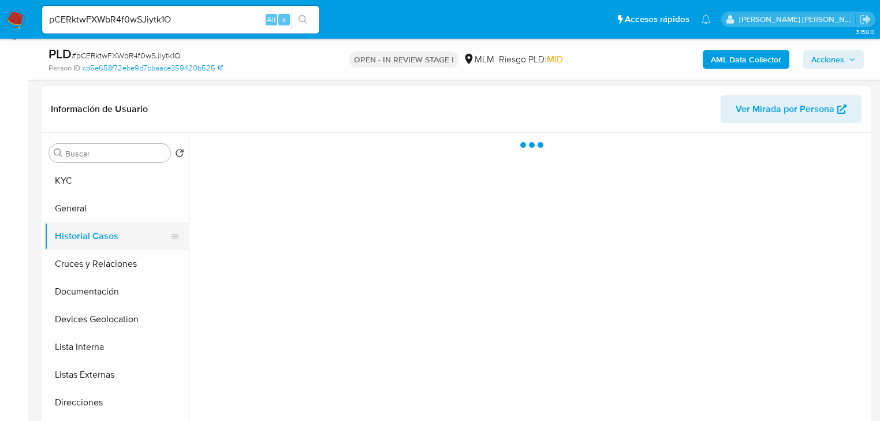
scroll to position [0, 0]
click at [102, 209] on button "General" at bounding box center [111, 209] width 135 height 28
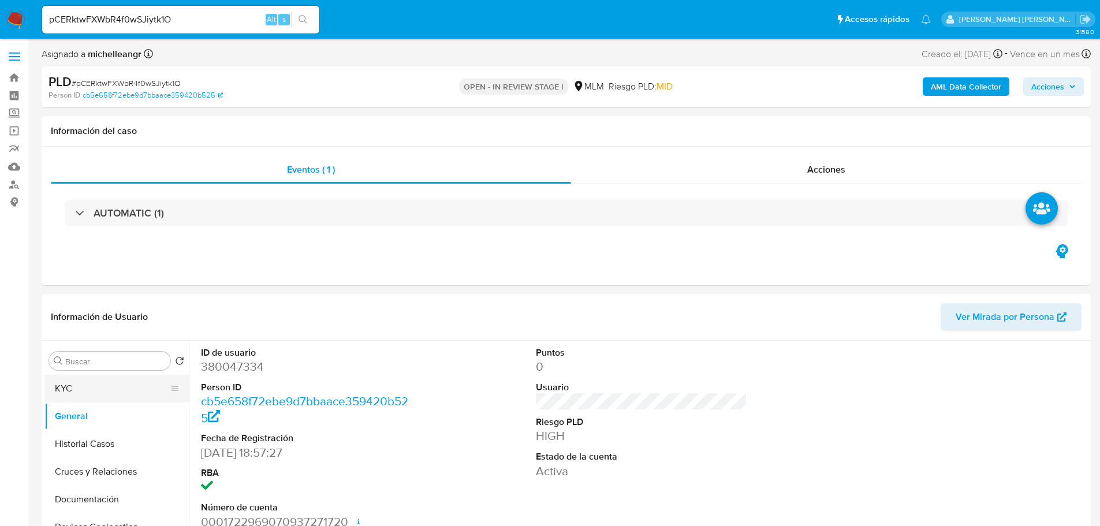
click at [117, 392] on button "KYC" at bounding box center [111, 389] width 135 height 28
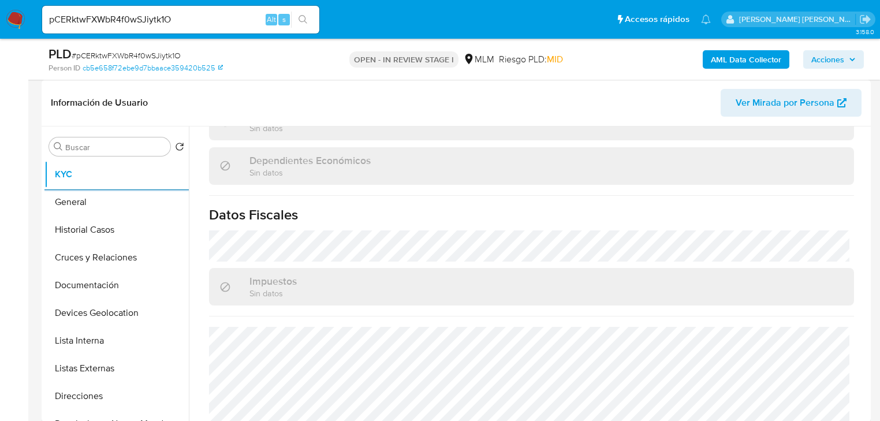
scroll to position [718, 0]
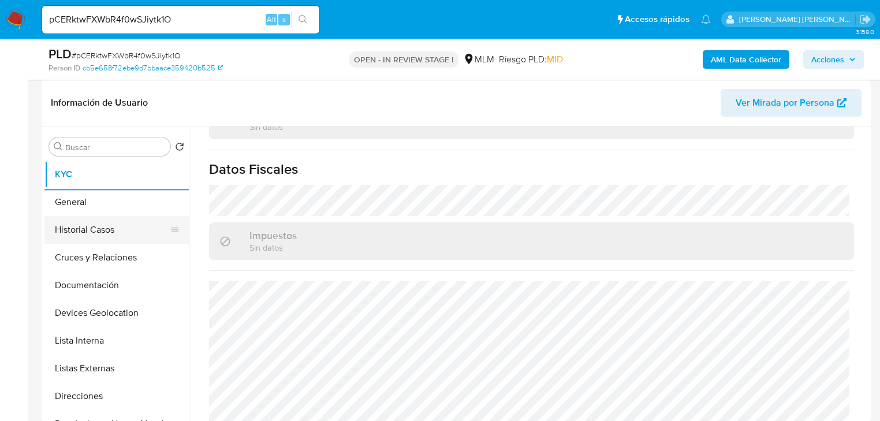
click at [106, 241] on button "Historial Casos" at bounding box center [111, 230] width 135 height 28
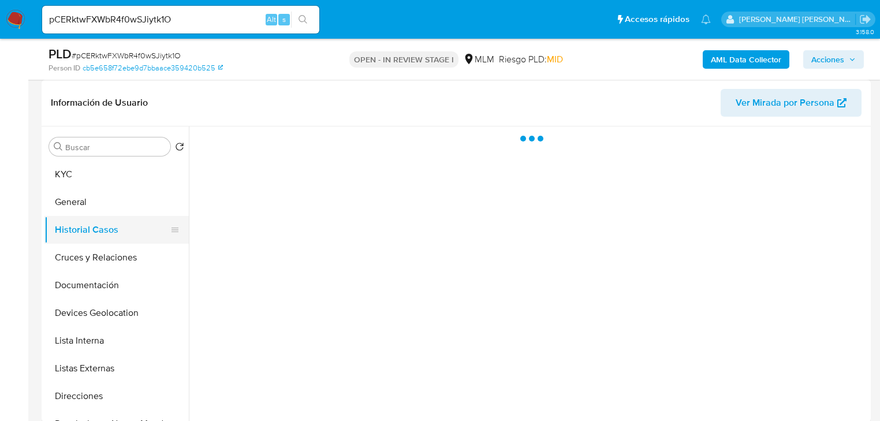
scroll to position [0, 0]
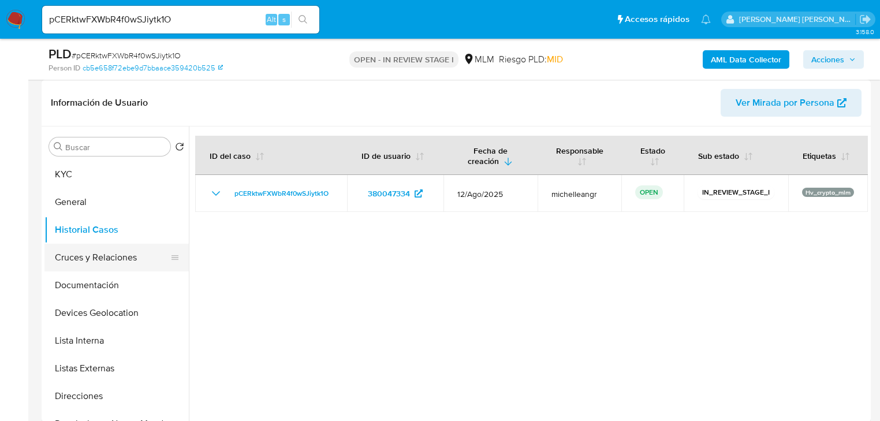
click at [130, 258] on button "Cruces y Relaciones" at bounding box center [111, 258] width 135 height 28
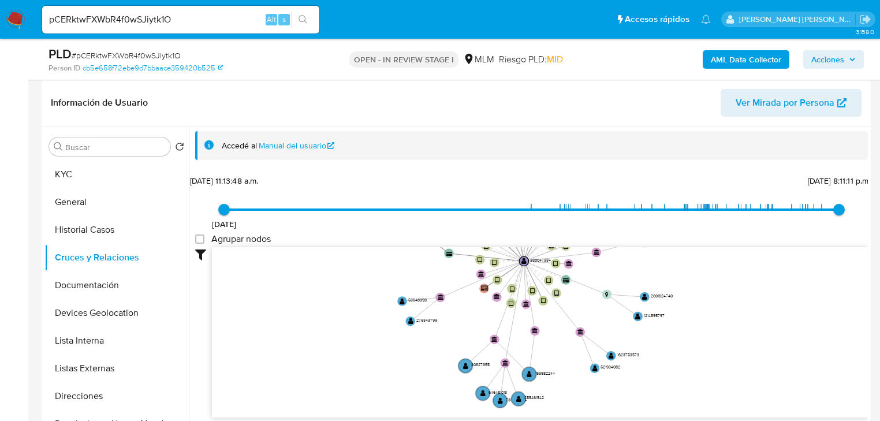
drag, startPoint x: 524, startPoint y: 393, endPoint x: 486, endPoint y: 251, distance: 147.1
click at [494, 248] on icon "device-669e4f22b1ae145261e43f14  user-380047334  380047334 device-676c9df6625…" at bounding box center [540, 330] width 656 height 167
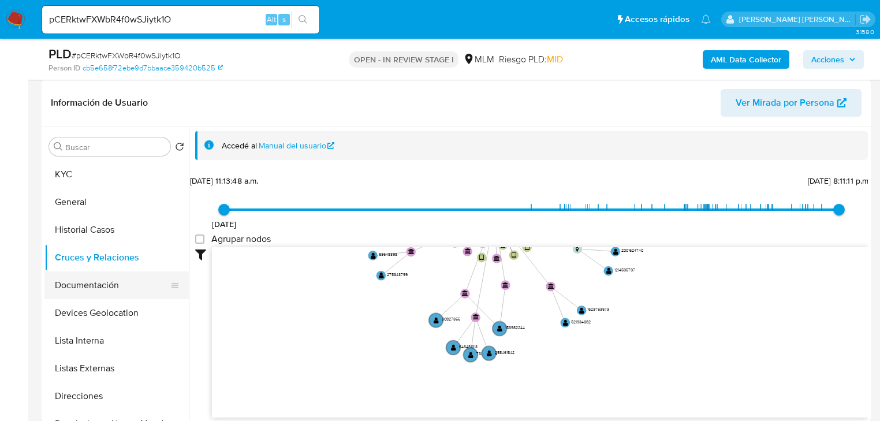
drag, startPoint x: 118, startPoint y: 285, endPoint x: 176, endPoint y: 291, distance: 58.1
click at [118, 284] on button "Documentación" at bounding box center [111, 285] width 135 height 28
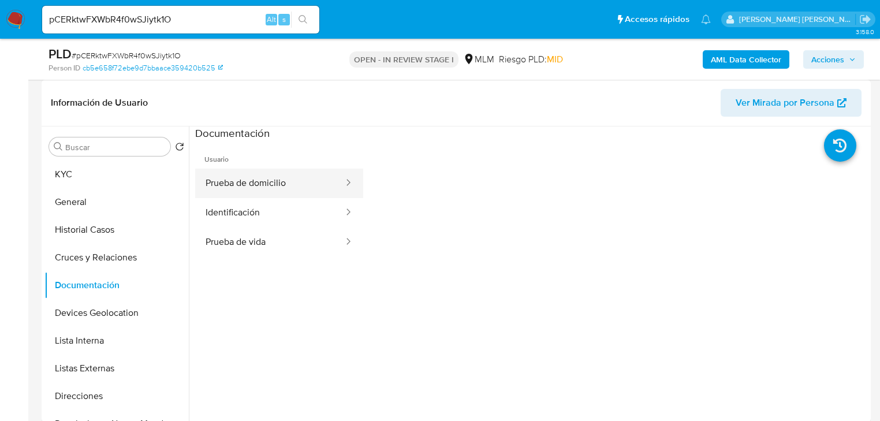
click at [308, 169] on li "Usuario Prueba de domicilio Identificación Prueba de vida" at bounding box center [279, 199] width 168 height 116
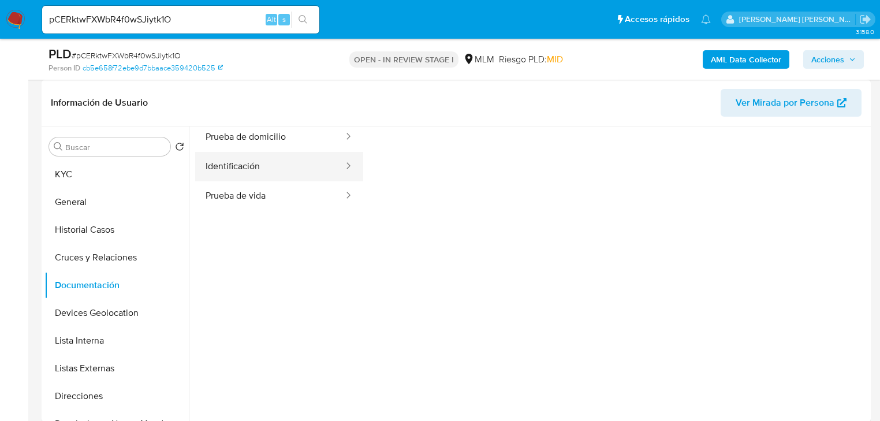
drag, startPoint x: 279, startPoint y: 174, endPoint x: 295, endPoint y: 170, distance: 16.3
click at [279, 174] on button "Identificación" at bounding box center [270, 166] width 150 height 29
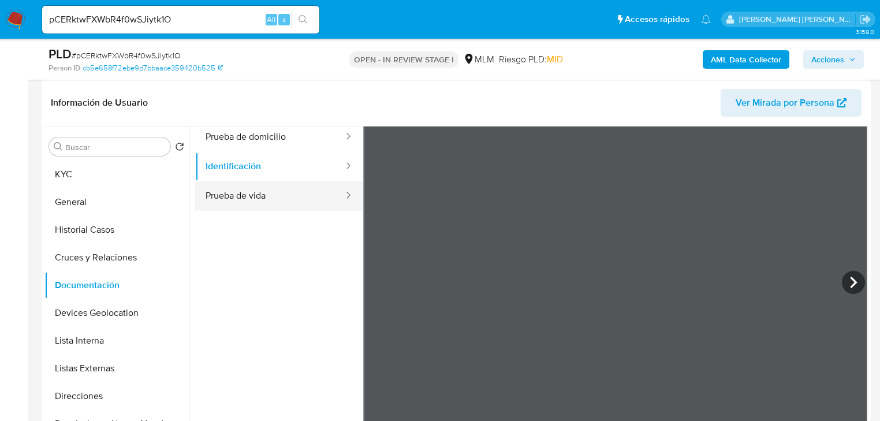
drag, startPoint x: 282, startPoint y: 200, endPoint x: 308, endPoint y: 194, distance: 26.6
click at [282, 200] on button "Prueba de vida" at bounding box center [270, 195] width 150 height 29
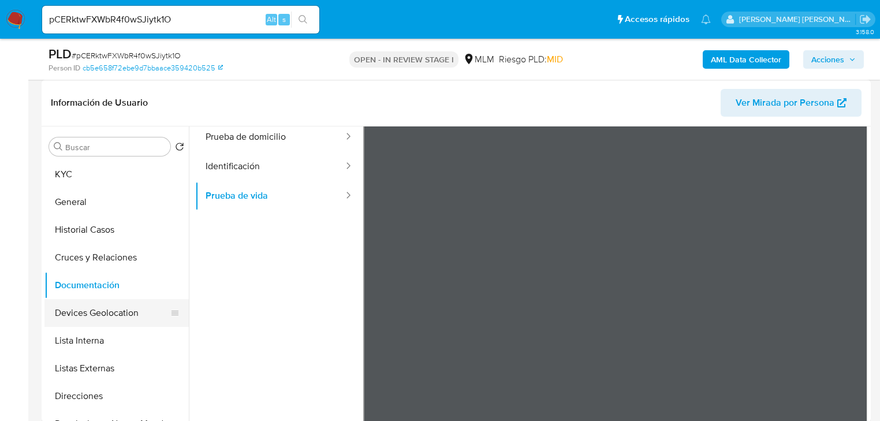
click at [104, 318] on button "Devices Geolocation" at bounding box center [111, 313] width 135 height 28
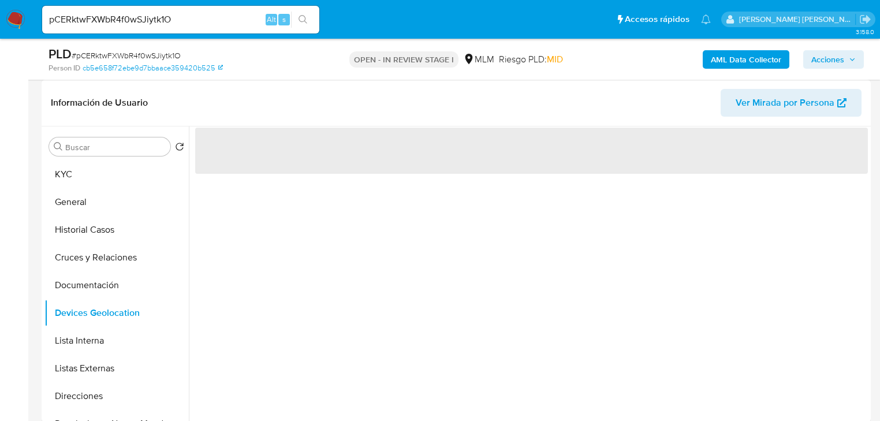
scroll to position [0, 0]
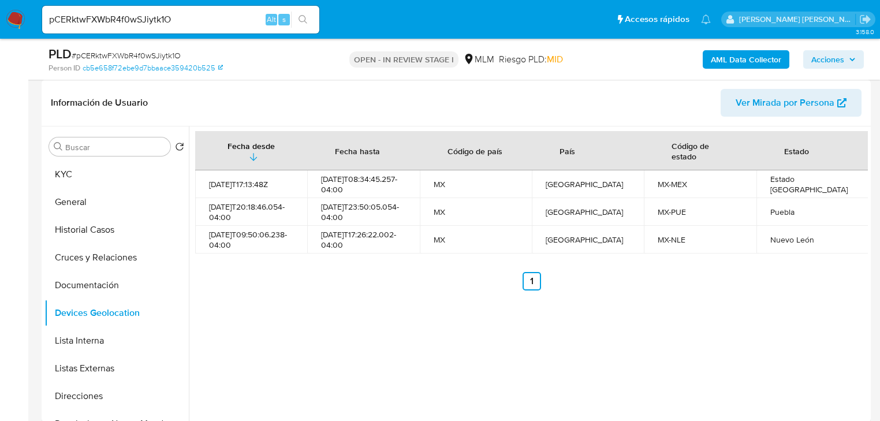
drag, startPoint x: 119, startPoint y: 362, endPoint x: 366, endPoint y: 356, distance: 247.2
click at [126, 359] on button "Listas Externas" at bounding box center [116, 369] width 144 height 28
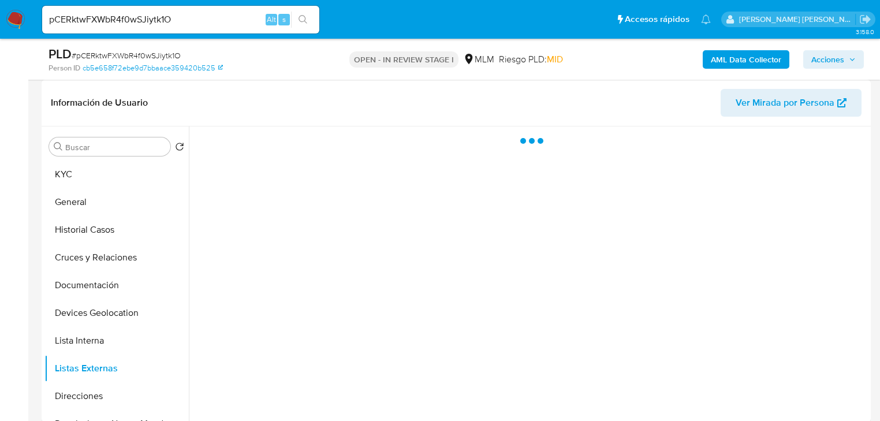
click at [366, 356] on div at bounding box center [528, 274] width 679 height 296
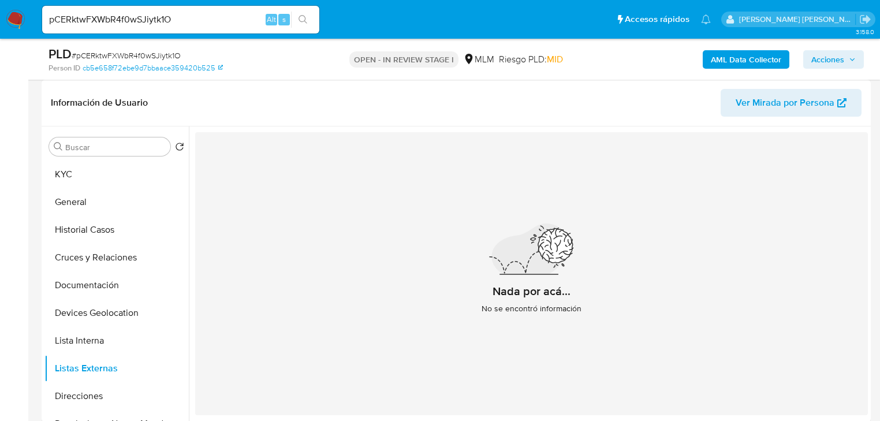
click at [87, 159] on div "Buscar Volver al orden por defecto KYC General Historial Casos Cruces y Relacio…" at bounding box center [116, 275] width 144 height 294
click at [81, 171] on button "KYC" at bounding box center [111, 175] width 135 height 28
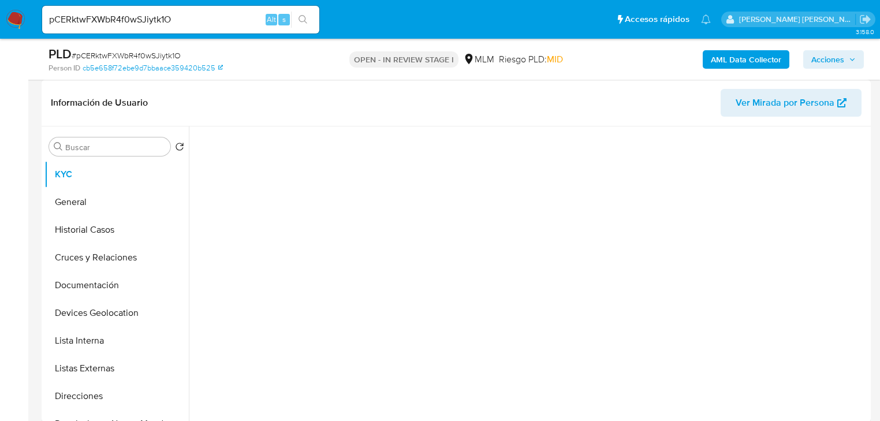
click at [354, 192] on div at bounding box center [531, 271] width 673 height 290
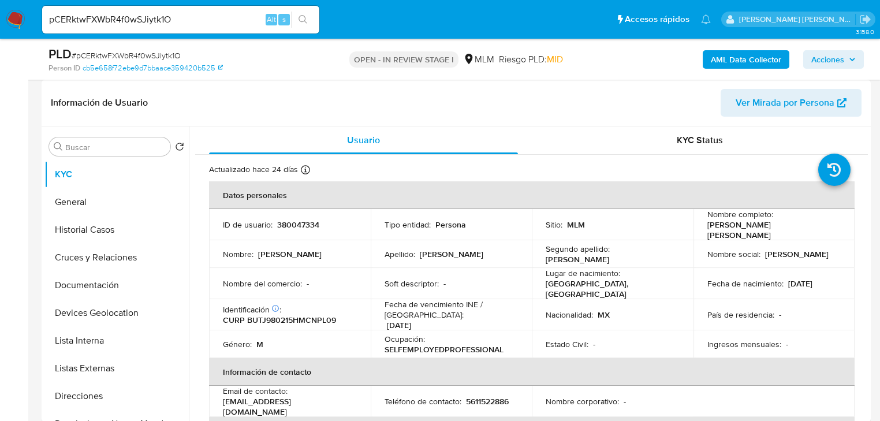
click at [411, 320] on p "[DATE]" at bounding box center [399, 325] width 24 height 10
drag, startPoint x: 318, startPoint y: 396, endPoint x: 210, endPoint y: 398, distance: 108.0
click at [210, 398] on td "Email de contacto : [EMAIL_ADDRESS][DOMAIN_NAME]" at bounding box center [290, 401] width 162 height 31
copy p "[EMAIL_ADDRESS][DOMAIN_NAME]"
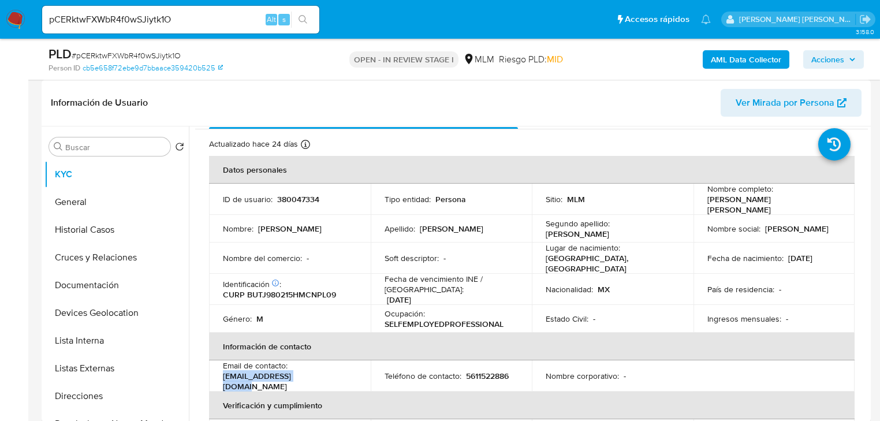
scroll to position [46, 0]
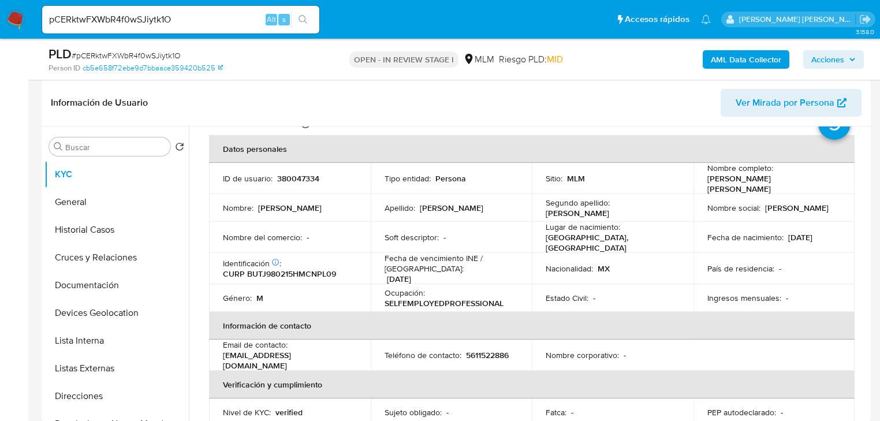
click at [487, 350] on p "5611522886" at bounding box center [487, 355] width 43 height 10
copy p "5611522886"
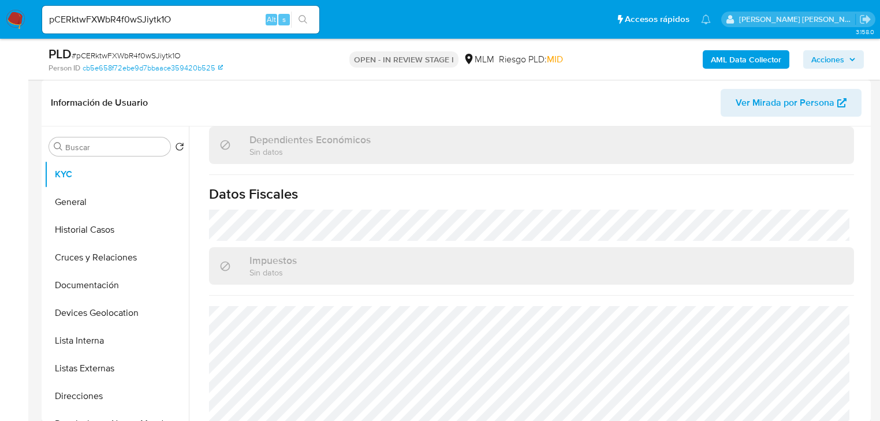
scroll to position [92, 0]
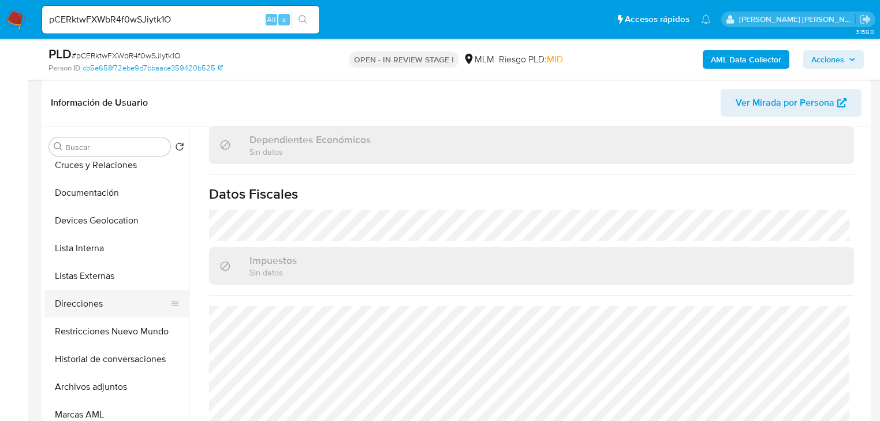
click at [103, 305] on button "Direcciones" at bounding box center [111, 304] width 135 height 28
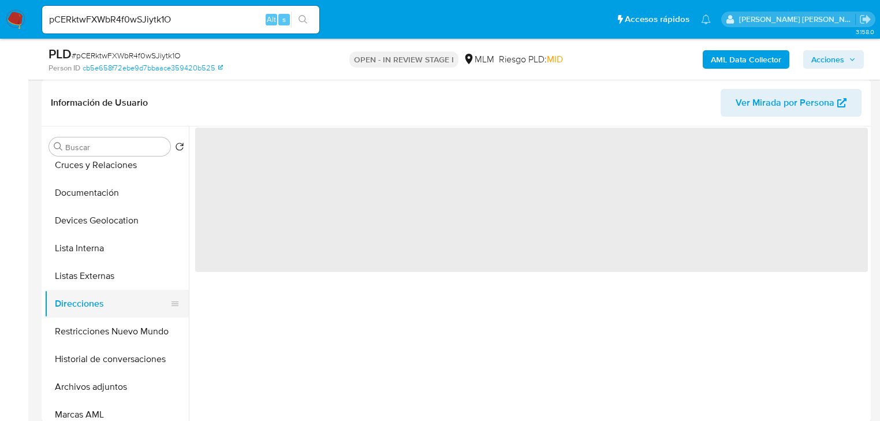
scroll to position [0, 0]
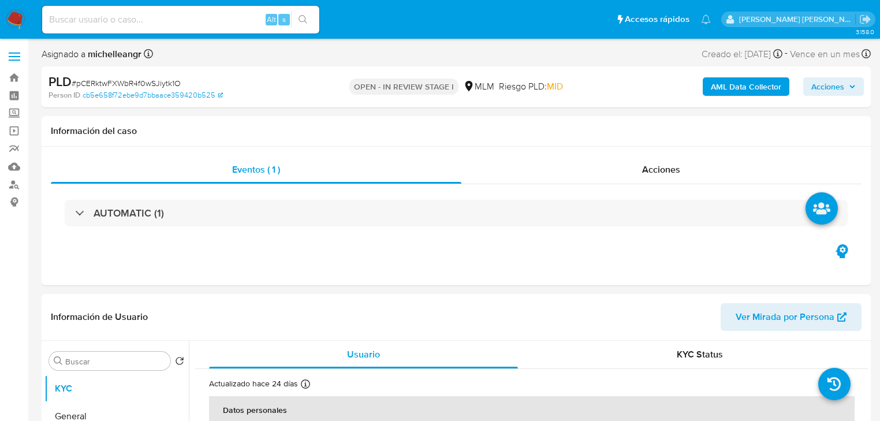
select select "10"
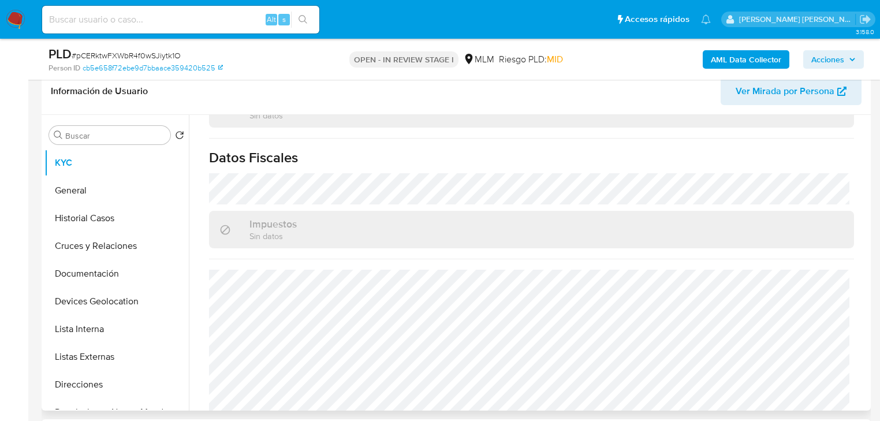
scroll to position [370, 0]
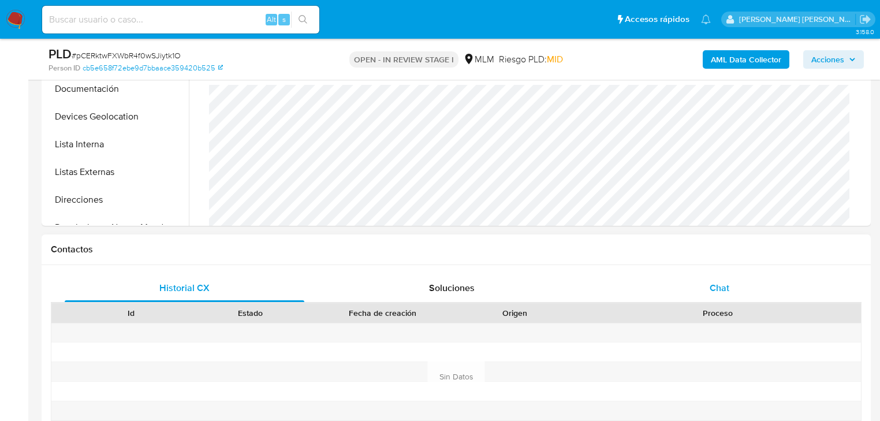
click at [730, 286] on div "Chat" at bounding box center [720, 288] width 240 height 28
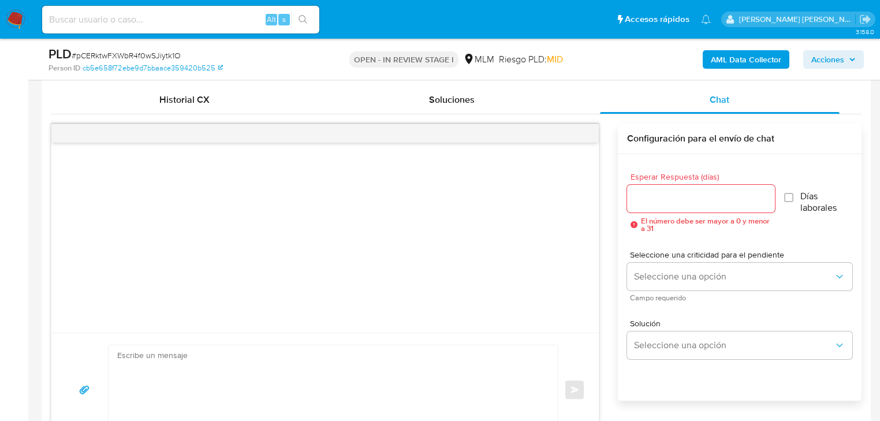
scroll to position [601, 0]
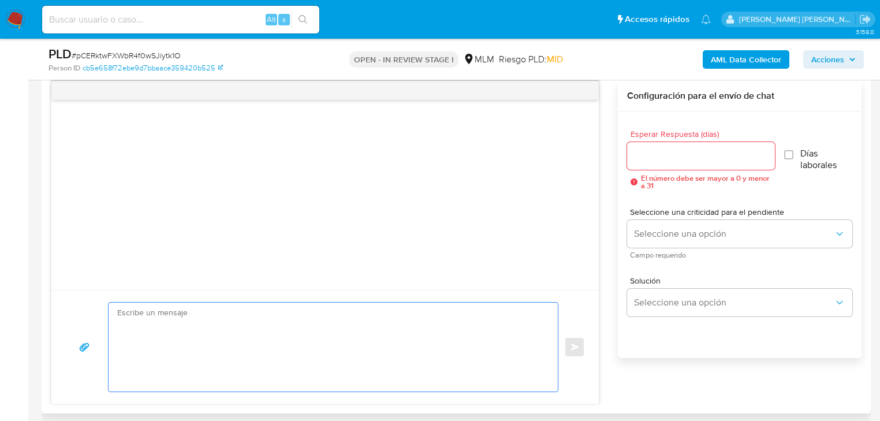
click at [143, 335] on textarea at bounding box center [330, 347] width 426 height 89
paste textarea "Loremips dolorsit Am consectetur adi el se doeiusmodtem in utlabo et do mag ali…"
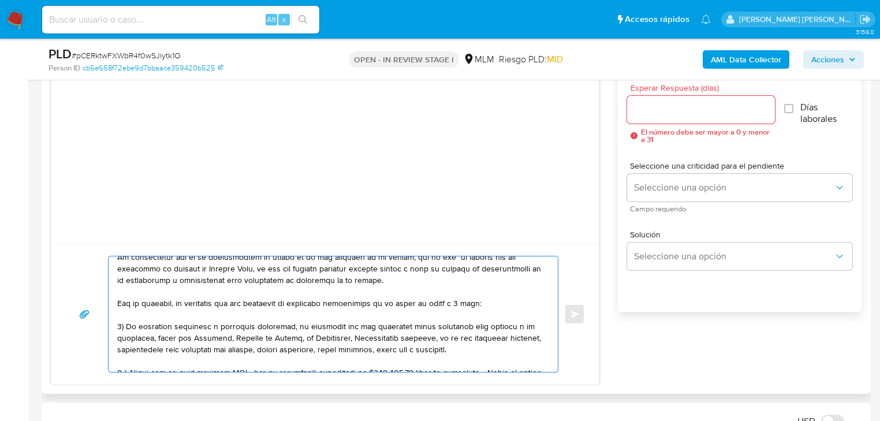
scroll to position [0, 0]
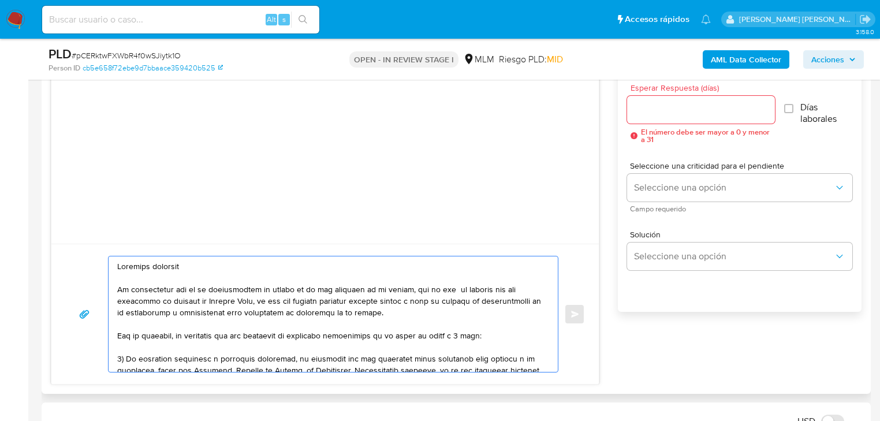
click at [180, 263] on textarea at bounding box center [330, 313] width 426 height 115
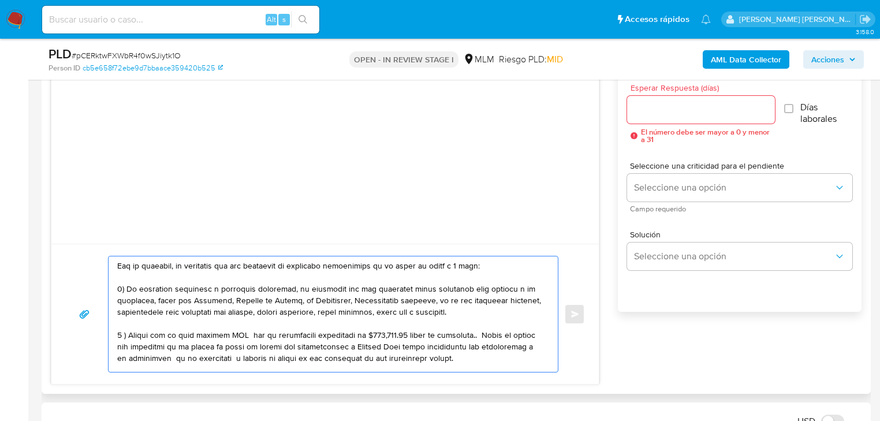
scroll to position [92, 0]
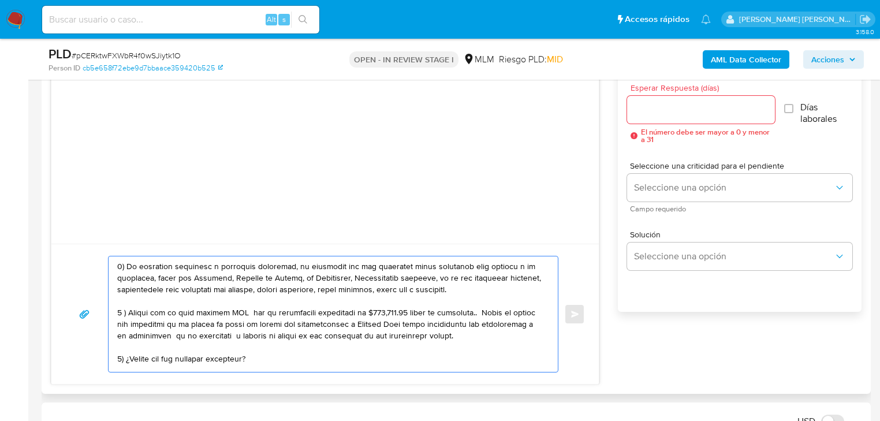
click at [290, 321] on textarea at bounding box center [330, 313] width 426 height 115
drag, startPoint x: 374, startPoint y: 310, endPoint x: 394, endPoint y: 302, distance: 21.2
click at [405, 311] on textarea at bounding box center [330, 313] width 426 height 115
drag, startPoint x: 470, startPoint y: 311, endPoint x: 431, endPoint y: 311, distance: 39.3
click at [431, 311] on textarea at bounding box center [330, 313] width 426 height 115
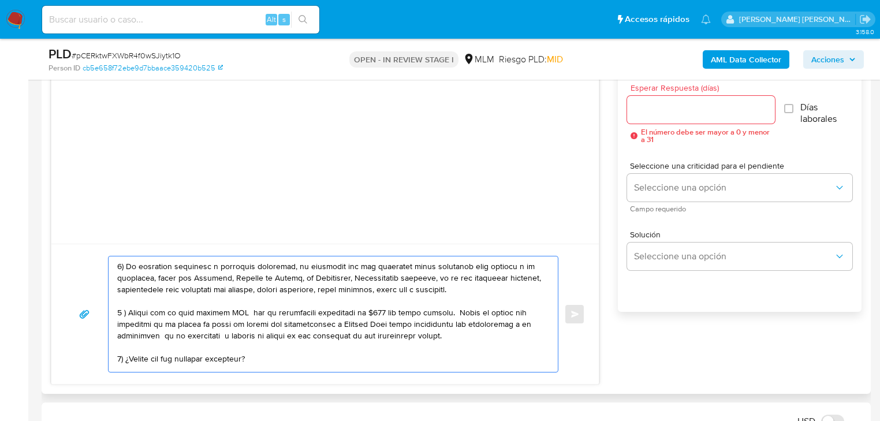
drag, startPoint x: 240, startPoint y: 311, endPoint x: 221, endPoint y: 311, distance: 19.6
click at [221, 311] on textarea at bounding box center [330, 313] width 426 height 115
click at [425, 310] on textarea at bounding box center [330, 313] width 426 height 115
click at [428, 310] on textarea at bounding box center [330, 313] width 426 height 115
click at [450, 312] on textarea at bounding box center [330, 313] width 426 height 115
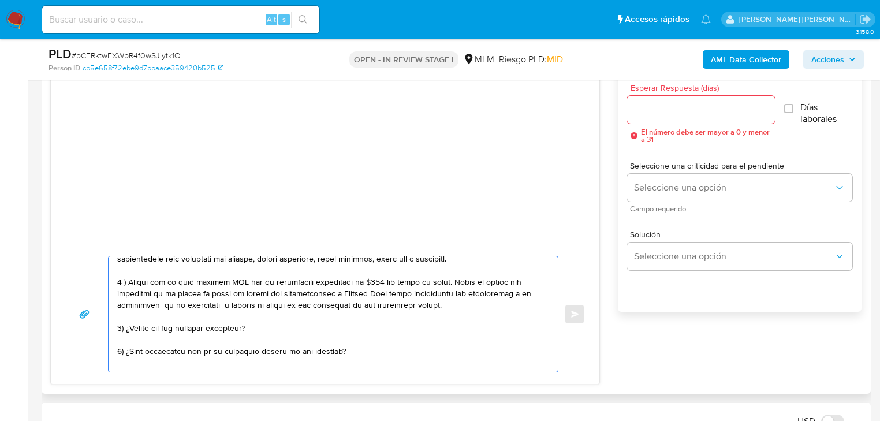
scroll to position [139, 0]
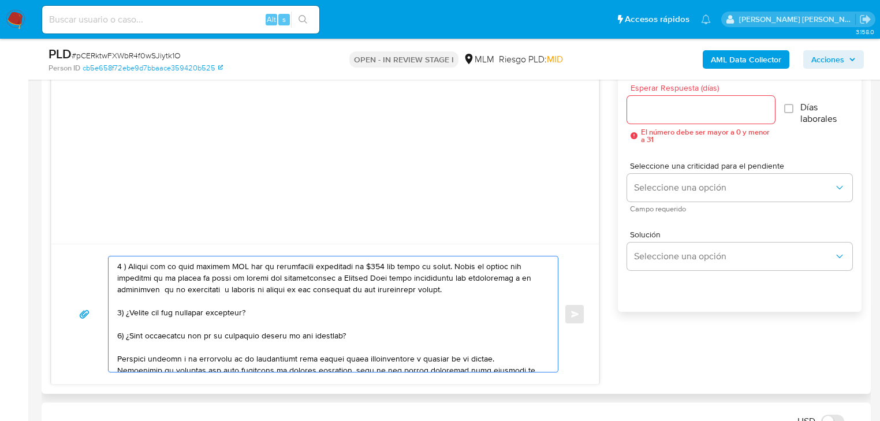
drag, startPoint x: 348, startPoint y: 338, endPoint x: 126, endPoint y: 335, distance: 221.8
click at [126, 335] on textarea at bounding box center [330, 313] width 426 height 115
click at [264, 335] on textarea at bounding box center [330, 313] width 426 height 115
click at [262, 335] on textarea at bounding box center [330, 313] width 426 height 115
click at [316, 340] on textarea at bounding box center [330, 313] width 426 height 115
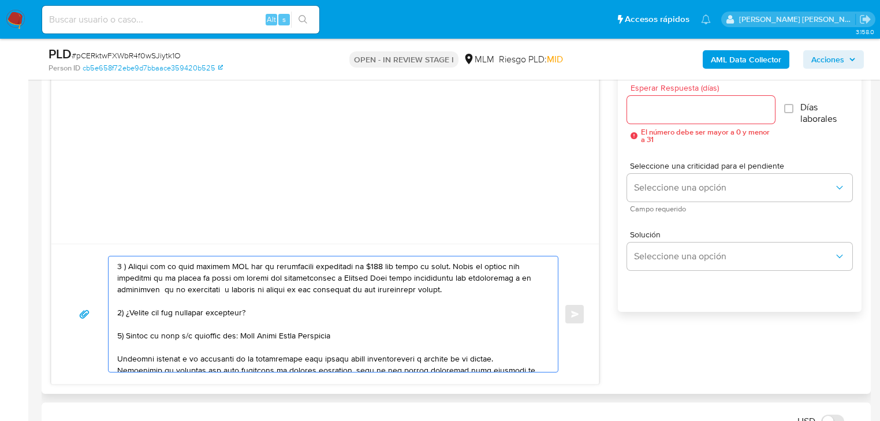
click at [326, 332] on textarea at bounding box center [330, 313] width 426 height 115
click at [368, 340] on textarea at bounding box center [330, 313] width 426 height 115
drag, startPoint x: 262, startPoint y: 323, endPoint x: 262, endPoint y: 333, distance: 9.8
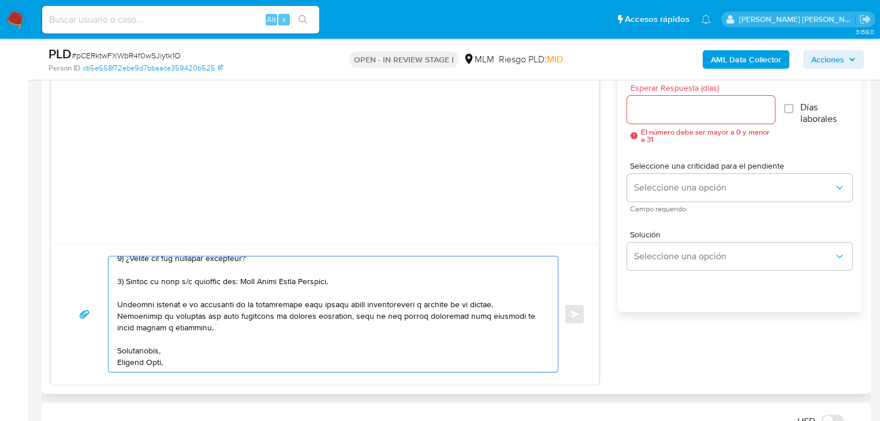
click at [182, 355] on textarea at bounding box center [330, 313] width 426 height 115
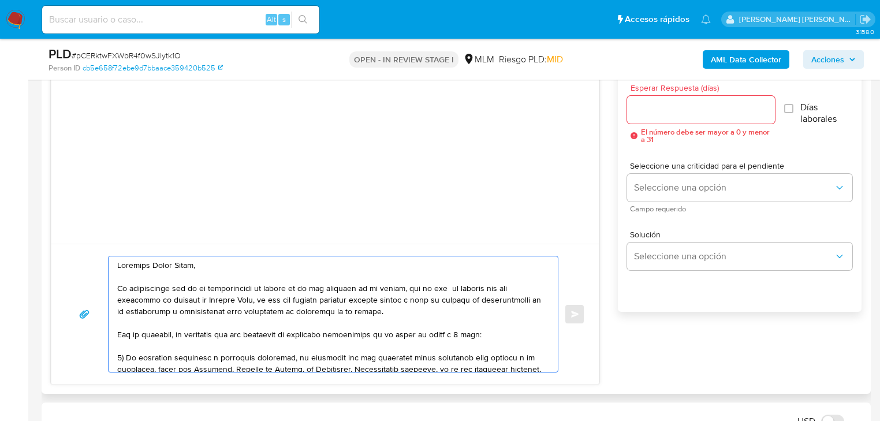
scroll to position [0, 0]
type textarea "Estimado Julio Cesar, Te comunicamos que se ha identificado un cambio en el uso…"
click at [694, 107] on input "Esperar Respuesta (días)" at bounding box center [701, 109] width 148 height 15
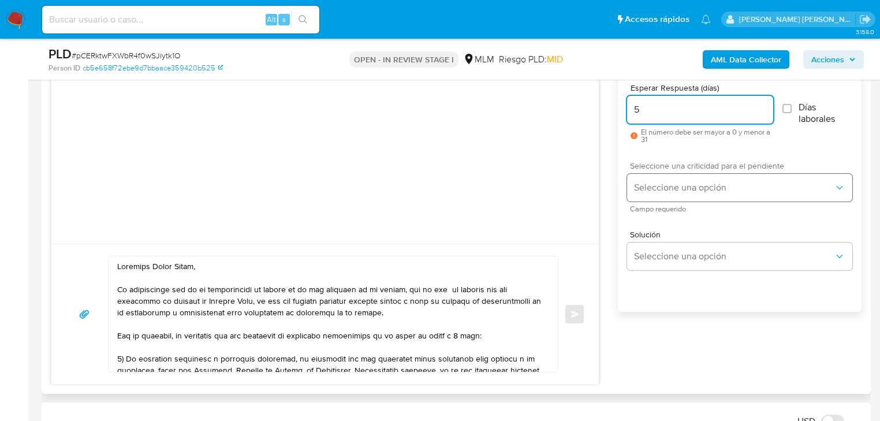
type input "5"
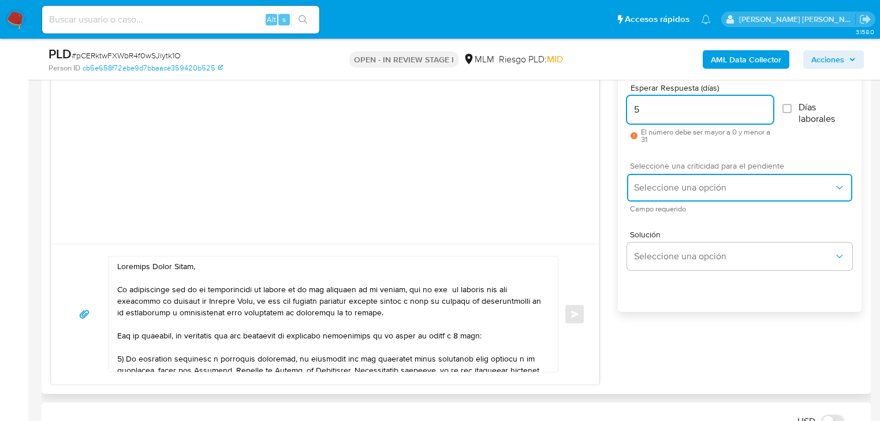
click at [683, 177] on button "Seleccione una opción" at bounding box center [739, 188] width 225 height 28
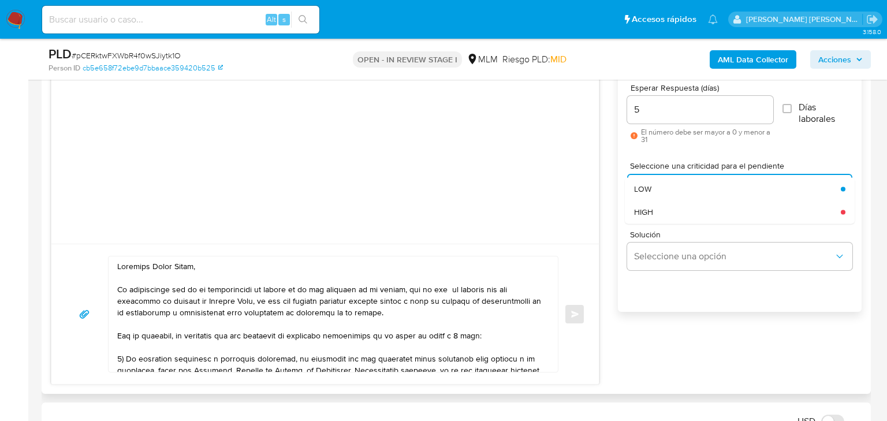
click at [671, 215] on div "HIGH" at bounding box center [737, 211] width 207 height 23
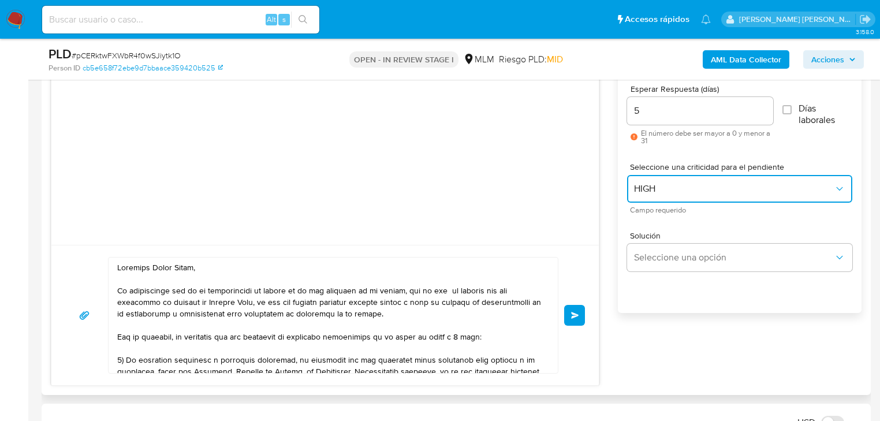
scroll to position [647, 0]
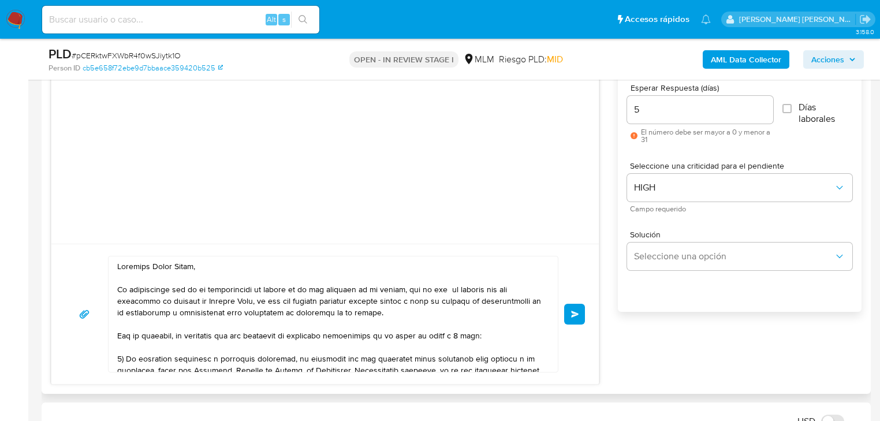
click at [577, 311] on span "Enviar" at bounding box center [575, 314] width 8 height 7
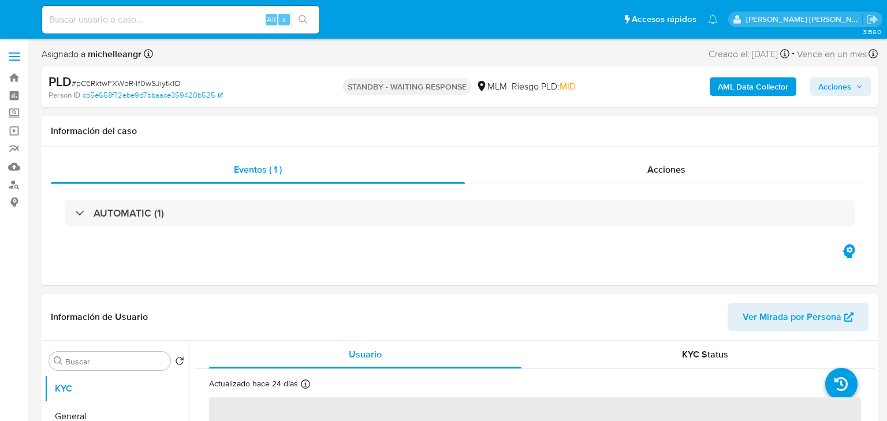
select select "10"
